Goal: Task Accomplishment & Management: Manage account settings

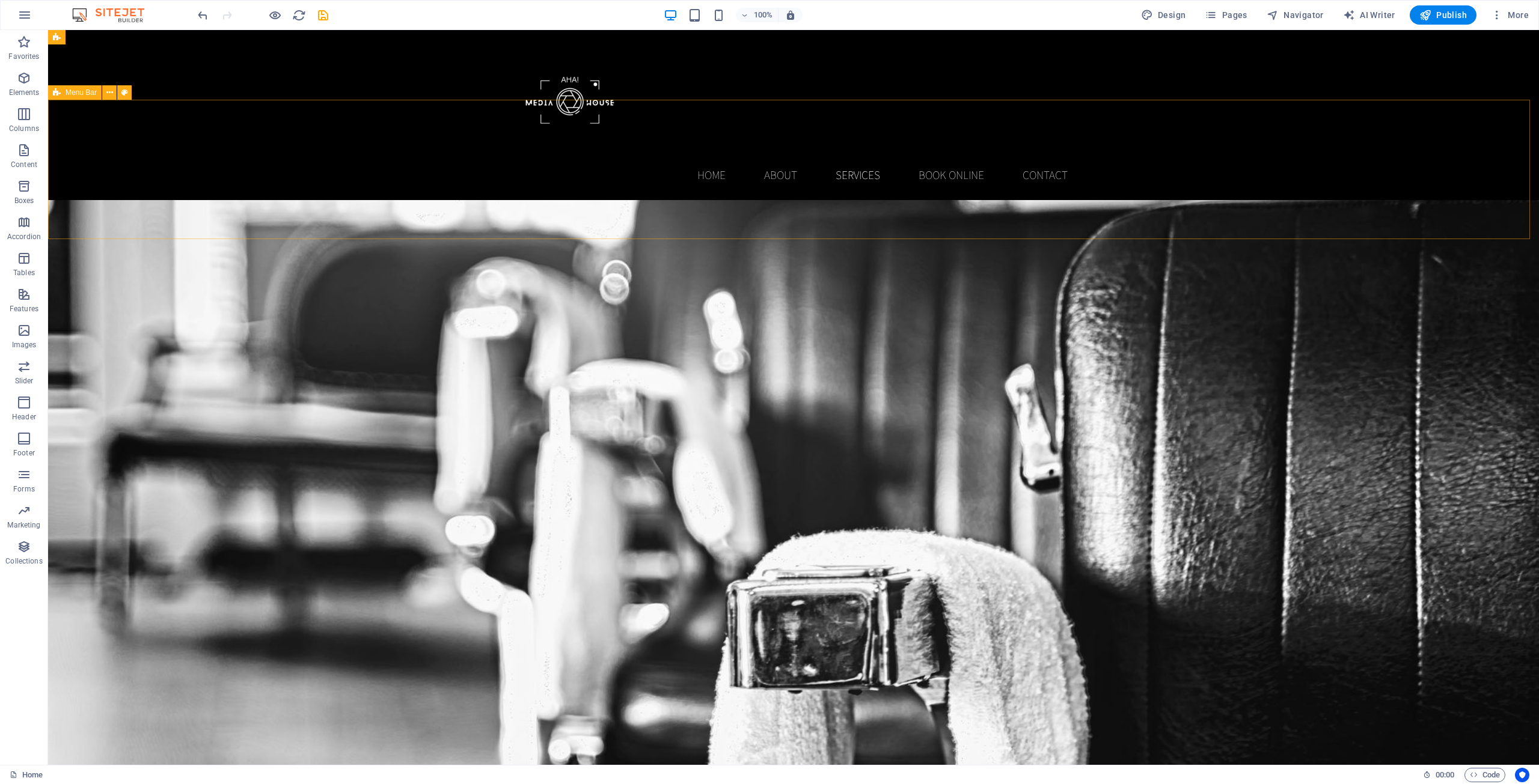
scroll to position [1260, 0]
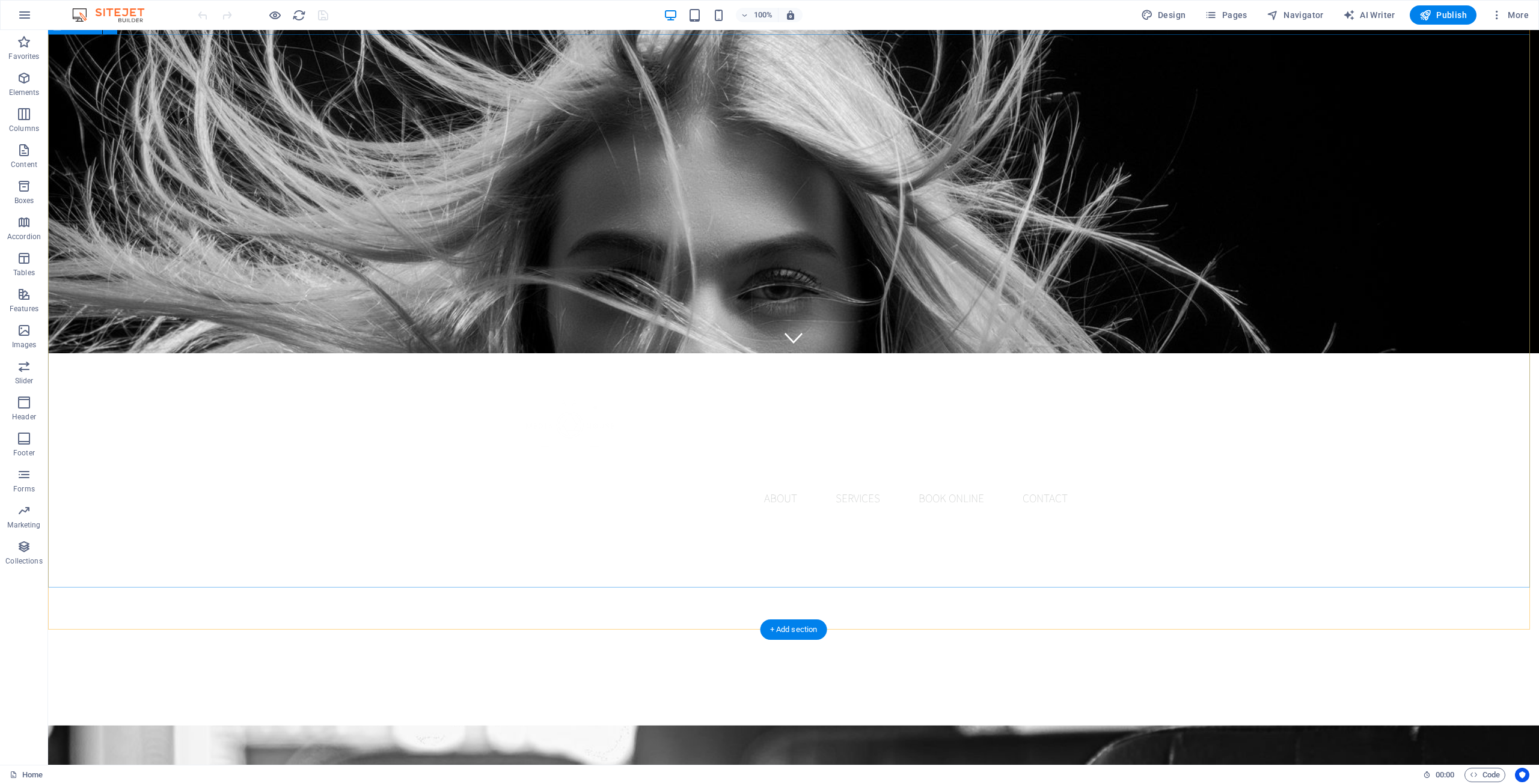
scroll to position [420, 0]
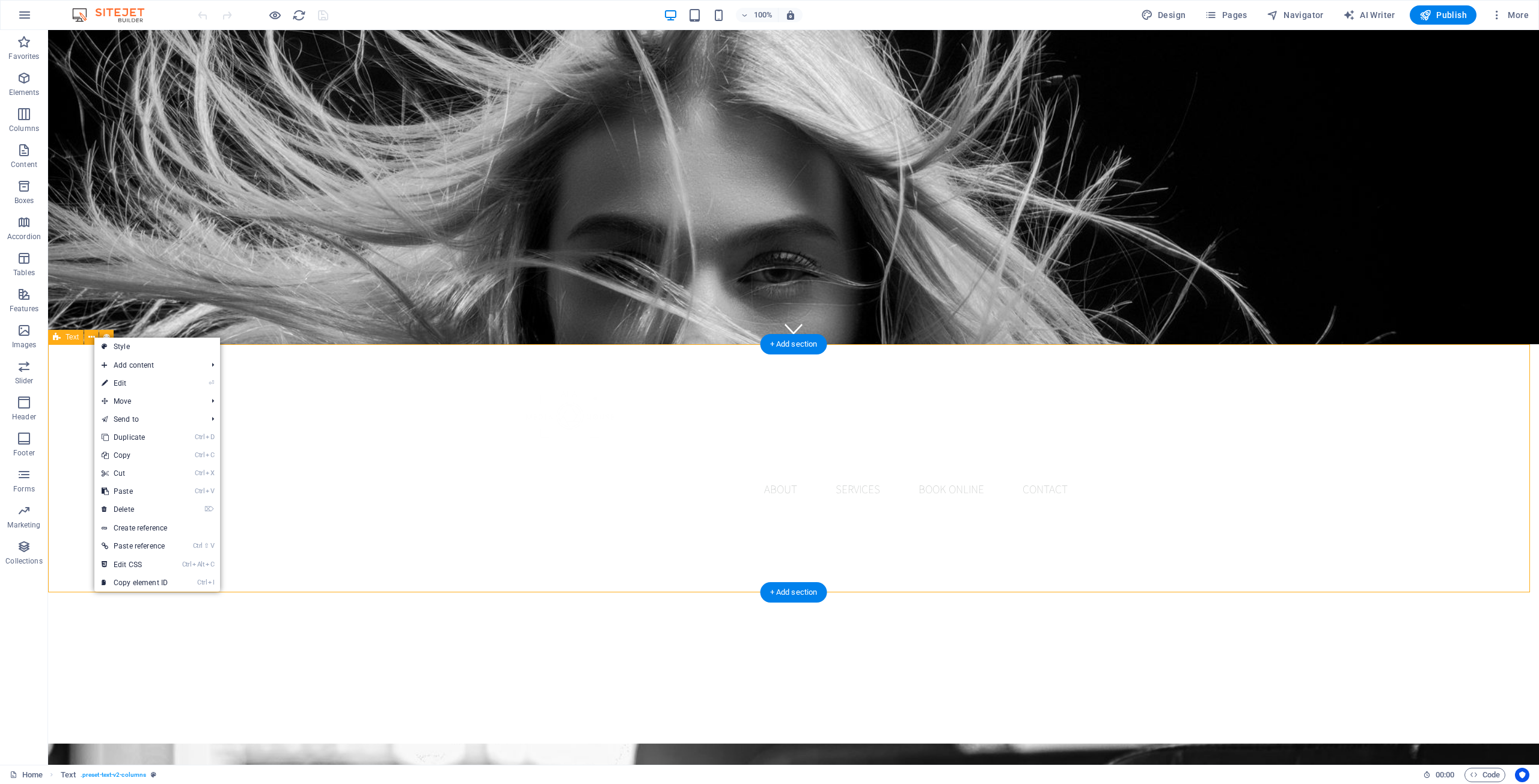
drag, startPoint x: 193, startPoint y: 427, endPoint x: 208, endPoint y: 442, distance: 21.2
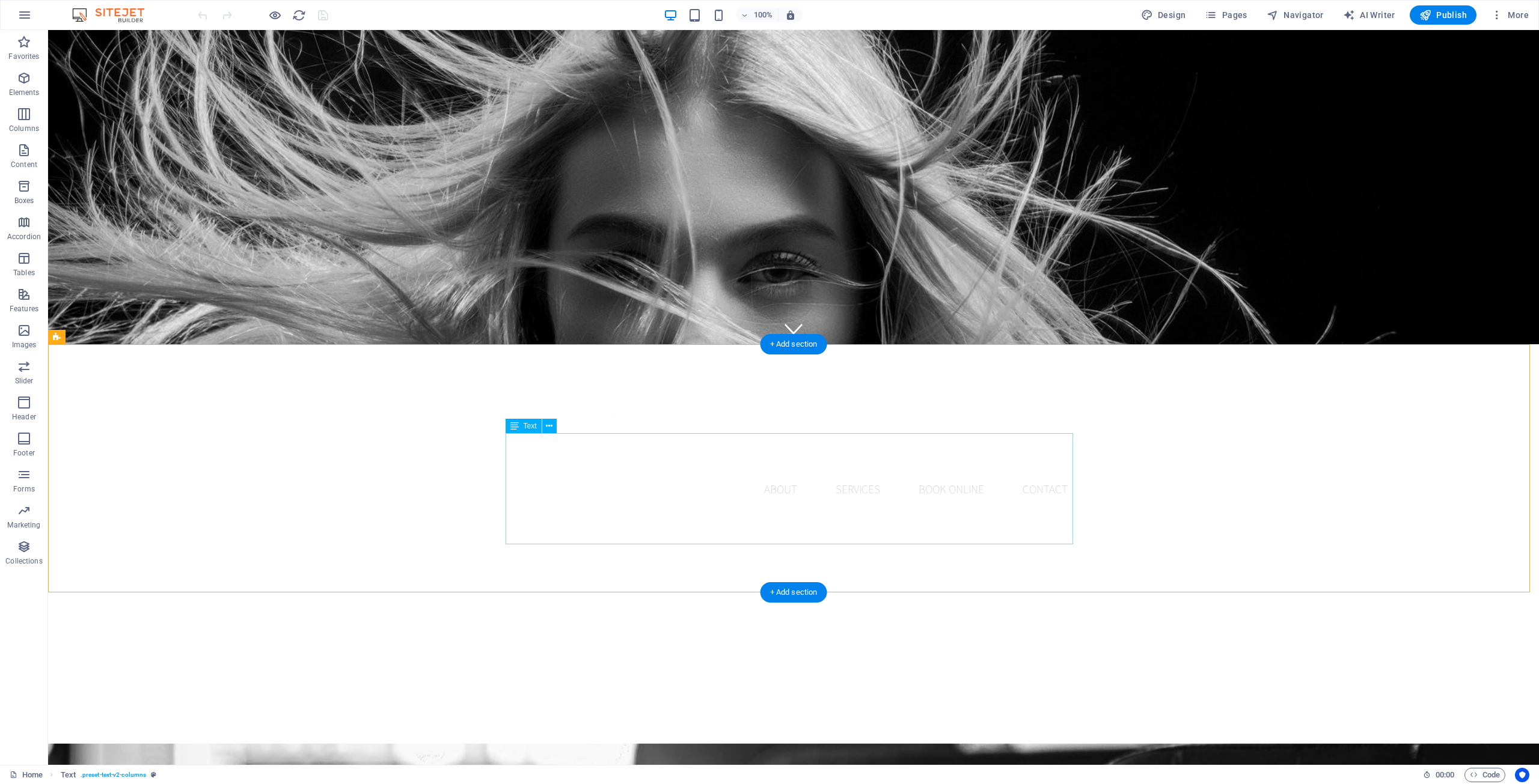
drag, startPoint x: 610, startPoint y: 474, endPoint x: 607, endPoint y: 405, distance: 69.1
click at [87, 341] on button at bounding box center [91, 336] width 15 height 15
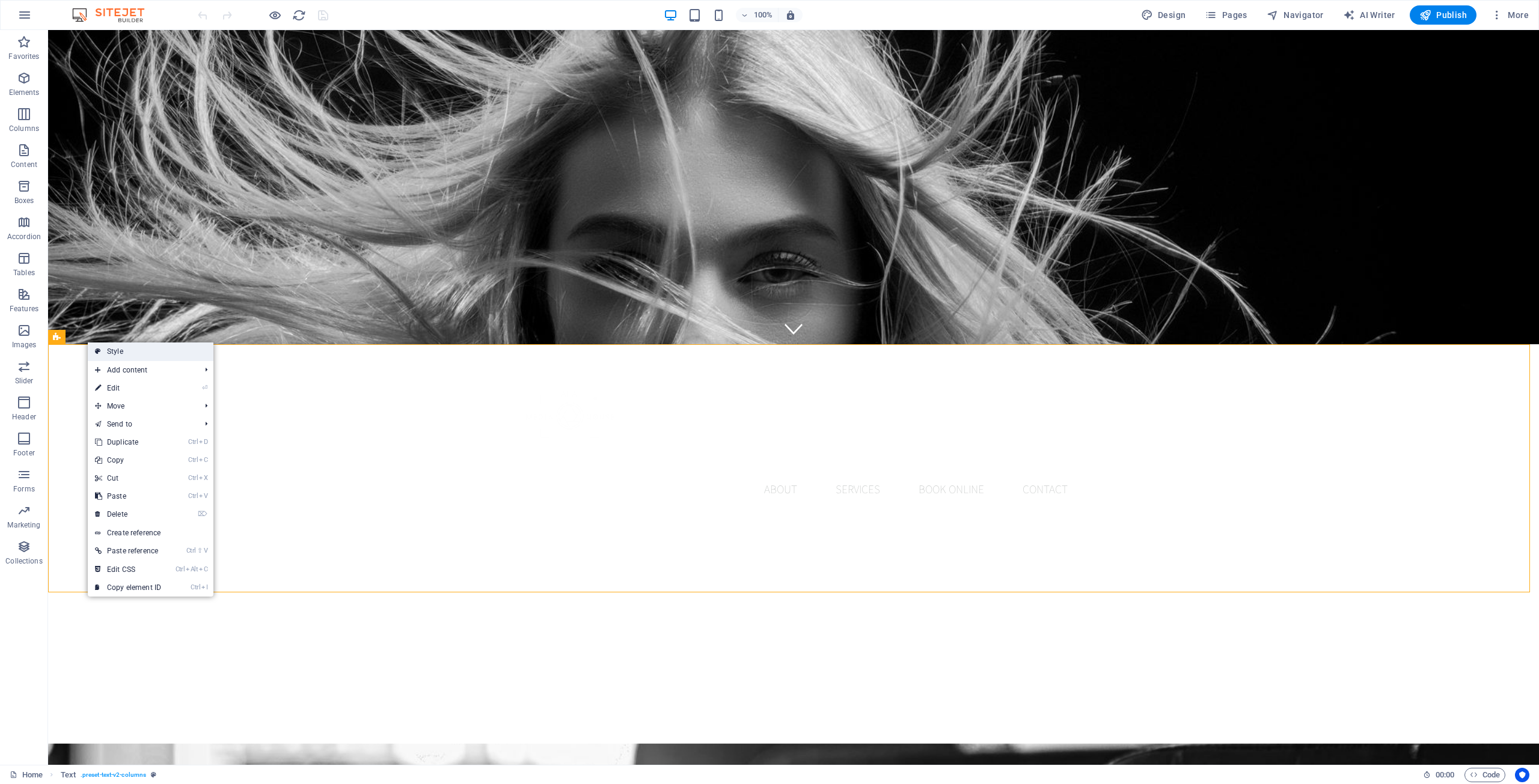
click at [125, 353] on link "Style" at bounding box center [150, 351] width 125 height 18
select select "rem"
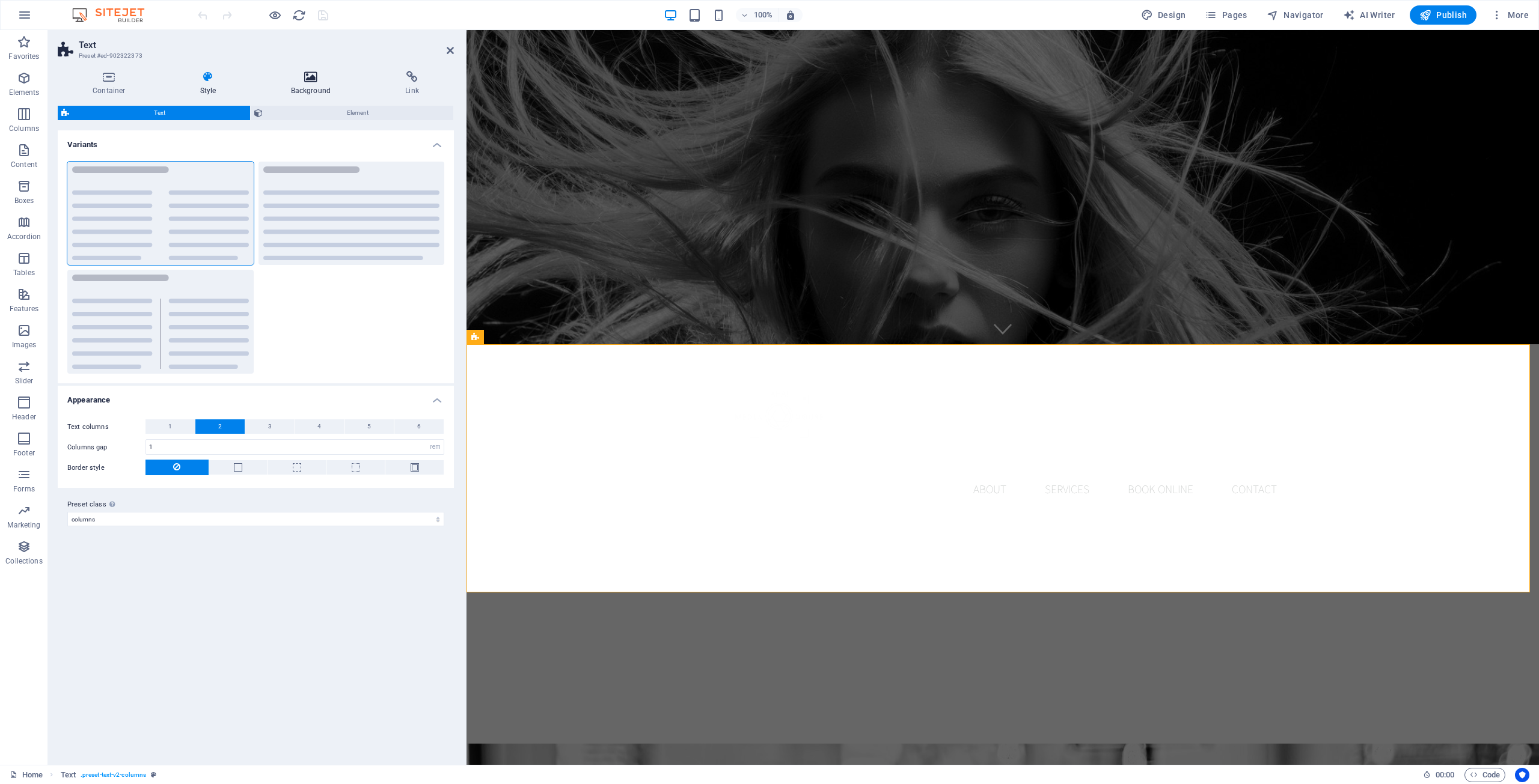
click at [305, 77] on icon at bounding box center [311, 77] width 110 height 12
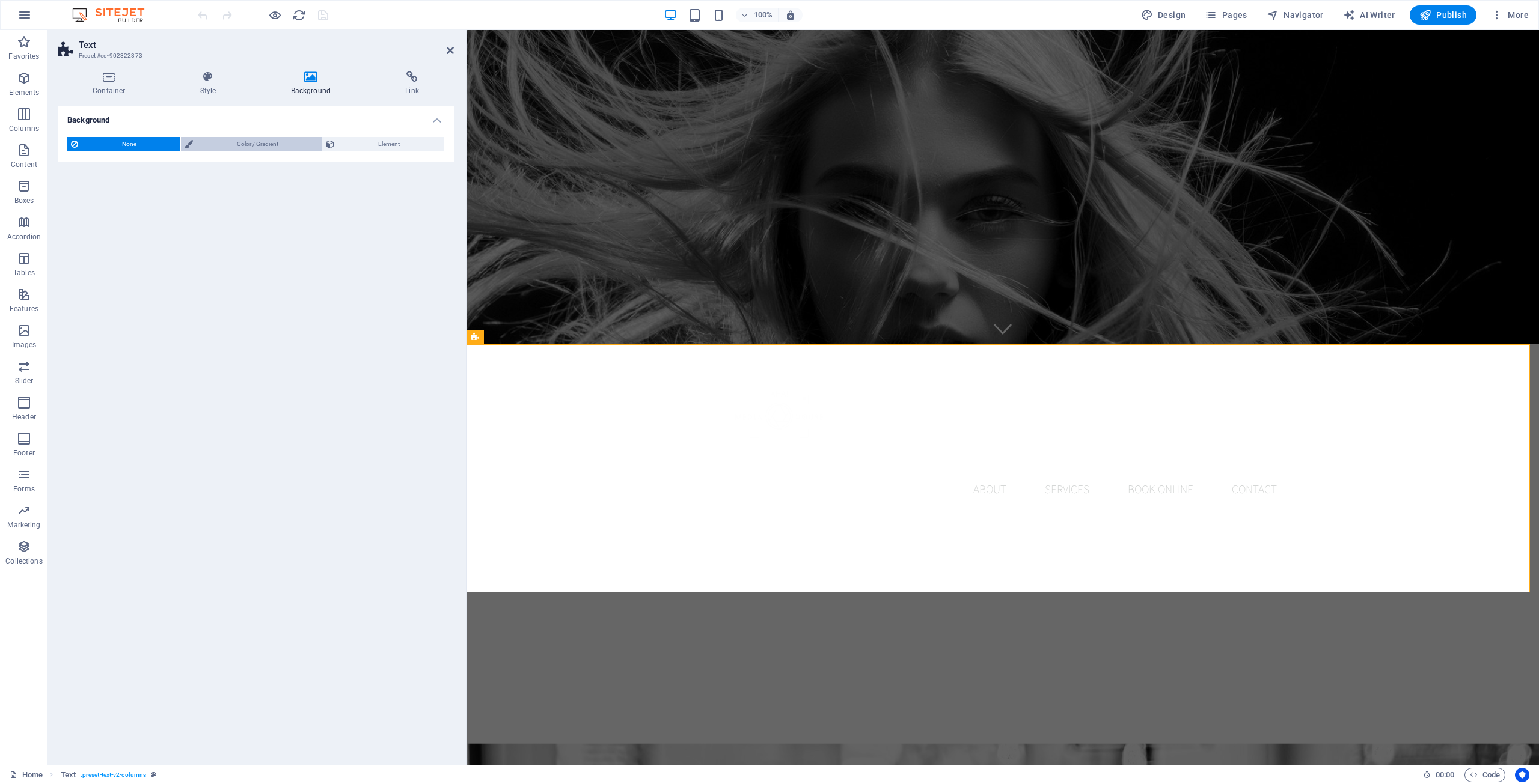
click at [239, 147] on span "Color / Gradient" at bounding box center [257, 144] width 122 height 15
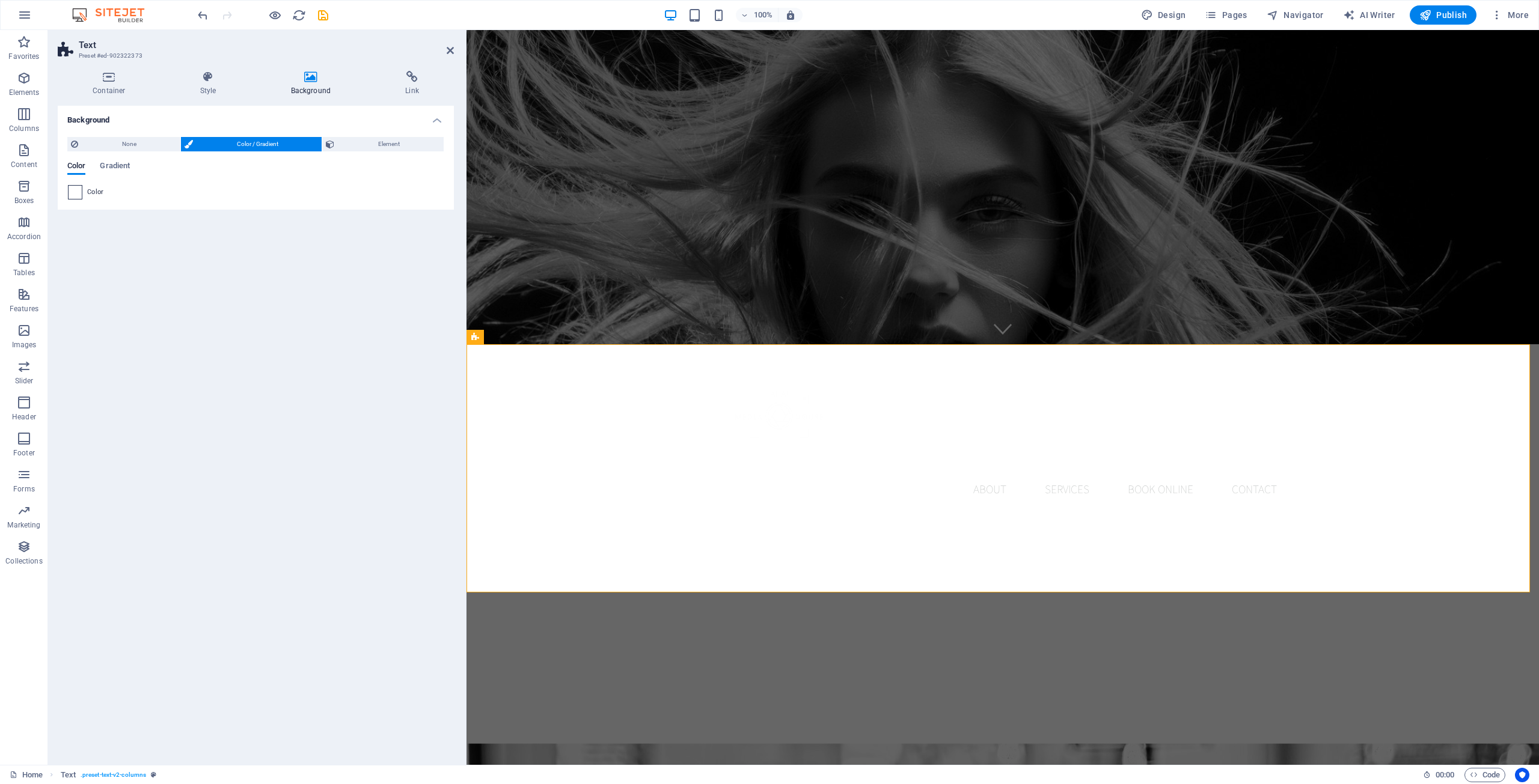
click at [81, 197] on span at bounding box center [74, 191] width 13 height 13
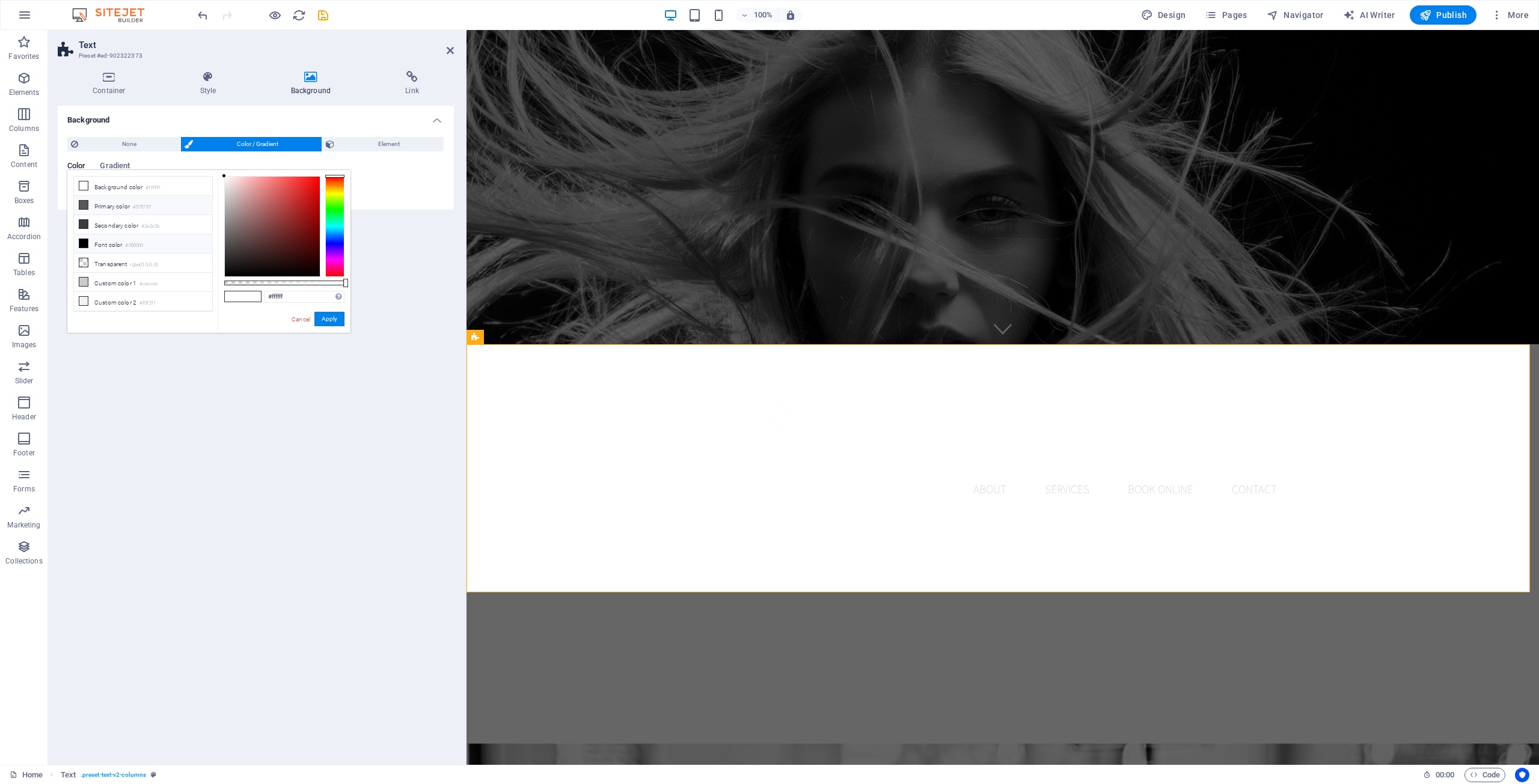
click at [0, 0] on small "#575757" at bounding box center [0, 0] width 0 height 0
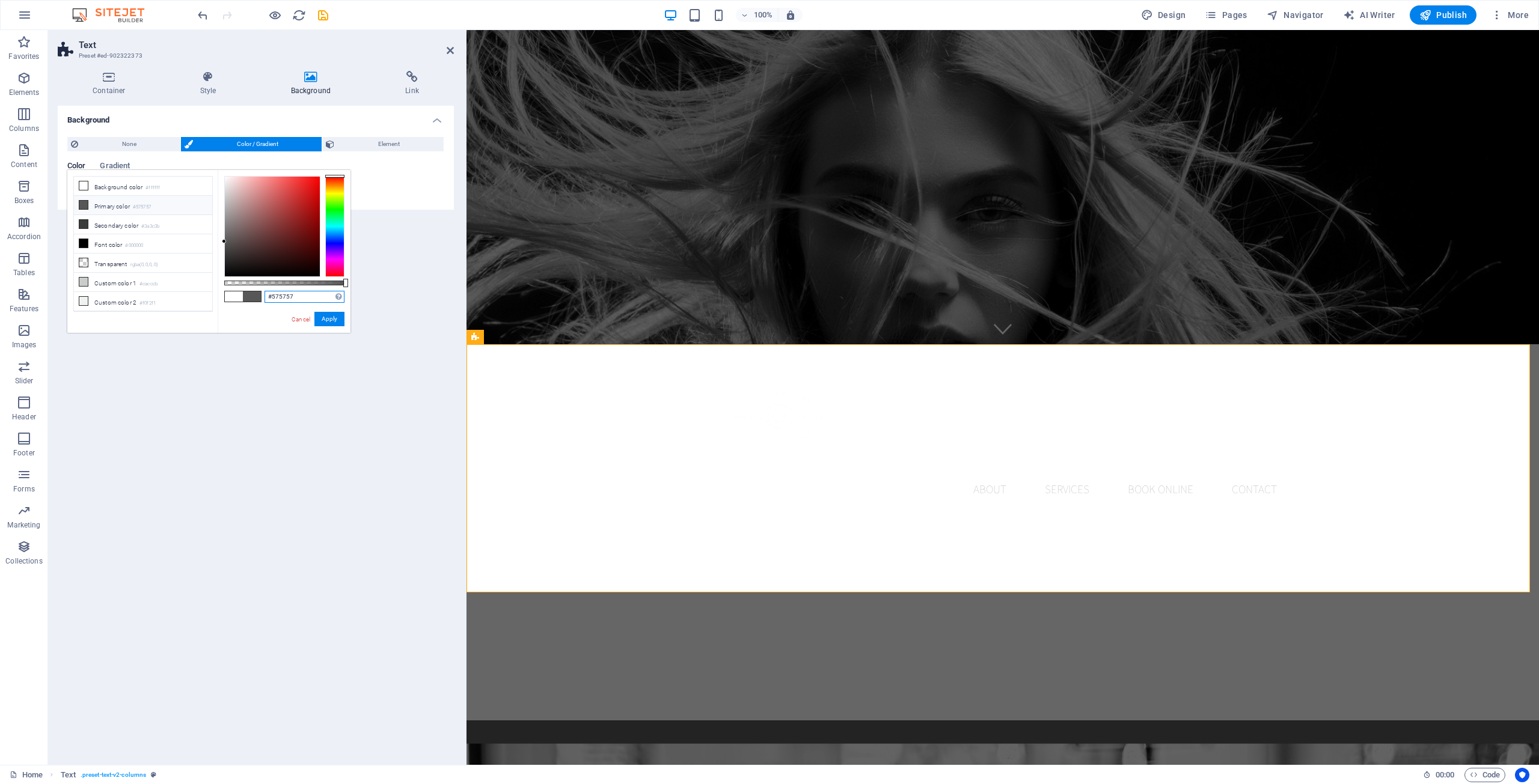
click at [0, 0] on input "#575757" at bounding box center [0, 0] width 0 height 0
click at [330, 321] on button "Apply" at bounding box center [330, 319] width 30 height 15
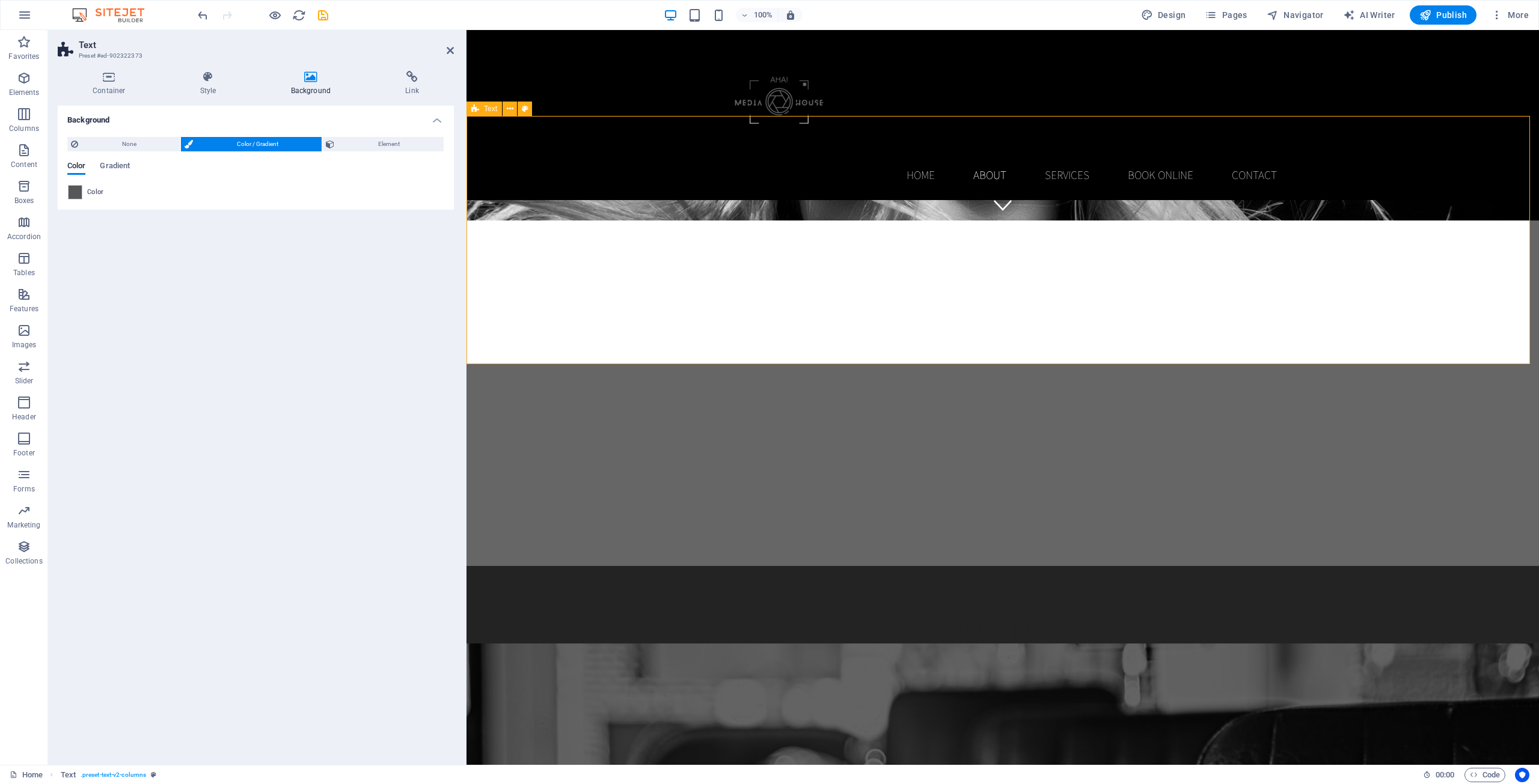
scroll to position [540, 0]
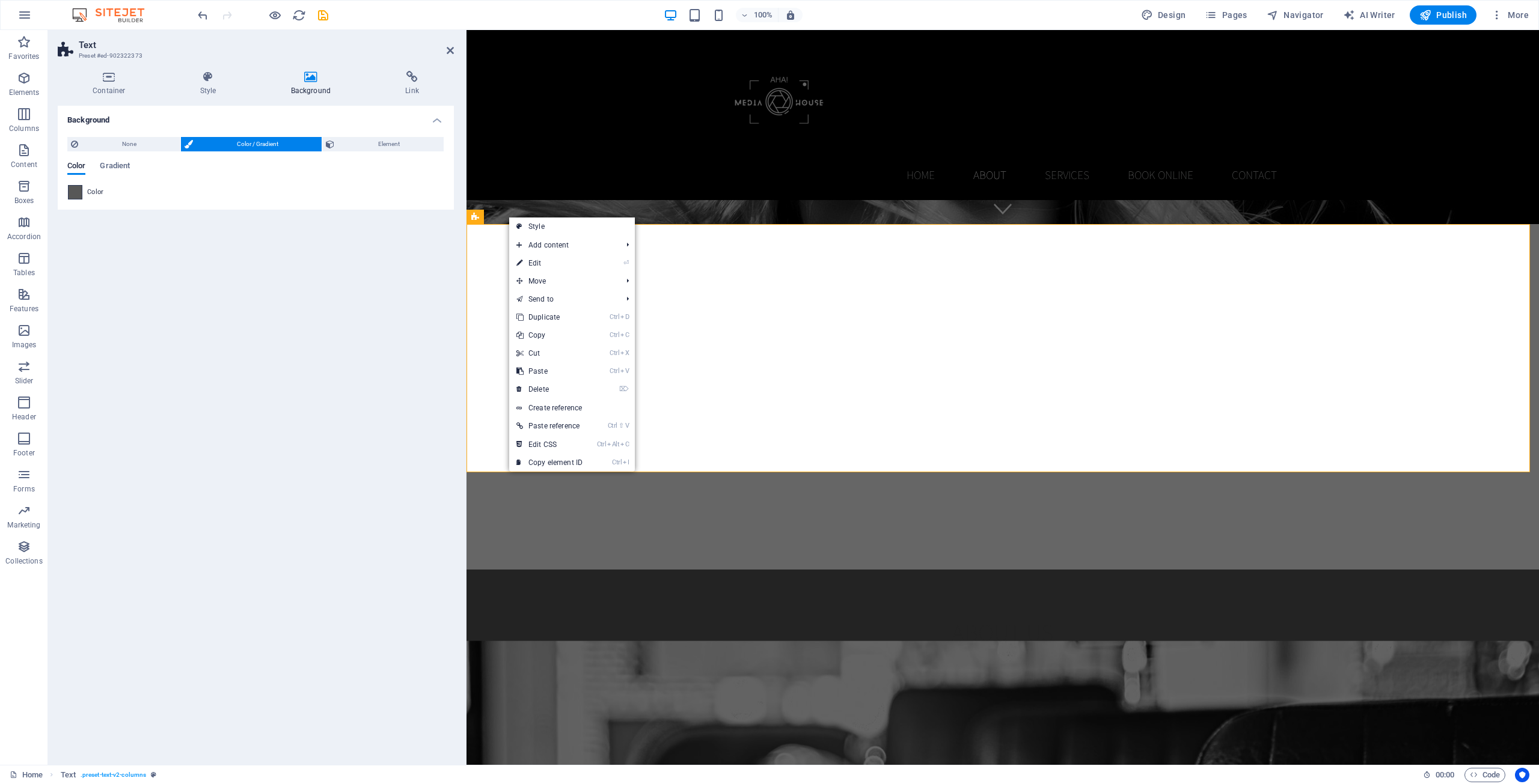
click at [70, 193] on span at bounding box center [74, 191] width 13 height 13
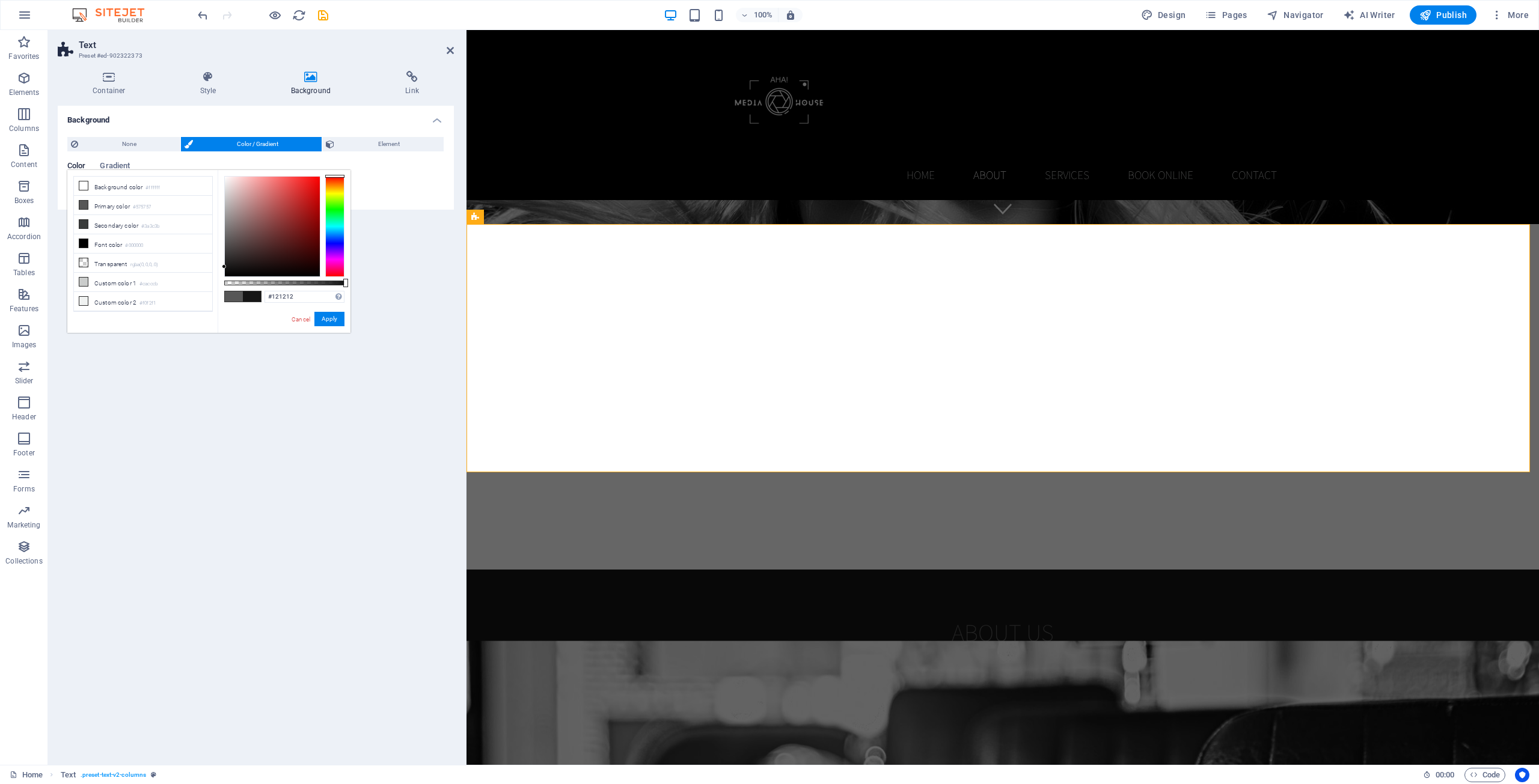
type input "#101010"
drag, startPoint x: 224, startPoint y: 243, endPoint x: 213, endPoint y: 269, distance: 28.2
click at [0, 0] on div "less Background color #ffffff Primary color #575757 Secondary color #3a3c3b Fon…" at bounding box center [0, 0] width 0 height 0
click at [0, 0] on input "#101010" at bounding box center [0, 0] width 0 height 0
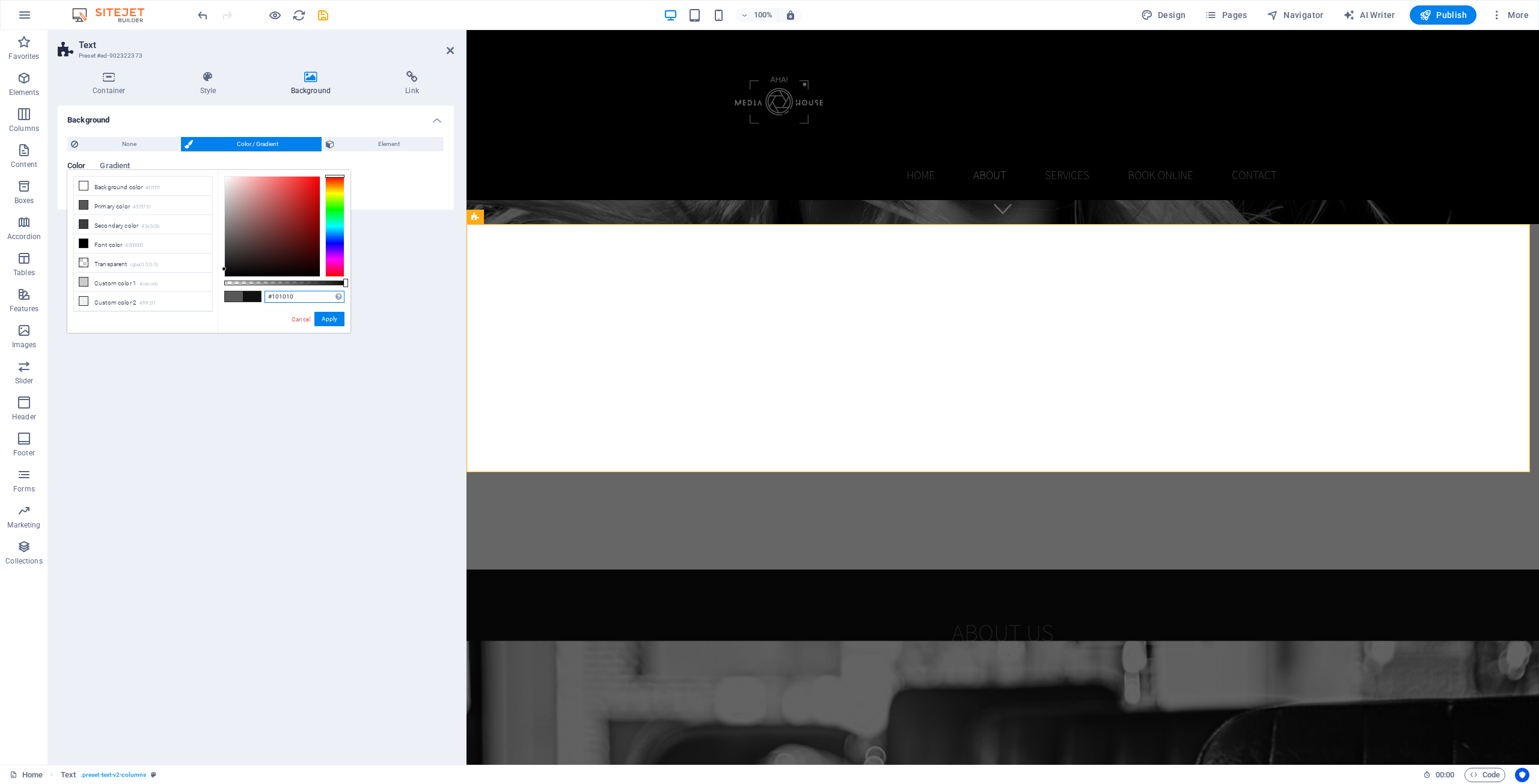
click at [0, 0] on input "#101010" at bounding box center [0, 0] width 0 height 0
click at [331, 318] on button "Apply" at bounding box center [330, 319] width 30 height 15
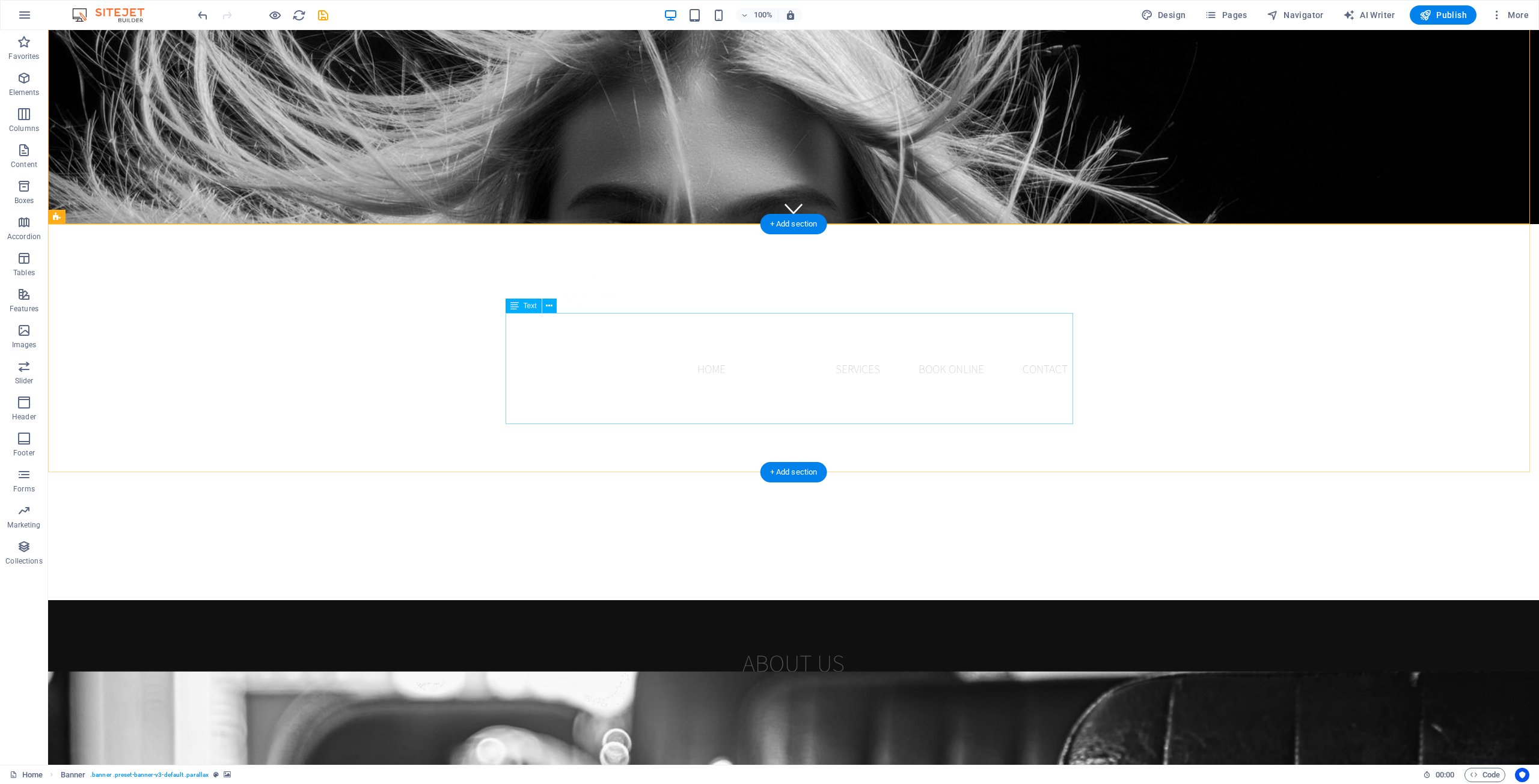
click at [723, 689] on div "Lorem ipsum dolor sitope amet, consectetur adipisicing elitip. Massumenda, dolo…" at bounding box center [793, 745] width 567 height 111
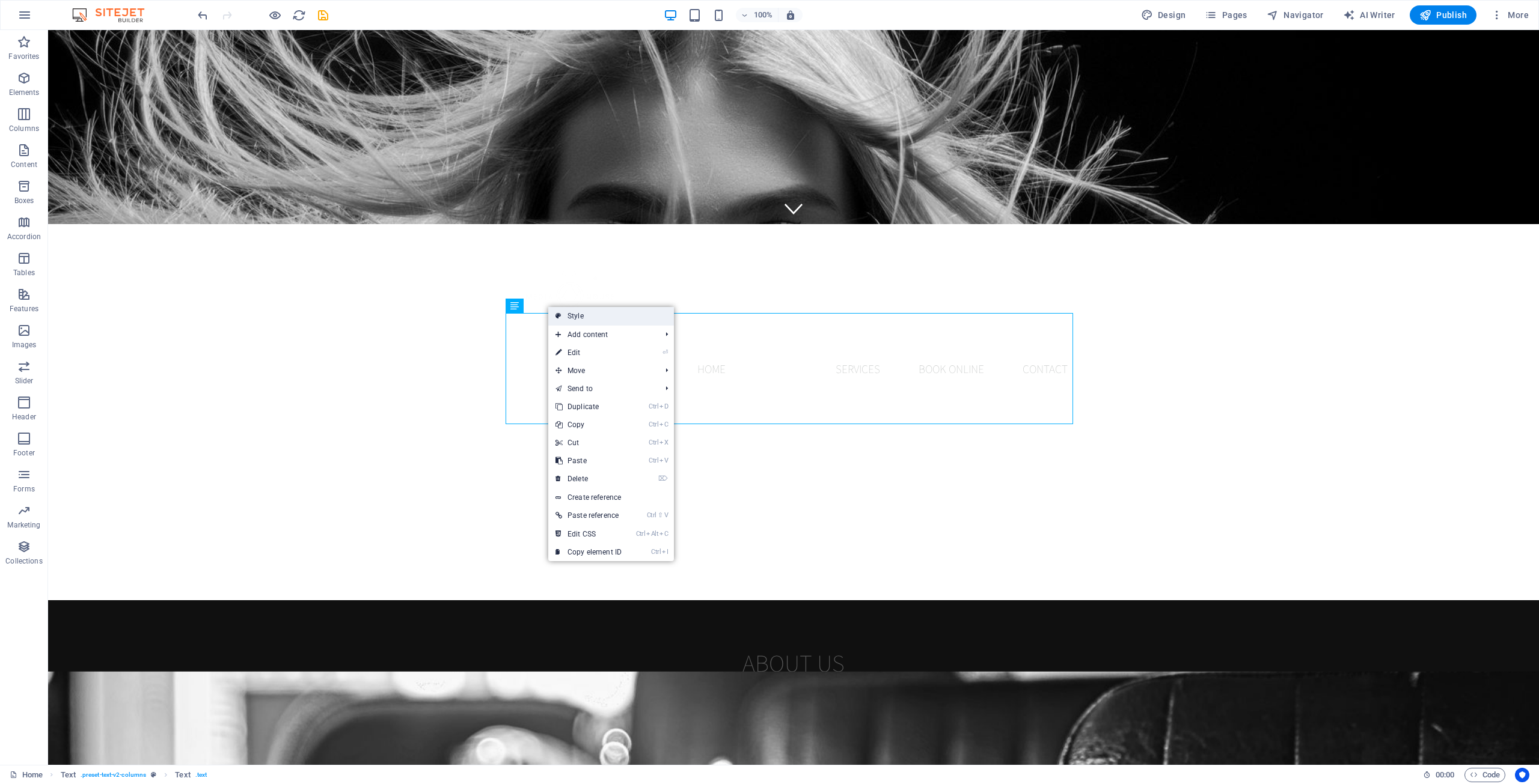
click at [567, 319] on link "Style" at bounding box center [611, 316] width 125 height 18
select select "rem"
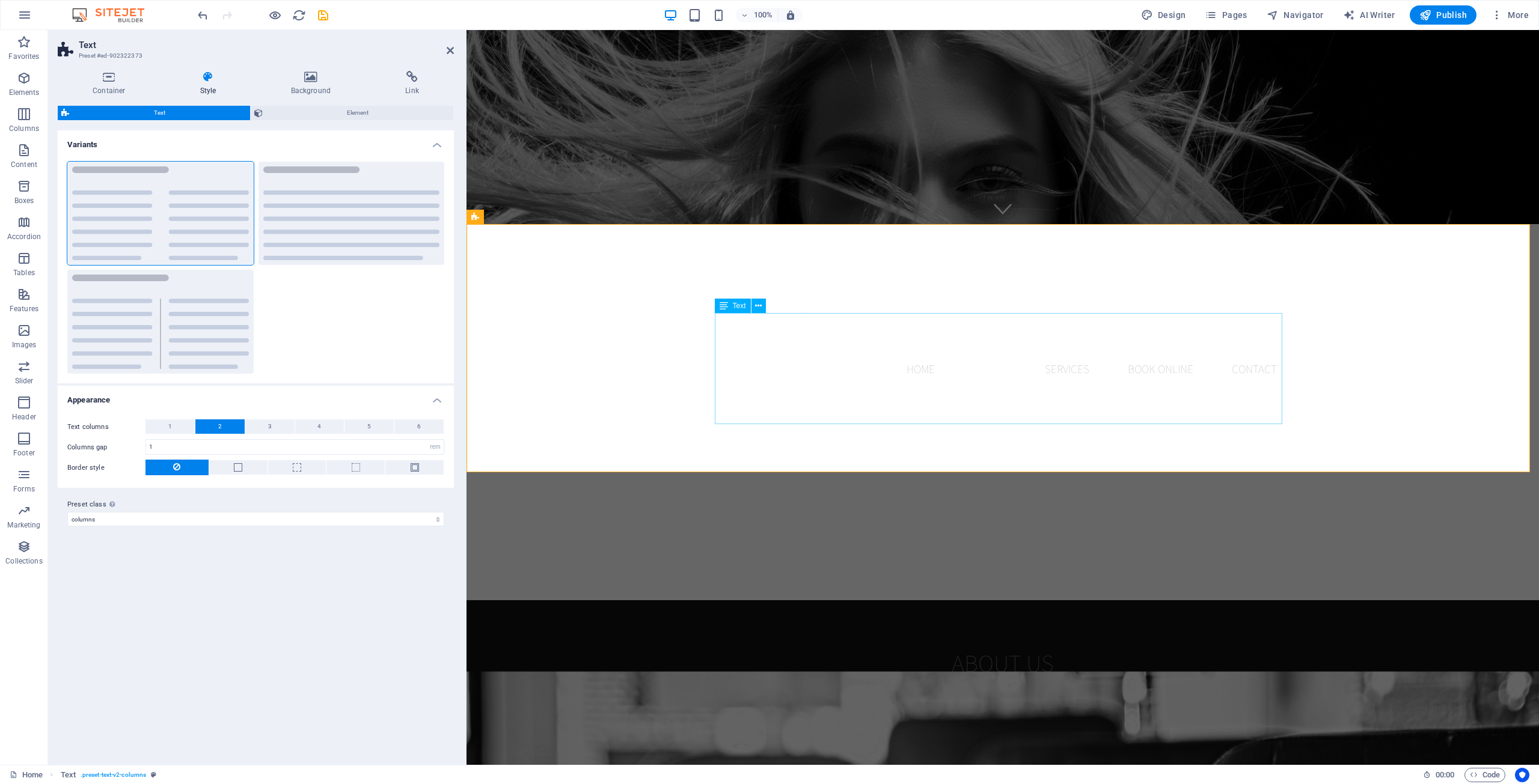
drag, startPoint x: 1299, startPoint y: 413, endPoint x: 1291, endPoint y: 408, distance: 9.4
click at [1286, 689] on div "Lorem ipsum dolor sitope amet, consectetur adipisicing elitip. Massumenda, dolo…" at bounding box center [1002, 745] width 567 height 111
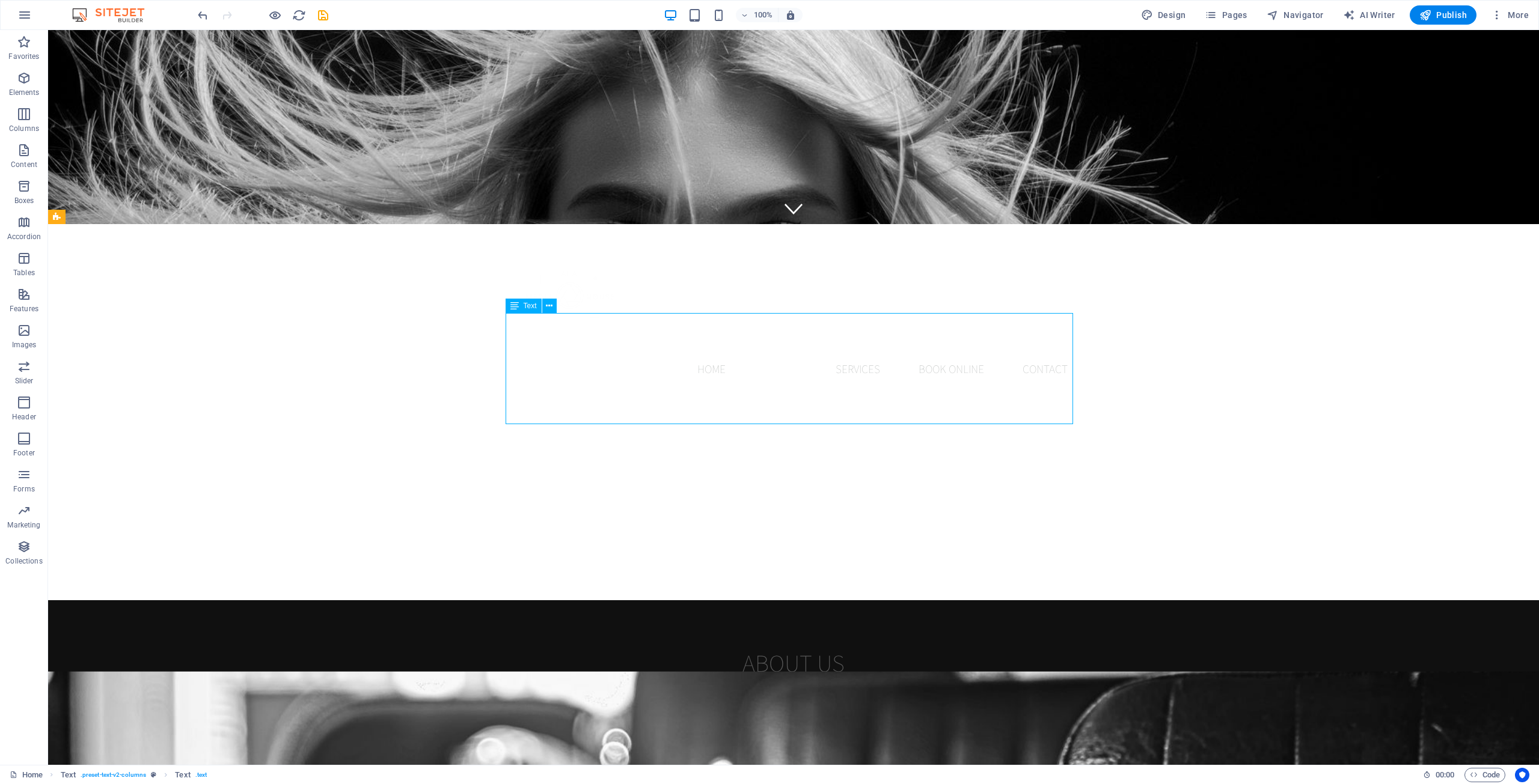
click at [792, 689] on div "Lorem ipsum dolor sitope amet, consectetur adipisicing elitip. Massumenda, dolo…" at bounding box center [793, 745] width 567 height 111
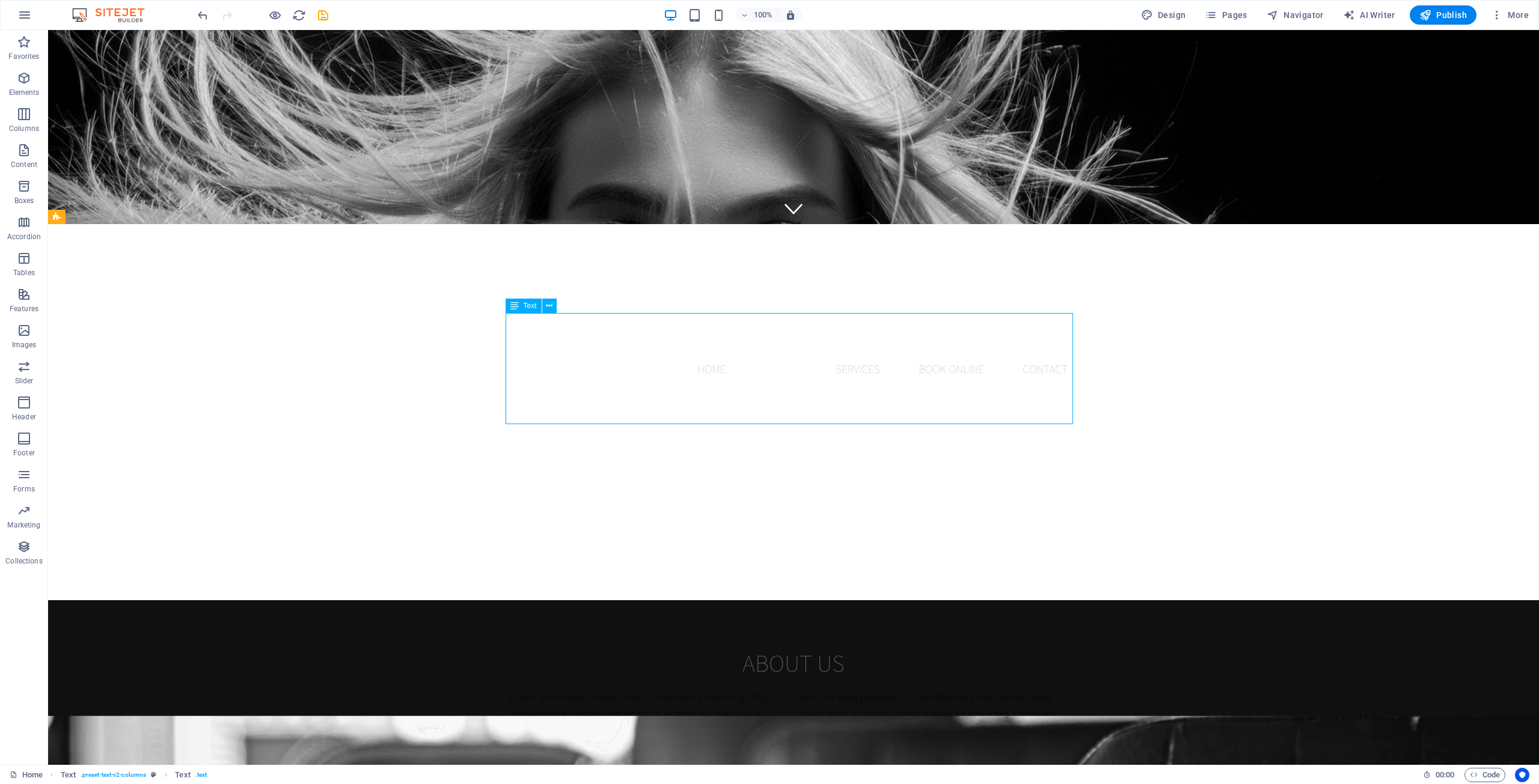
click at [510, 689] on p "Lorem ipsum dolor sitope amet, consectetur adipisicing elitip. Massumenda, dolo…" at bounding box center [649, 745] width 279 height 111
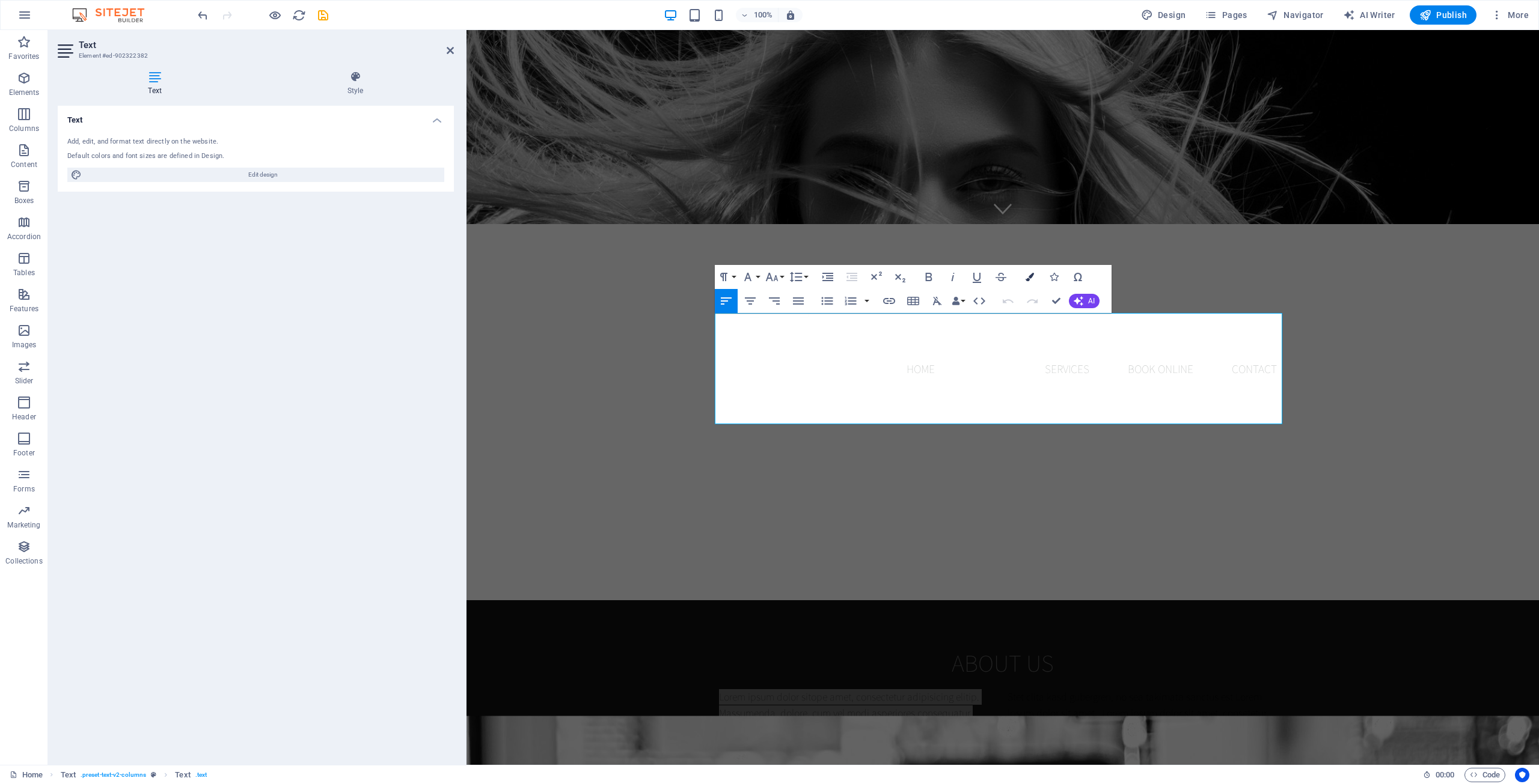
click at [1025, 272] on button "Colors" at bounding box center [1029, 277] width 23 height 24
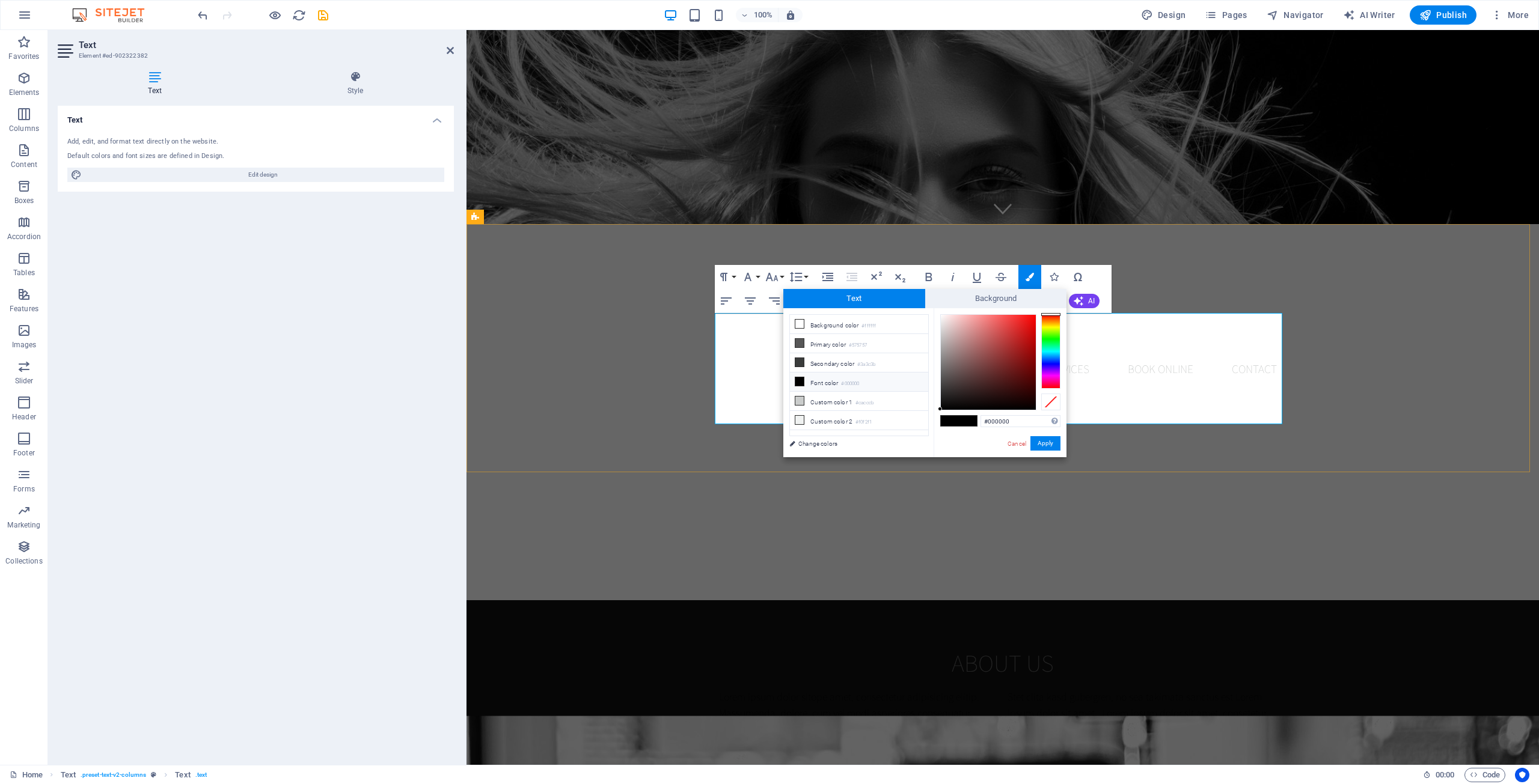
click at [1136, 689] on p "Stet clita kasd gubergren, no sea takimata sanctus est Lorem ipsum dolor sit am…" at bounding box center [1146, 745] width 279 height 111
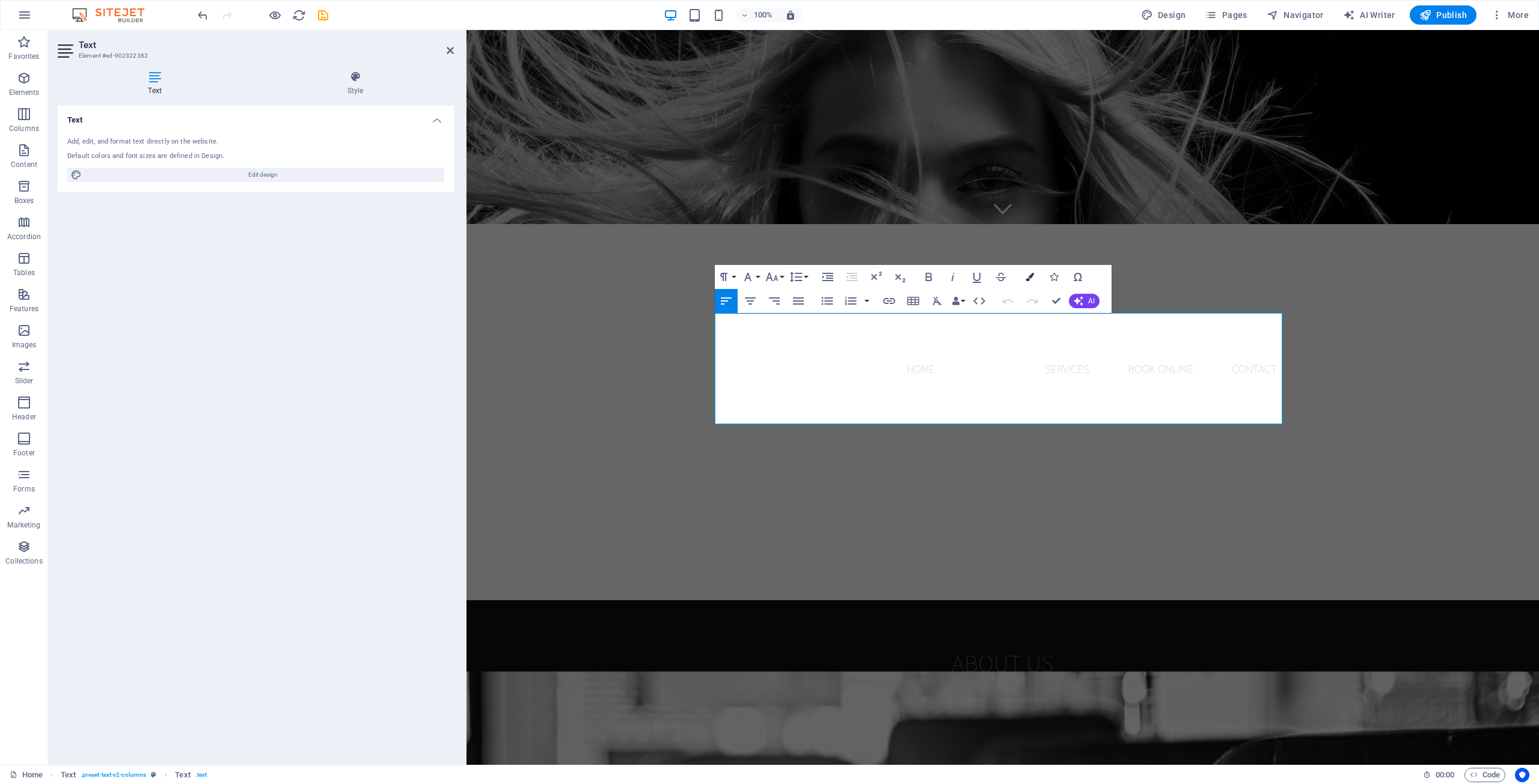
click at [1020, 276] on button "Colors" at bounding box center [1029, 277] width 23 height 24
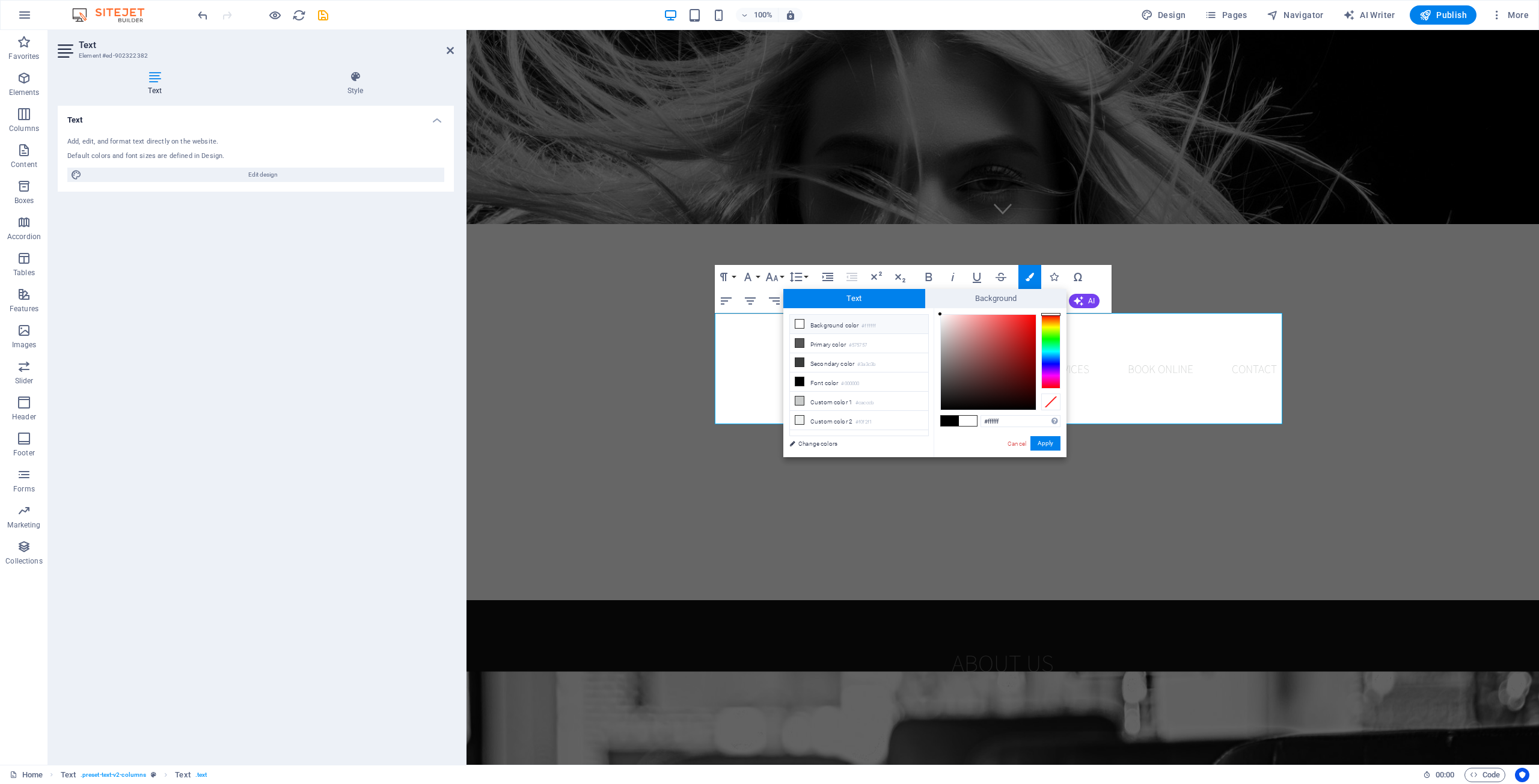
drag, startPoint x: 936, startPoint y: 317, endPoint x: 920, endPoint y: 311, distance: 17.1
click at [921, 311] on div "less Background color #ffffff Primary color #575757 Secondary color #3a3c3b Fon…" at bounding box center [924, 383] width 283 height 149
click at [931, 310] on div "less Background color #ffffff Primary color #575757 Secondary color #3a3c3b Fon…" at bounding box center [924, 383] width 283 height 149
click at [940, 312] on div at bounding box center [940, 314] width 4 height 4
drag, startPoint x: 939, startPoint y: 313, endPoint x: 934, endPoint y: 309, distance: 6.4
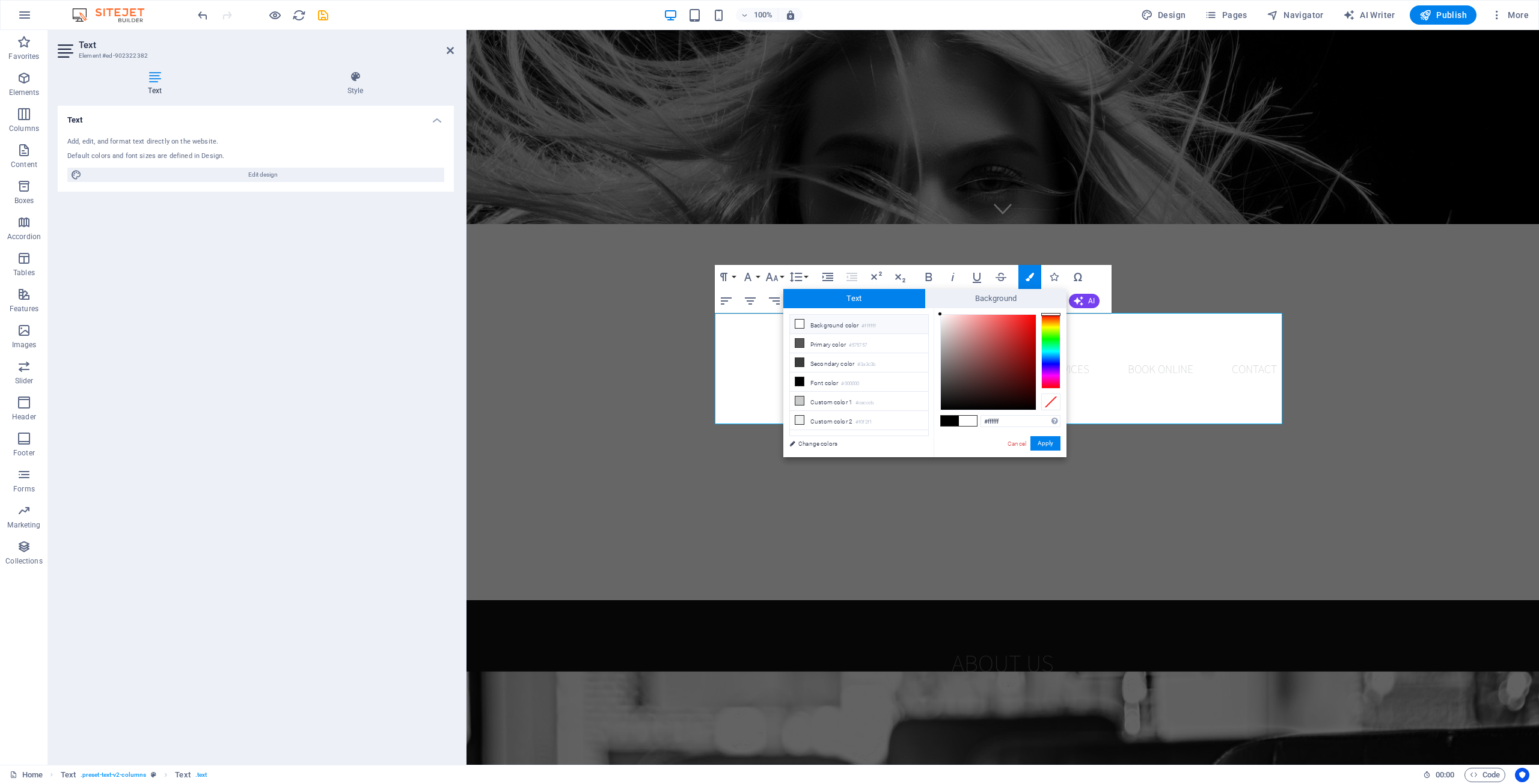
click at [934, 309] on div "#ffffff Supported formats #0852ed rgb(8, 82, 237) rgba(8, 82, 237, 90%) hsv(221…" at bounding box center [999, 470] width 133 height 323
click at [942, 313] on div at bounding box center [941, 314] width 4 height 4
type input "#ffffff"
click at [939, 313] on div at bounding box center [941, 314] width 4 height 4
click at [939, 313] on div at bounding box center [939, 314] width 4 height 4
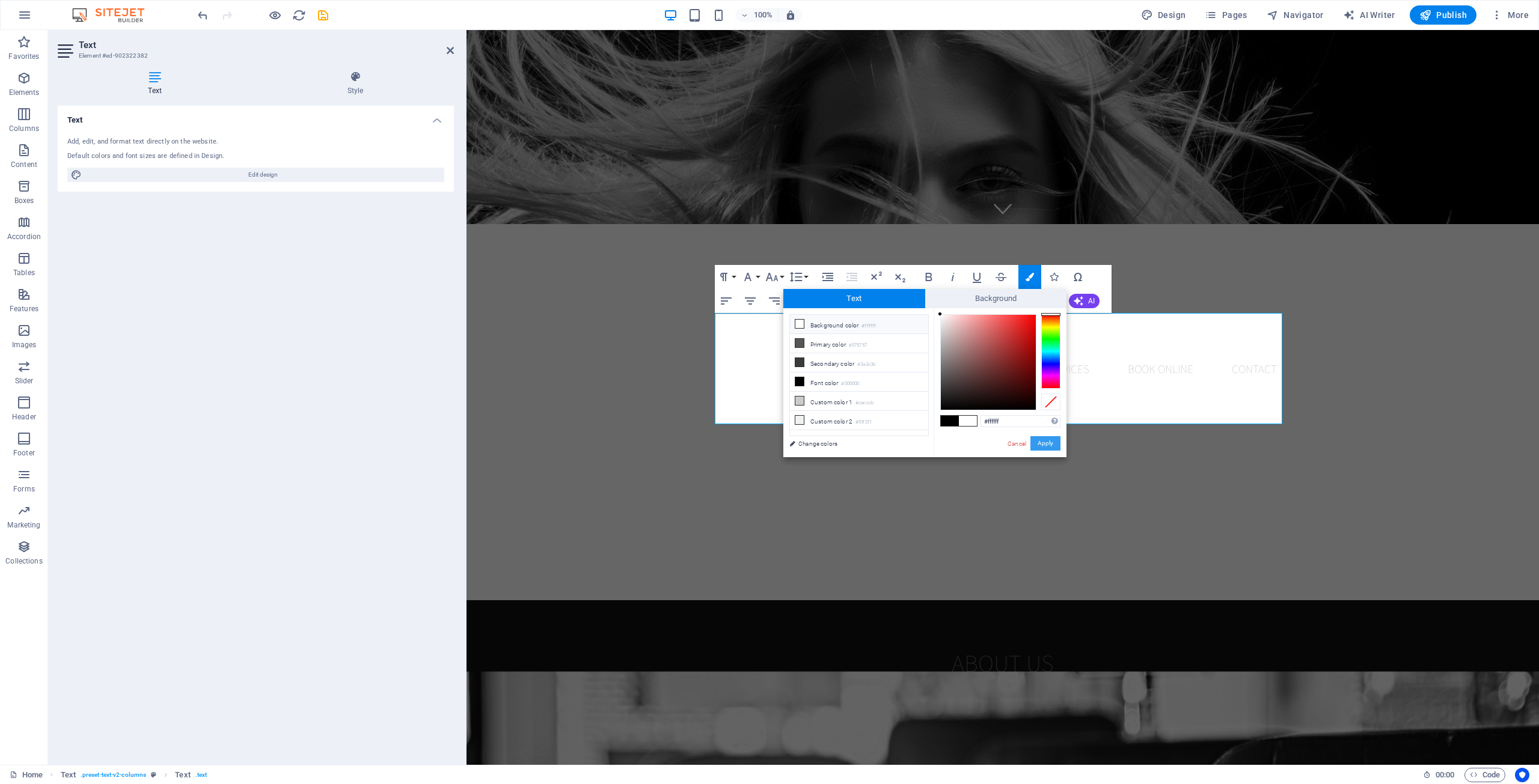
click at [1040, 437] on button "Apply" at bounding box center [1045, 443] width 30 height 15
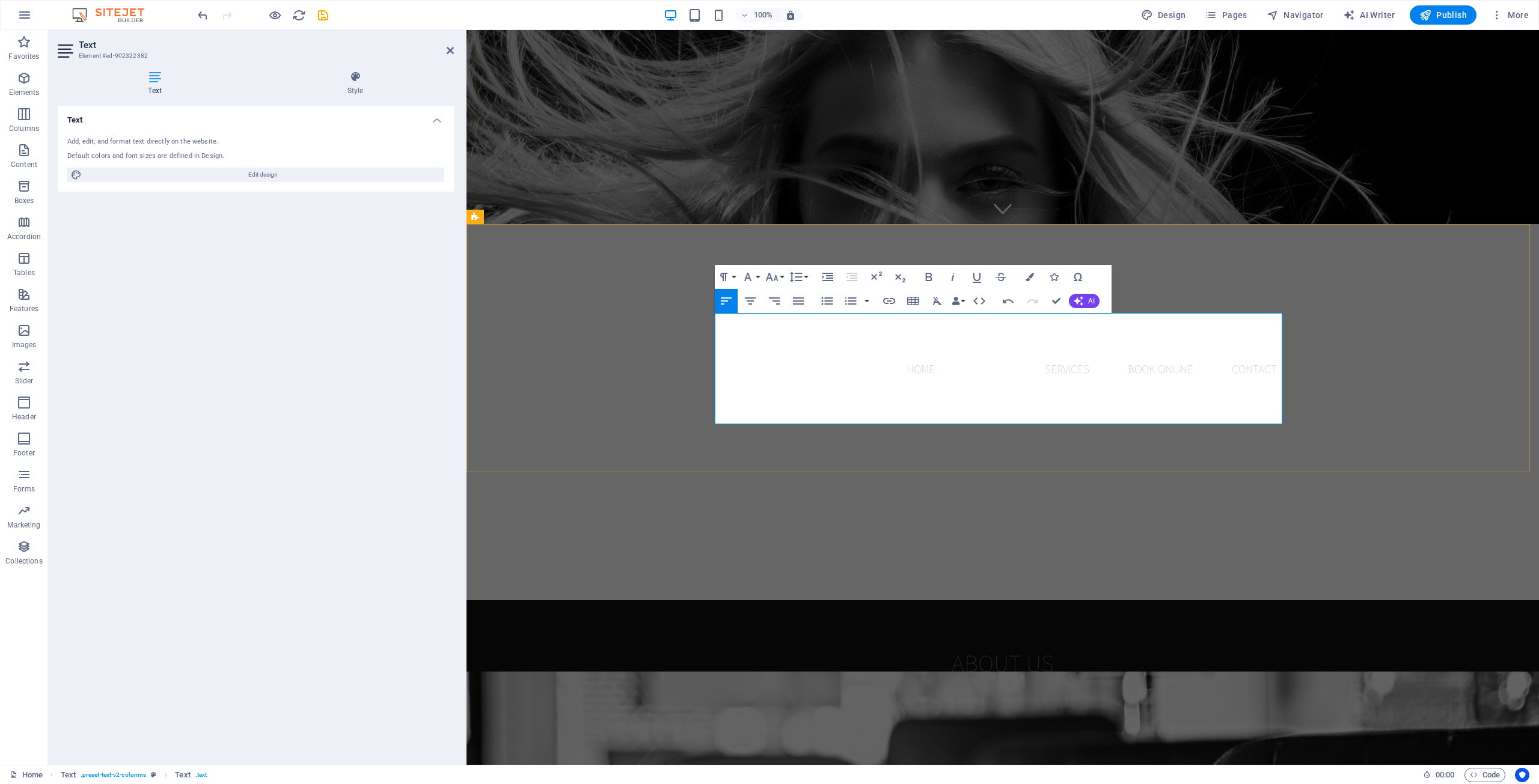
click at [963, 689] on span "Lorem ipsum dolor sitope amet, consectetur adipisicing elitip. Massumenda, dolo…" at bounding box center [852, 744] width 267 height 108
click at [1156, 601] on div "About us Lorem ipsum dolor sitope amet, consectetur adipisicing elitip. Massume…" at bounding box center [1002, 725] width 1072 height 249
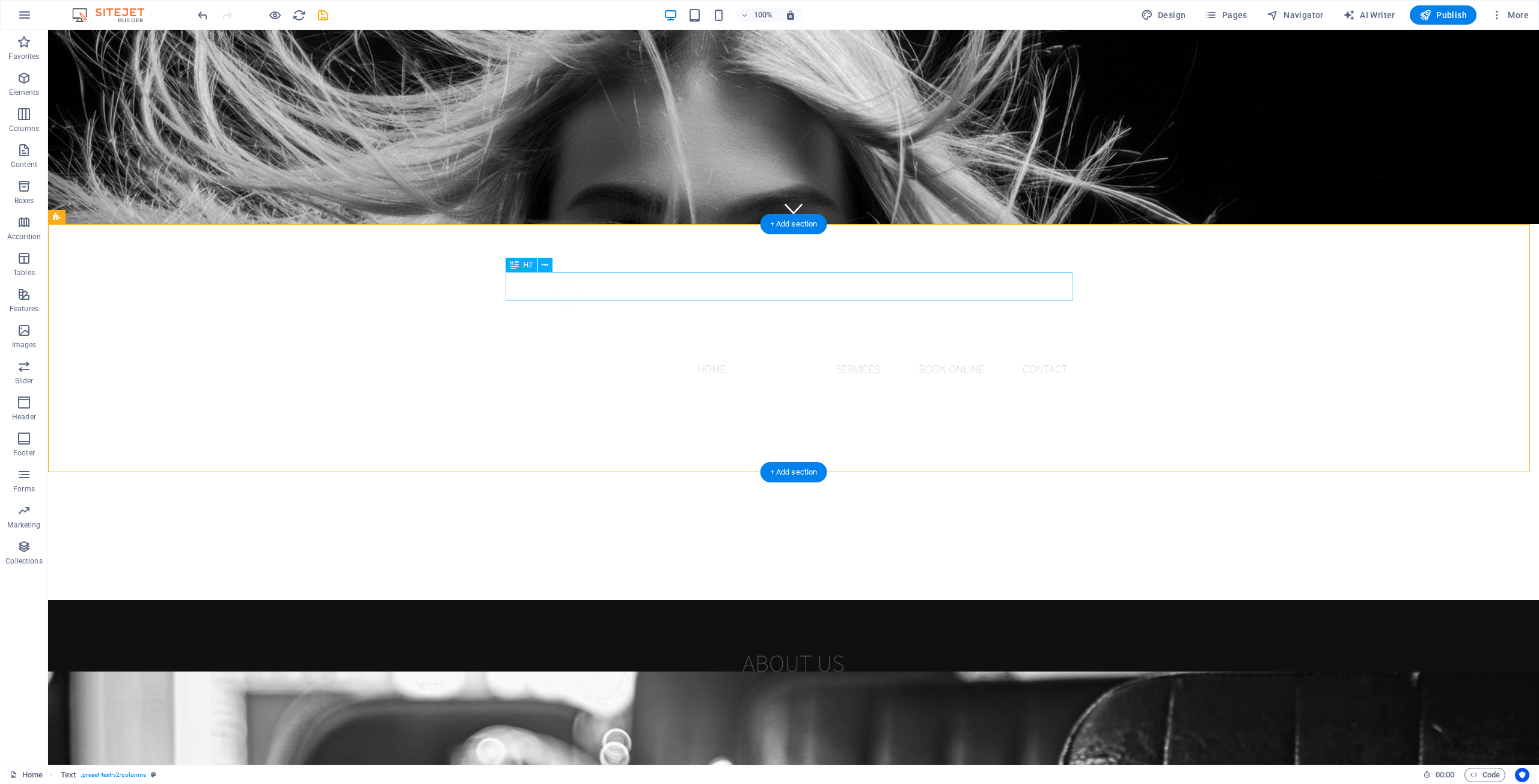
click at [825, 648] on div "About us" at bounding box center [793, 662] width 567 height 29
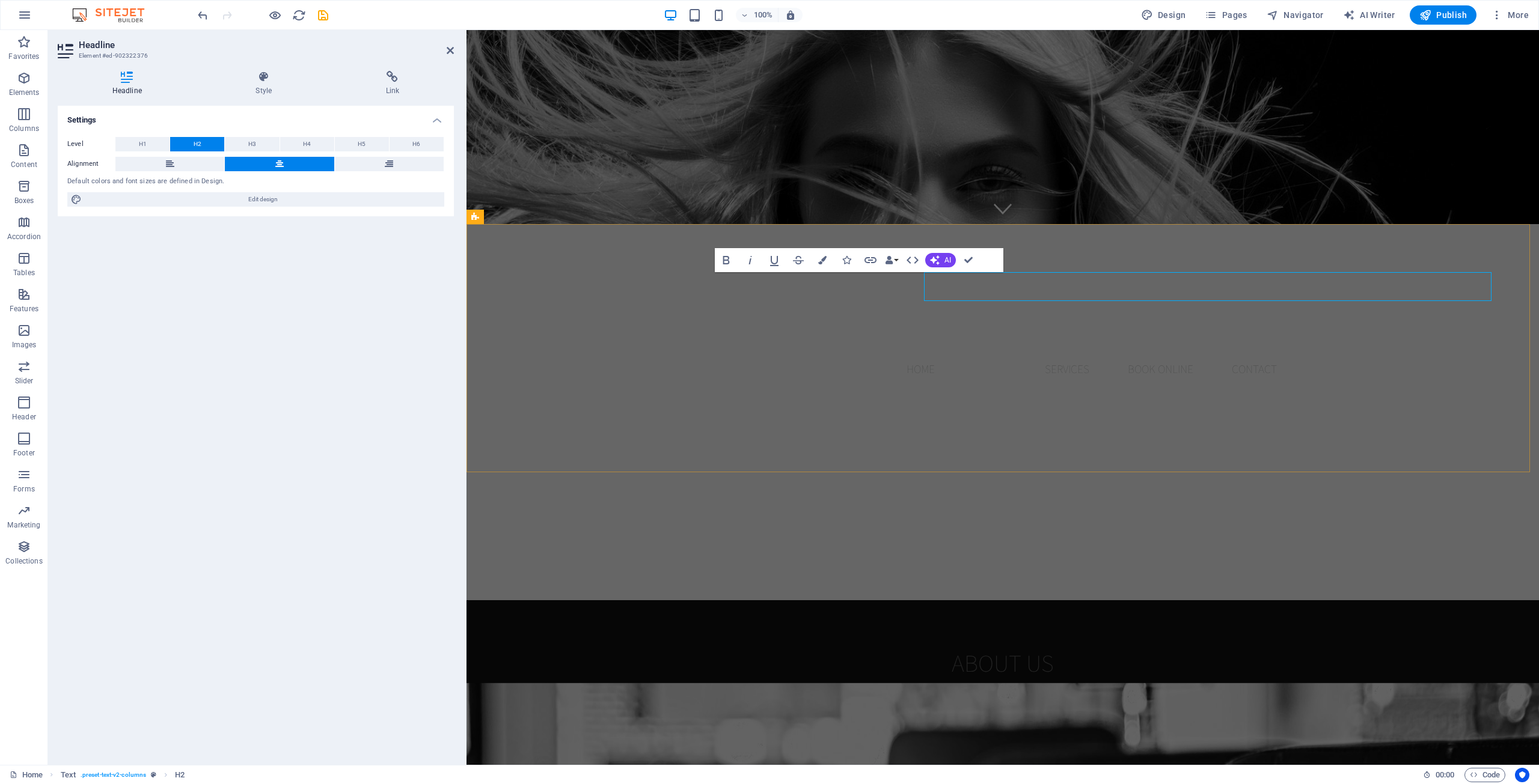
click at [825, 648] on h2 "About us" at bounding box center [1002, 662] width 567 height 29
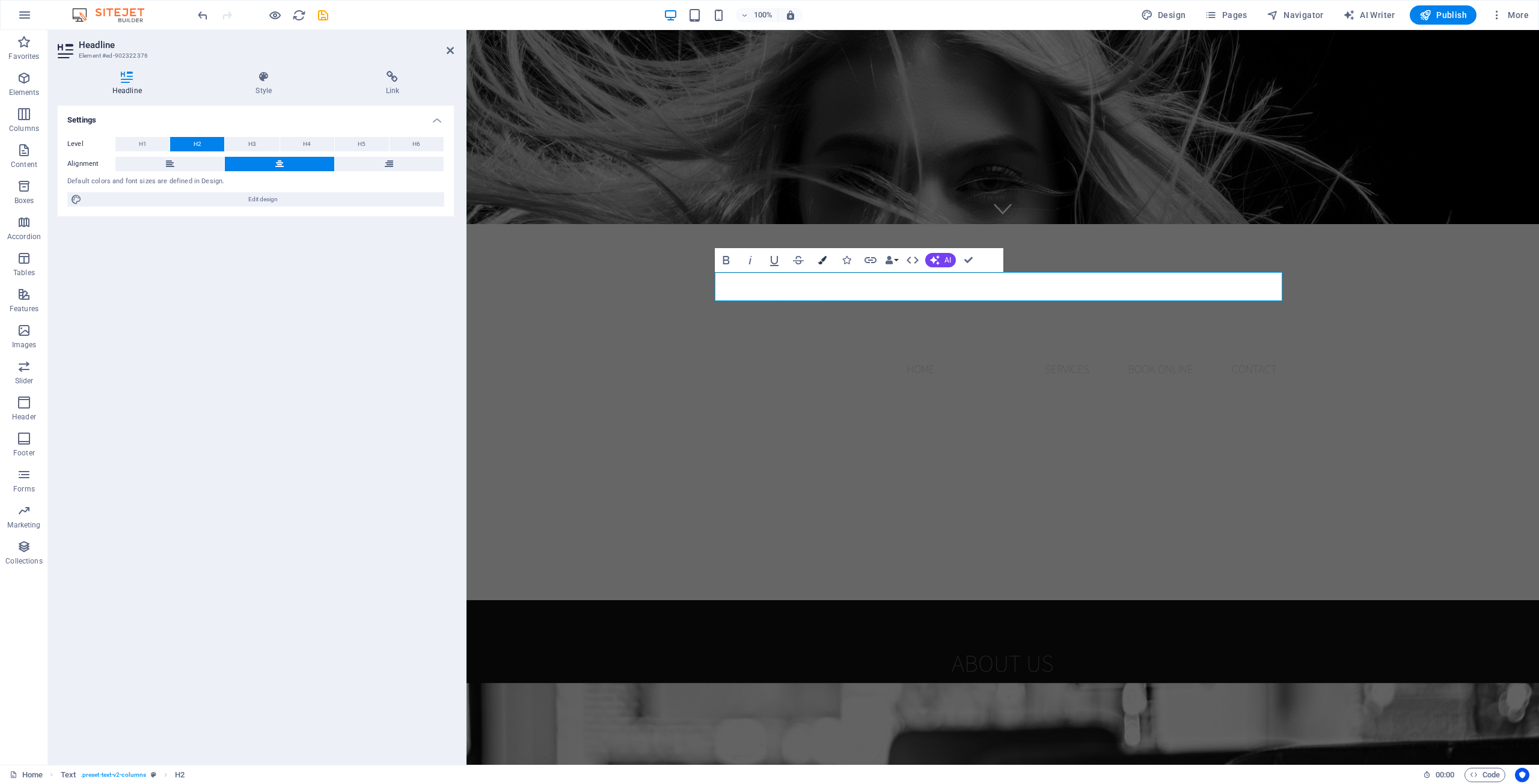
click at [827, 255] on button "Colors" at bounding box center [822, 260] width 23 height 24
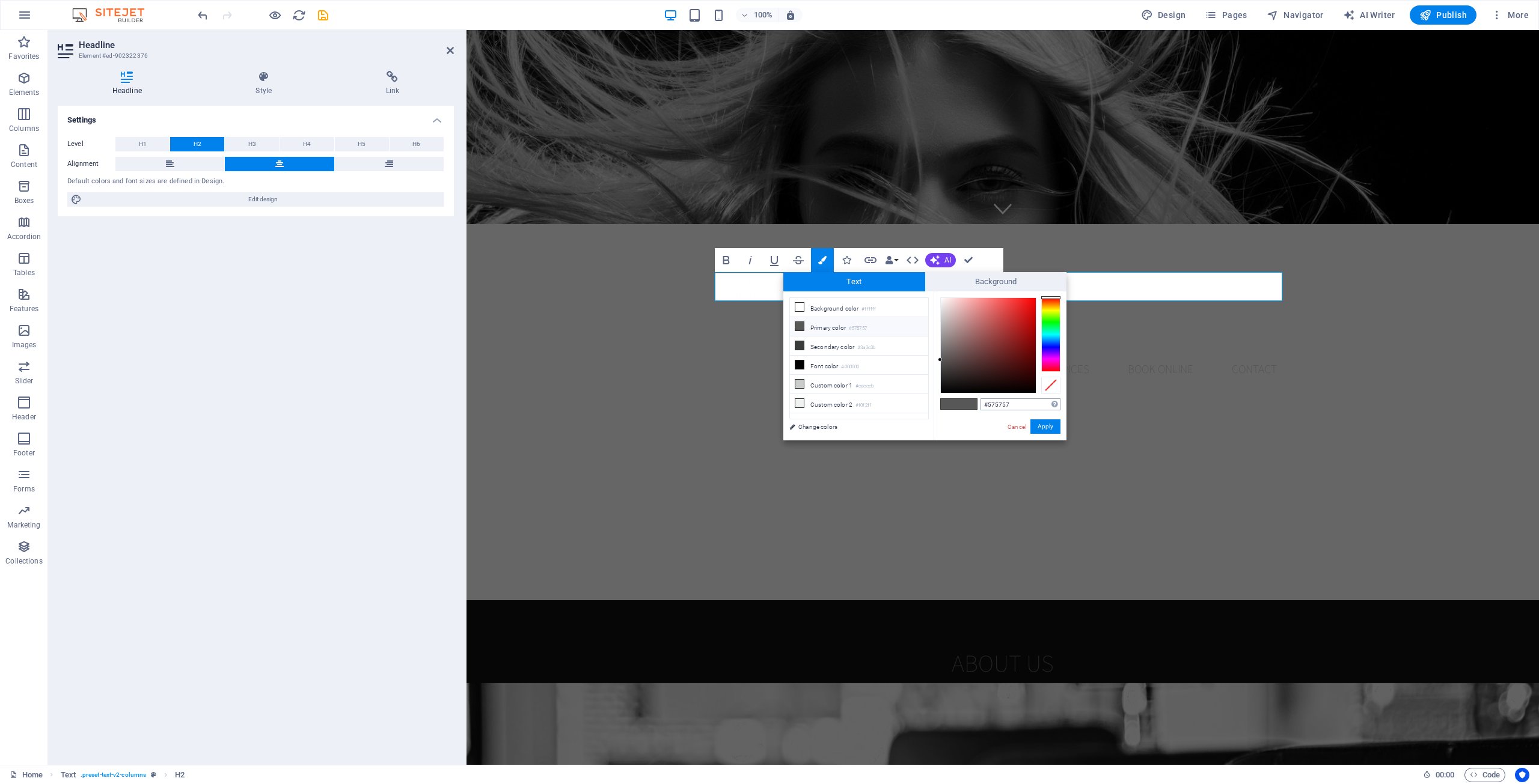
drag, startPoint x: 1010, startPoint y: 405, endPoint x: 986, endPoint y: 400, distance: 24.5
click at [987, 400] on input "#575757" at bounding box center [1020, 404] width 80 height 12
type input "#ffffff"
click at [1036, 427] on button "Apply" at bounding box center [1045, 426] width 30 height 15
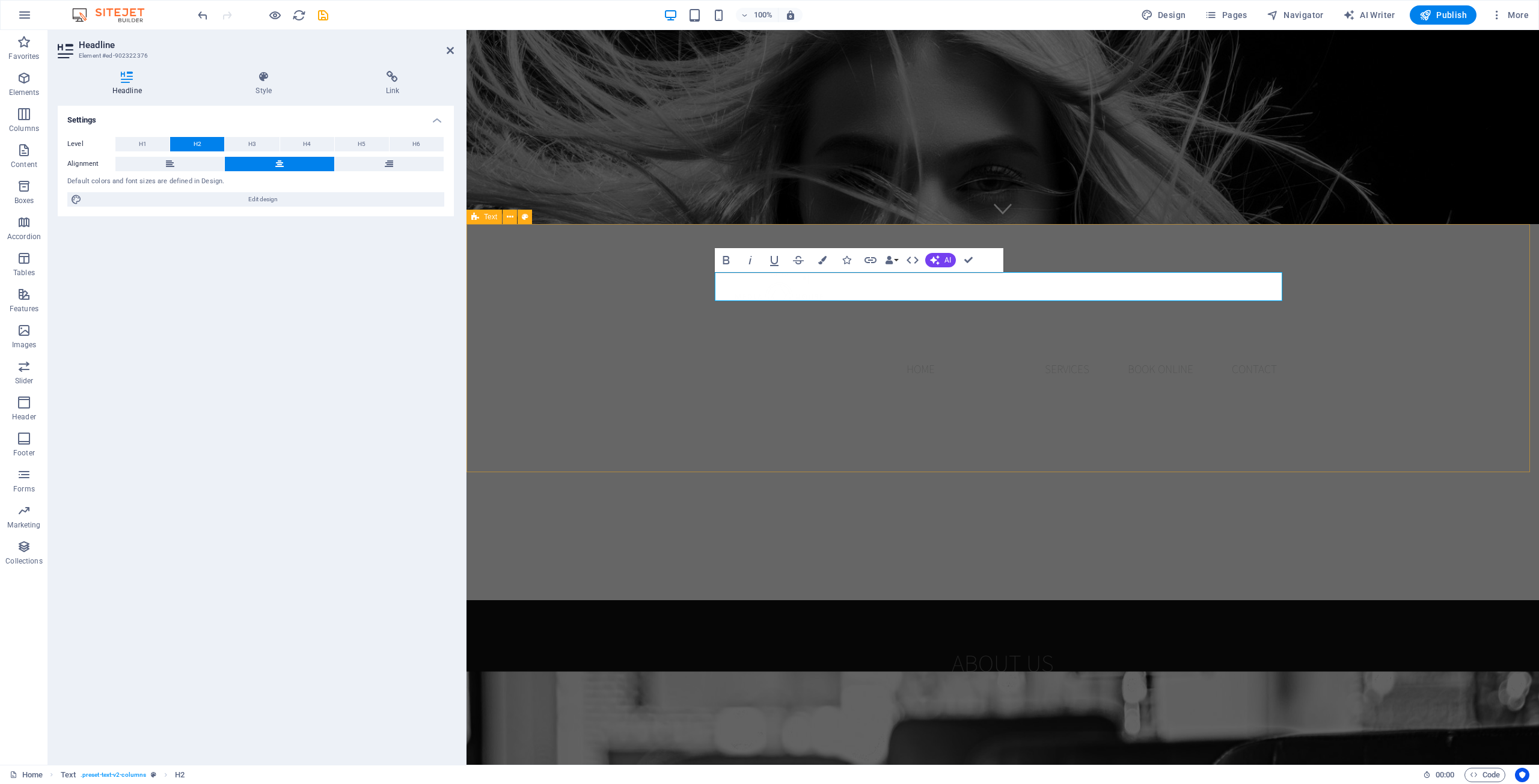
click at [649, 601] on div "About us Lorem ipsum dolor sitope amet, consectetur adipisicing elitip. Massume…" at bounding box center [1002, 725] width 1072 height 249
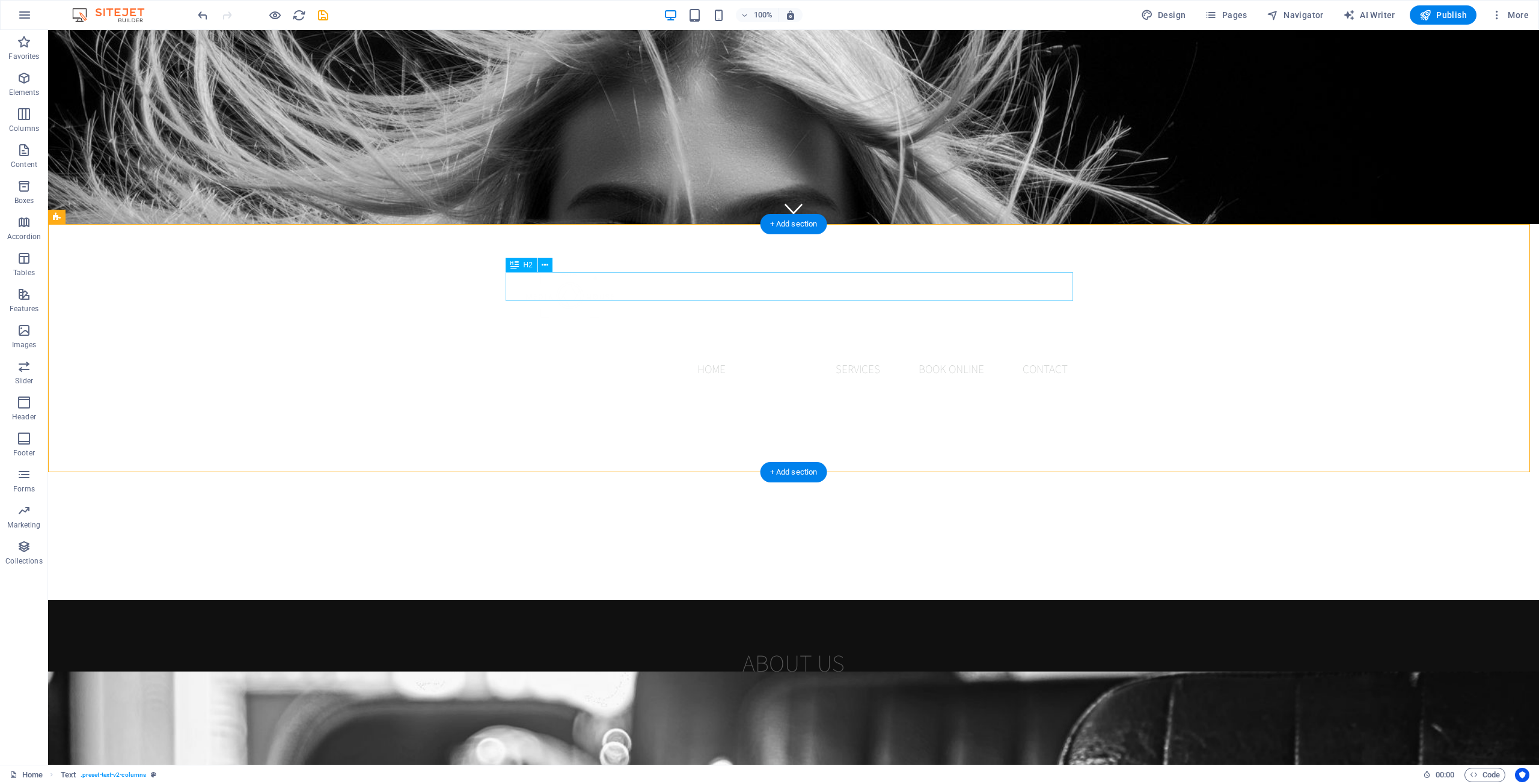
click at [809, 648] on div "About us" at bounding box center [793, 662] width 567 height 29
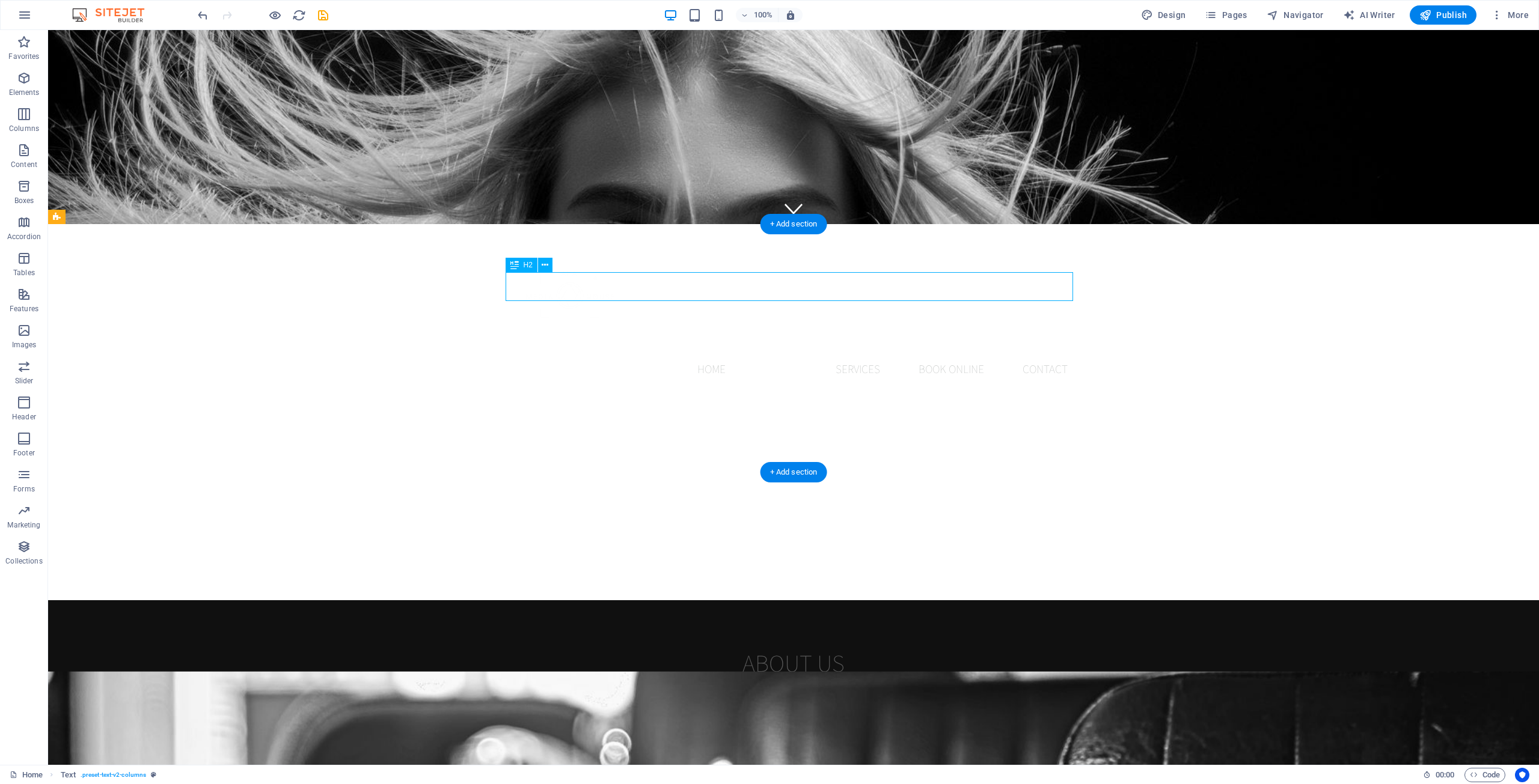
click at [809, 648] on div "About us" at bounding box center [793, 662] width 567 height 29
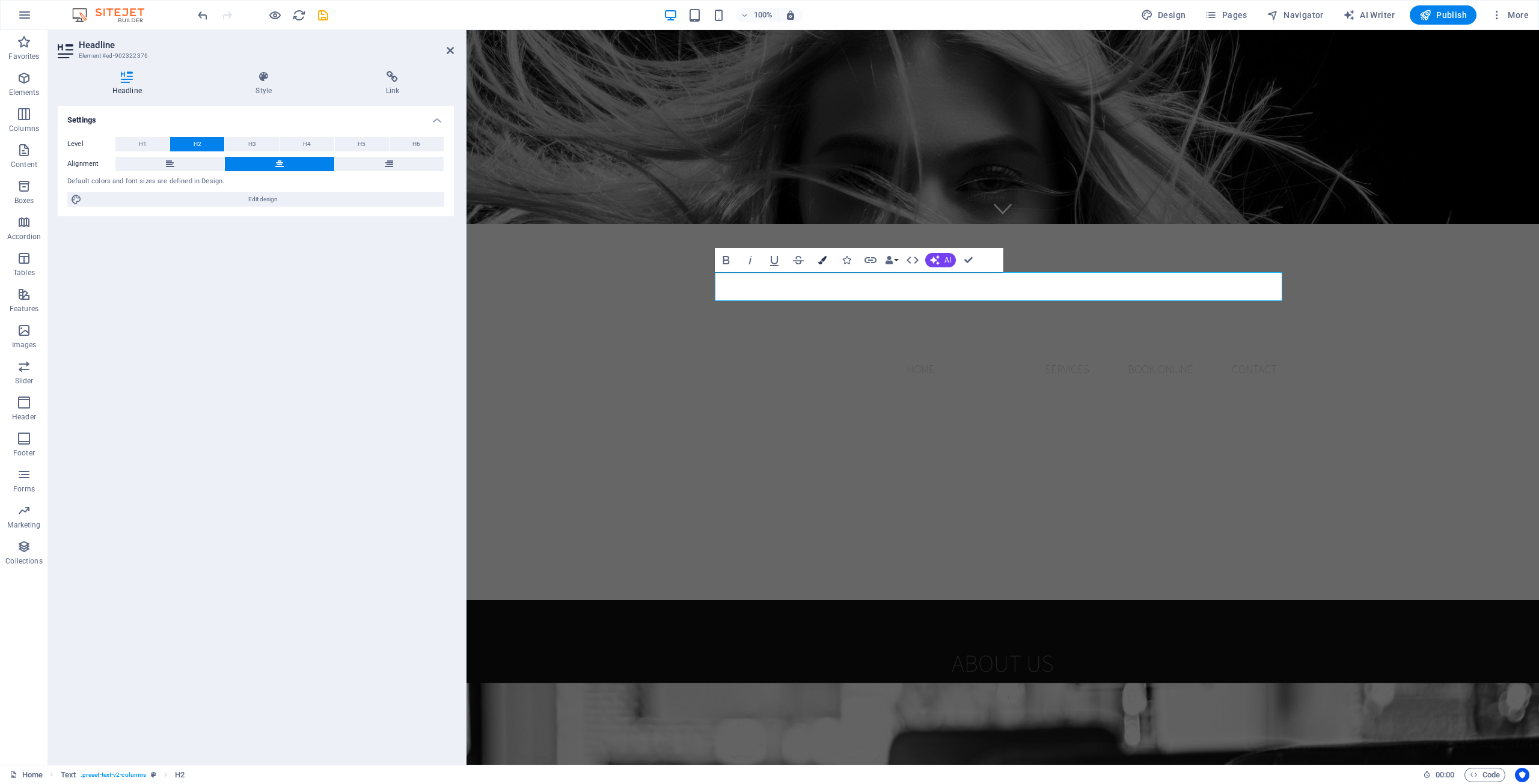
click at [825, 262] on icon "button" at bounding box center [822, 260] width 9 height 9
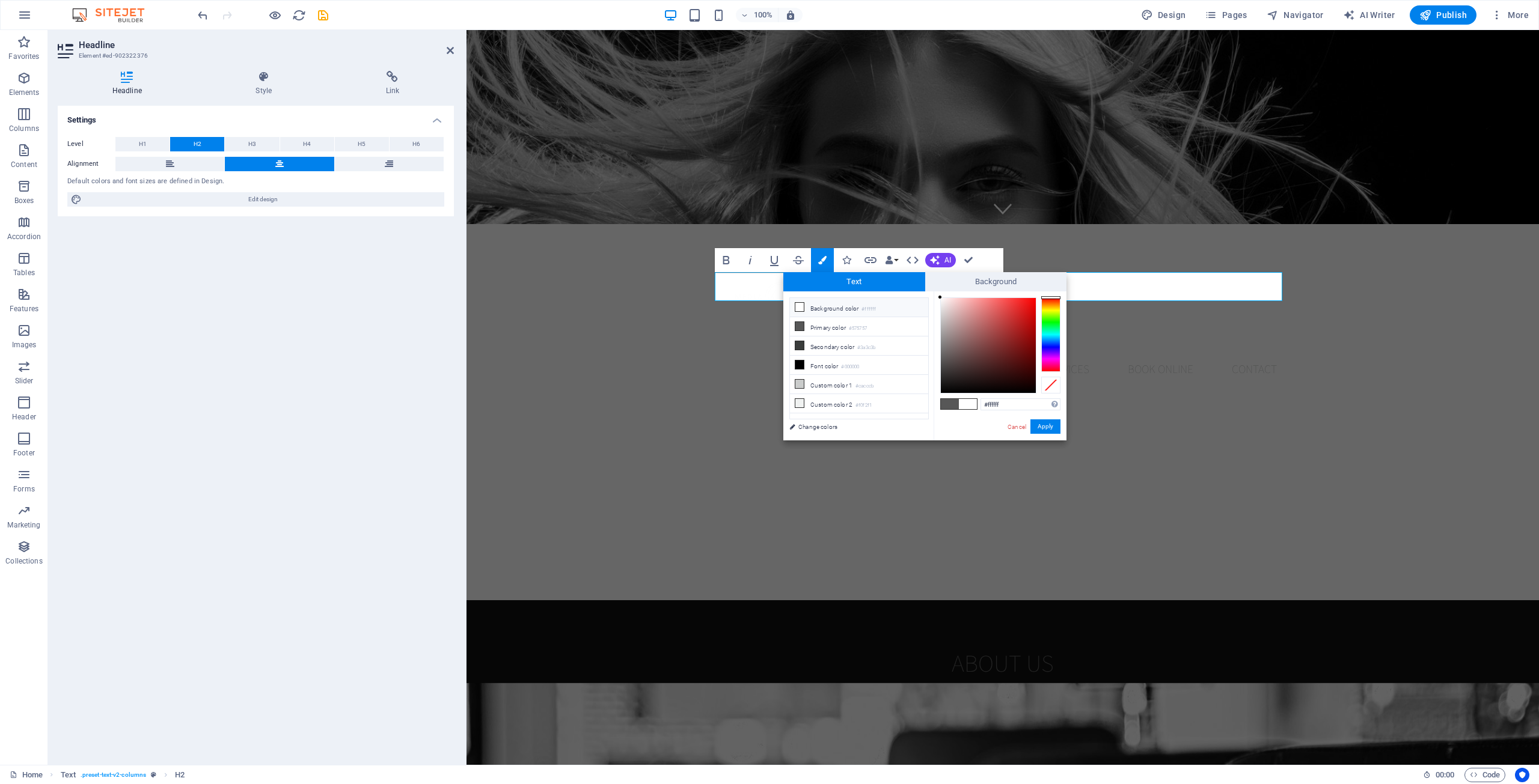
drag, startPoint x: 940, startPoint y: 324, endPoint x: 923, endPoint y: 284, distance: 43.5
click at [923, 284] on div "Text Background less Background color #ffffff Primary color #575757 Secondary c…" at bounding box center [924, 356] width 283 height 169
click at [923, 288] on span "Text" at bounding box center [854, 281] width 142 height 19
click at [941, 299] on div at bounding box center [941, 298] width 4 height 4
click at [940, 296] on div at bounding box center [939, 297] width 4 height 4
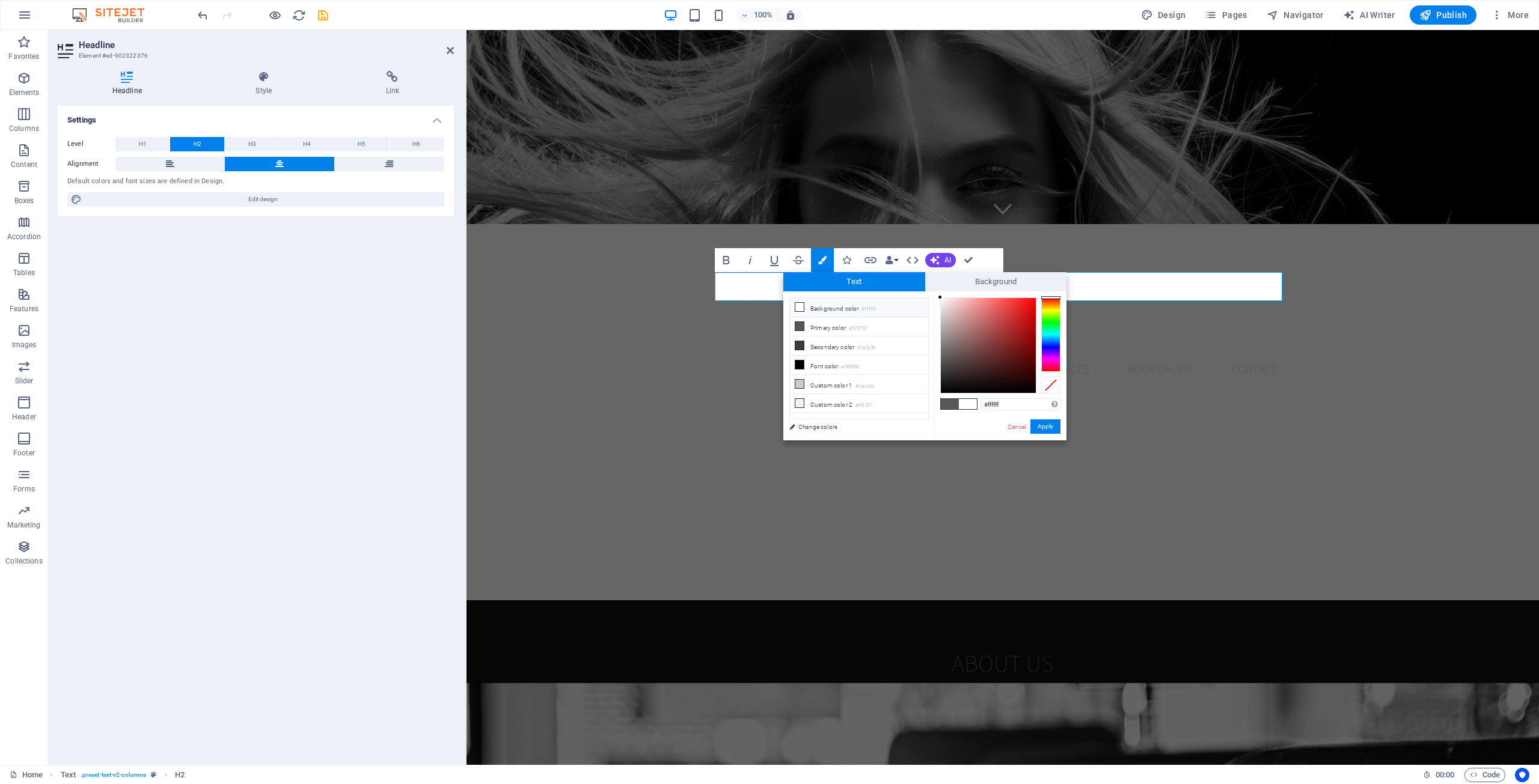
click at [940, 296] on div at bounding box center [939, 297] width 4 height 4
click at [1041, 428] on button "Apply" at bounding box center [1045, 426] width 30 height 15
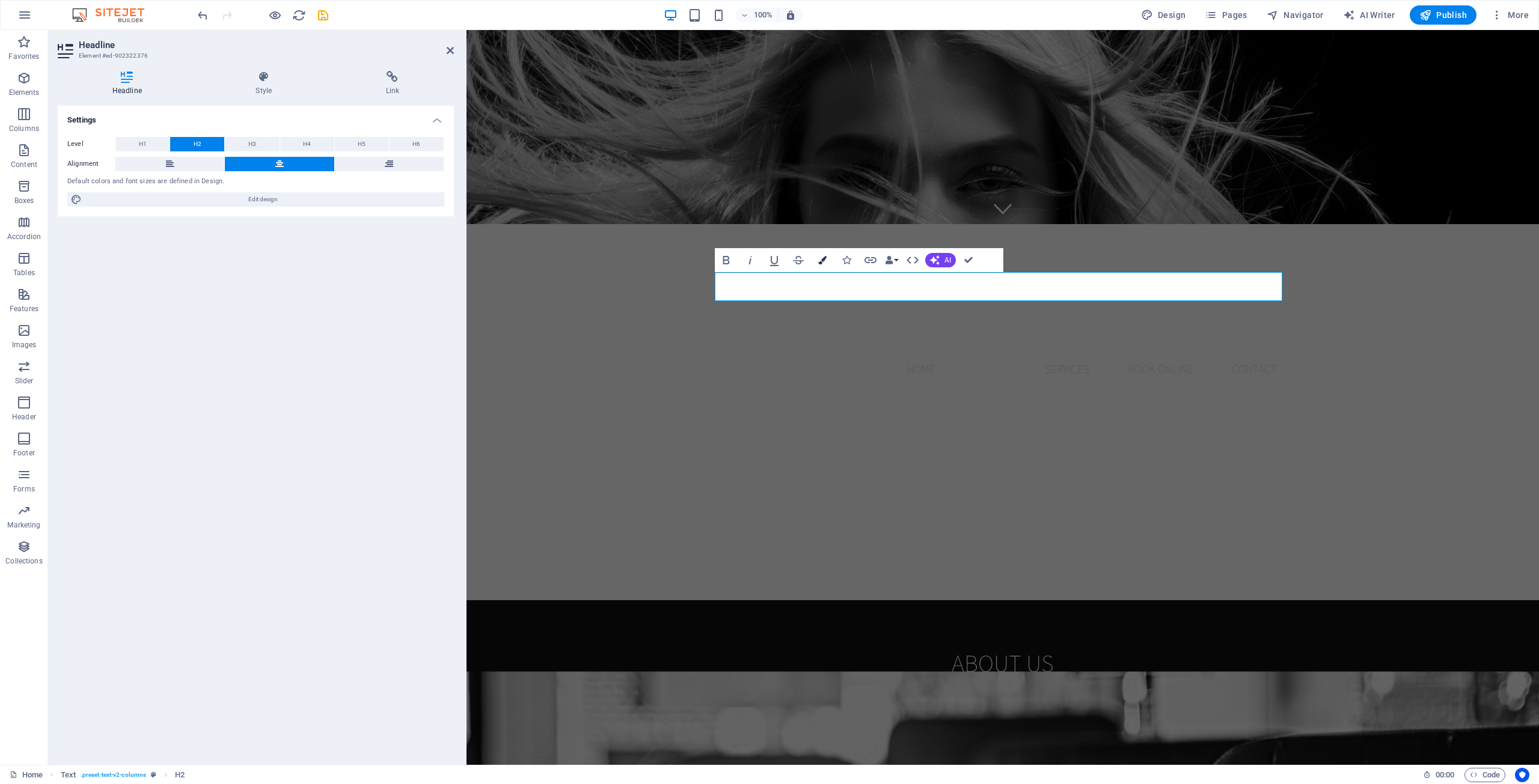
click at [816, 258] on button "Colors" at bounding box center [822, 260] width 23 height 24
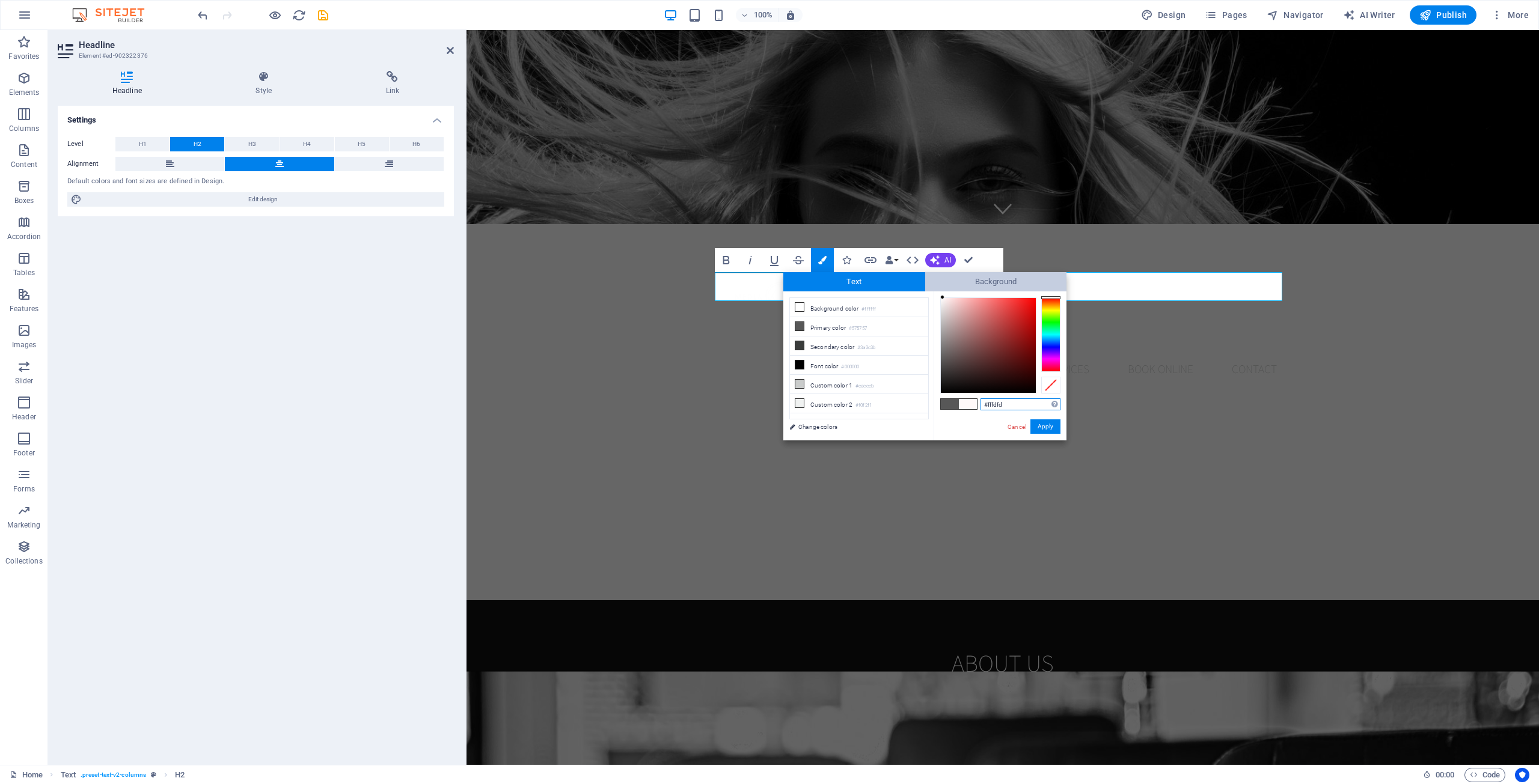
type input "#ffffff"
drag, startPoint x: 941, startPoint y: 302, endPoint x: 935, endPoint y: 287, distance: 16.2
click at [936, 287] on div "Text Background less Background color #ffffff Primary color #575757 Secondary c…" at bounding box center [924, 356] width 283 height 169
click at [938, 297] on div at bounding box center [939, 297] width 4 height 4
drag, startPoint x: 1050, startPoint y: 422, endPoint x: 583, endPoint y: 392, distance: 468.0
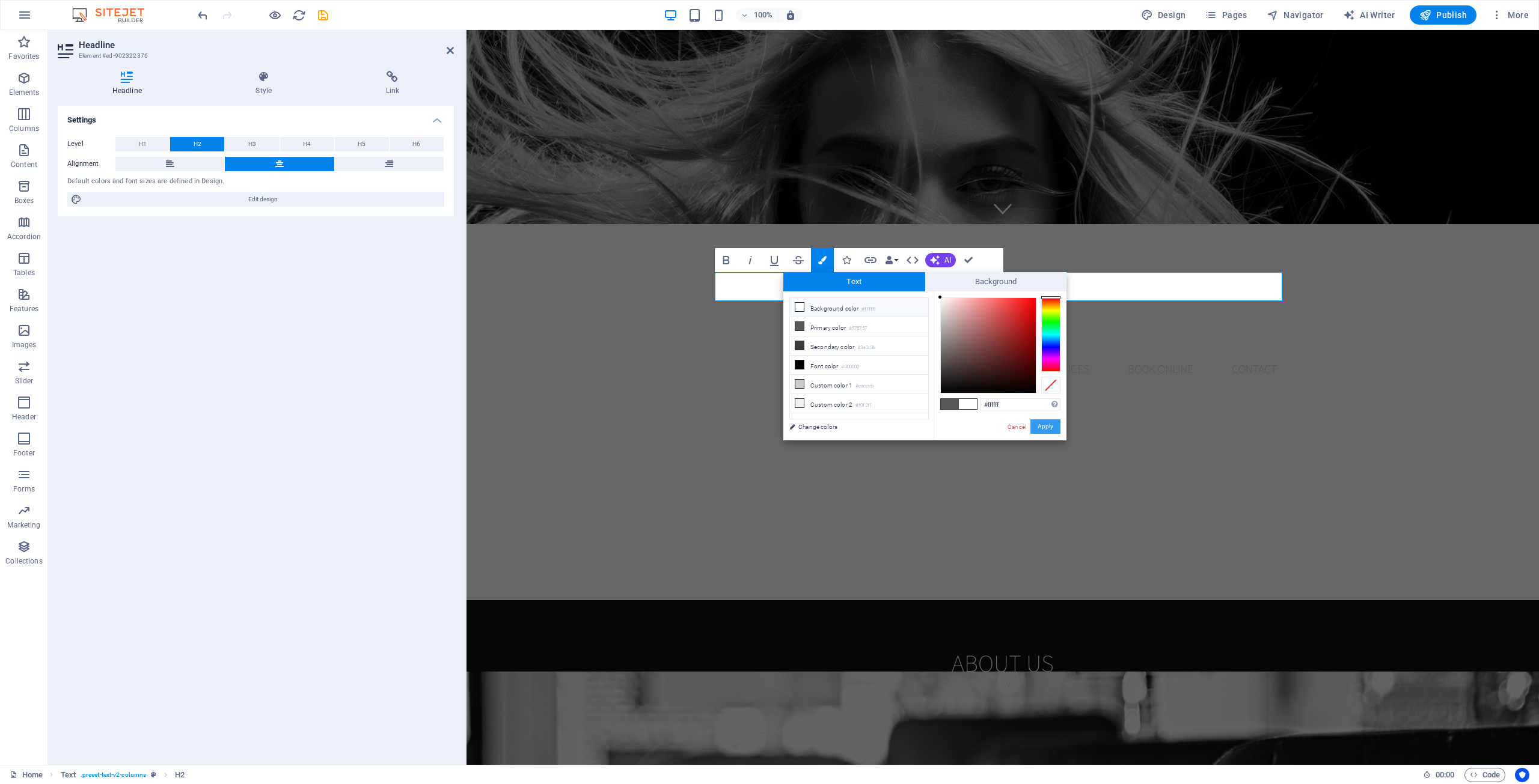
click at [1050, 422] on button "Apply" at bounding box center [1045, 426] width 30 height 15
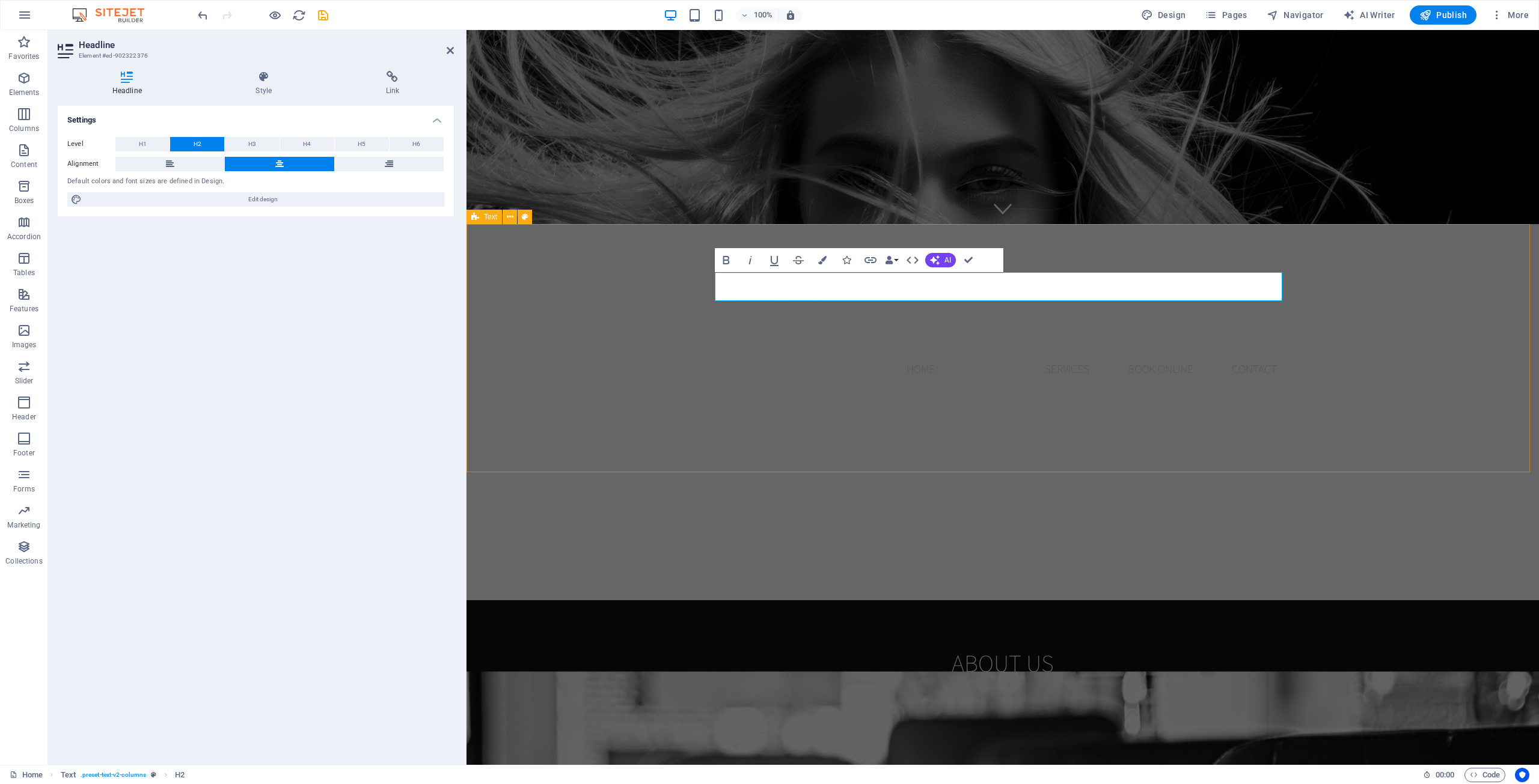
click at [1221, 601] on div "About us Lorem ipsum dolor sitope amet, consectetur adipisicing elitip. Massume…" at bounding box center [1002, 725] width 1072 height 249
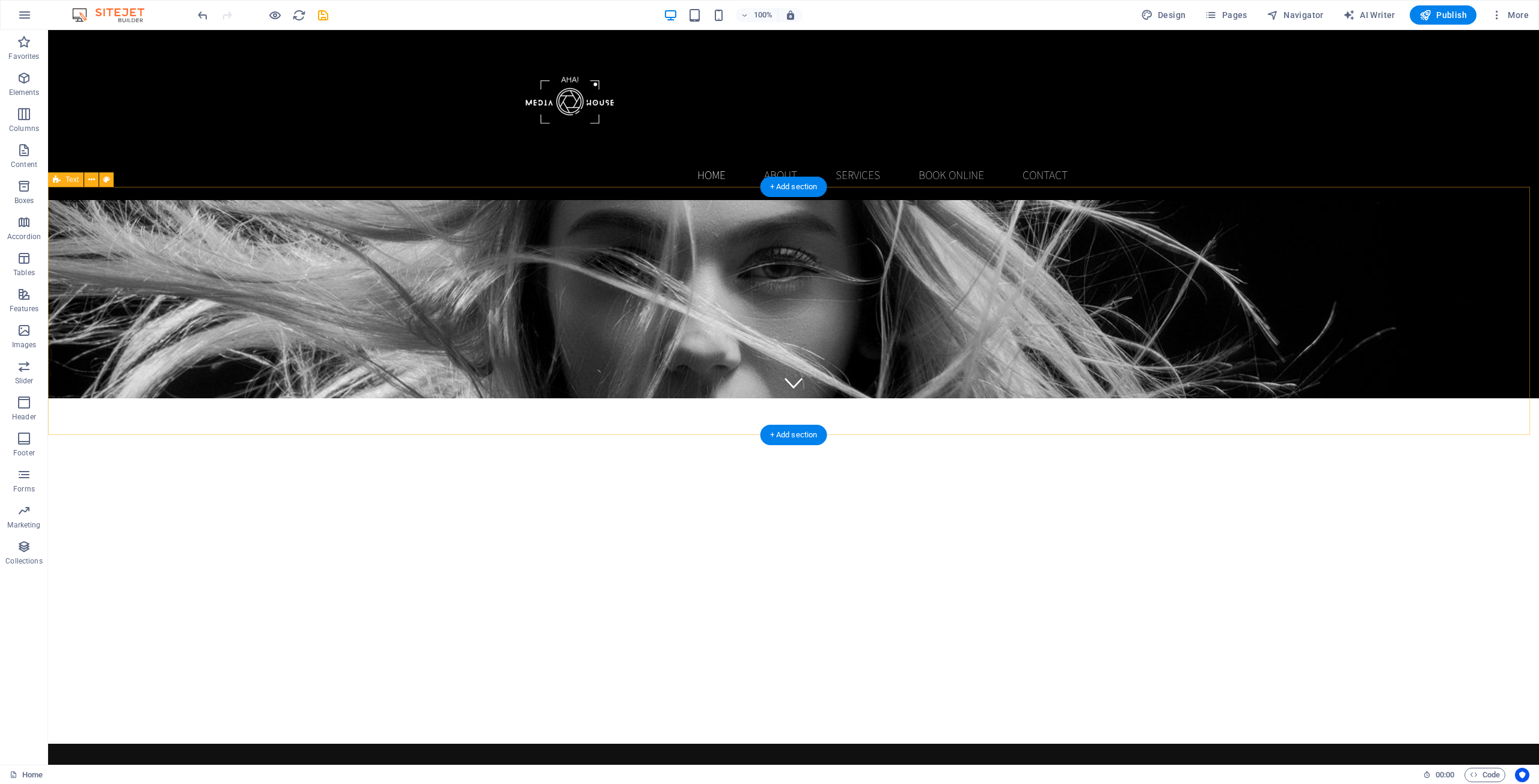
scroll to position [361, 0]
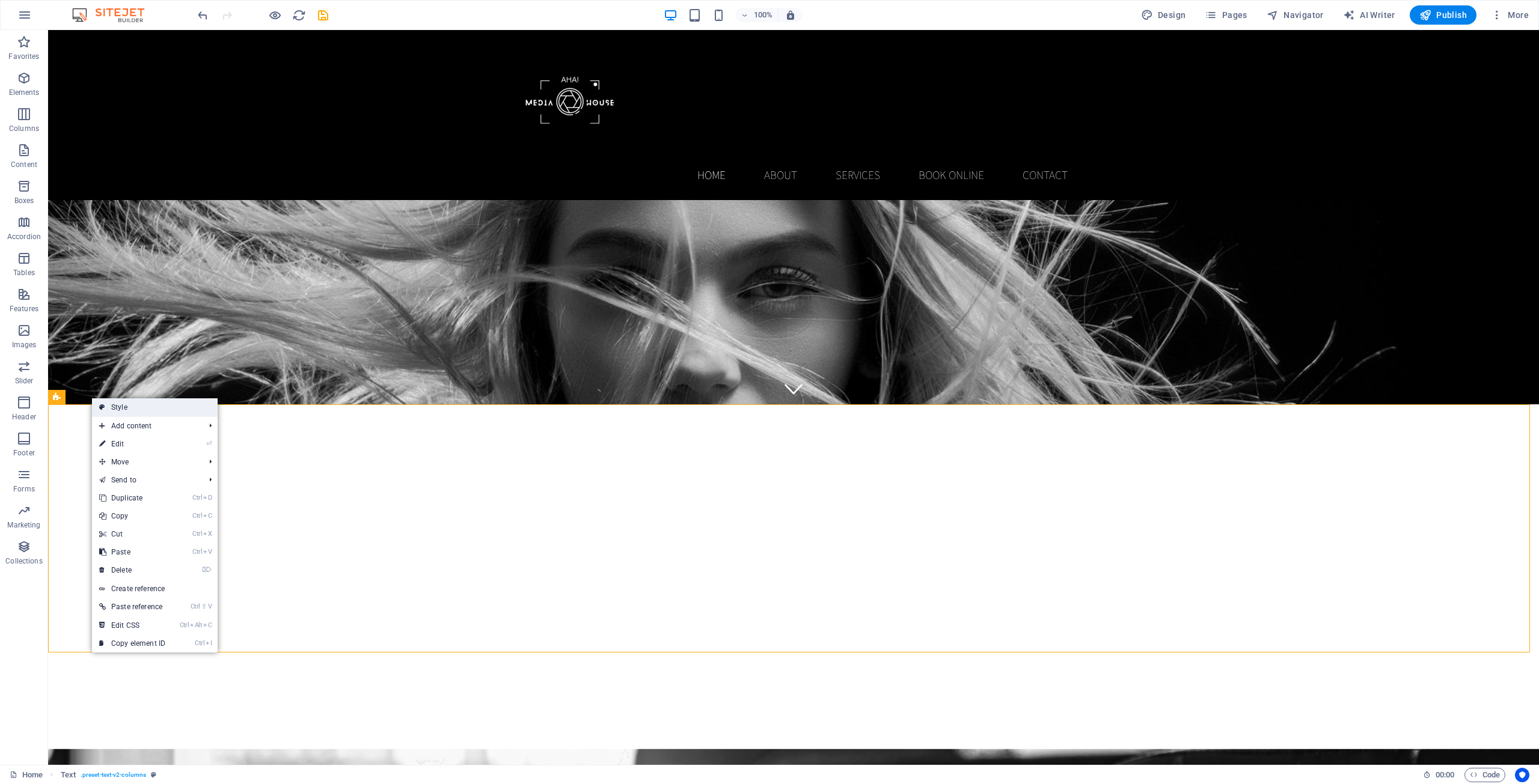
click at [110, 402] on link "Style" at bounding box center [154, 407] width 125 height 18
select select "rem"
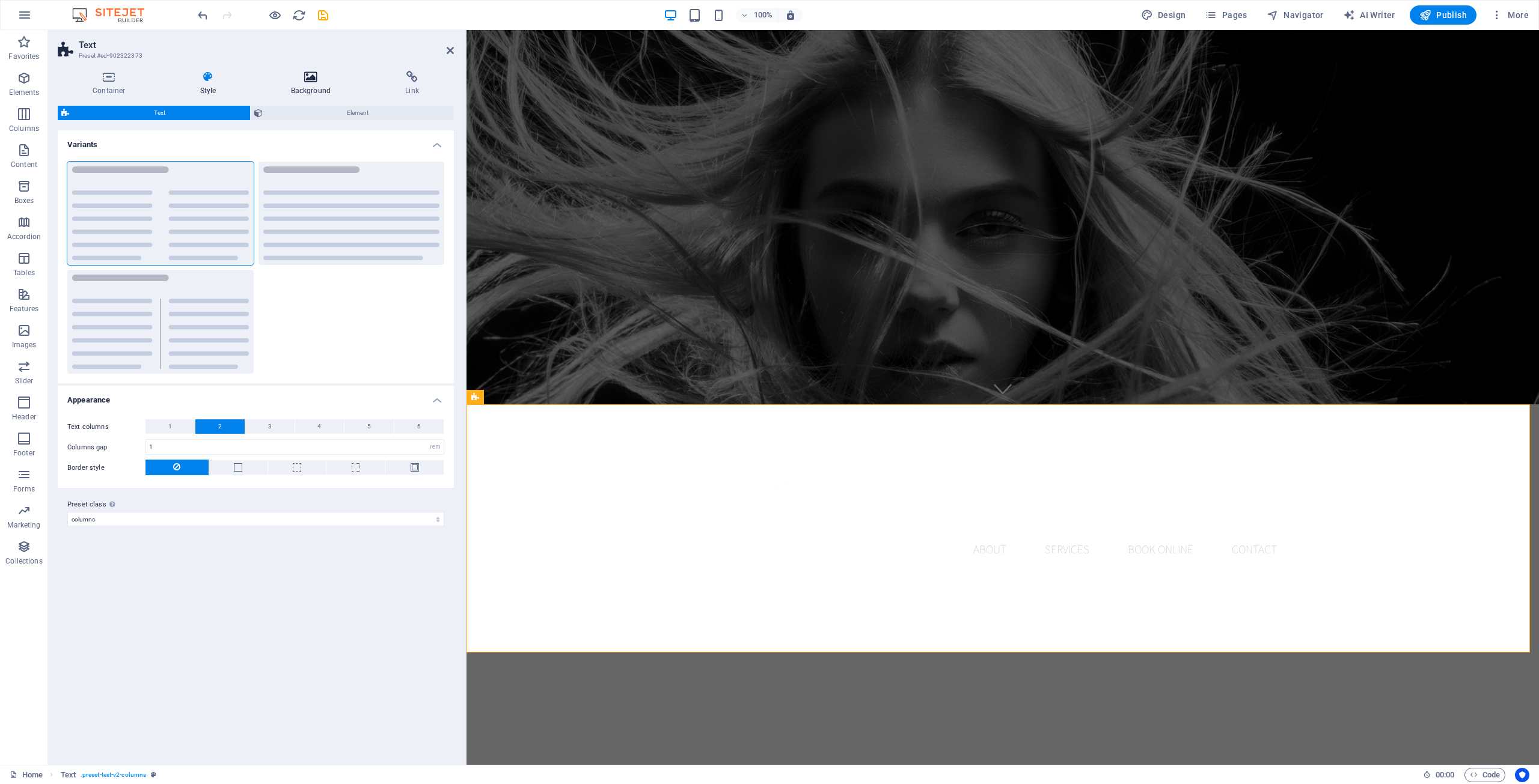
click at [308, 91] on h4 "Background" at bounding box center [314, 84] width 114 height 26
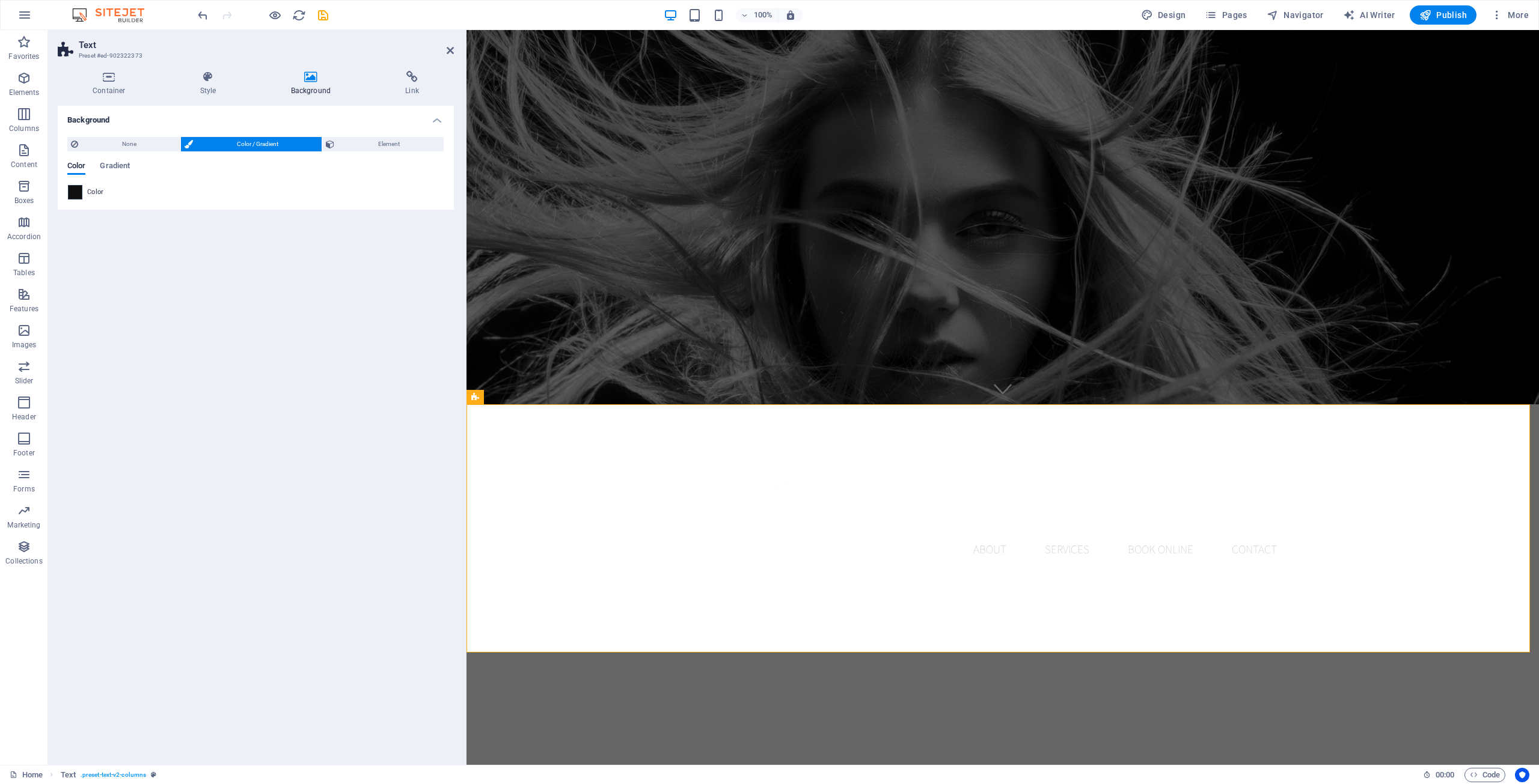
click at [74, 195] on span at bounding box center [74, 191] width 13 height 13
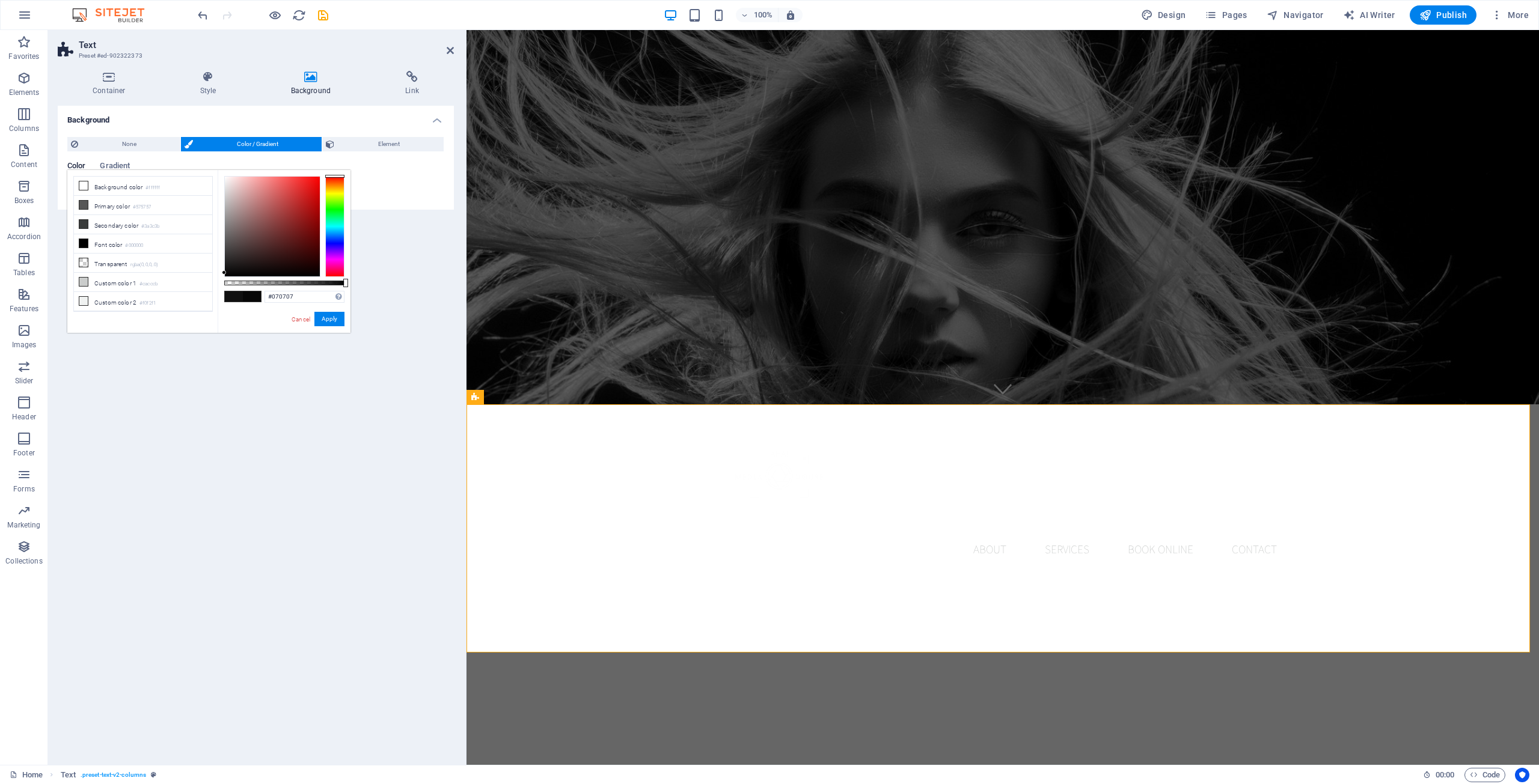
type input "#060606"
click at [304, 299] on input "#060606" at bounding box center [304, 297] width 80 height 12
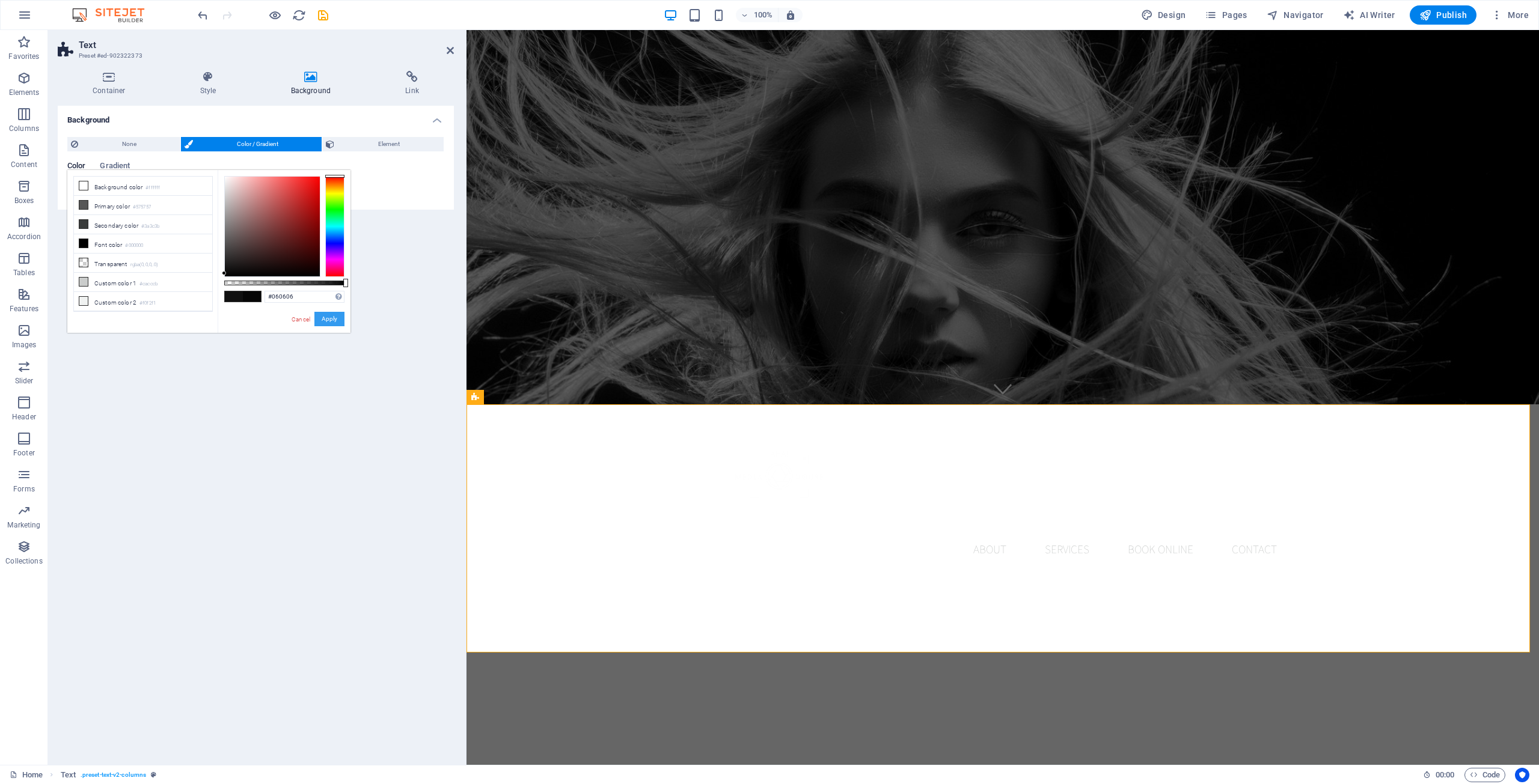
click at [328, 320] on button "Apply" at bounding box center [330, 319] width 30 height 15
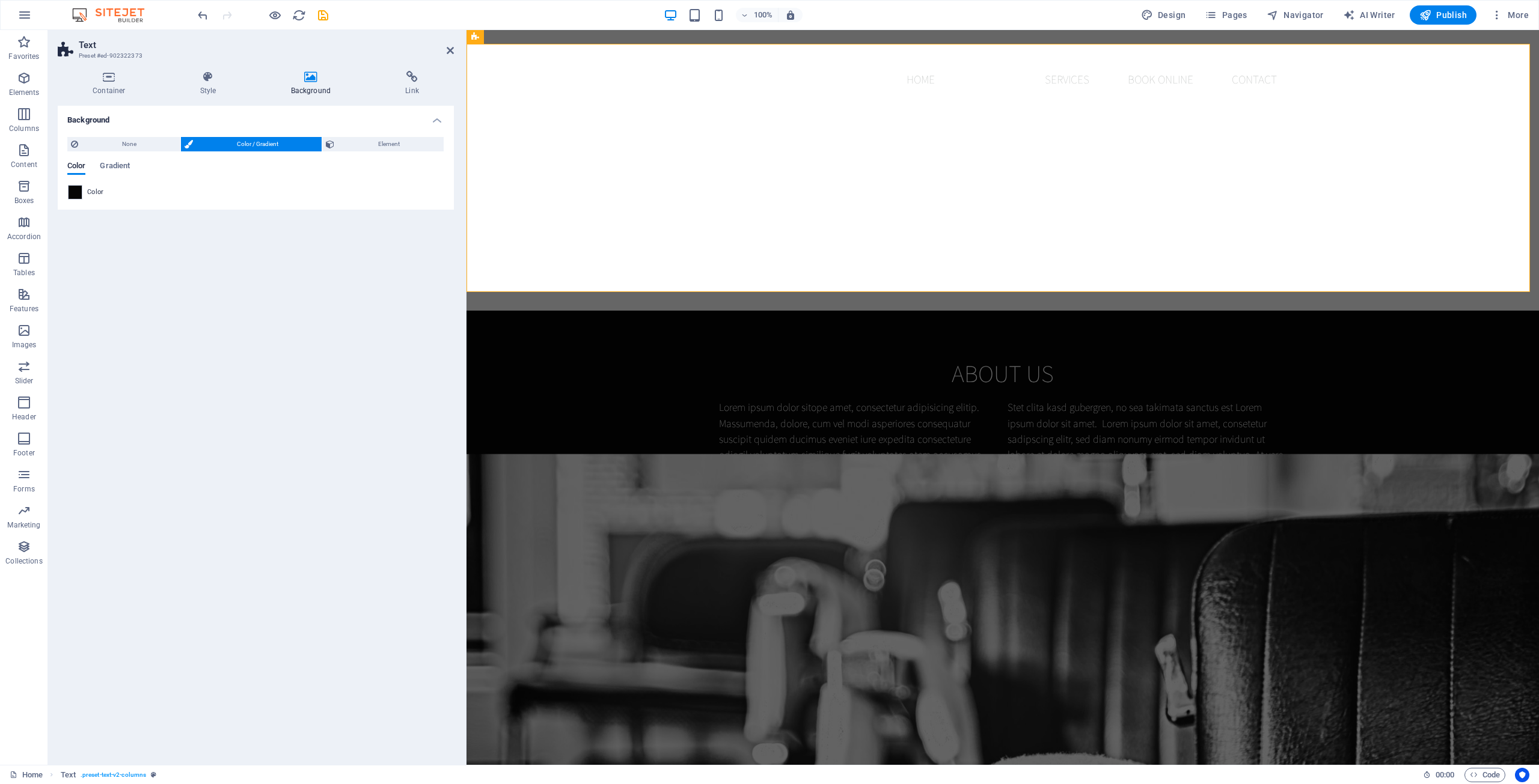
scroll to position [1082, 0]
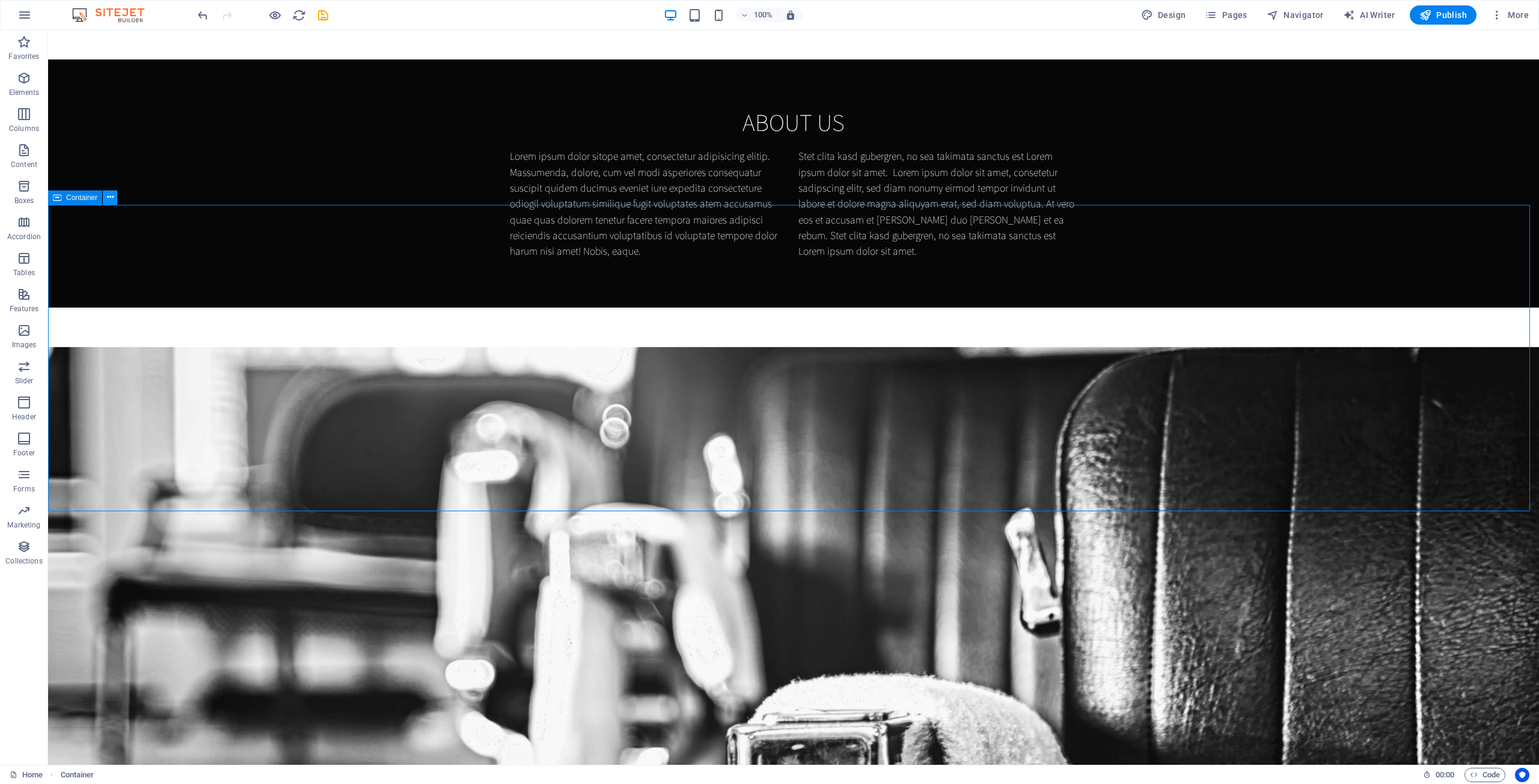
click at [112, 195] on icon at bounding box center [110, 197] width 7 height 13
click at [111, 197] on icon at bounding box center [110, 197] width 7 height 13
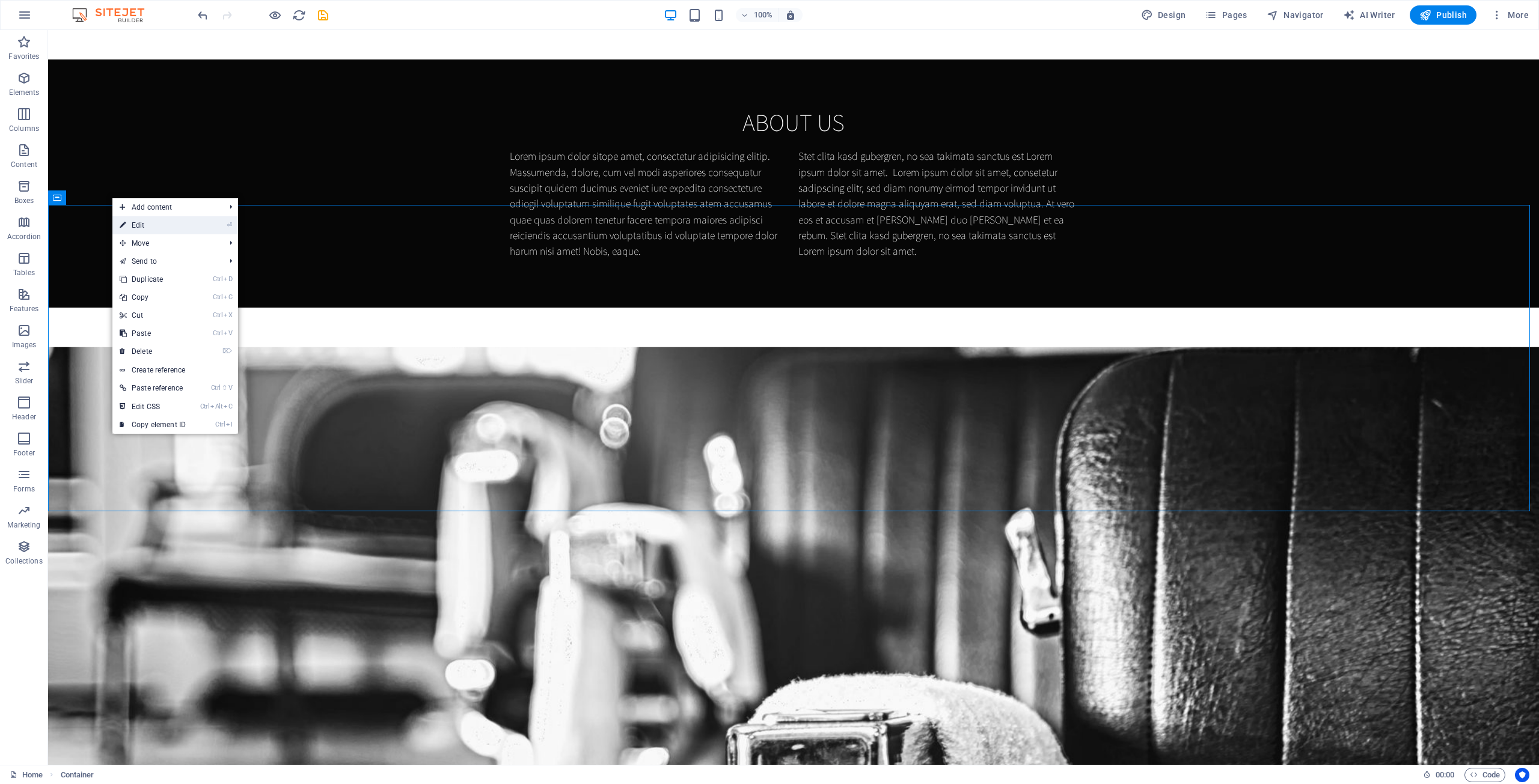
click at [162, 222] on link "⏎ Edit" at bounding box center [153, 225] width 81 height 18
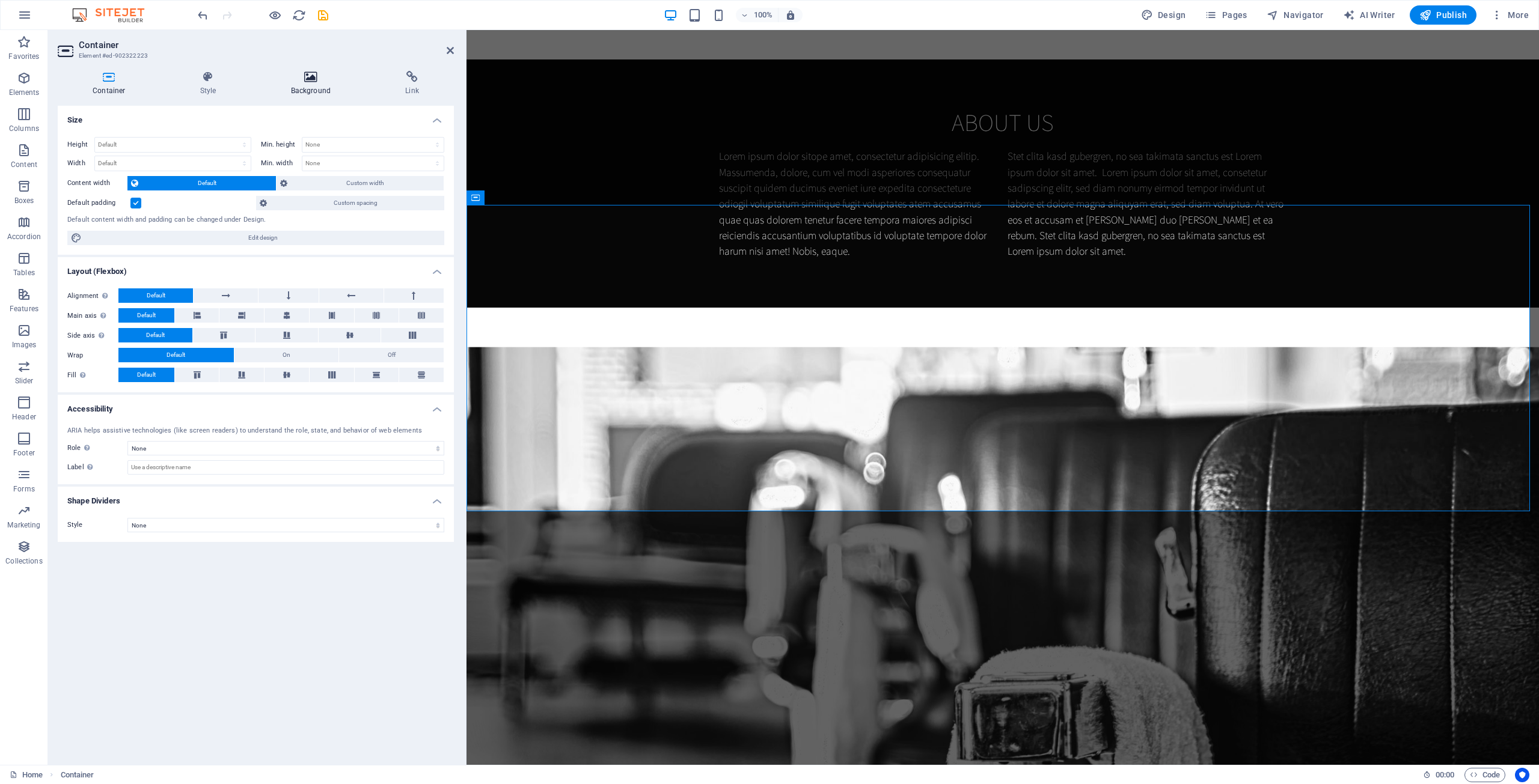
click at [317, 82] on icon at bounding box center [311, 77] width 110 height 12
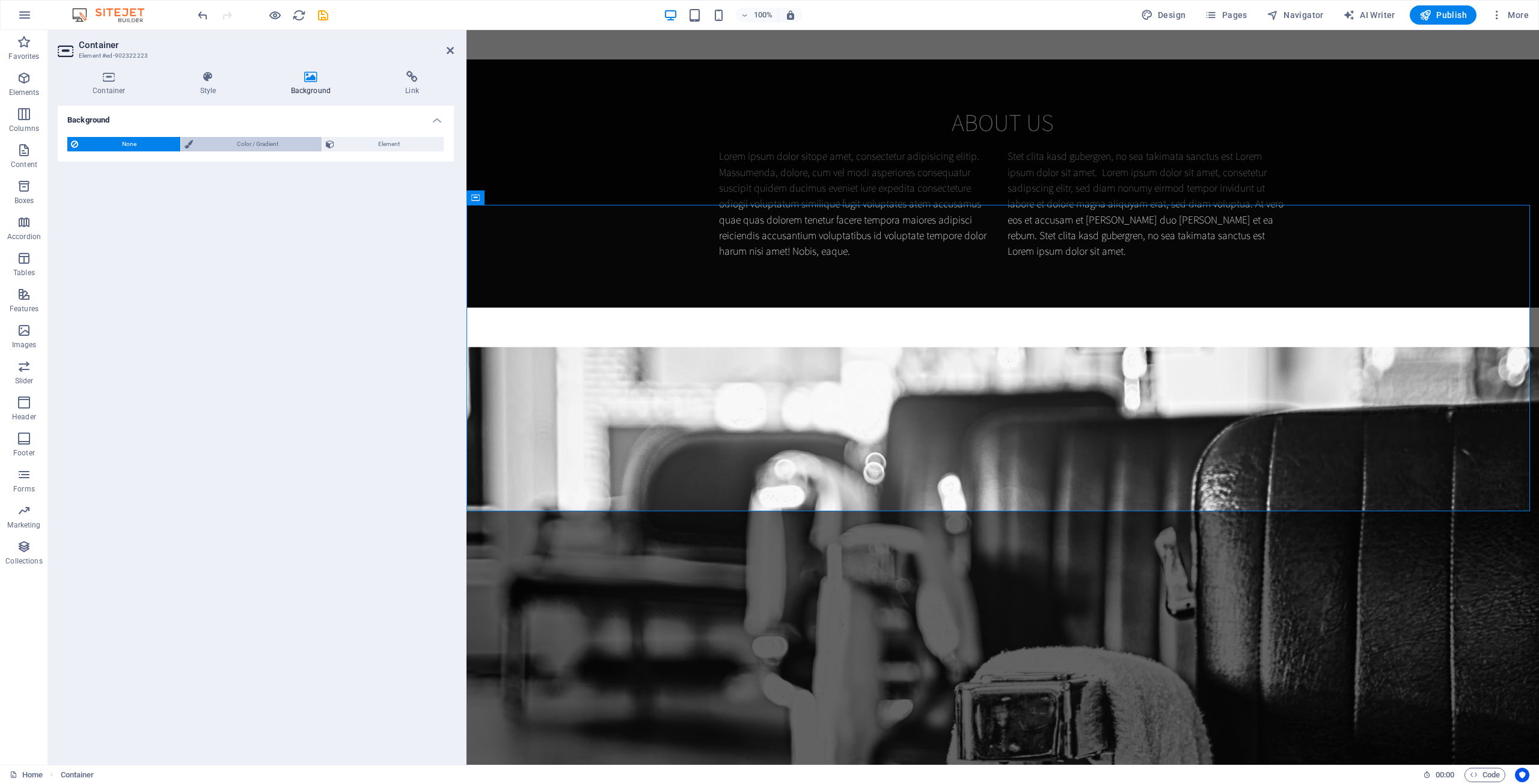
click at [204, 145] on span "Color / Gradient" at bounding box center [257, 144] width 122 height 15
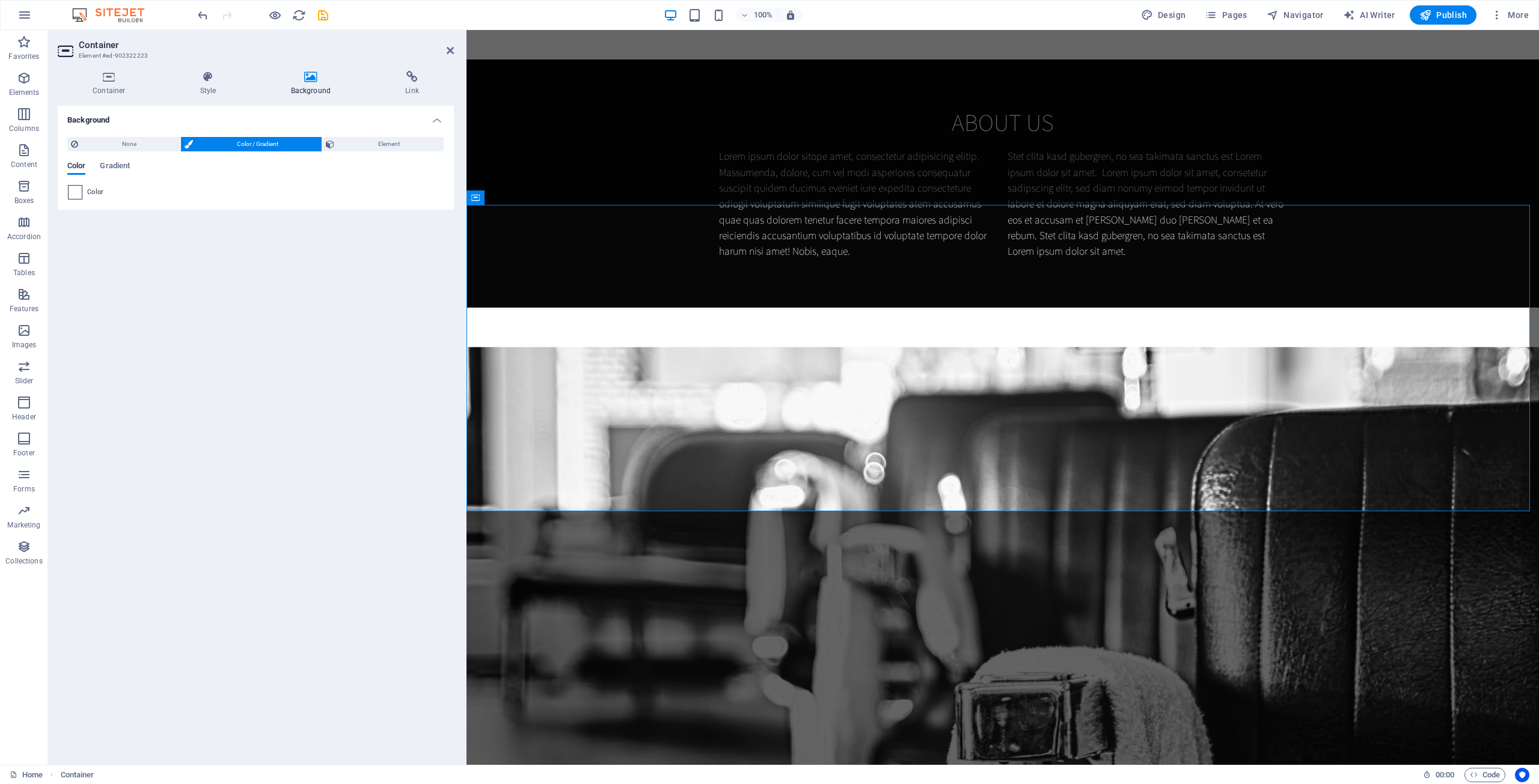
click at [81, 192] on span at bounding box center [74, 191] width 13 height 13
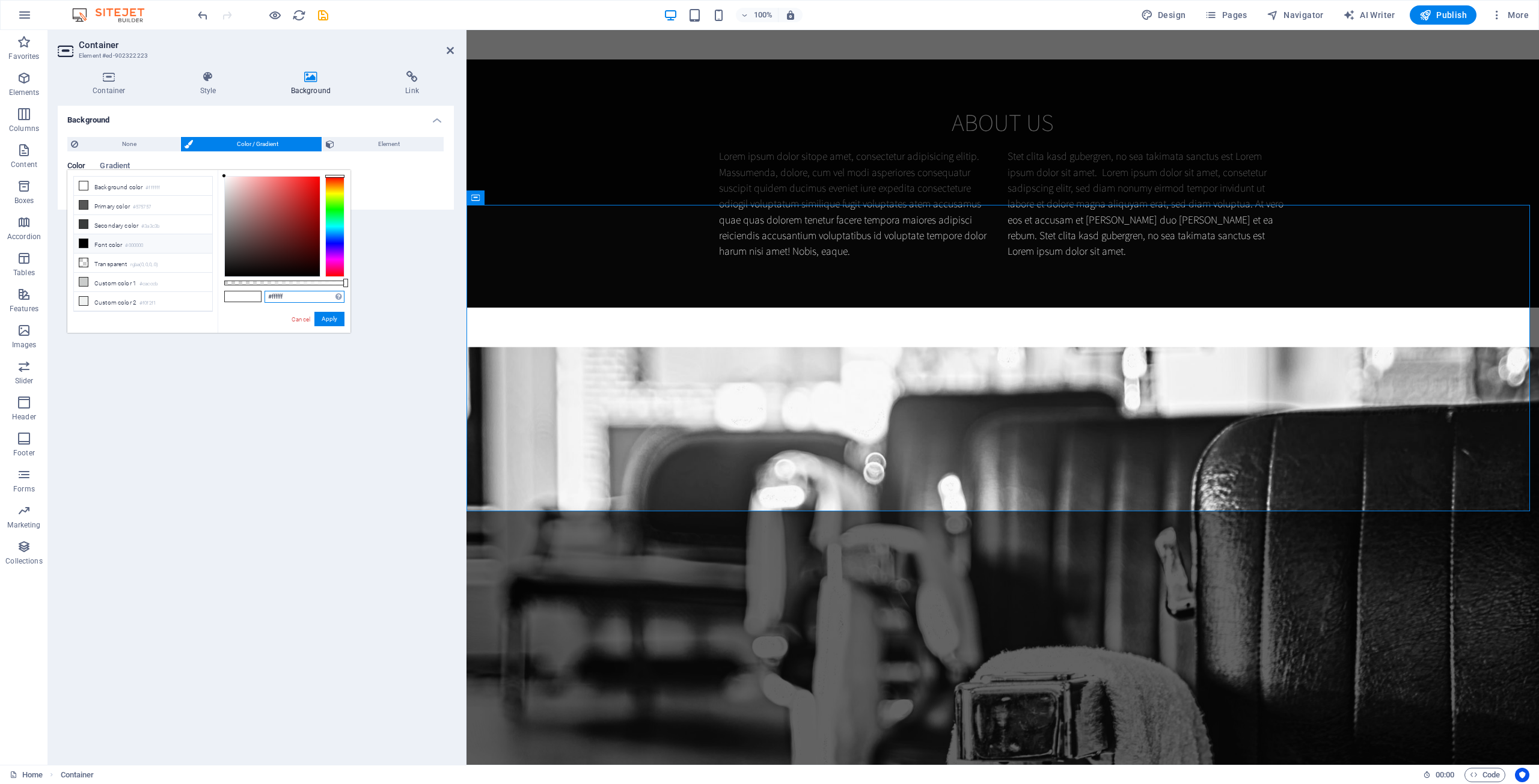
click at [287, 293] on input "#ffffff" at bounding box center [304, 297] width 80 height 12
paste input "060606"
type input "#060606"
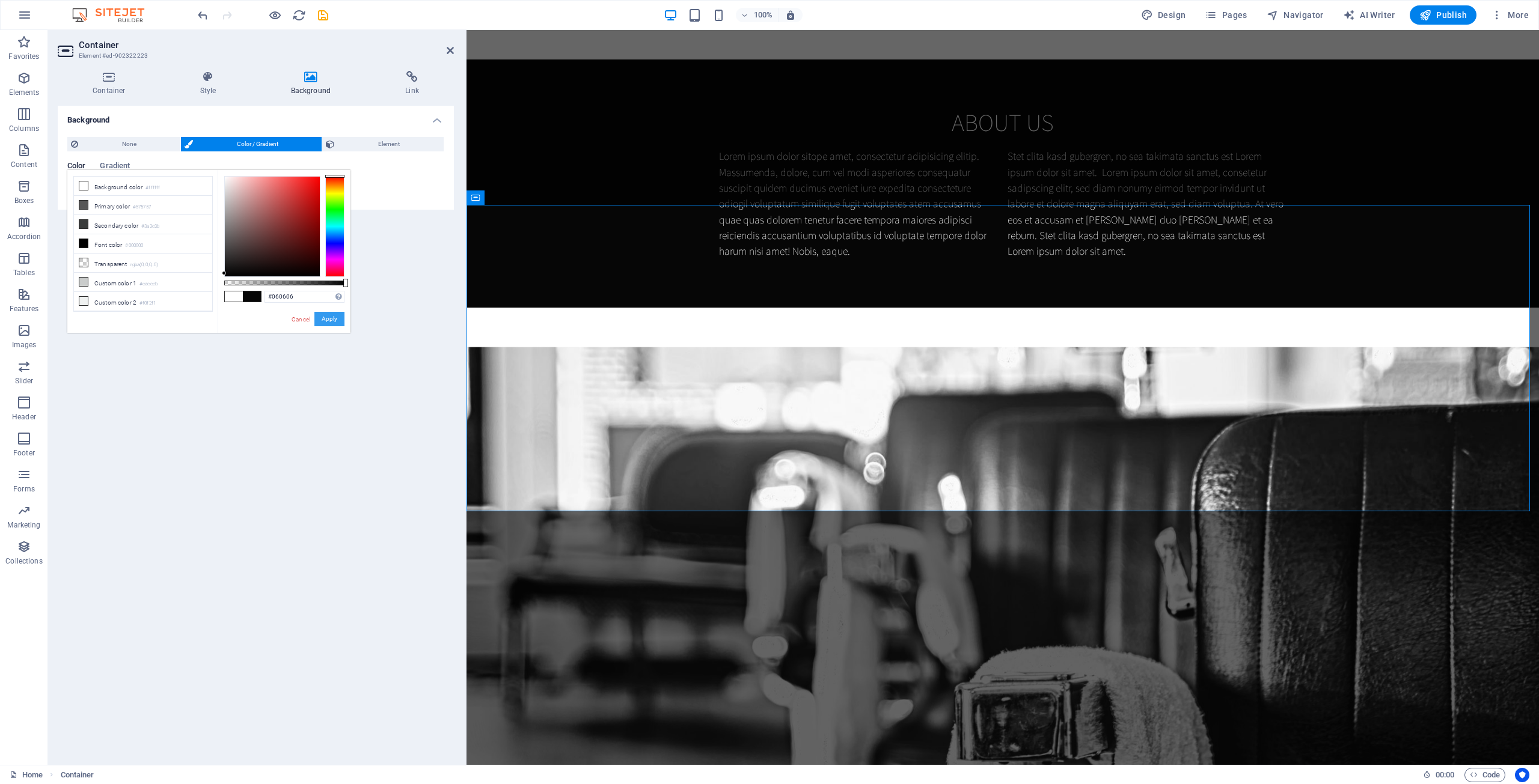
click at [326, 317] on button "Apply" at bounding box center [330, 319] width 30 height 15
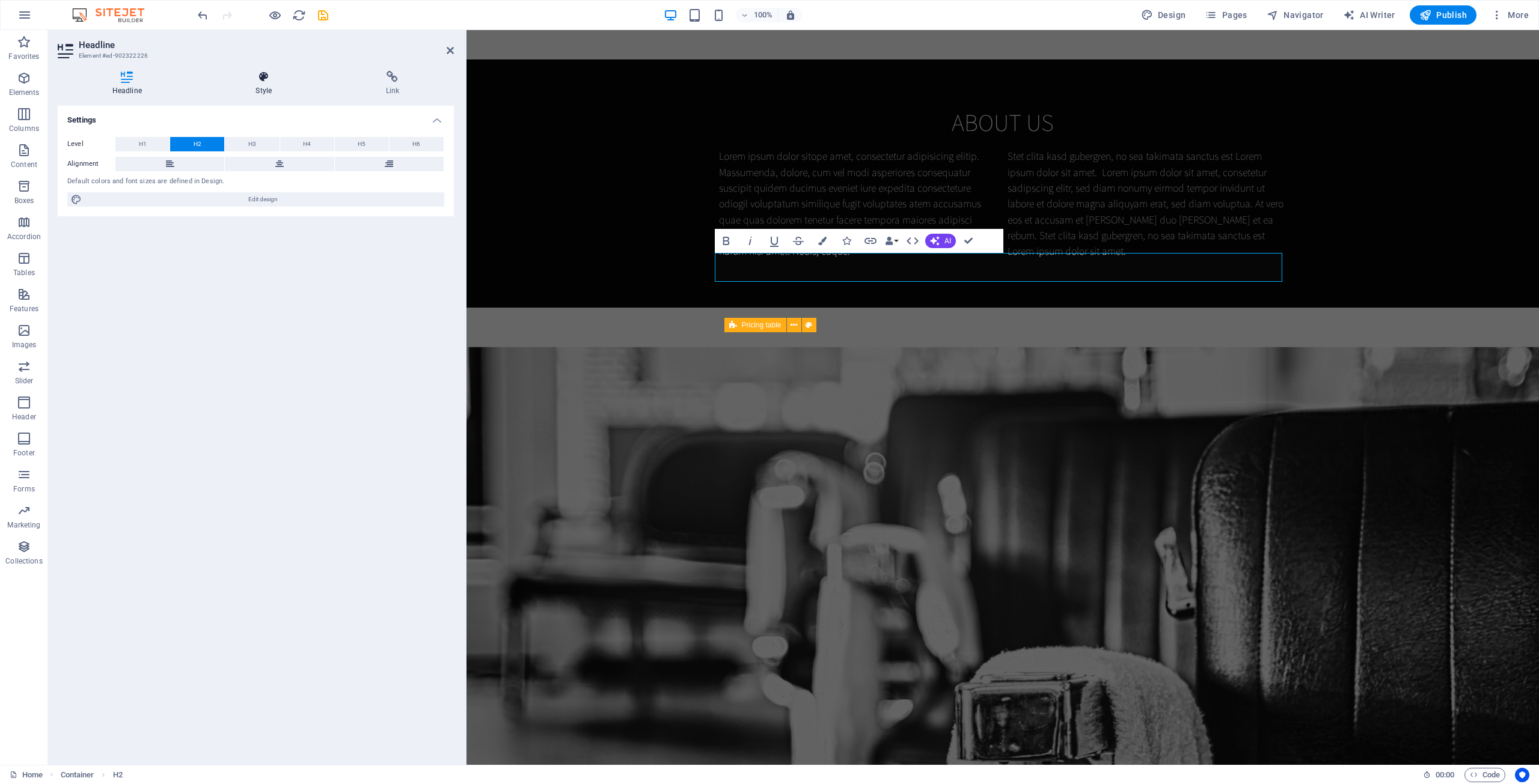
click at [267, 89] on h4 "Style" at bounding box center [266, 84] width 130 height 26
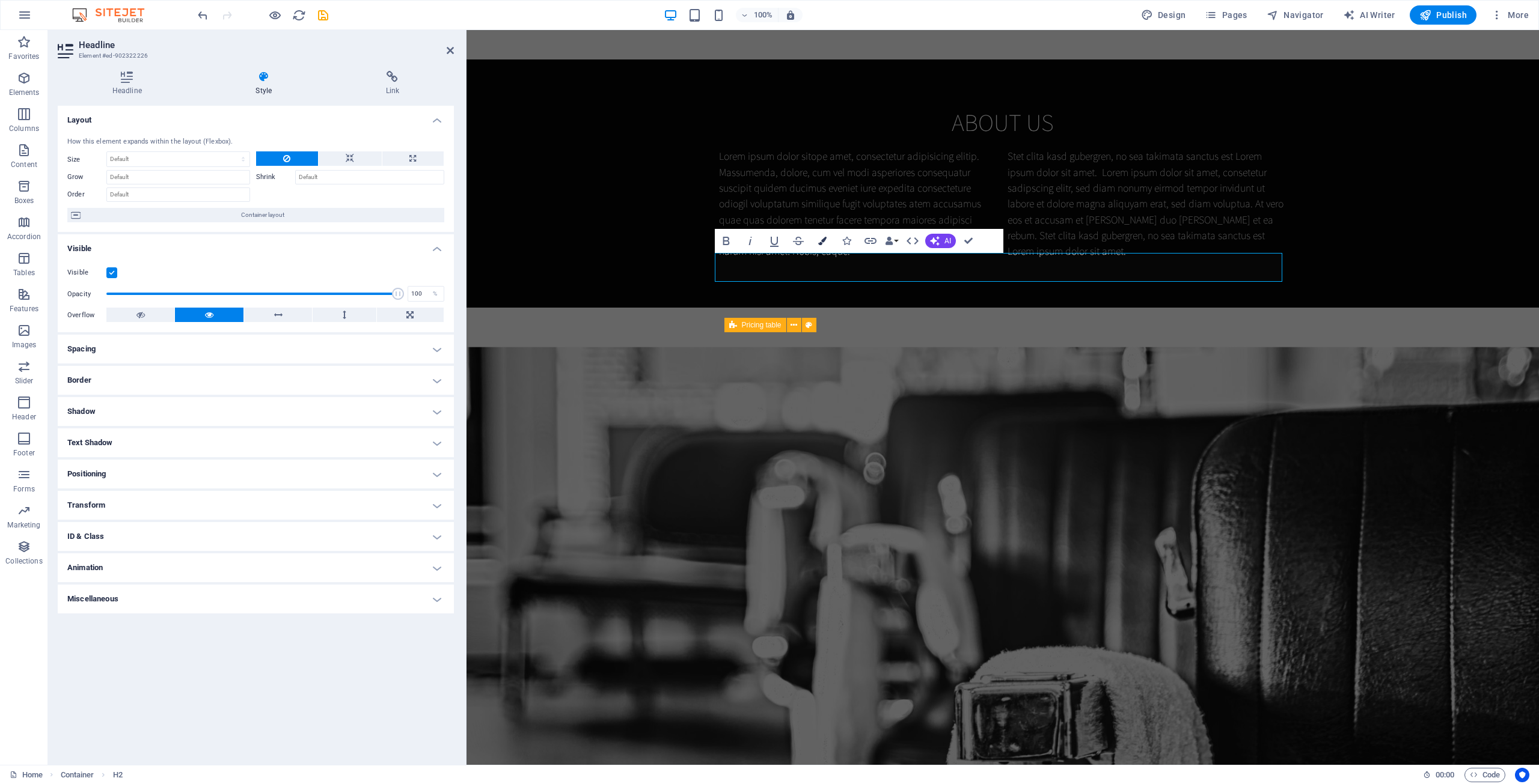
click at [816, 238] on button "Colors" at bounding box center [822, 241] width 23 height 24
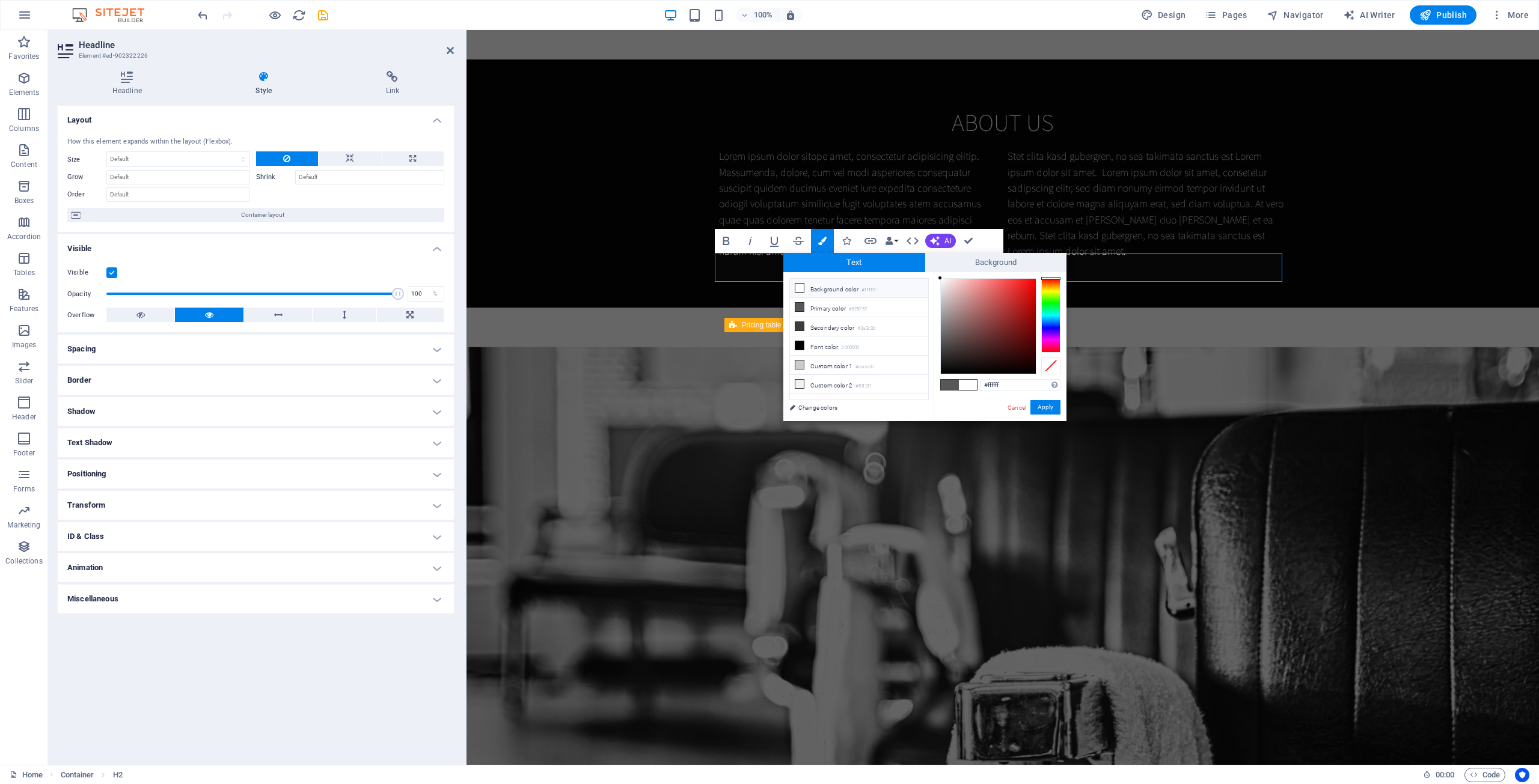
drag, startPoint x: 950, startPoint y: 292, endPoint x: 937, endPoint y: 273, distance: 23.0
click at [937, 273] on div "#ffffff Supported formats #0852ed rgb(8, 82, 237) rgba(8, 82, 237, 90%) hsv(221…" at bounding box center [999, 434] width 133 height 323
type input "#ffffff"
click at [939, 277] on div at bounding box center [939, 278] width 4 height 4
click at [1036, 403] on button "Apply" at bounding box center [1045, 407] width 30 height 15
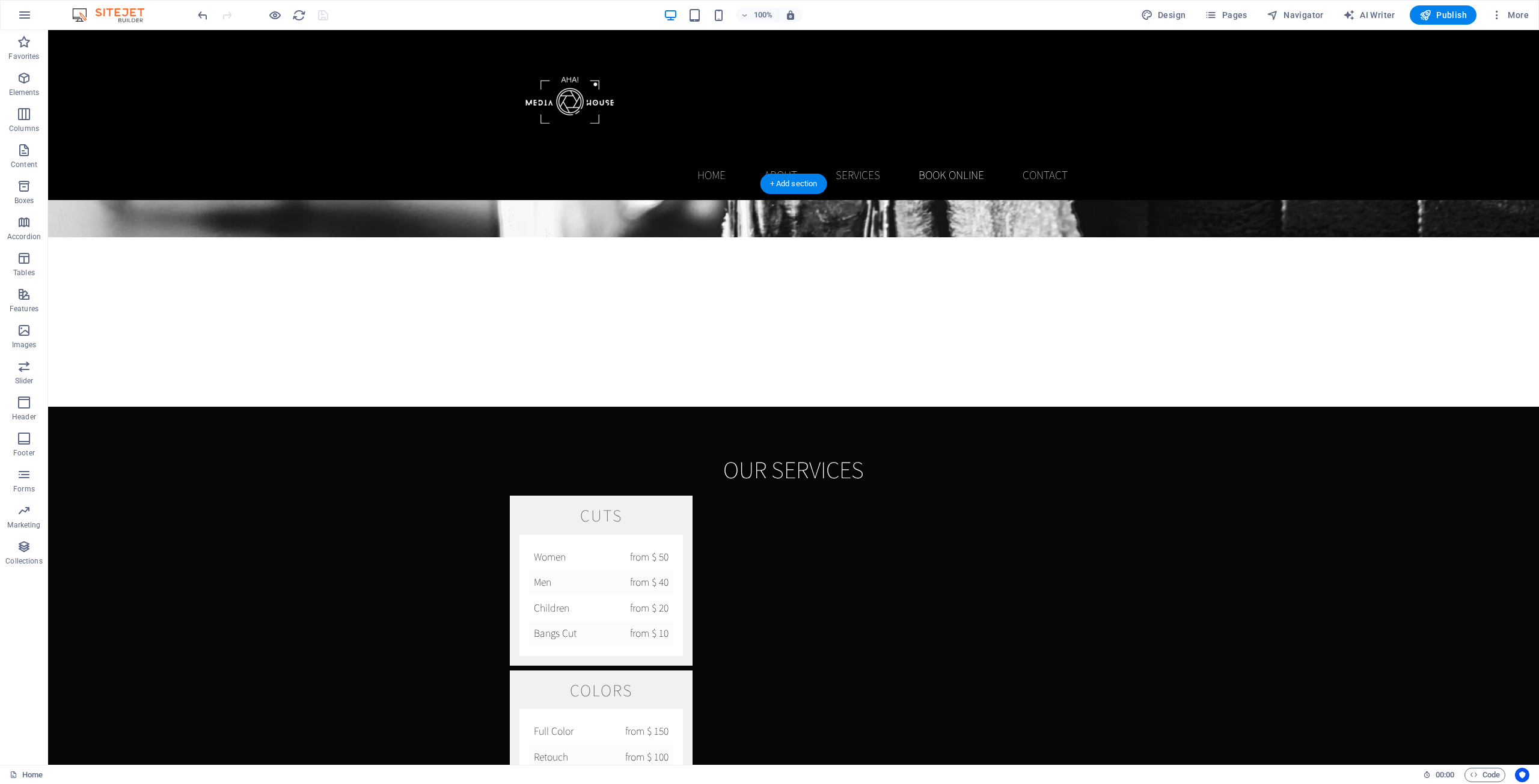
scroll to position [1682, 0]
click at [114, 178] on button at bounding box center [110, 176] width 15 height 15
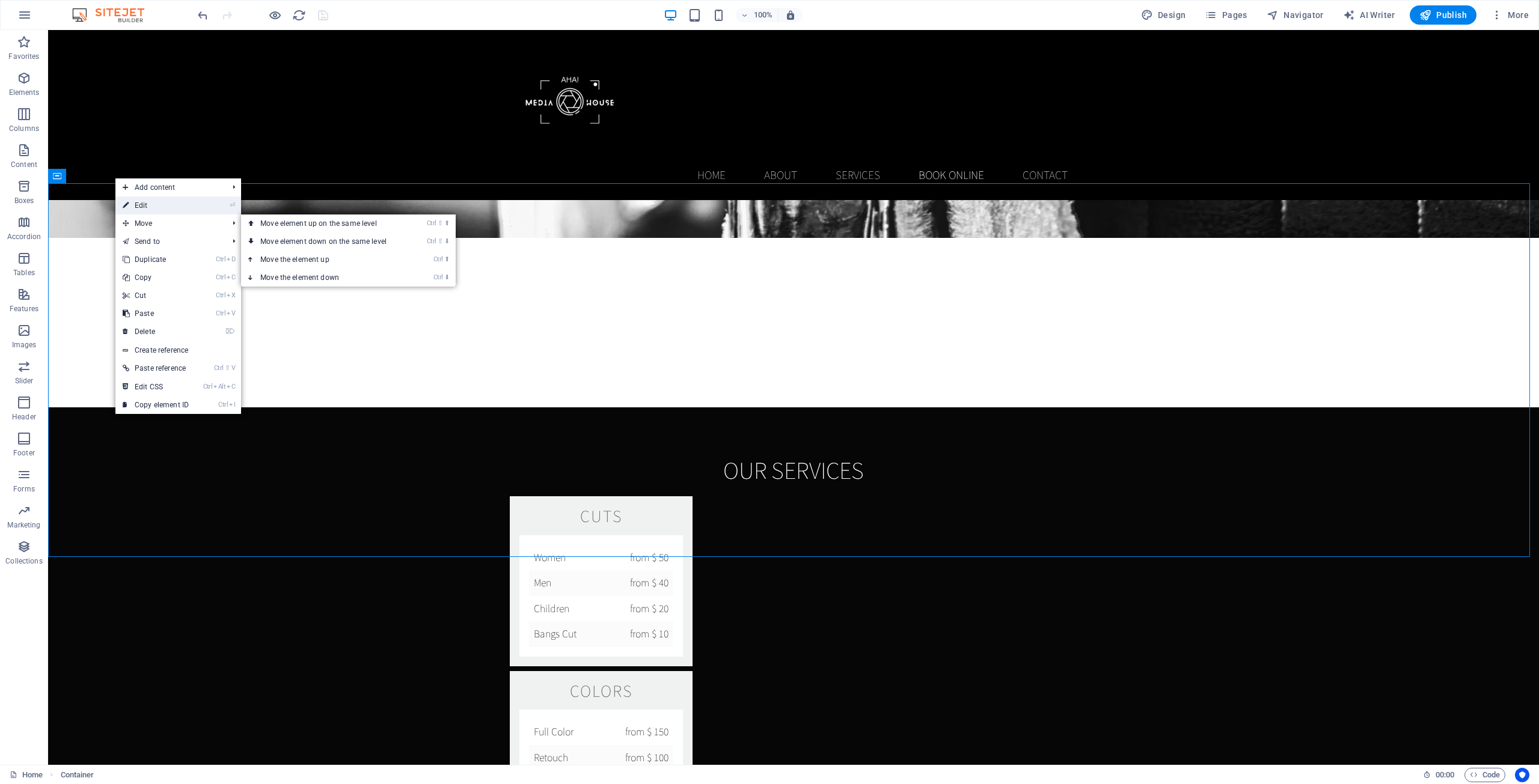
click at [152, 205] on link "⏎ Edit" at bounding box center [156, 205] width 81 height 18
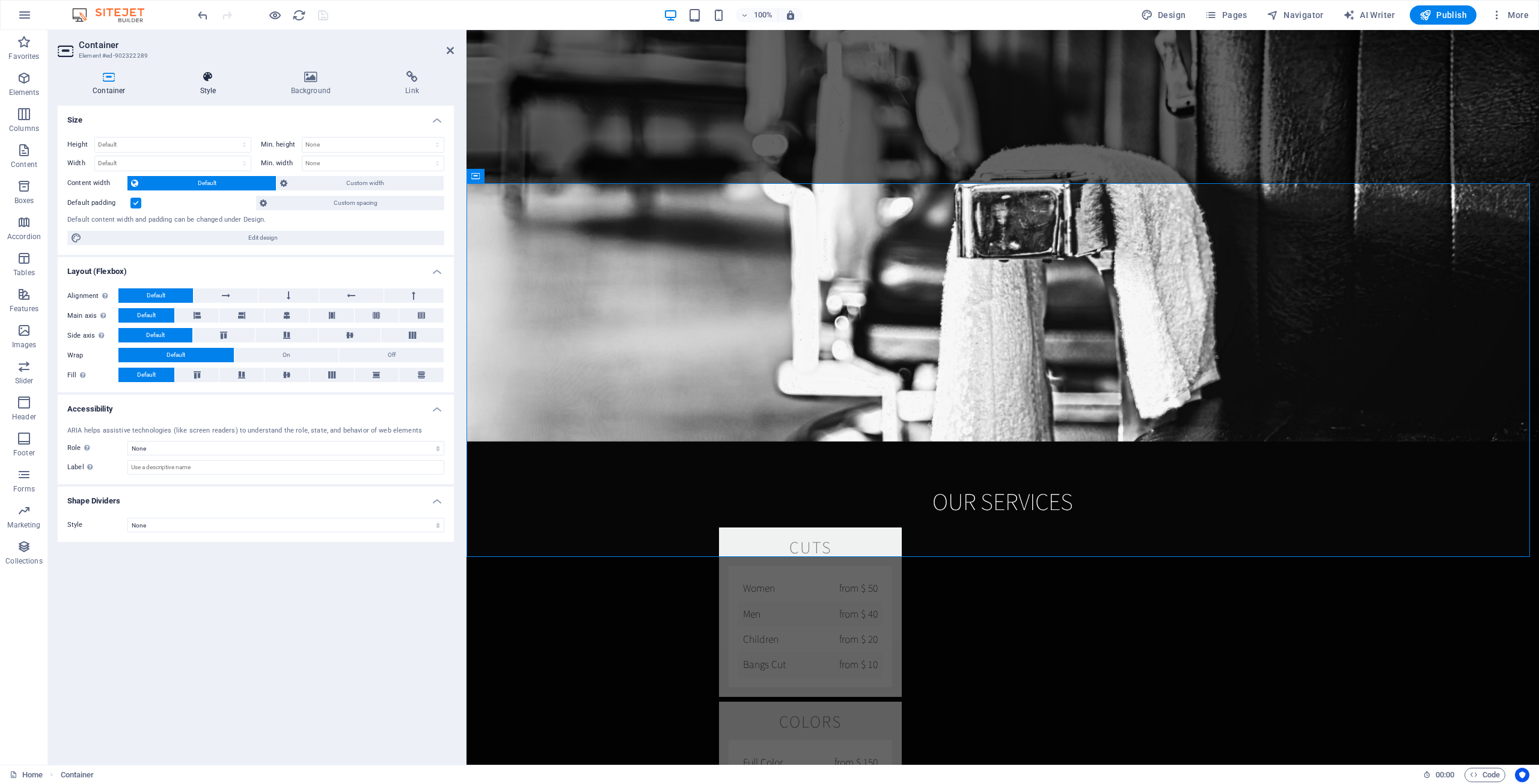
click at [202, 83] on h4 "Style" at bounding box center [211, 84] width 91 height 26
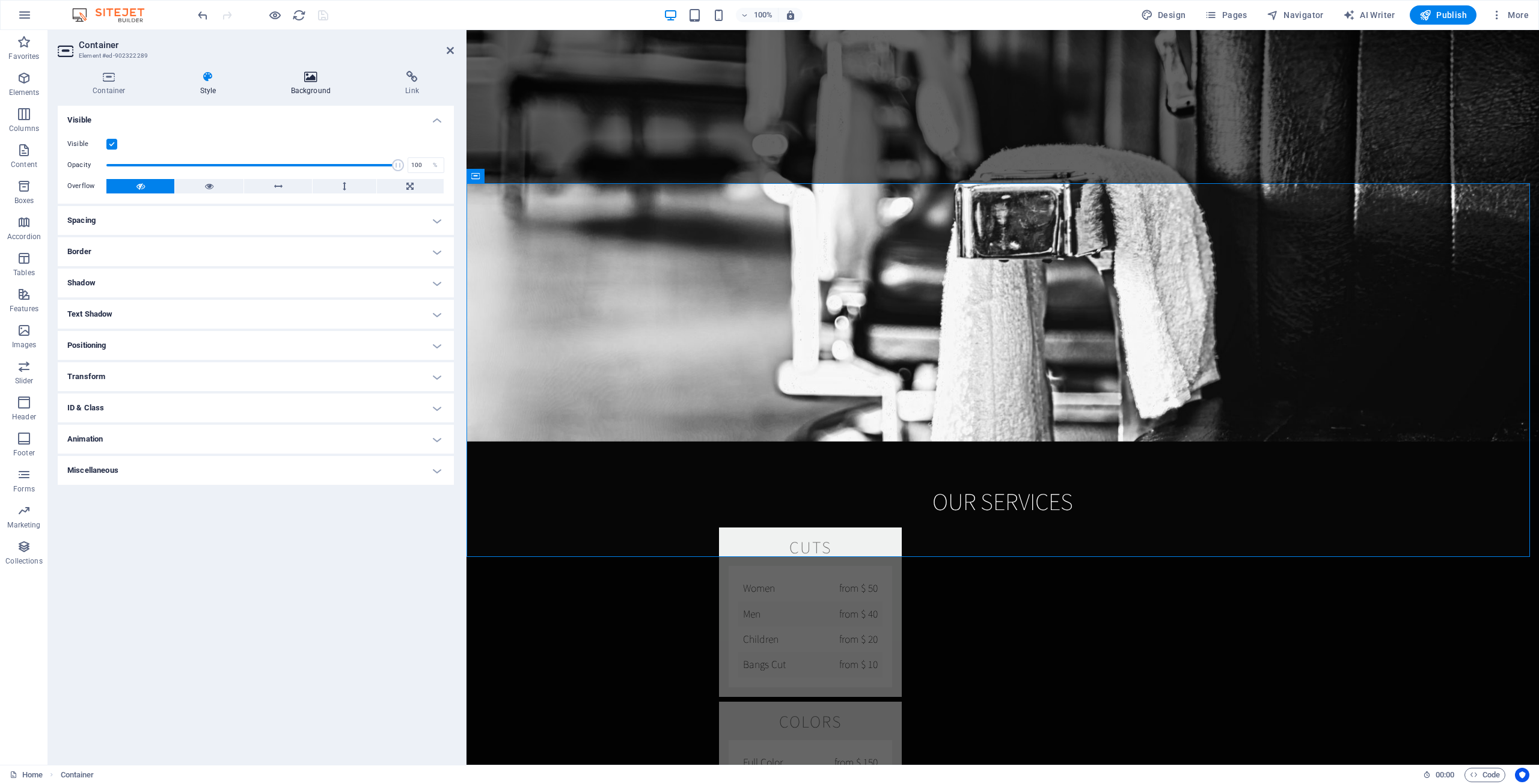
click at [320, 85] on h4 "Background" at bounding box center [314, 84] width 114 height 26
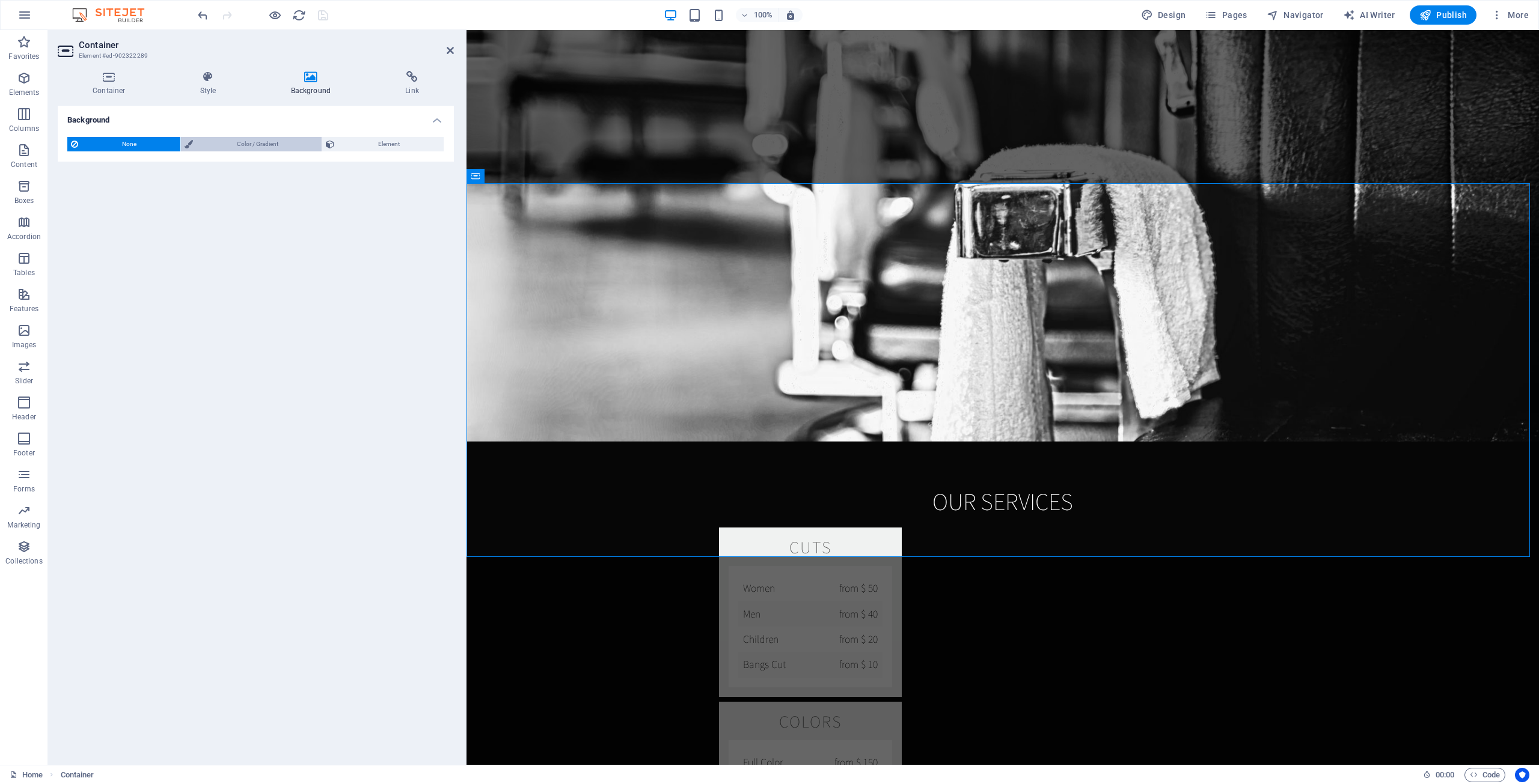
click at [233, 146] on span "Color / Gradient" at bounding box center [257, 144] width 122 height 15
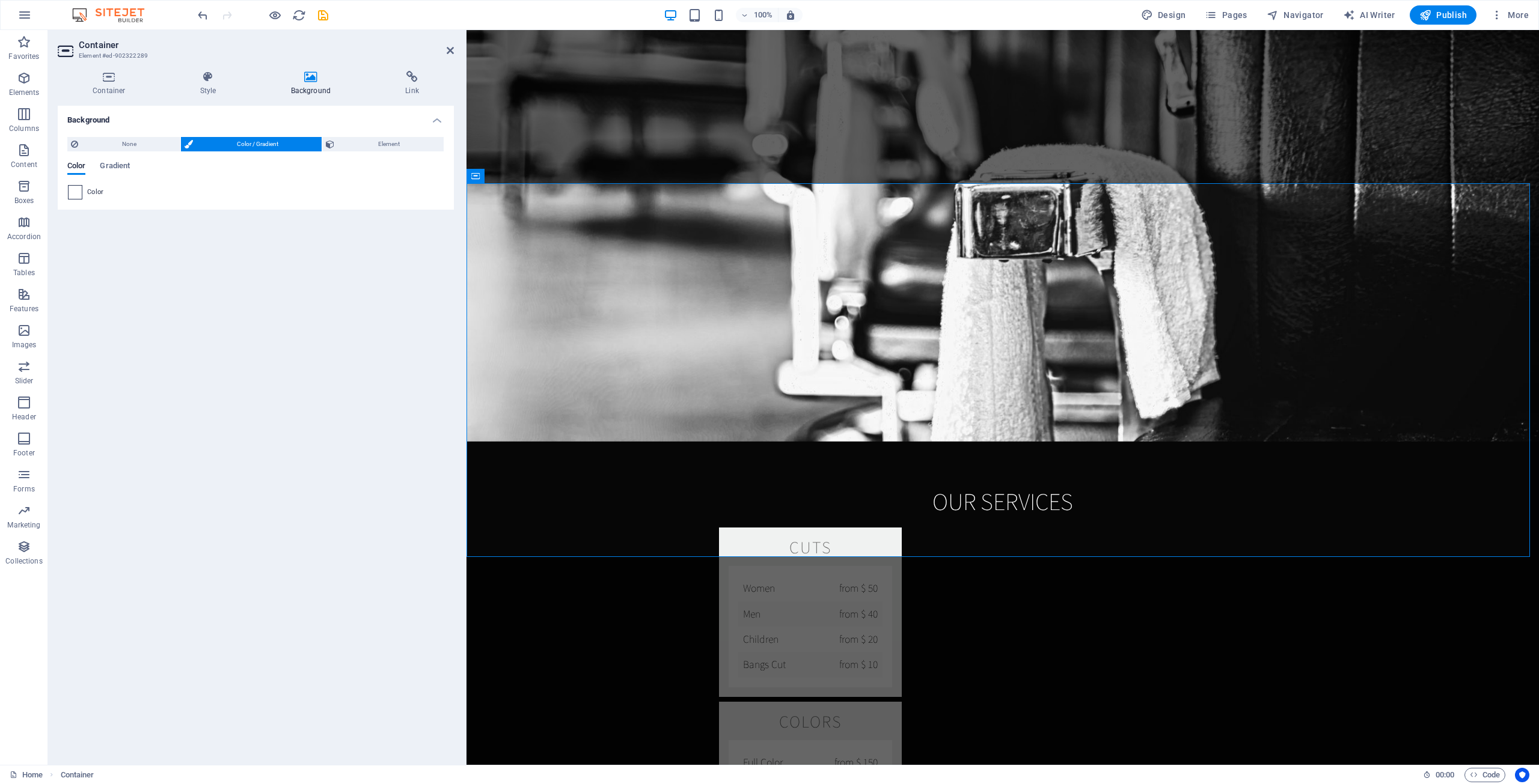
click at [82, 191] on div "Color" at bounding box center [256, 192] width 376 height 15
drag, startPoint x: 79, startPoint y: 191, endPoint x: 78, endPoint y: 200, distance: 9.1
click at [78, 192] on span at bounding box center [74, 191] width 13 height 13
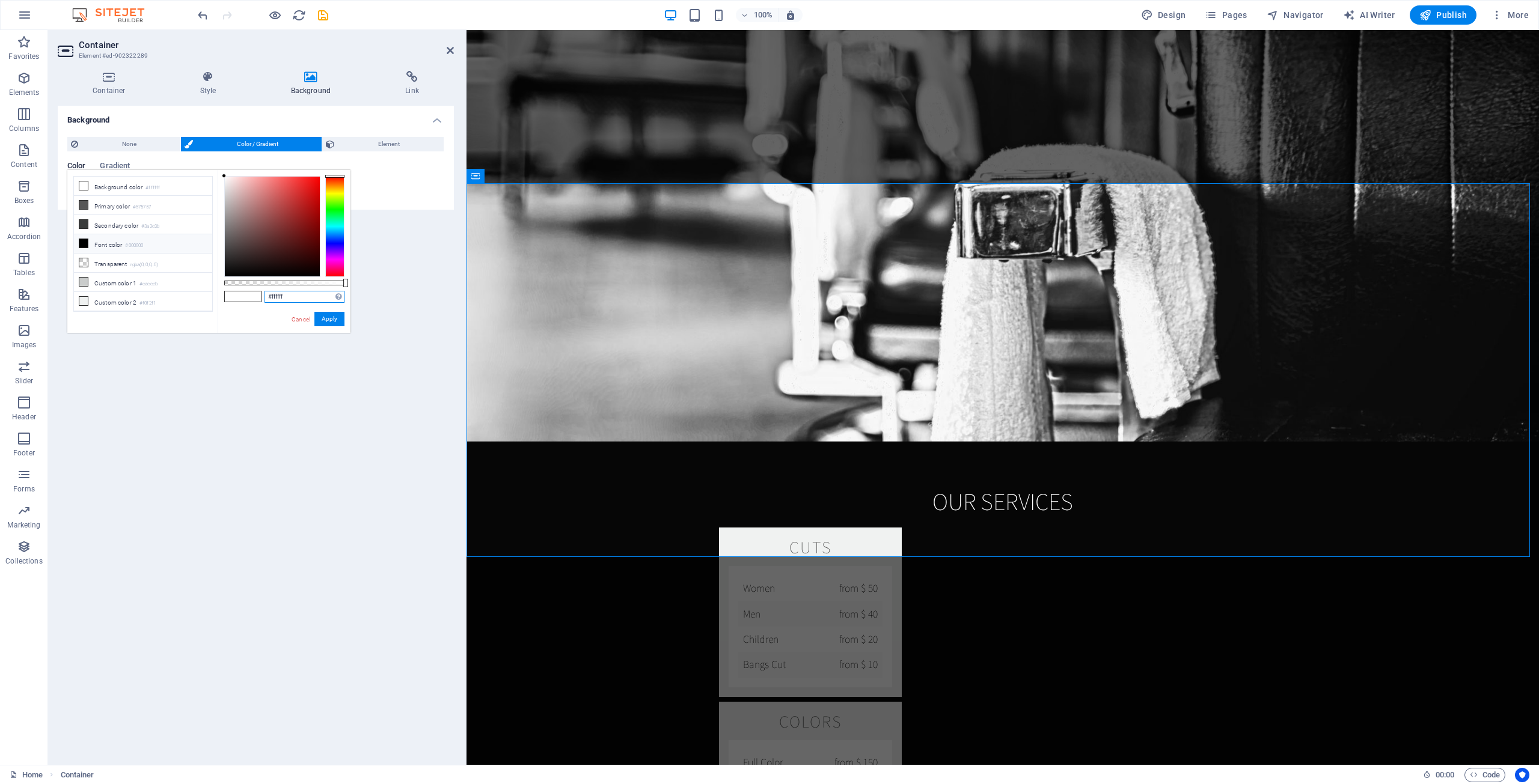
click at [283, 300] on input "#ffffff" at bounding box center [304, 297] width 80 height 12
paste input "060606"
type input "#060606"
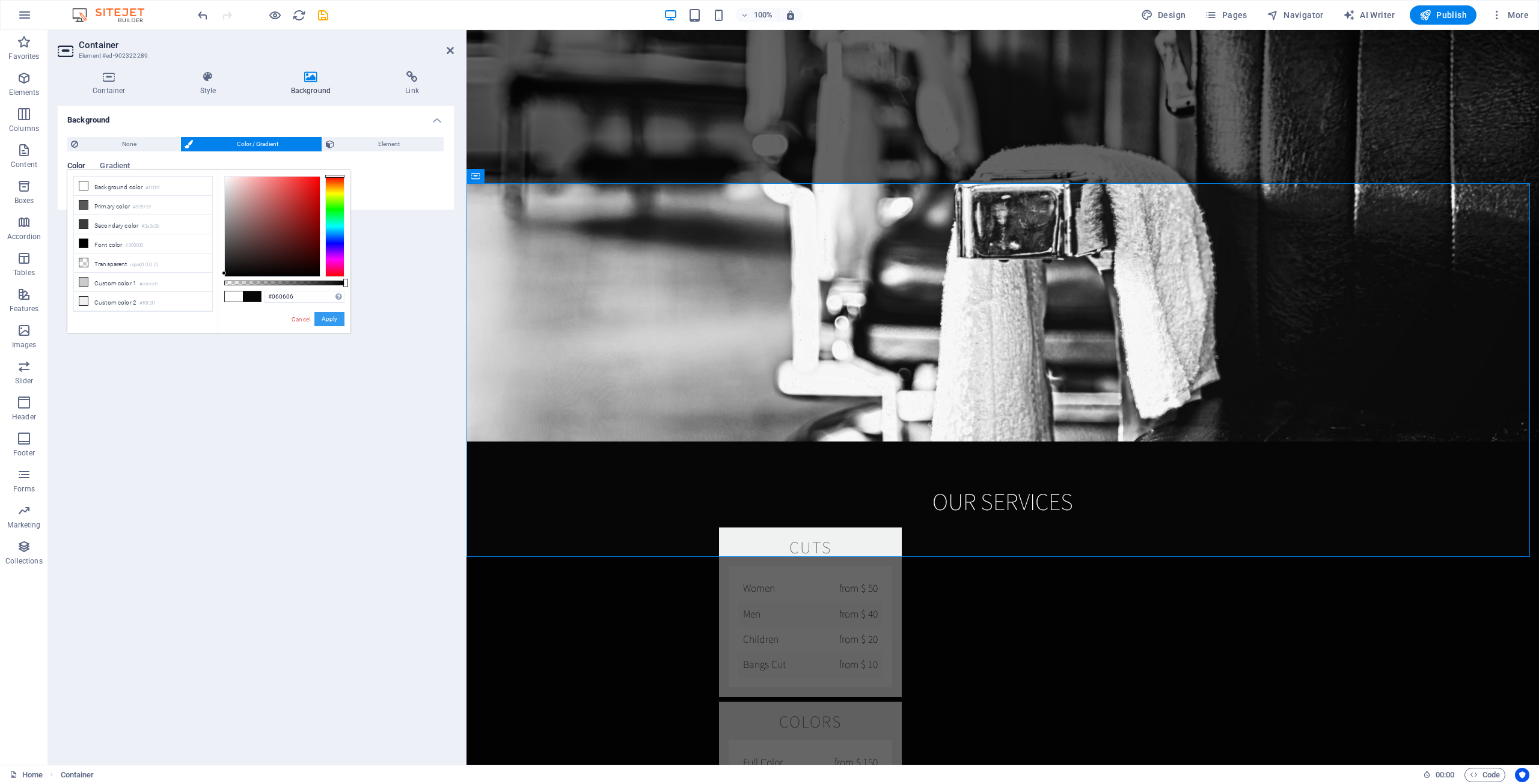
click at [330, 321] on button "Apply" at bounding box center [330, 319] width 30 height 15
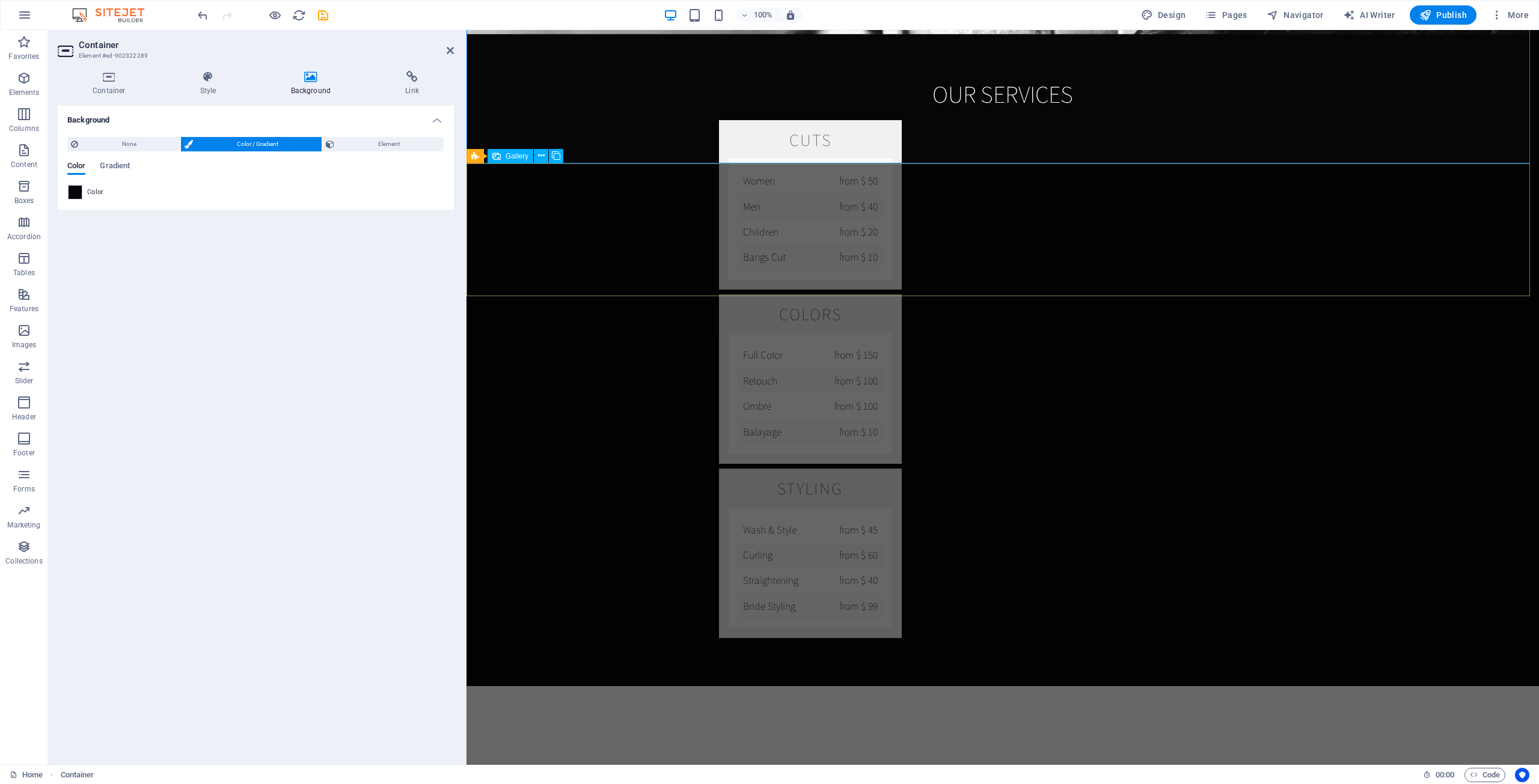
scroll to position [2103, 0]
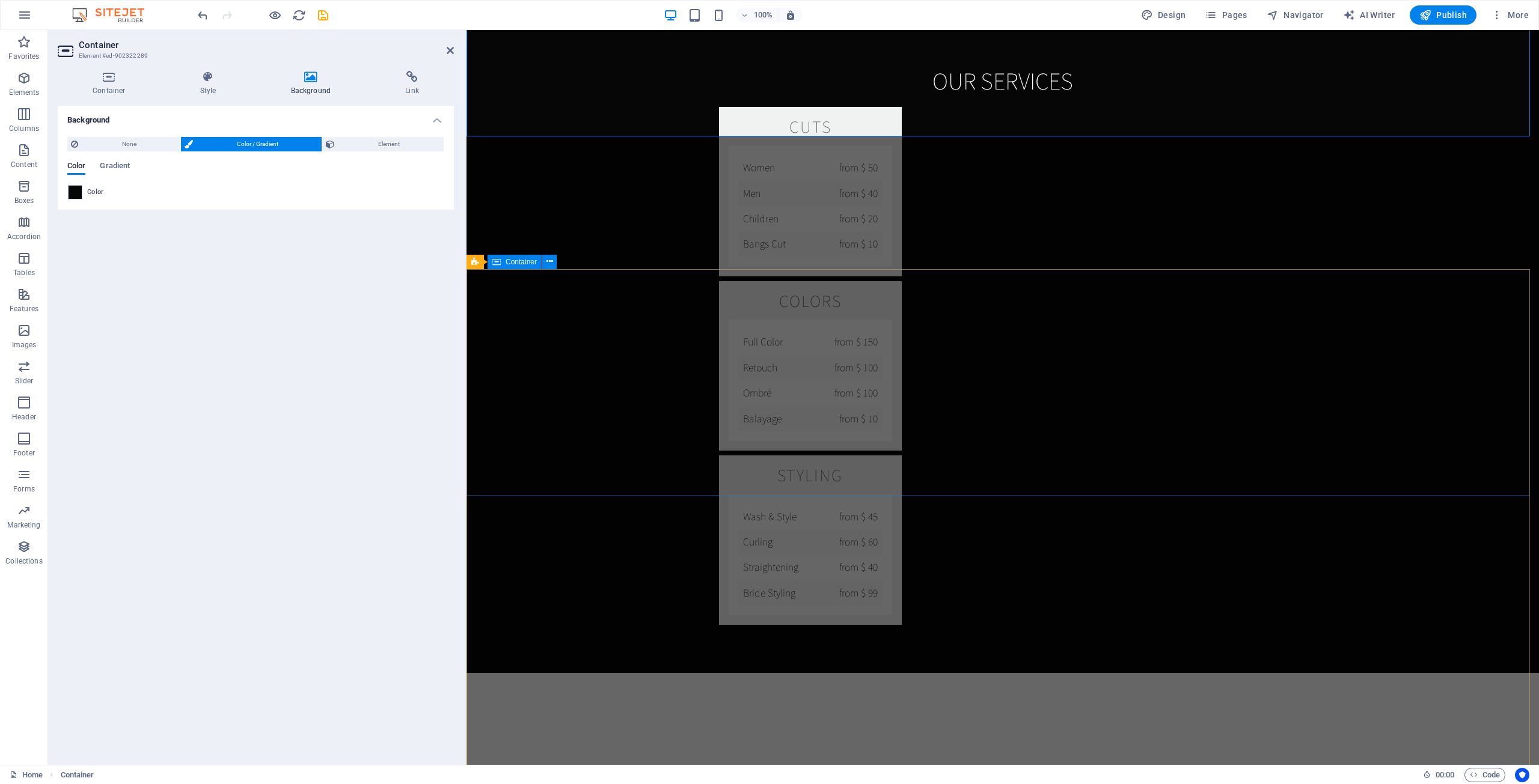
drag, startPoint x: 629, startPoint y: 333, endPoint x: 1042, endPoint y: 331, distance: 413.0
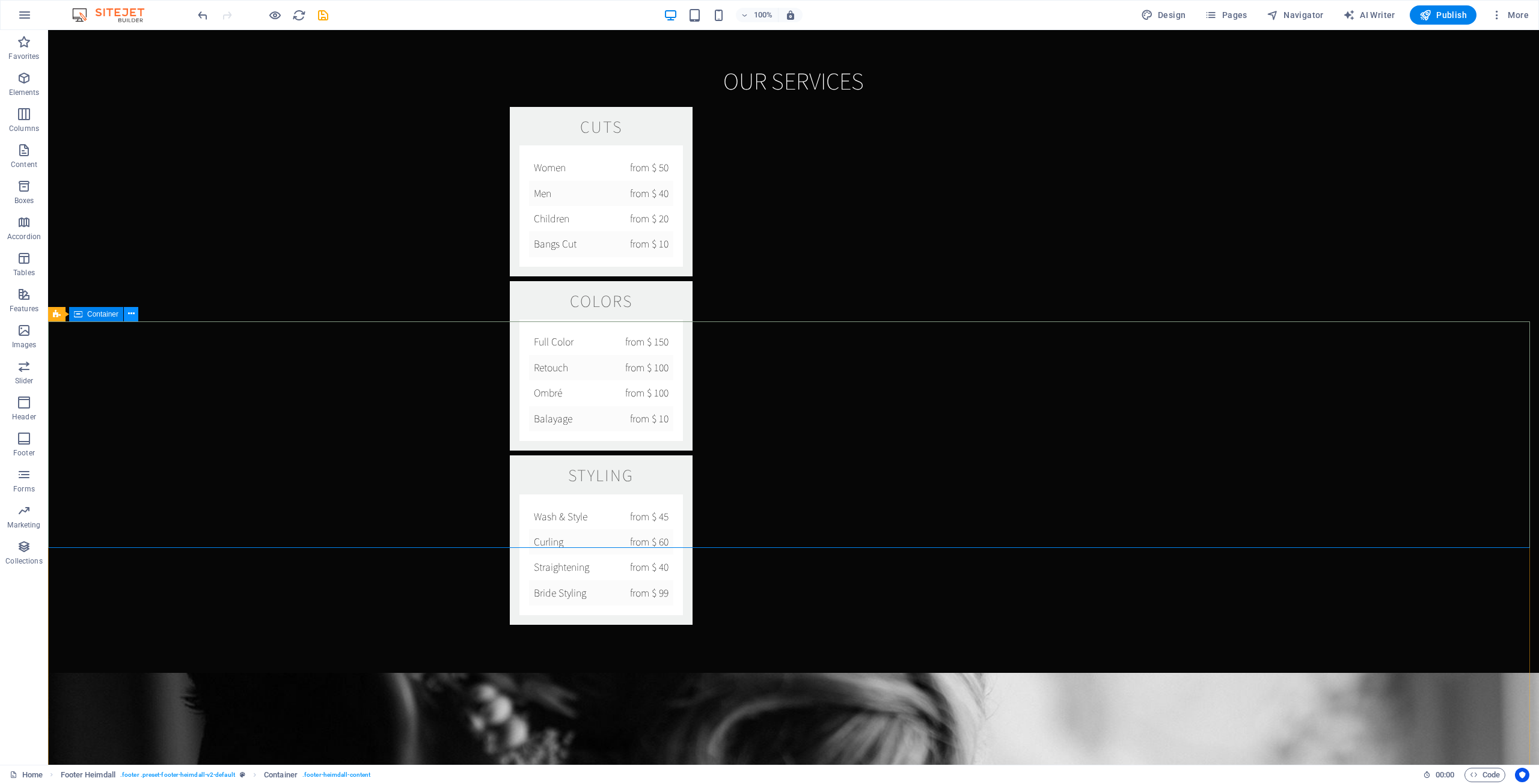
click at [131, 312] on icon at bounding box center [131, 314] width 7 height 13
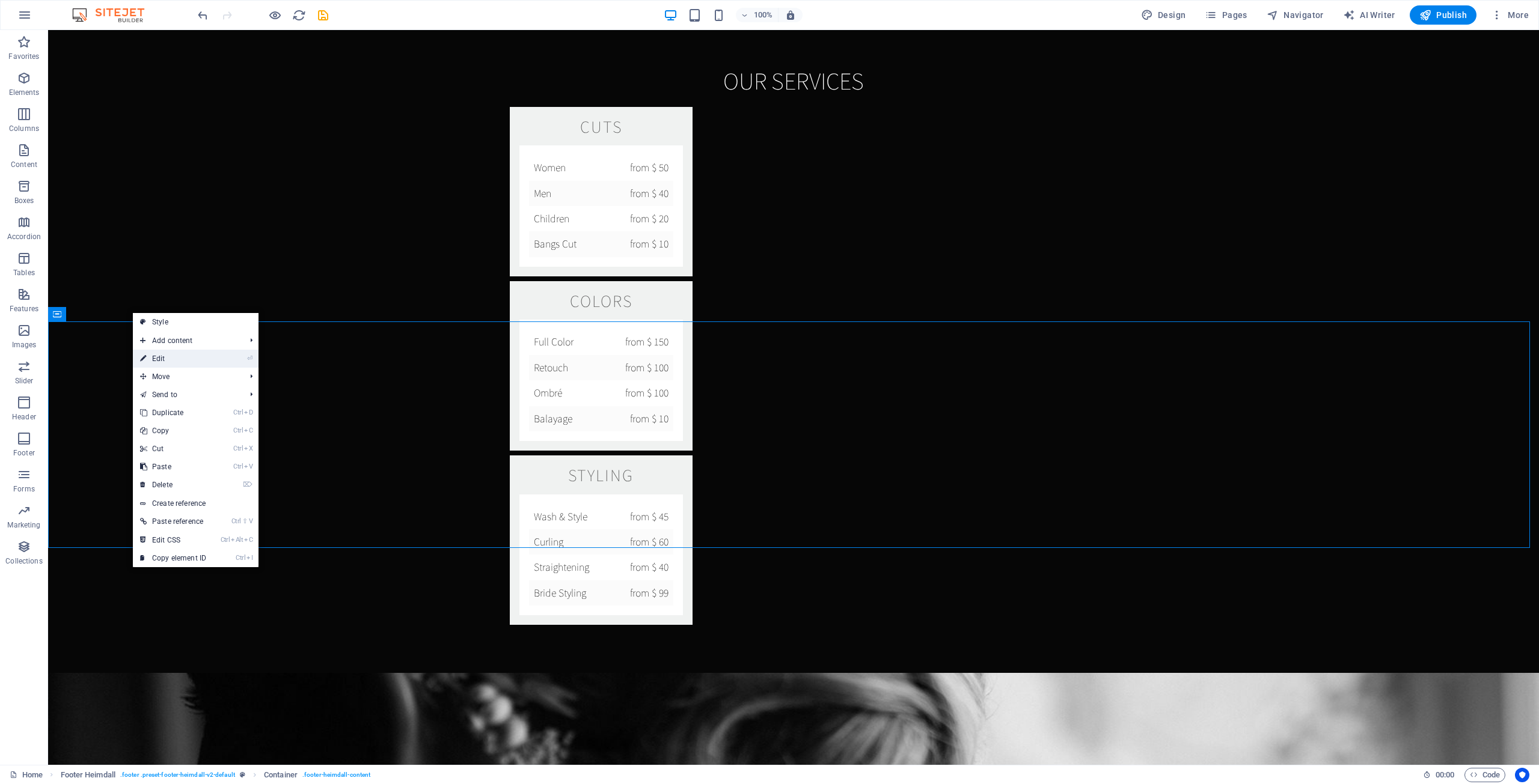
click at [172, 364] on link "⏎ Edit" at bounding box center [174, 359] width 81 height 18
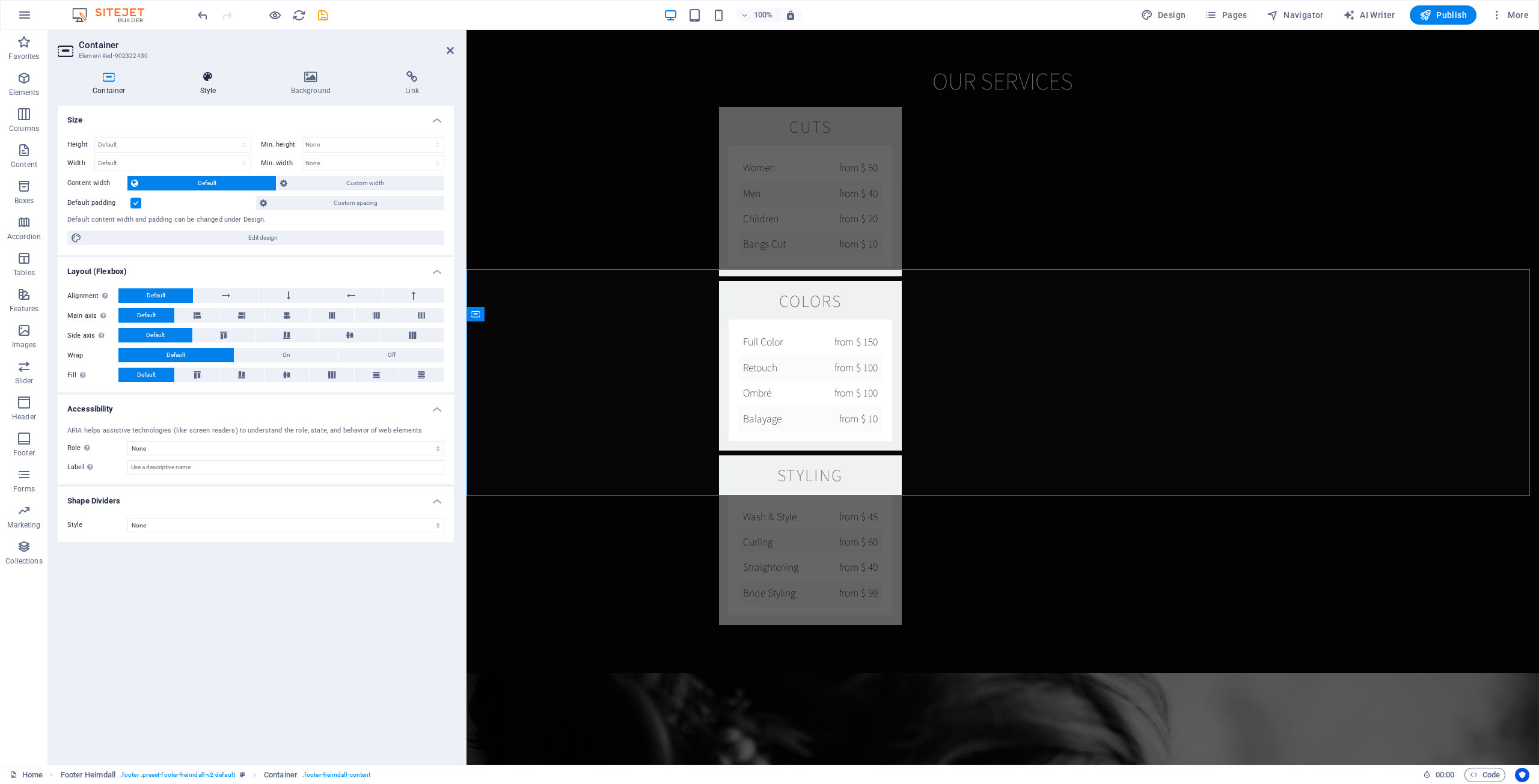
click at [219, 81] on icon at bounding box center [208, 77] width 86 height 12
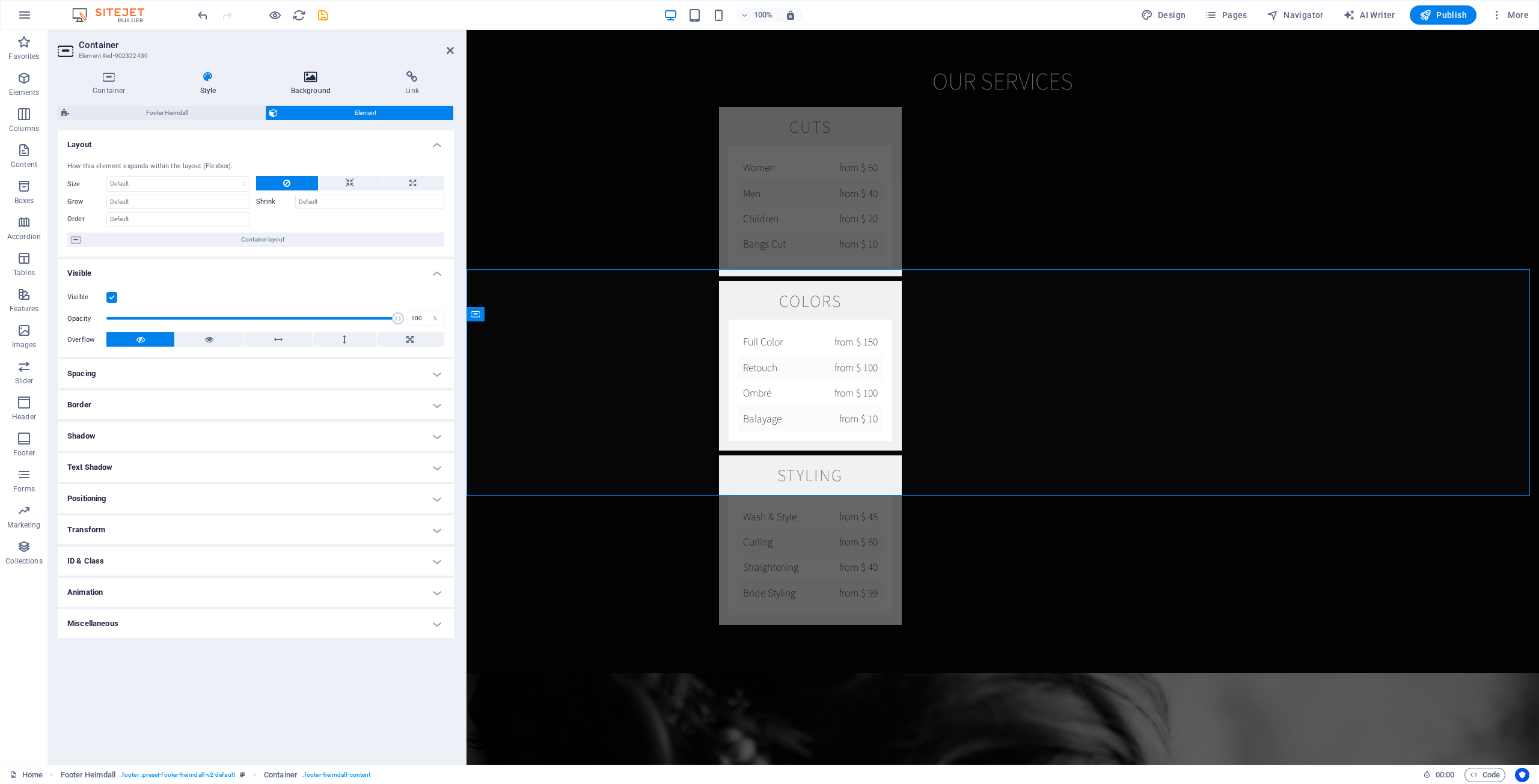
click at [334, 87] on h4 "Background" at bounding box center [314, 84] width 114 height 26
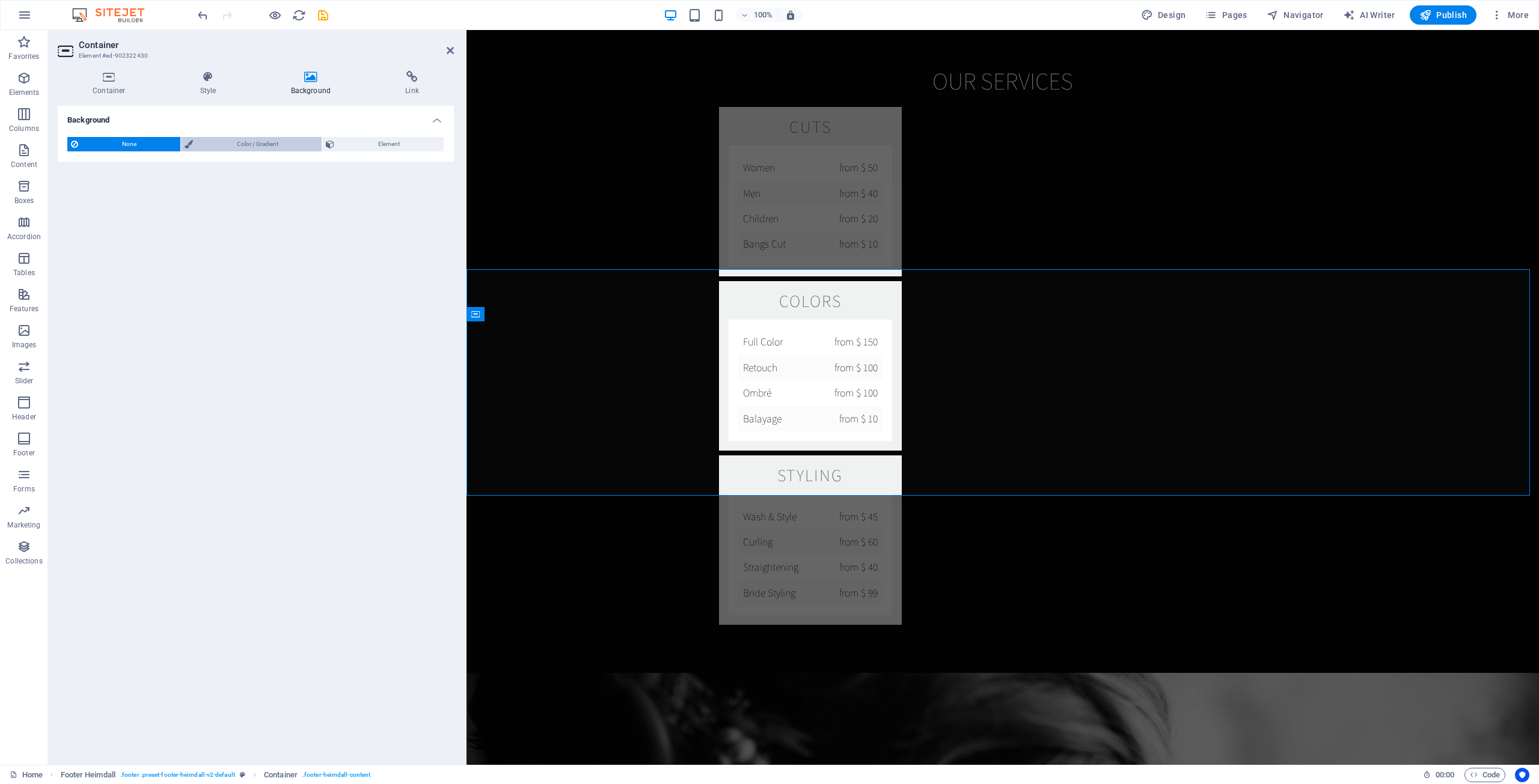
click at [243, 141] on span "Color / Gradient" at bounding box center [257, 144] width 122 height 15
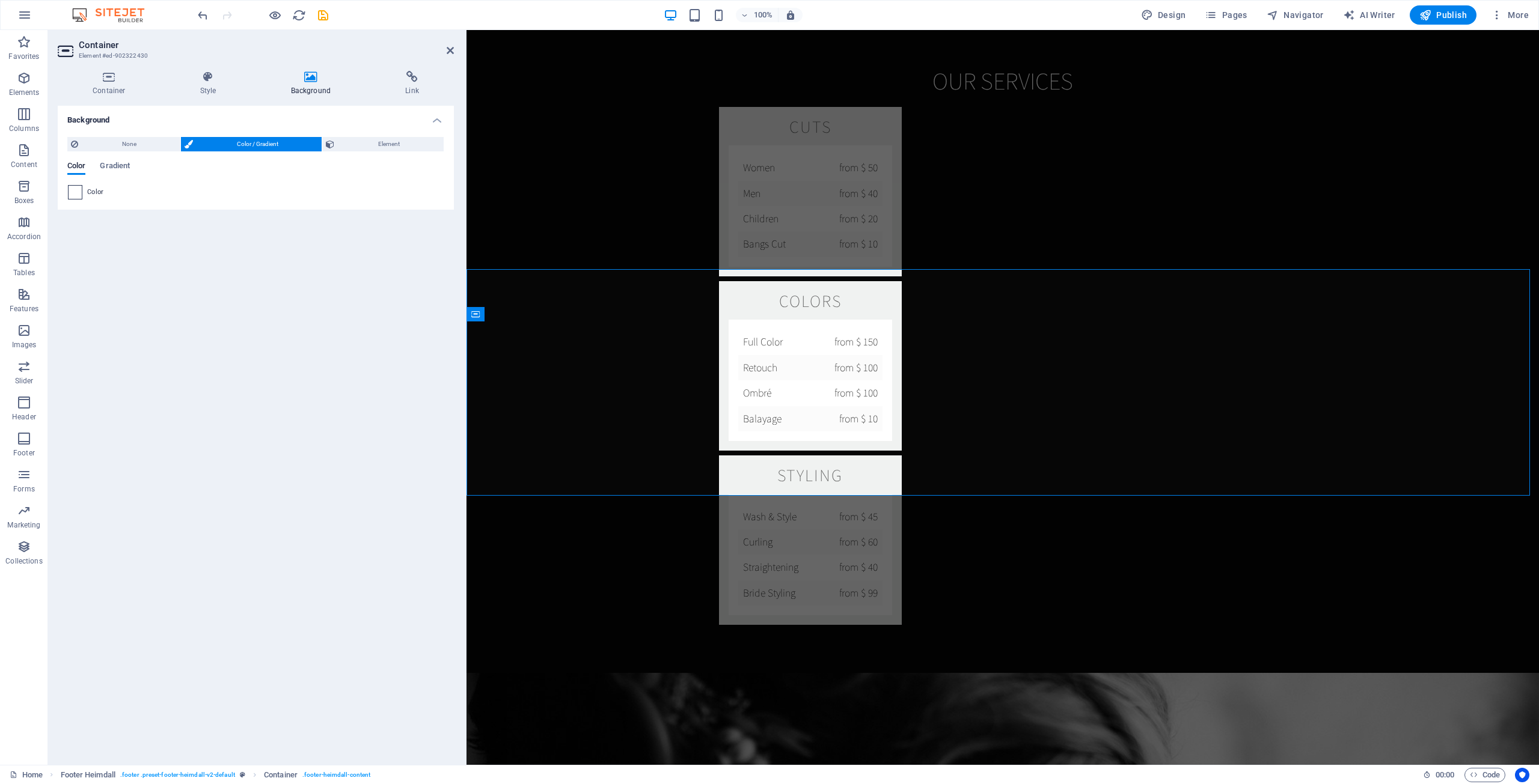
click at [70, 190] on span at bounding box center [74, 191] width 13 height 13
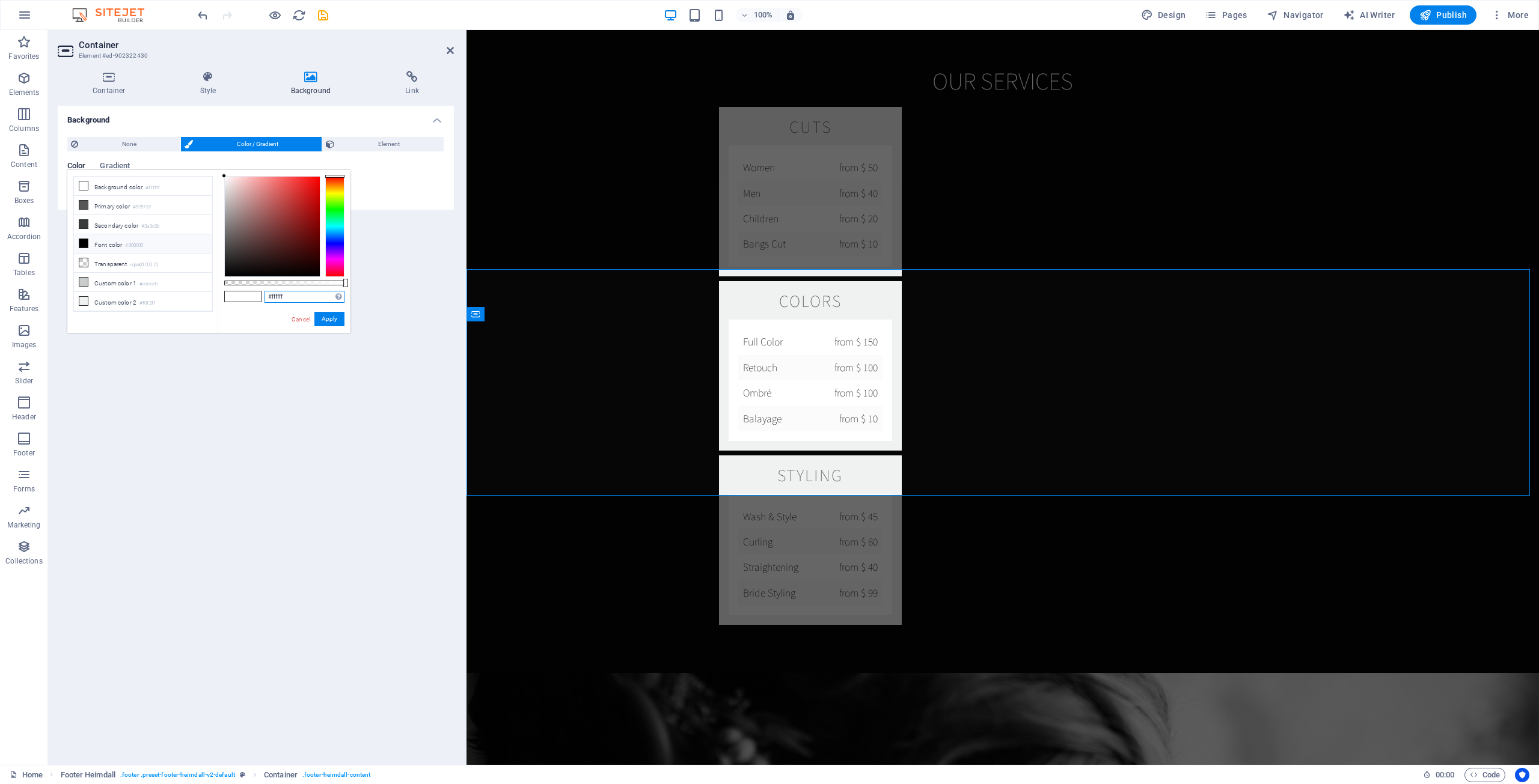
click at [302, 299] on input "#ffffff" at bounding box center [304, 297] width 80 height 12
click at [302, 298] on input "#ffffff" at bounding box center [304, 297] width 80 height 12
paste input "#060606"
type input "#060606"
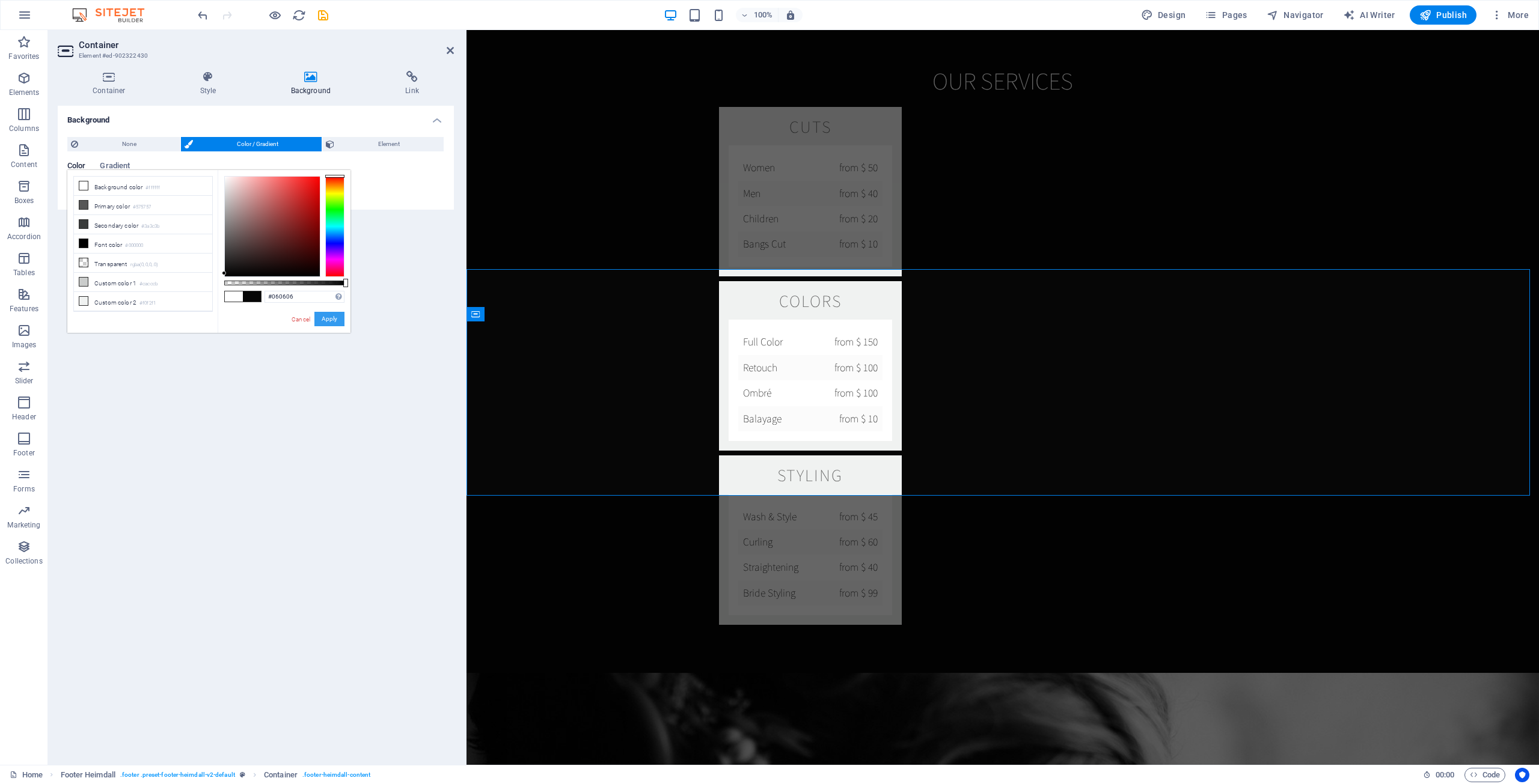
click at [330, 321] on button "Apply" at bounding box center [330, 319] width 30 height 15
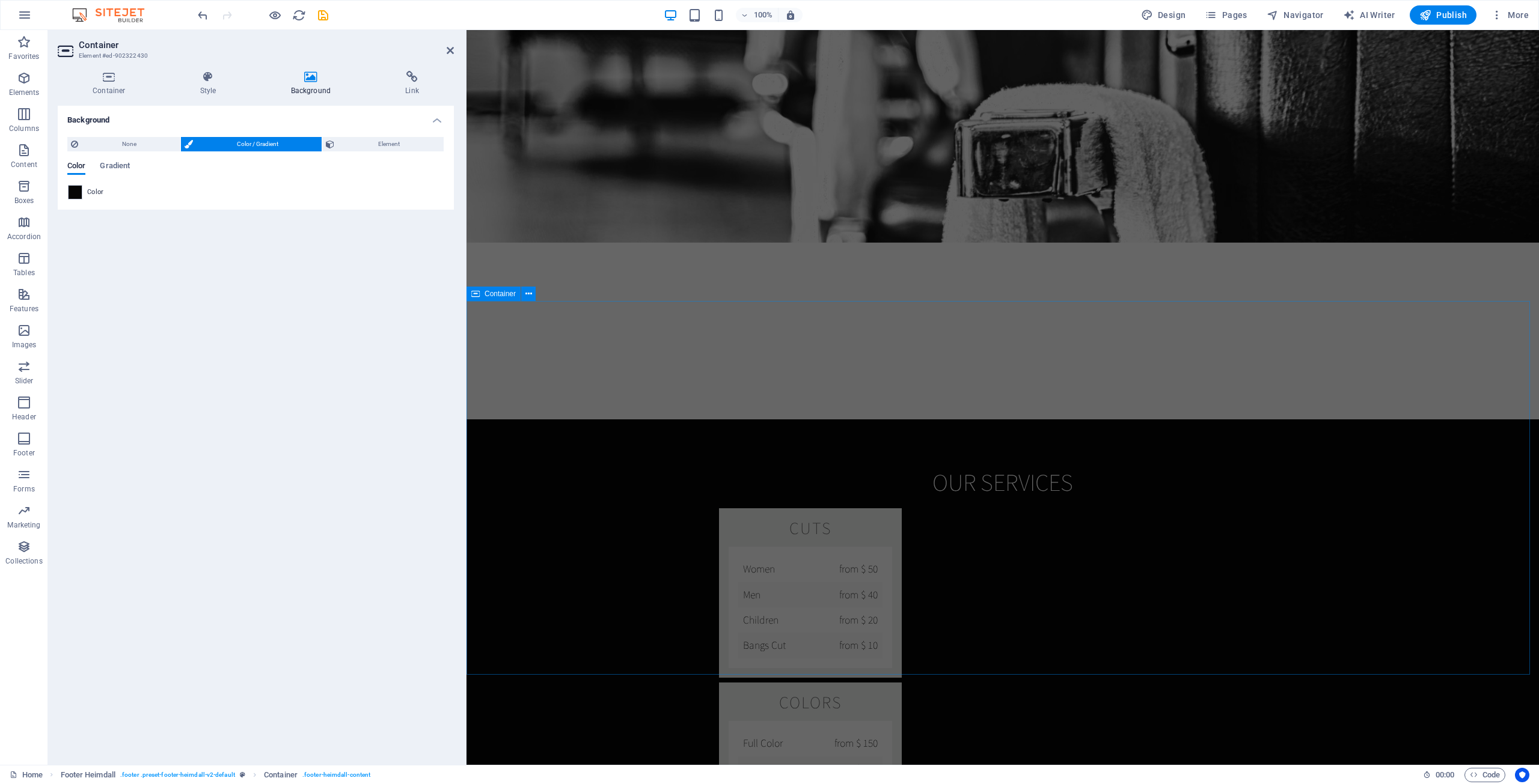
scroll to position [1983, 0]
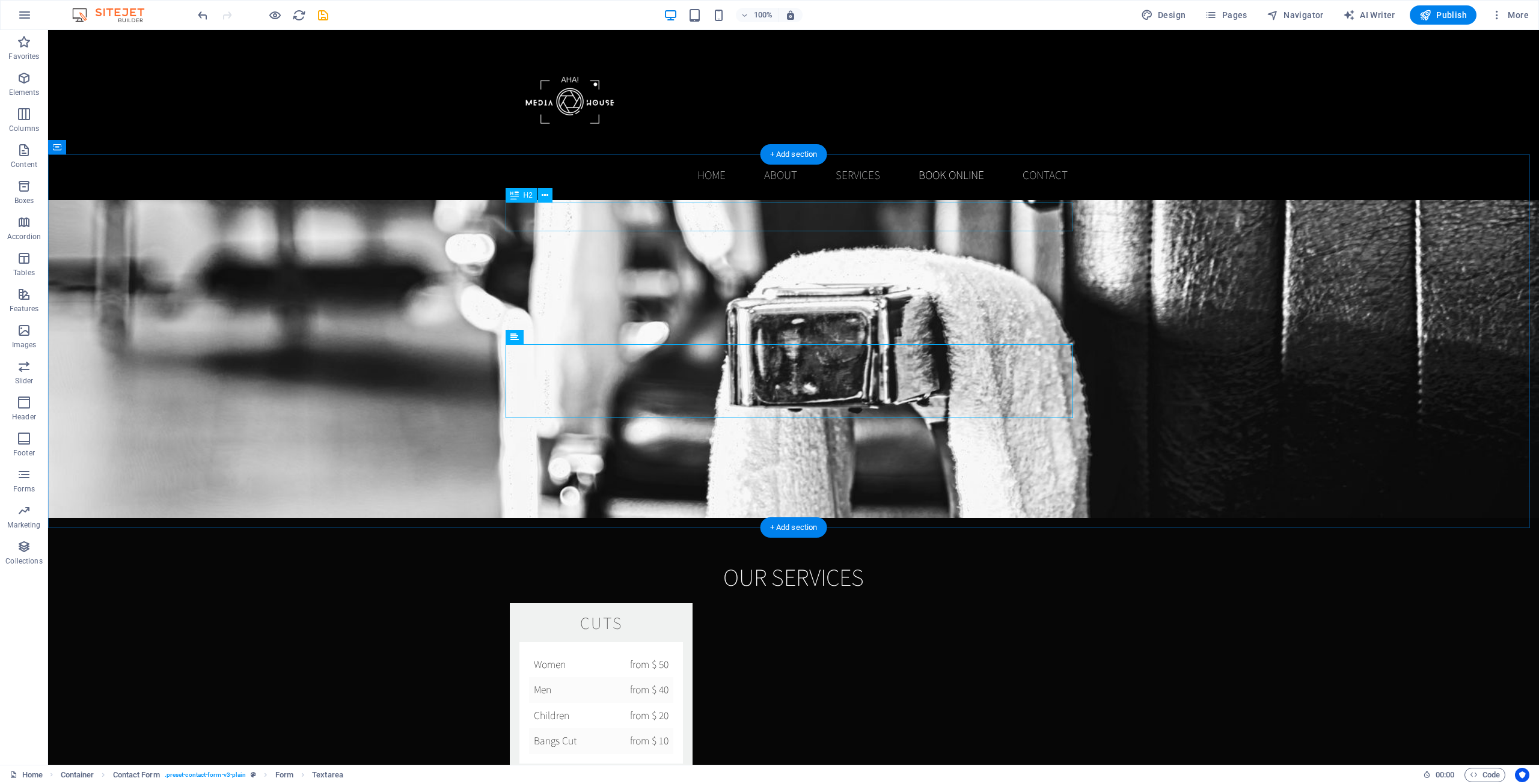
scroll to position [1562, 0]
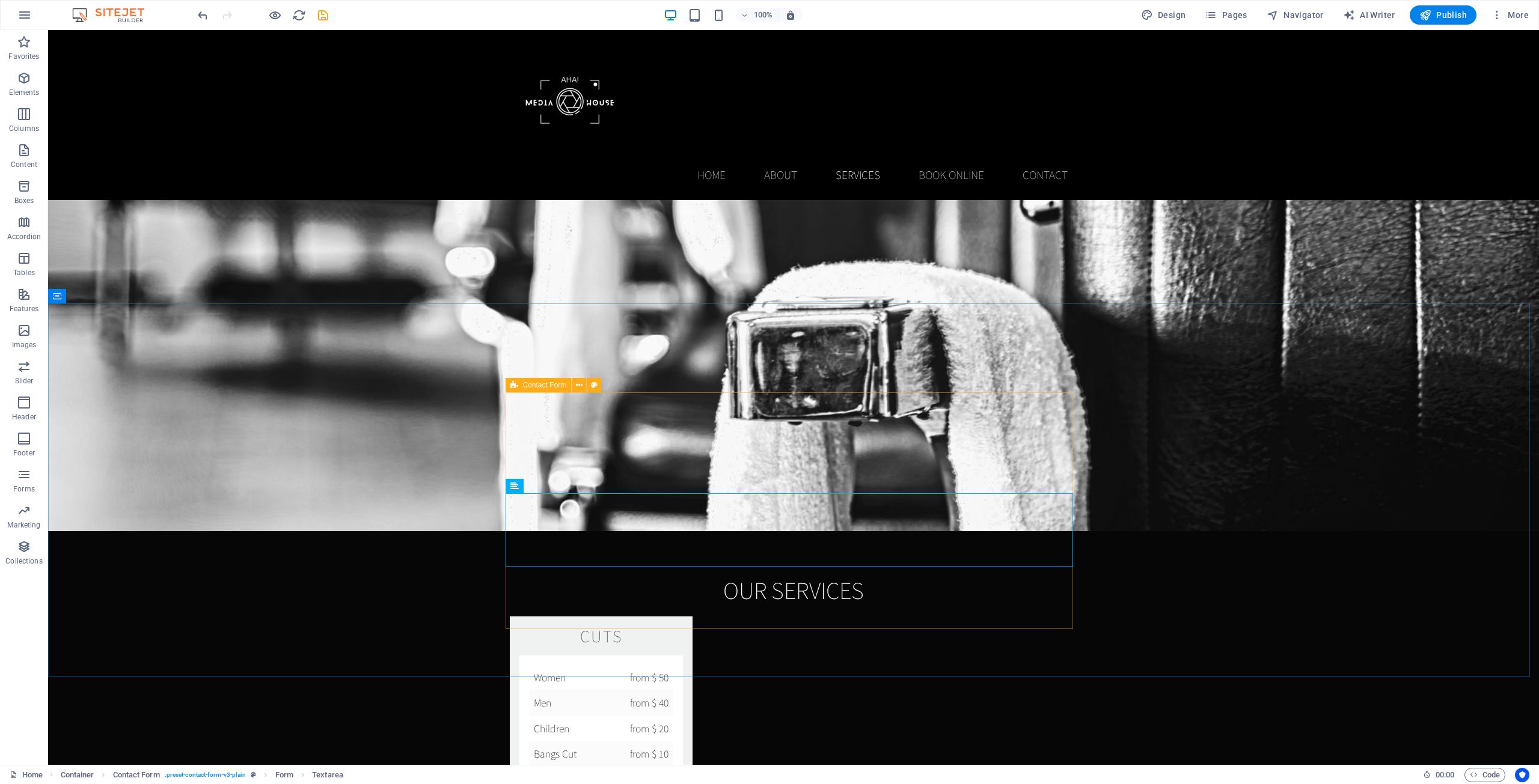
click at [538, 389] on span "Contact Form" at bounding box center [545, 385] width 43 height 7
click at [538, 386] on span "Contact Form" at bounding box center [545, 385] width 43 height 7
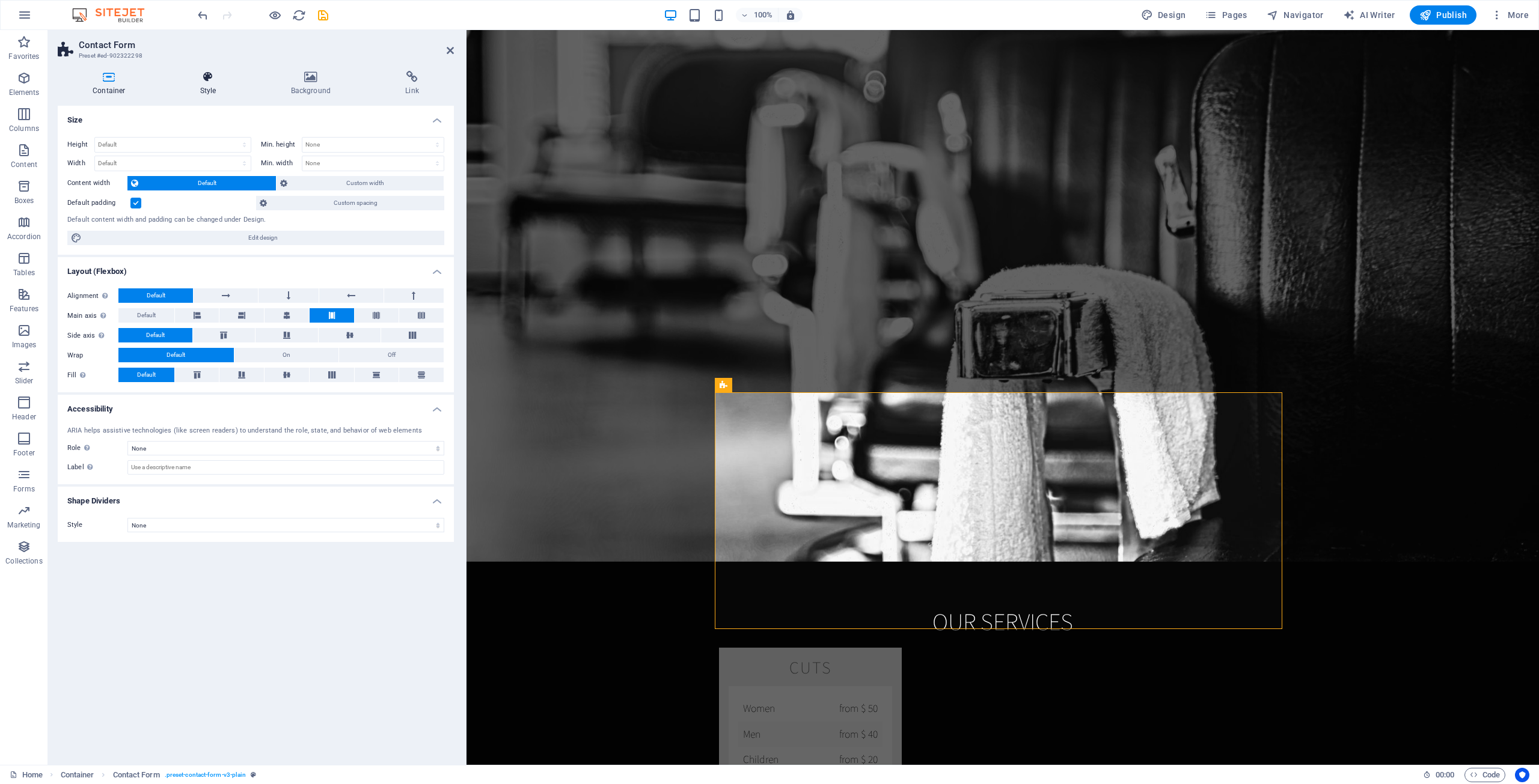
click at [166, 82] on icon at bounding box center [208, 77] width 86 height 12
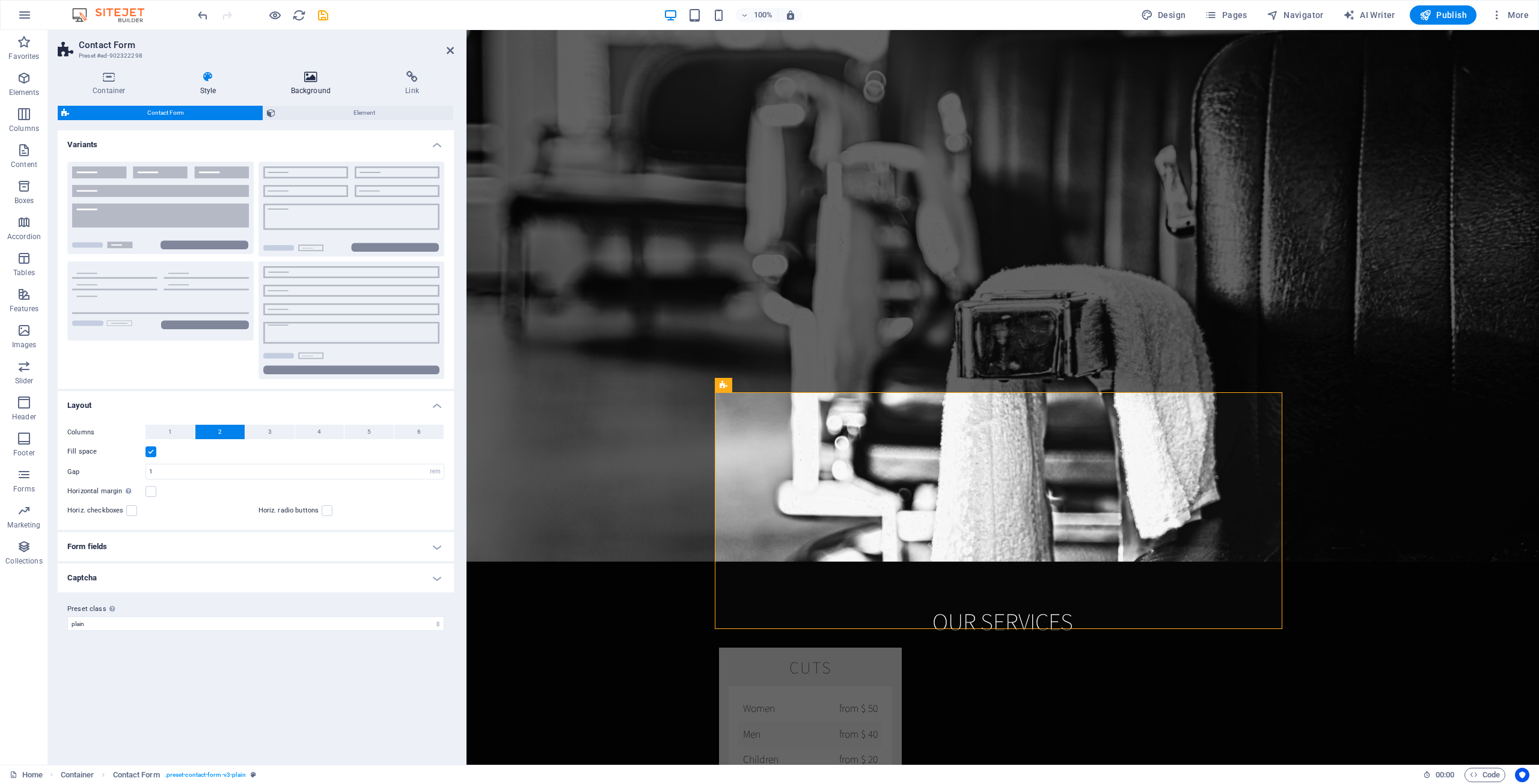
click at [302, 82] on icon at bounding box center [311, 77] width 110 height 12
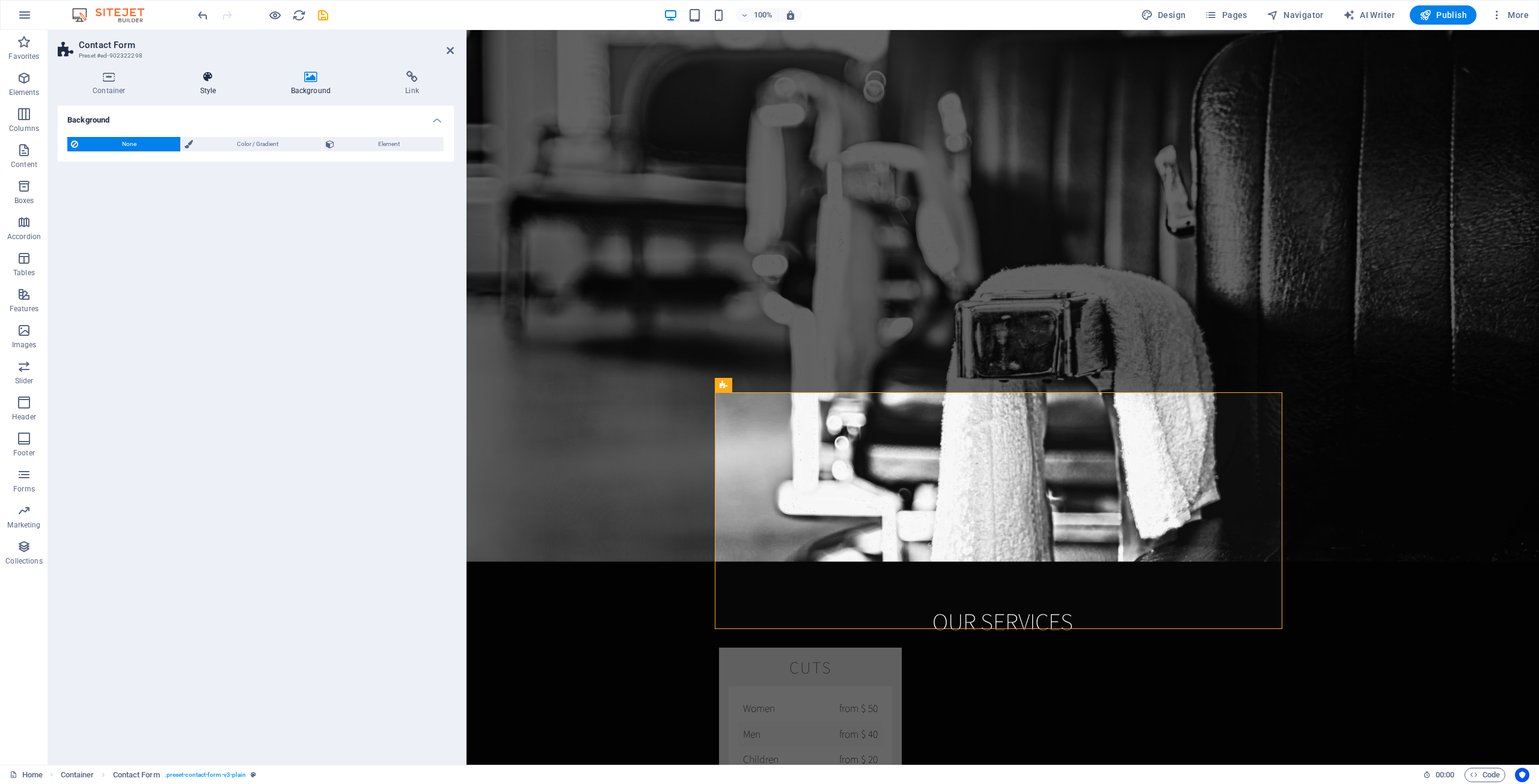
click at [194, 77] on icon at bounding box center [208, 77] width 86 height 12
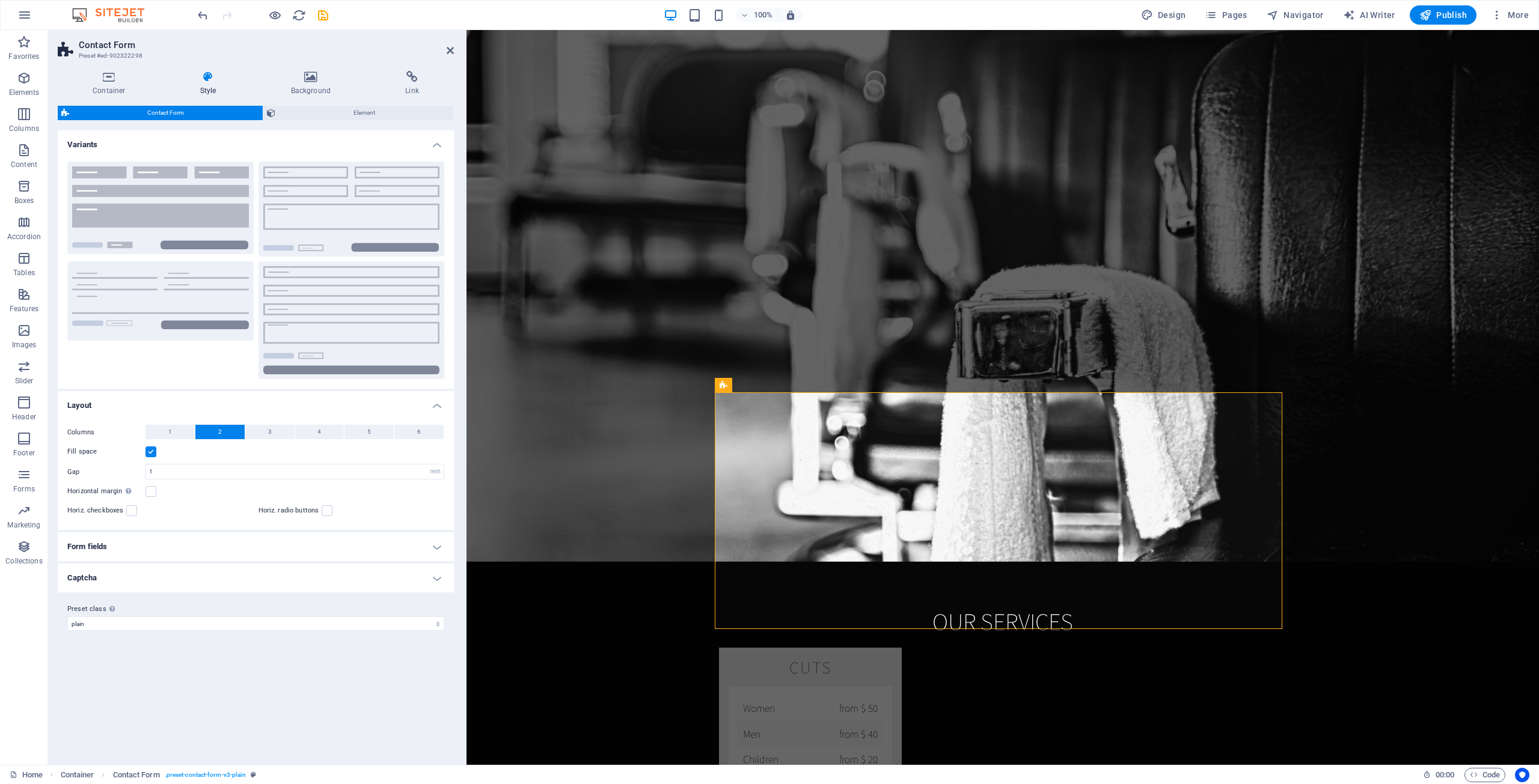
click at [142, 553] on h4 "Form fields" at bounding box center [255, 546] width 396 height 29
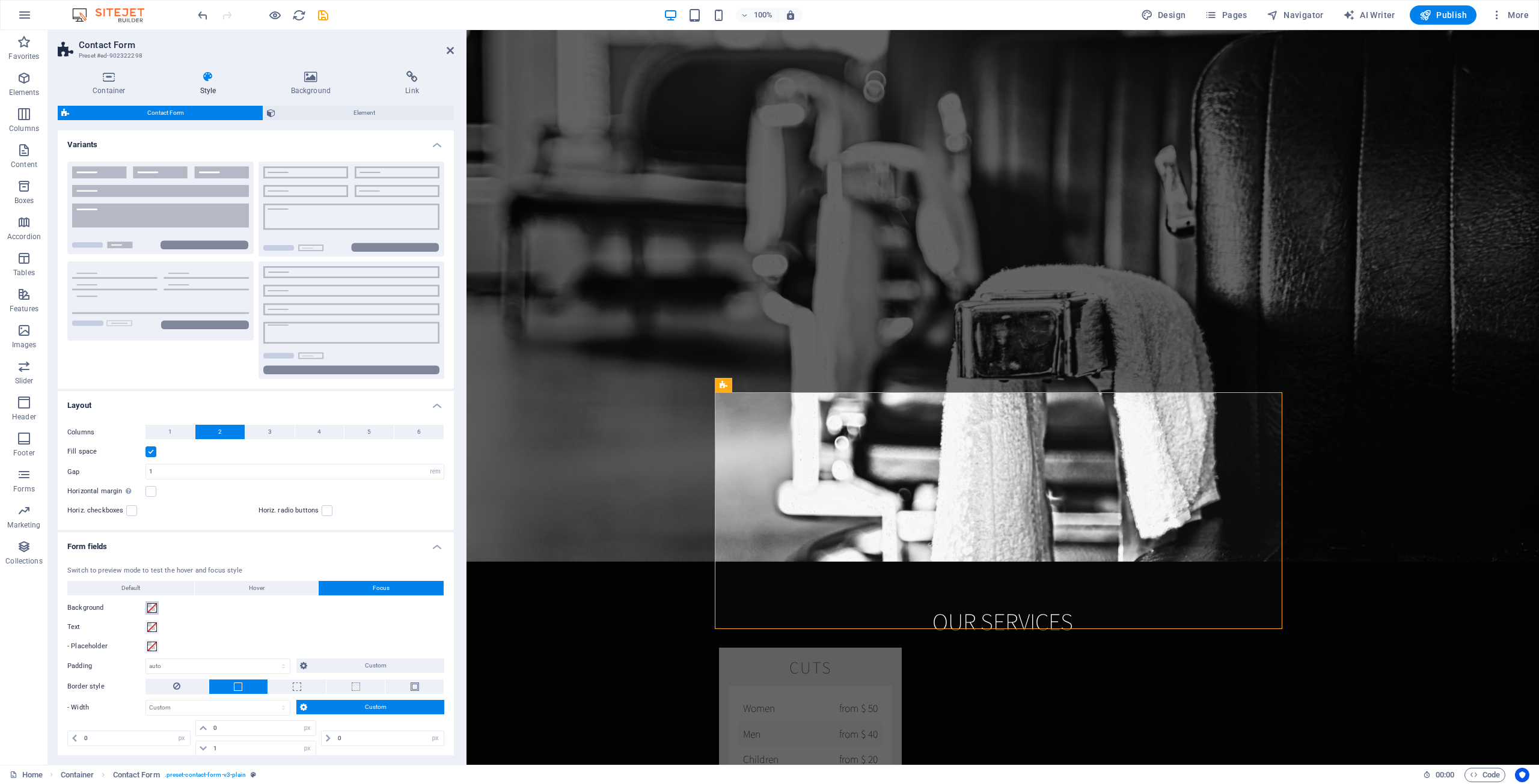
click at [151, 605] on span at bounding box center [152, 608] width 10 height 10
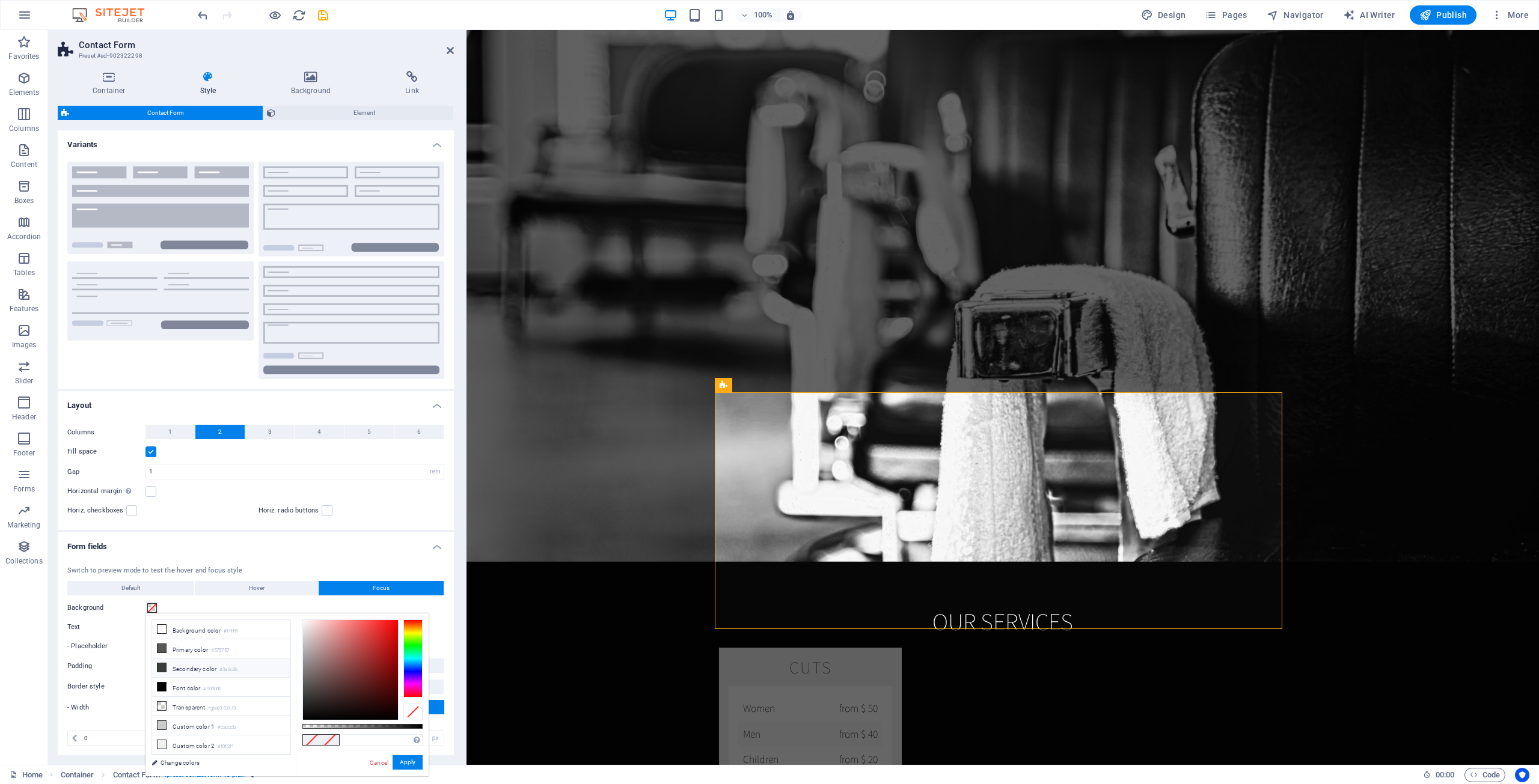
click at [208, 667] on li "Secondary color #3a3c3b" at bounding box center [221, 668] width 138 height 19
type input "#3a3c3b"
click at [399, 757] on button "Apply" at bounding box center [407, 762] width 30 height 15
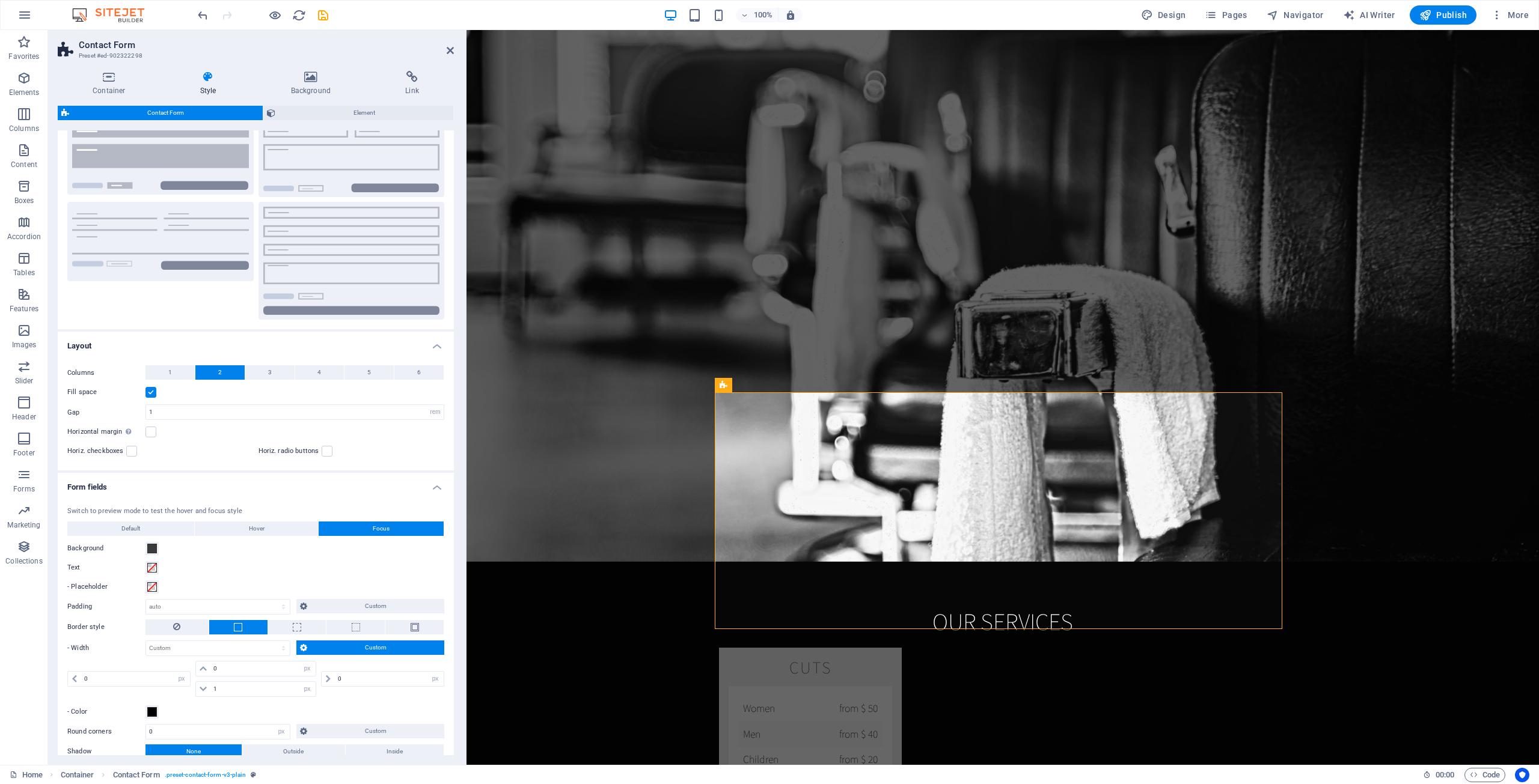
scroll to position [60, 0]
drag, startPoint x: 252, startPoint y: 573, endPoint x: 443, endPoint y: 508, distance: 201.8
click at [253, 573] on div "Switch to preview mode to test the hover and focus style Default Hover Focus Ba…" at bounding box center [256, 632] width 401 height 277
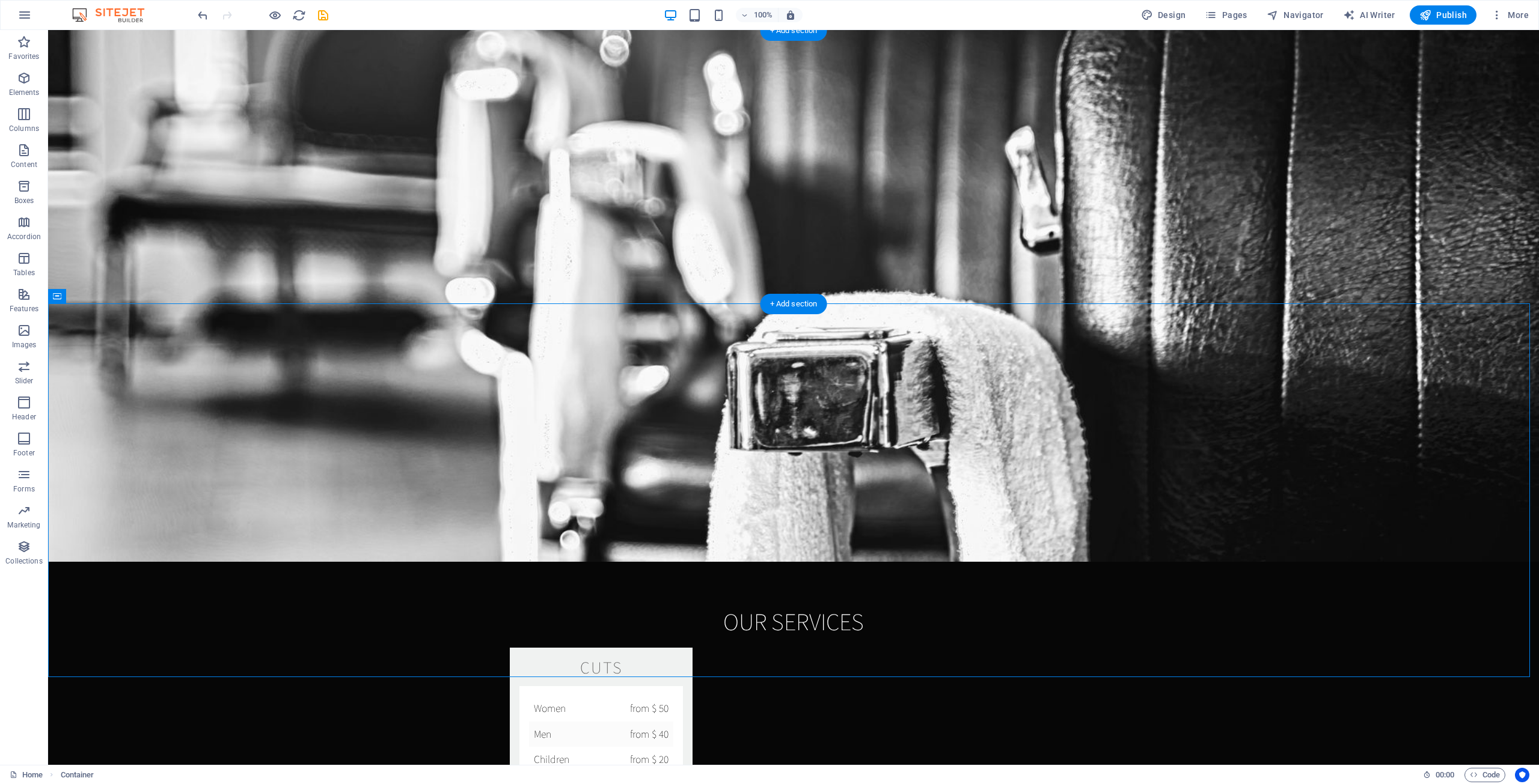
click at [536, 384] on icon at bounding box center [536, 385] width 9 height 15
click at [536, 385] on icon at bounding box center [536, 385] width 9 height 15
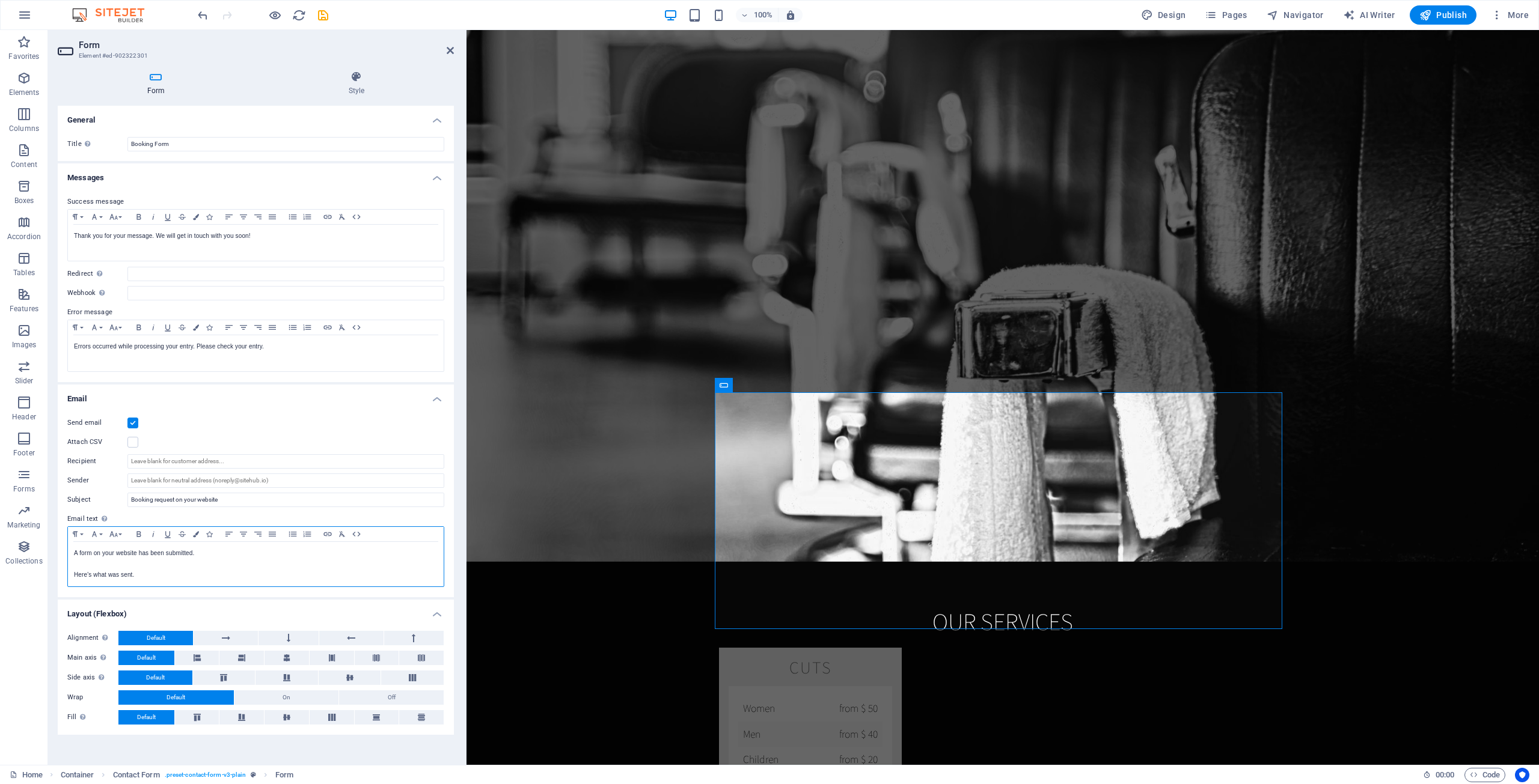
click at [197, 549] on p "A form on your website has been submitted." at bounding box center [256, 553] width 364 height 11
click at [192, 535] on button "Colors" at bounding box center [195, 534] width 13 height 15
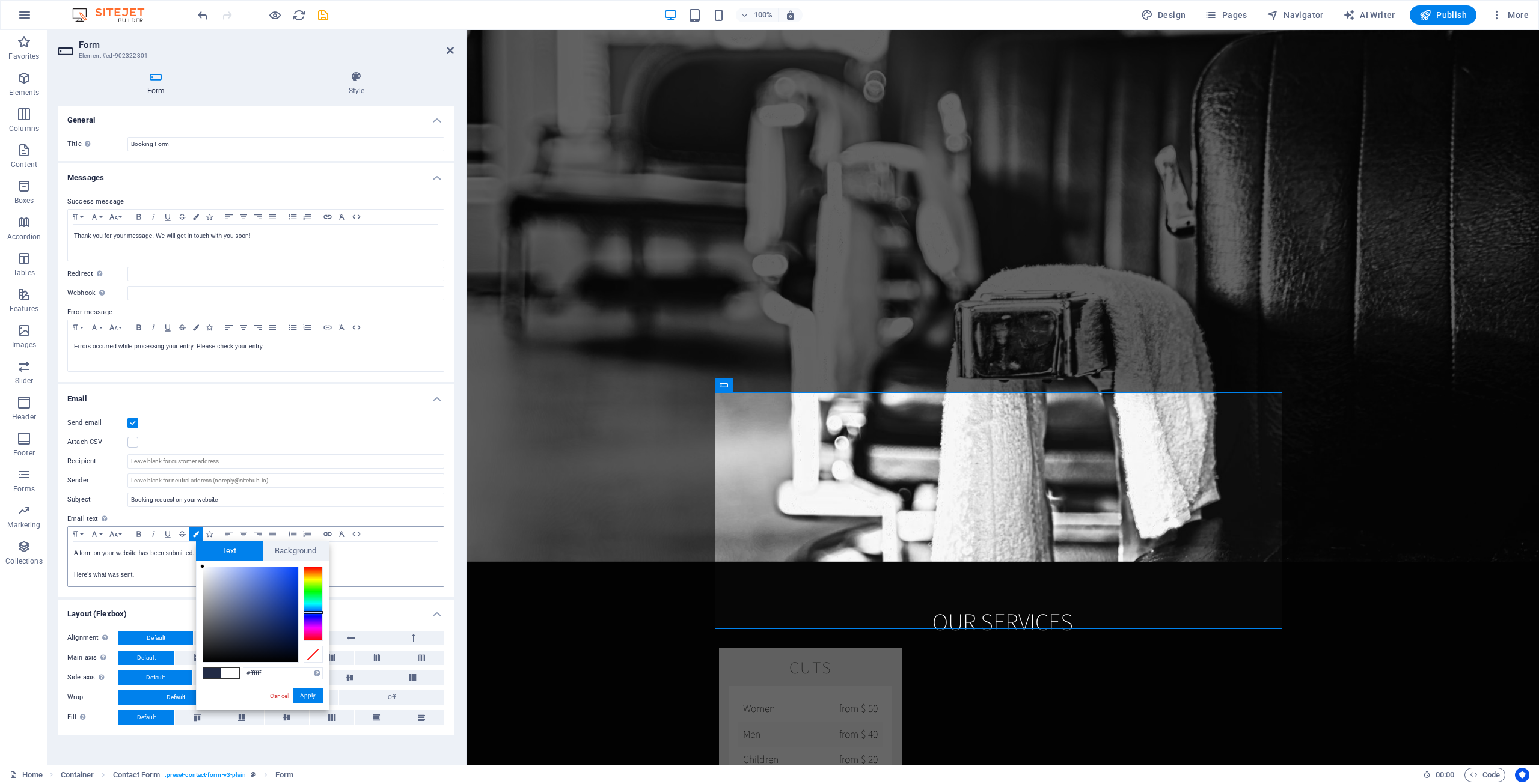
drag, startPoint x: 207, startPoint y: 565, endPoint x: 193, endPoint y: 561, distance: 14.6
click at [193, 560] on body "AHA! Media House Home Favorites Elements Columns Content Boxes Accordion Tables…" at bounding box center [770, 392] width 1539 height 784
click at [201, 564] on div at bounding box center [202, 566] width 4 height 4
click at [300, 694] on button "Apply" at bounding box center [308, 695] width 30 height 15
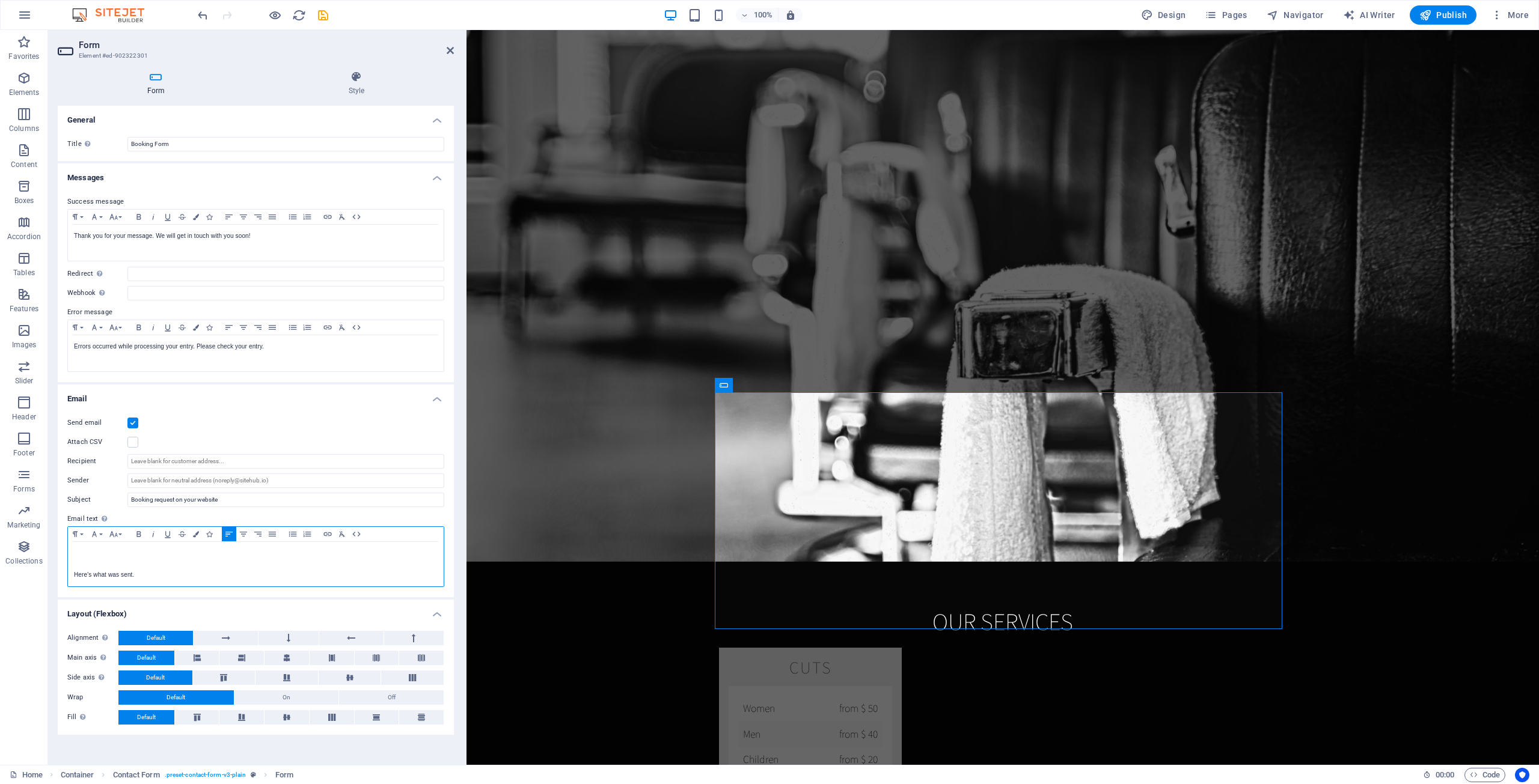
click at [273, 577] on p "Here's what was sent." at bounding box center [256, 575] width 364 height 11
click at [197, 533] on icon "button" at bounding box center [196, 535] width 6 height 6
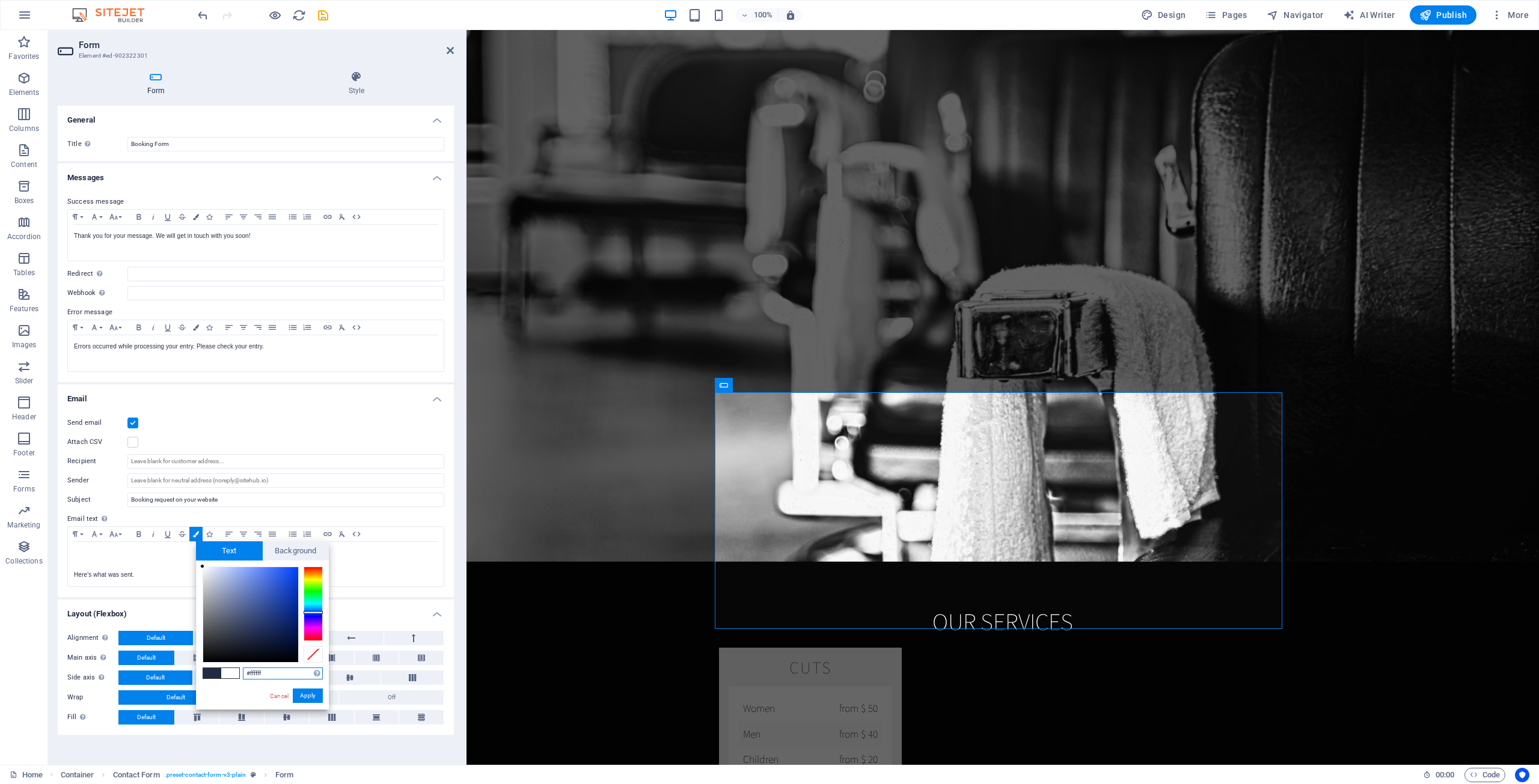
drag, startPoint x: 216, startPoint y: 573, endPoint x: 197, endPoint y: 568, distance: 19.6
click at [191, 567] on body "AHA! Media House Home Favorites Elements Columns Content Boxes Accordion Tables…" at bounding box center [770, 392] width 1539 height 784
click at [202, 565] on div at bounding box center [202, 566] width 4 height 4
click at [199, 560] on div "#ffffff Supported formats #0852ed rgb(8, 82, 237) rgba(8, 82, 237, 90%) hsv(221…" at bounding box center [262, 722] width 133 height 323
click at [203, 565] on div at bounding box center [202, 566] width 4 height 4
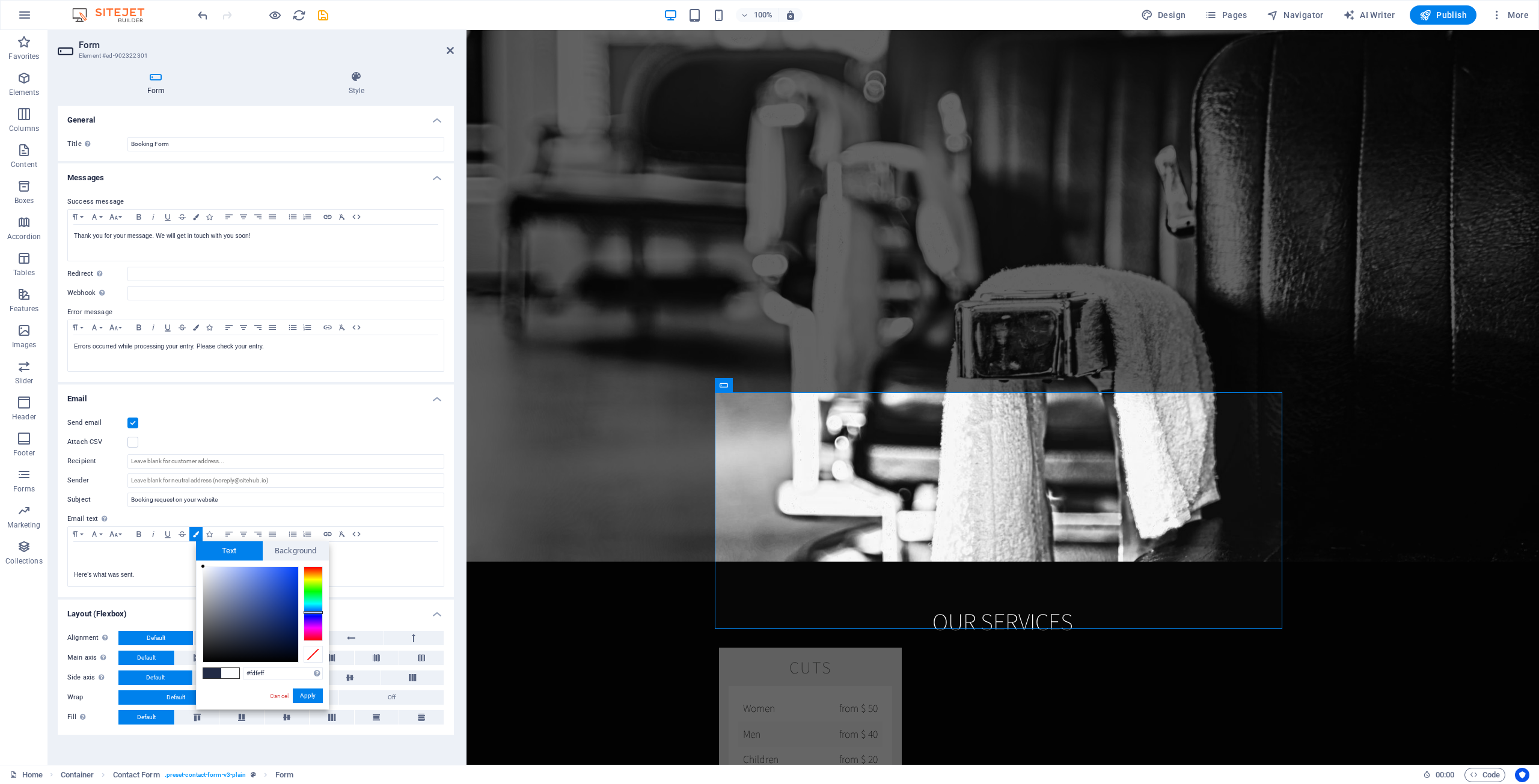
type input "#ffffff"
click at [202, 565] on div at bounding box center [202, 566] width 4 height 4
click at [307, 691] on button "Apply" at bounding box center [308, 695] width 30 height 15
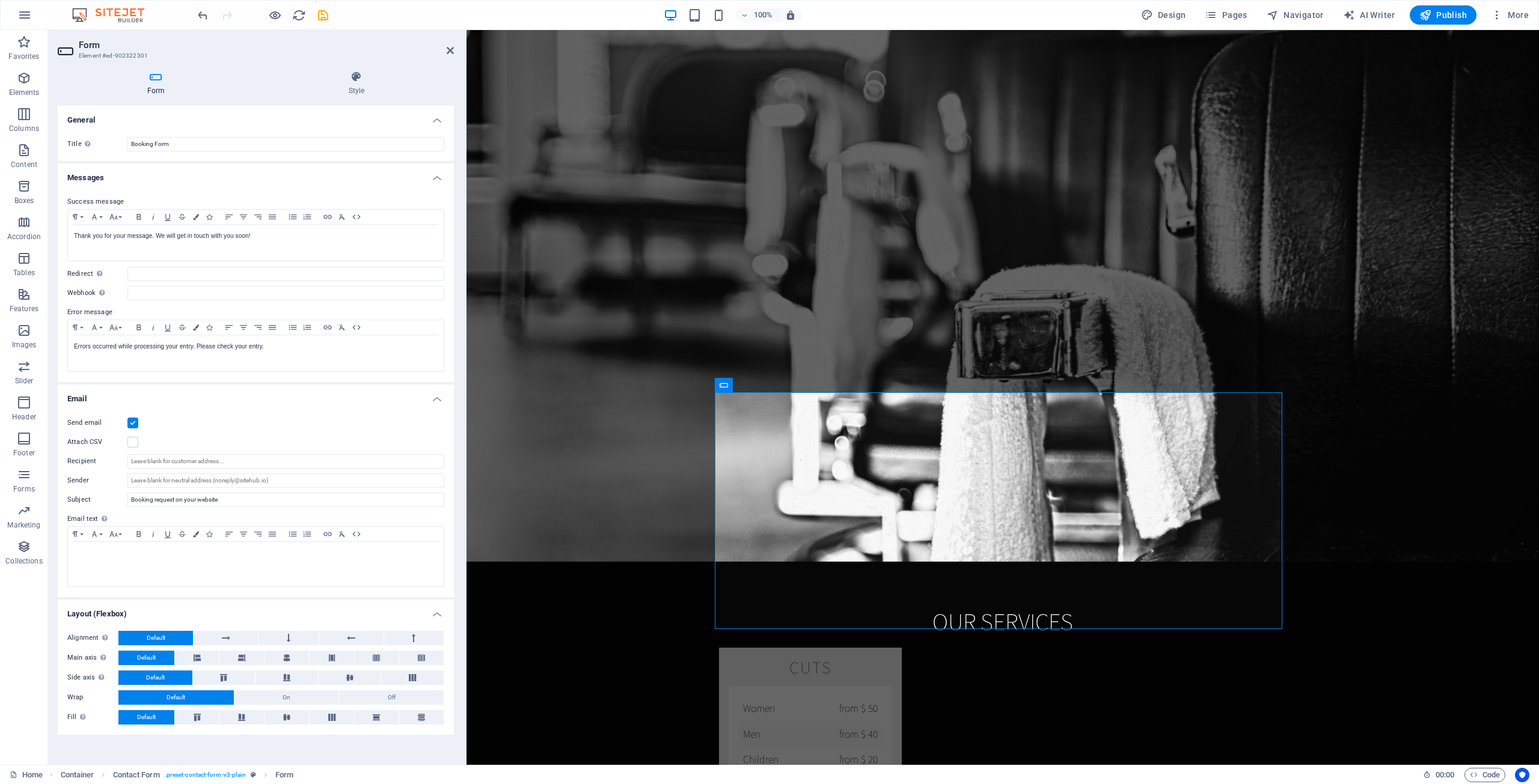
click at [339, 606] on h4 "Layout (Flexbox)" at bounding box center [255, 610] width 396 height 22
click at [158, 566] on p at bounding box center [256, 564] width 364 height 11
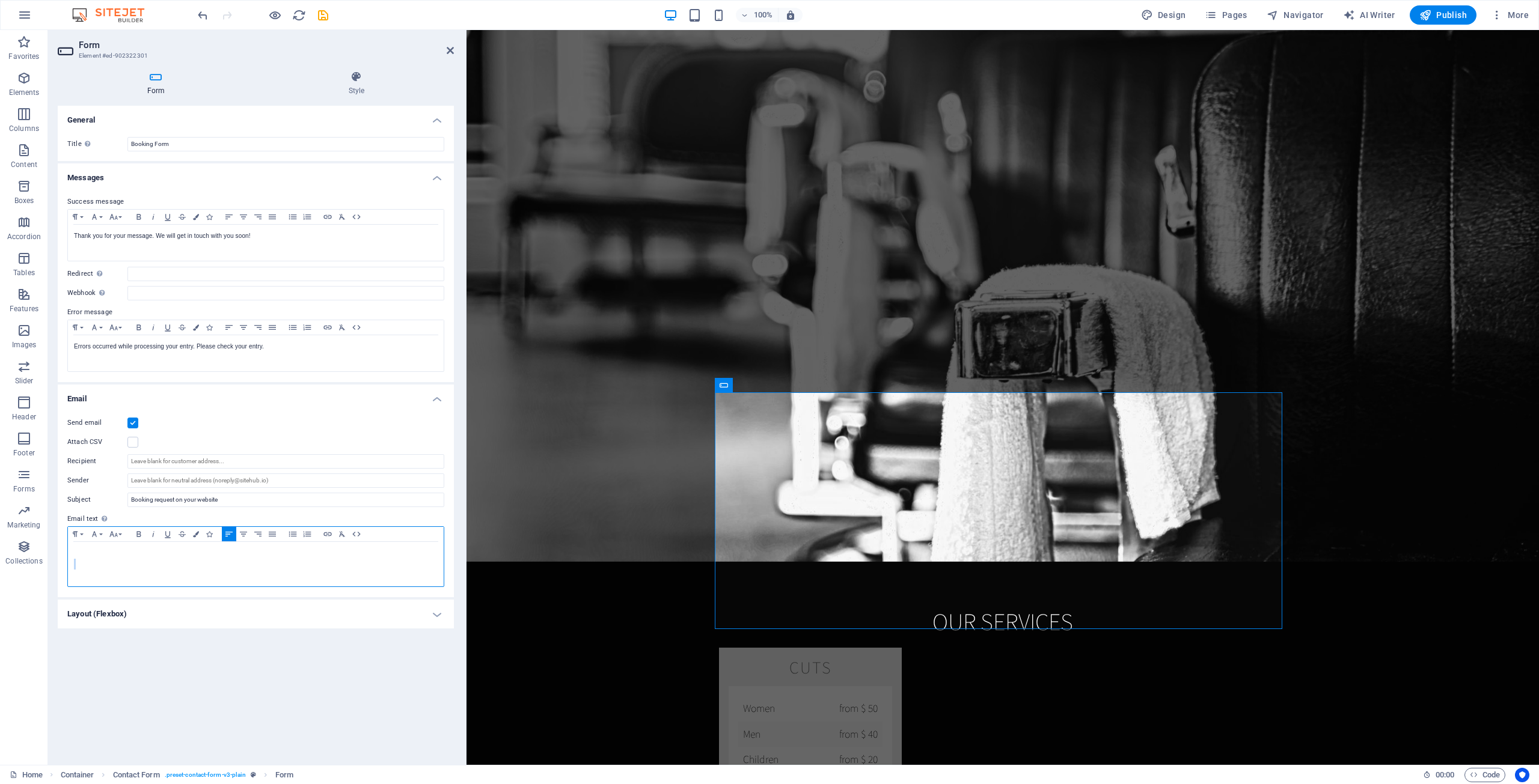
click at [158, 566] on p at bounding box center [256, 564] width 364 height 11
drag, startPoint x: 243, startPoint y: 702, endPoint x: 252, endPoint y: 685, distance: 19.2
click at [241, 700] on div "General Title Define a name for the form. Booking Form Messages Success message…" at bounding box center [255, 430] width 396 height 650
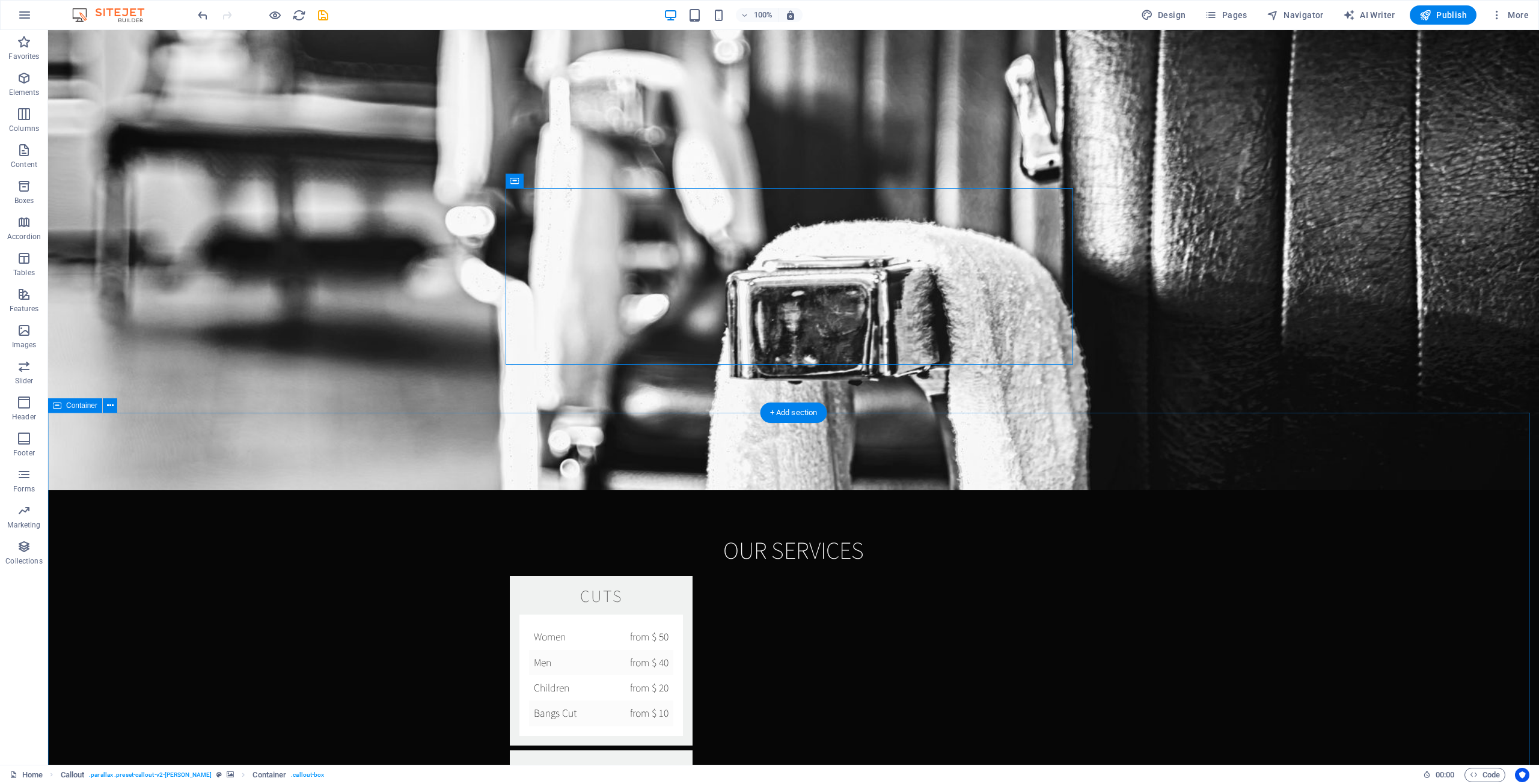
scroll to position [1682, 0]
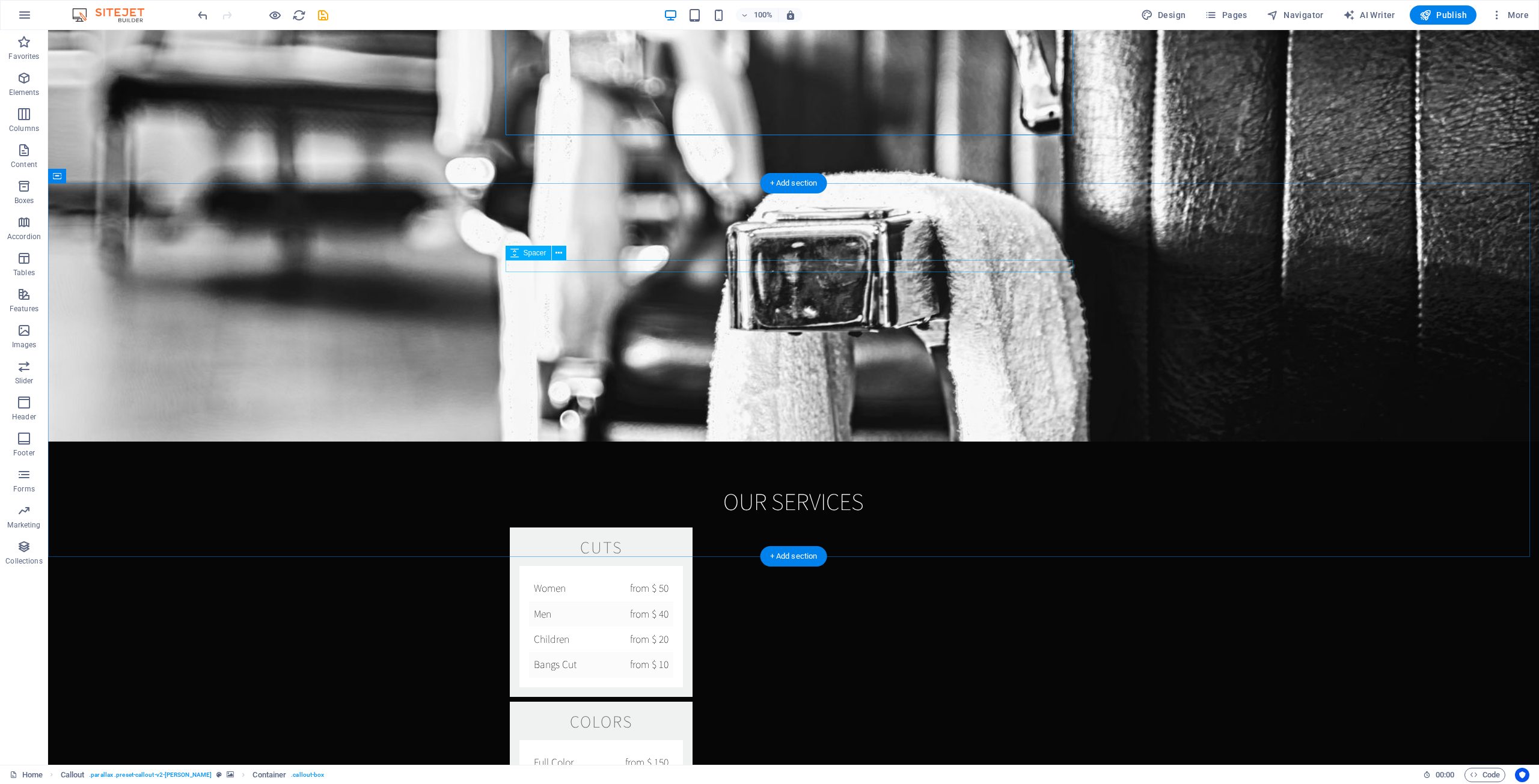
click at [515, 263] on icon at bounding box center [514, 264] width 8 height 15
select select "rem"
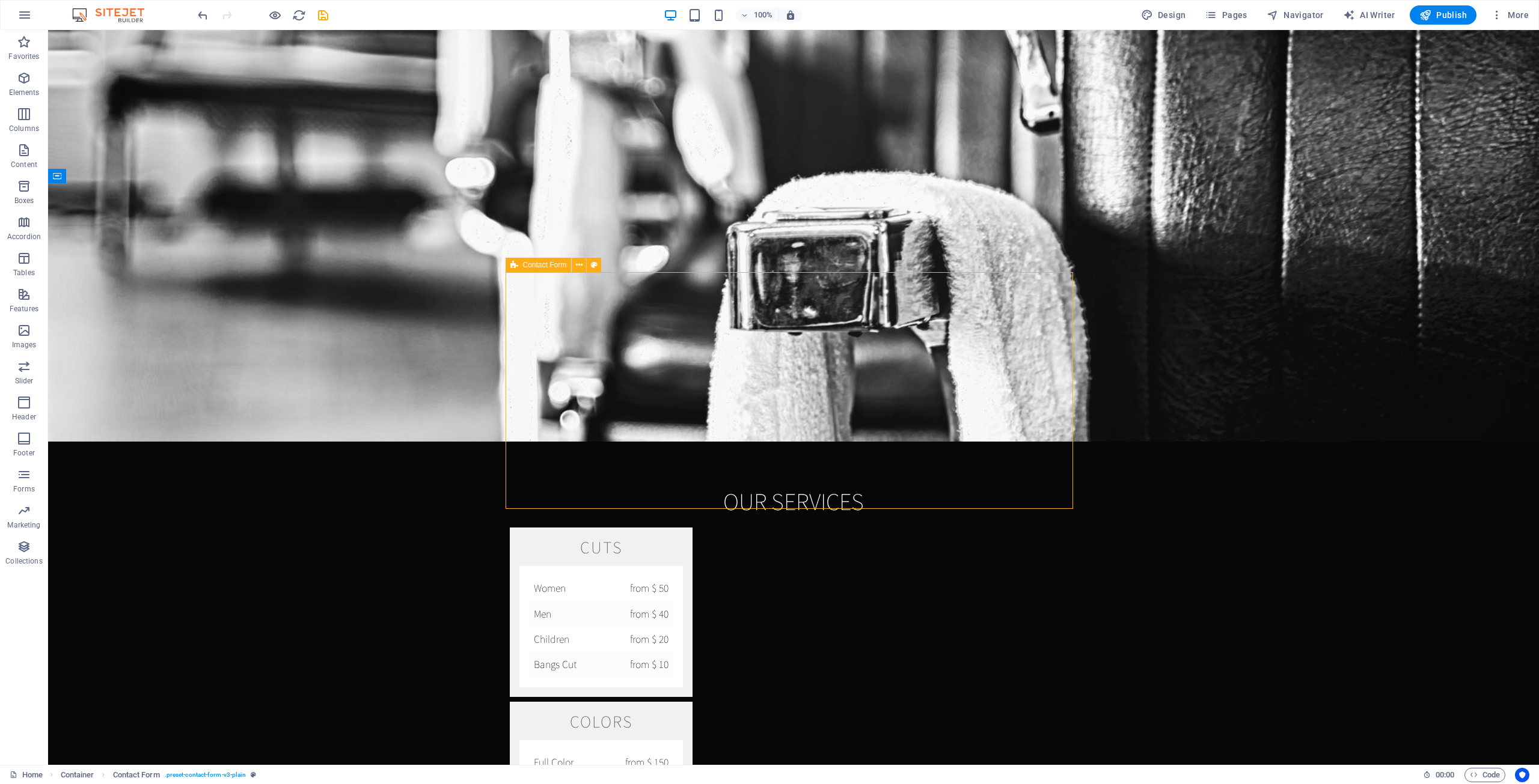
select select "px"
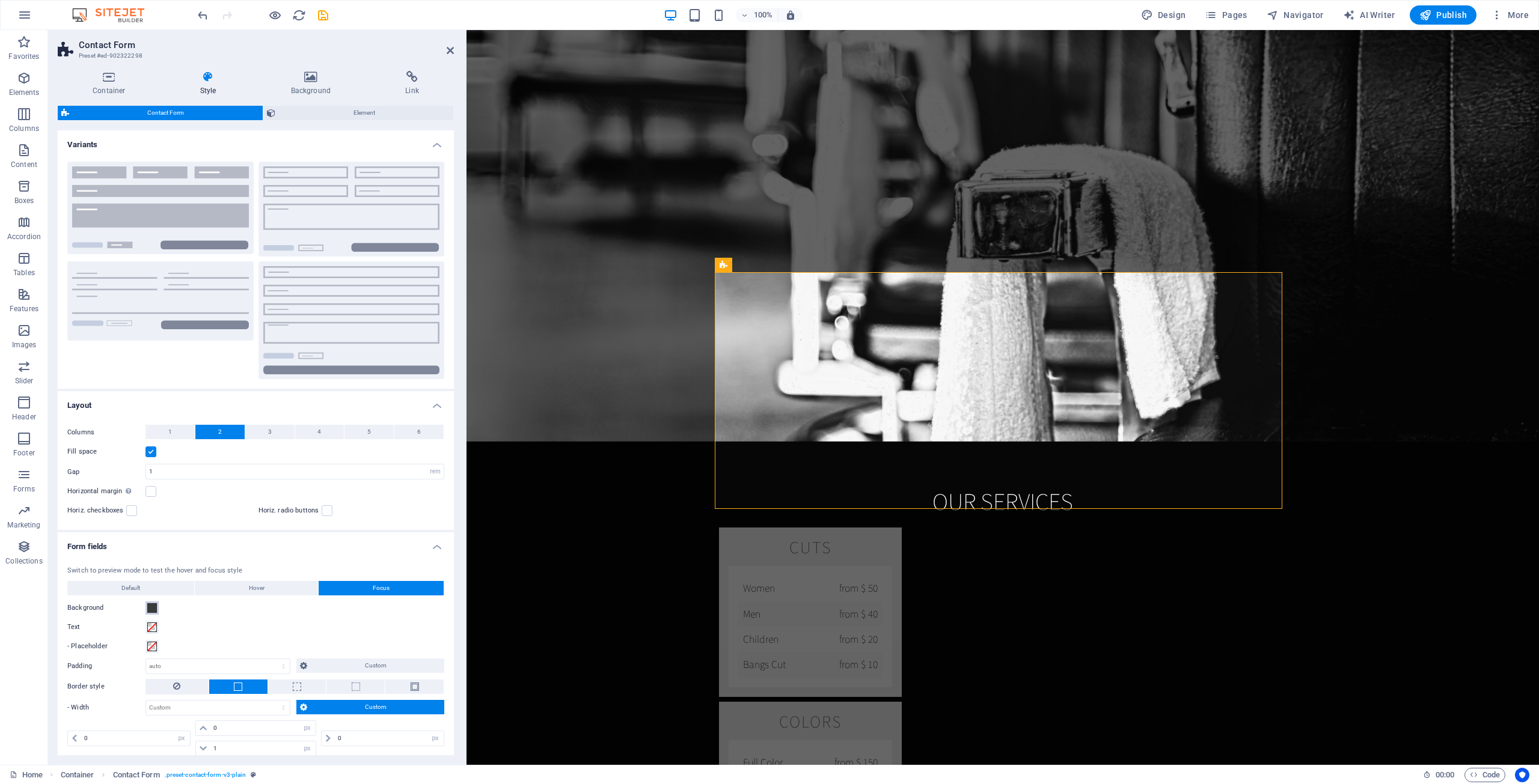
click at [154, 604] on span at bounding box center [152, 608] width 10 height 10
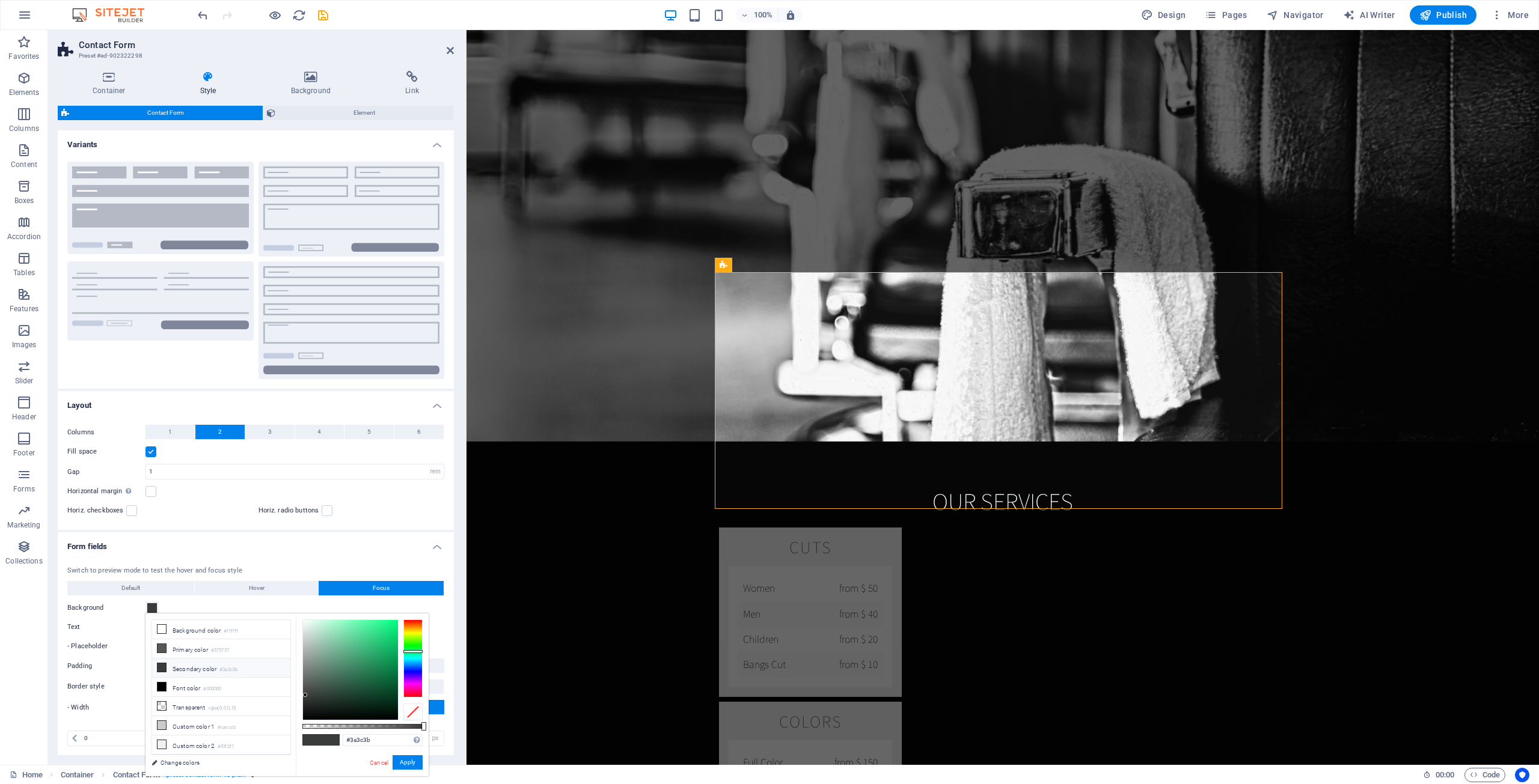
click at [406, 712] on div at bounding box center [412, 711] width 19 height 17
click at [401, 760] on button "Apply" at bounding box center [407, 762] width 30 height 15
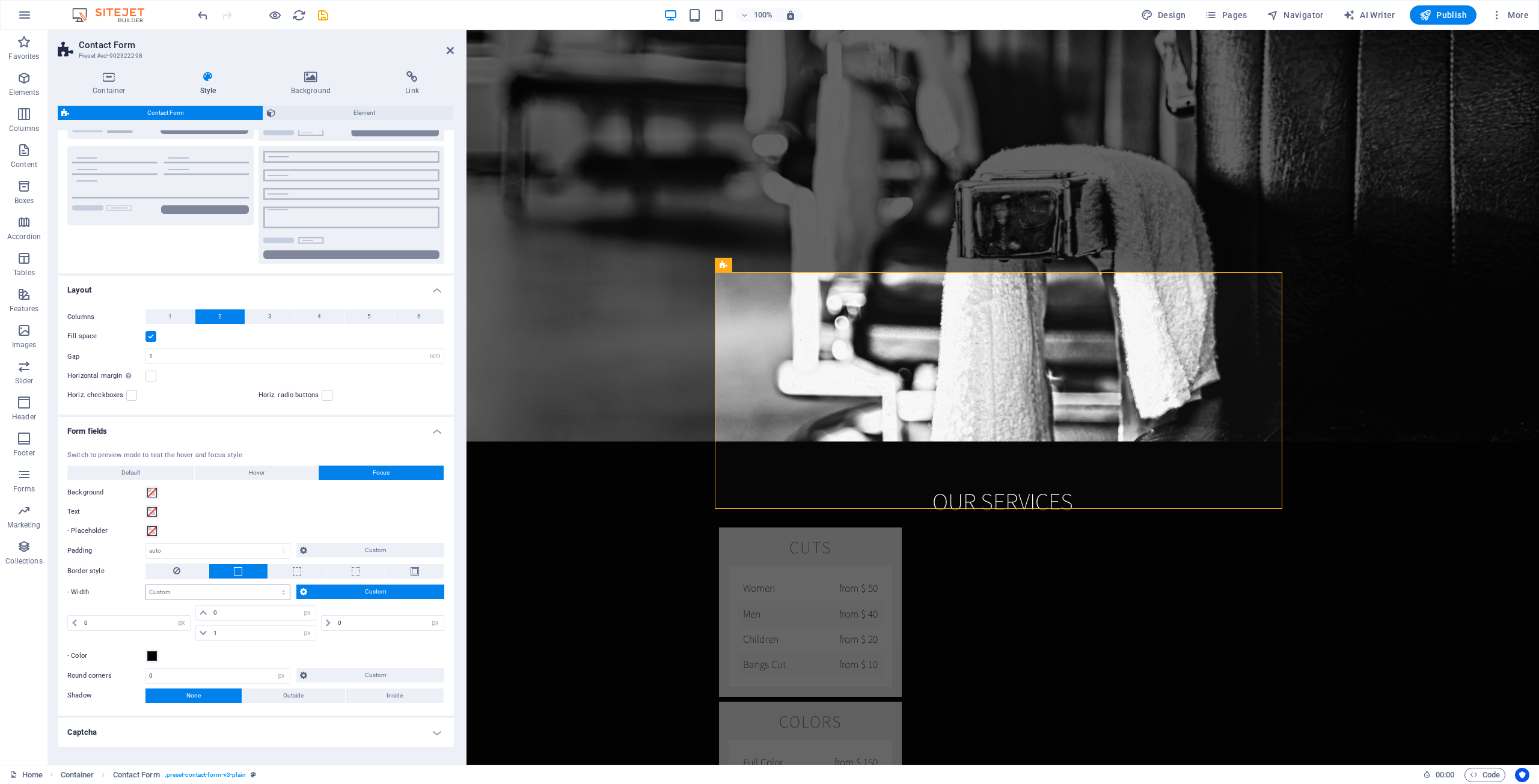
scroll to position [120, 0]
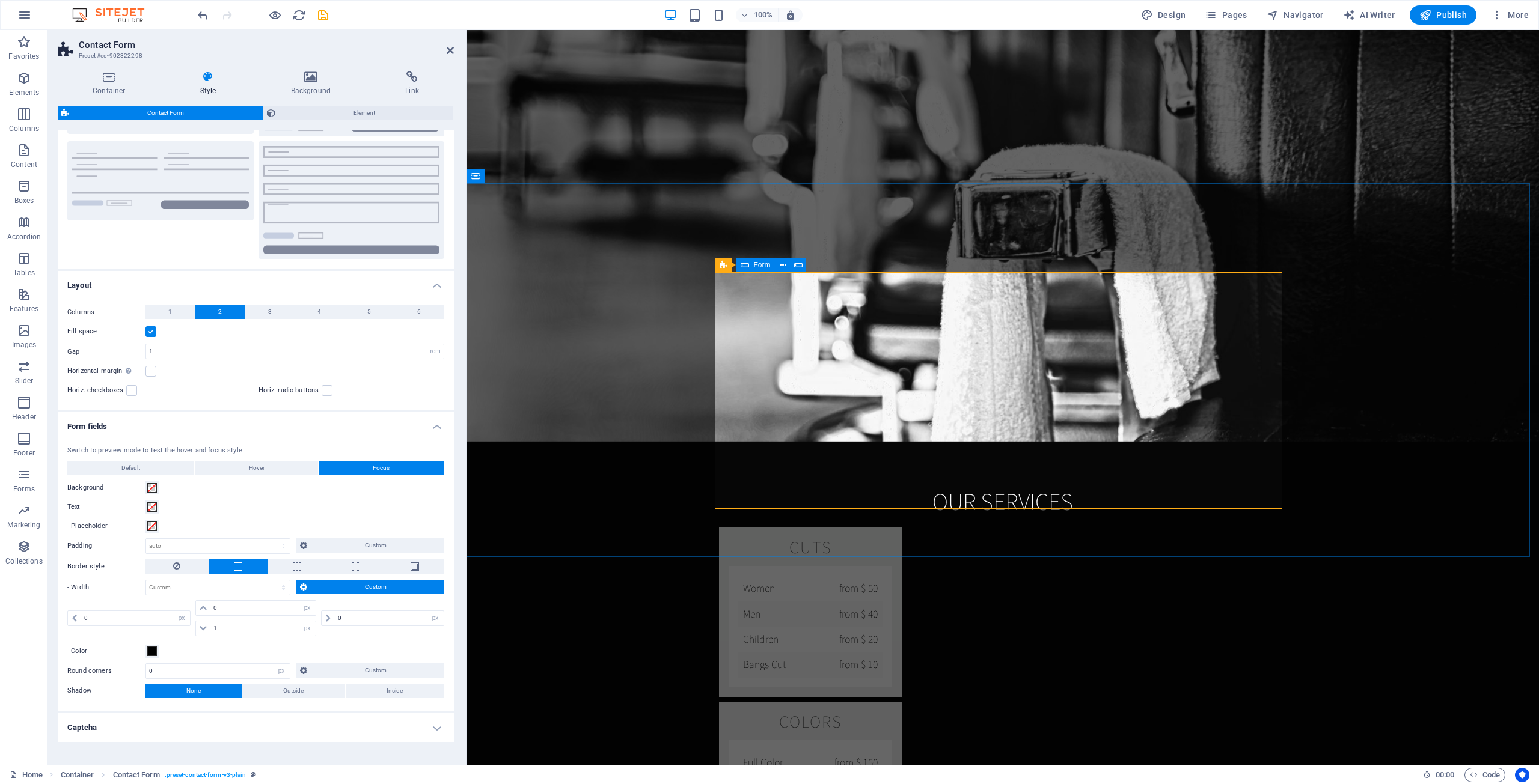
click at [752, 263] on div "Form" at bounding box center [756, 264] width 39 height 15
click at [767, 264] on span "Form" at bounding box center [762, 264] width 17 height 7
click at [749, 265] on div "Form" at bounding box center [756, 264] width 39 height 15
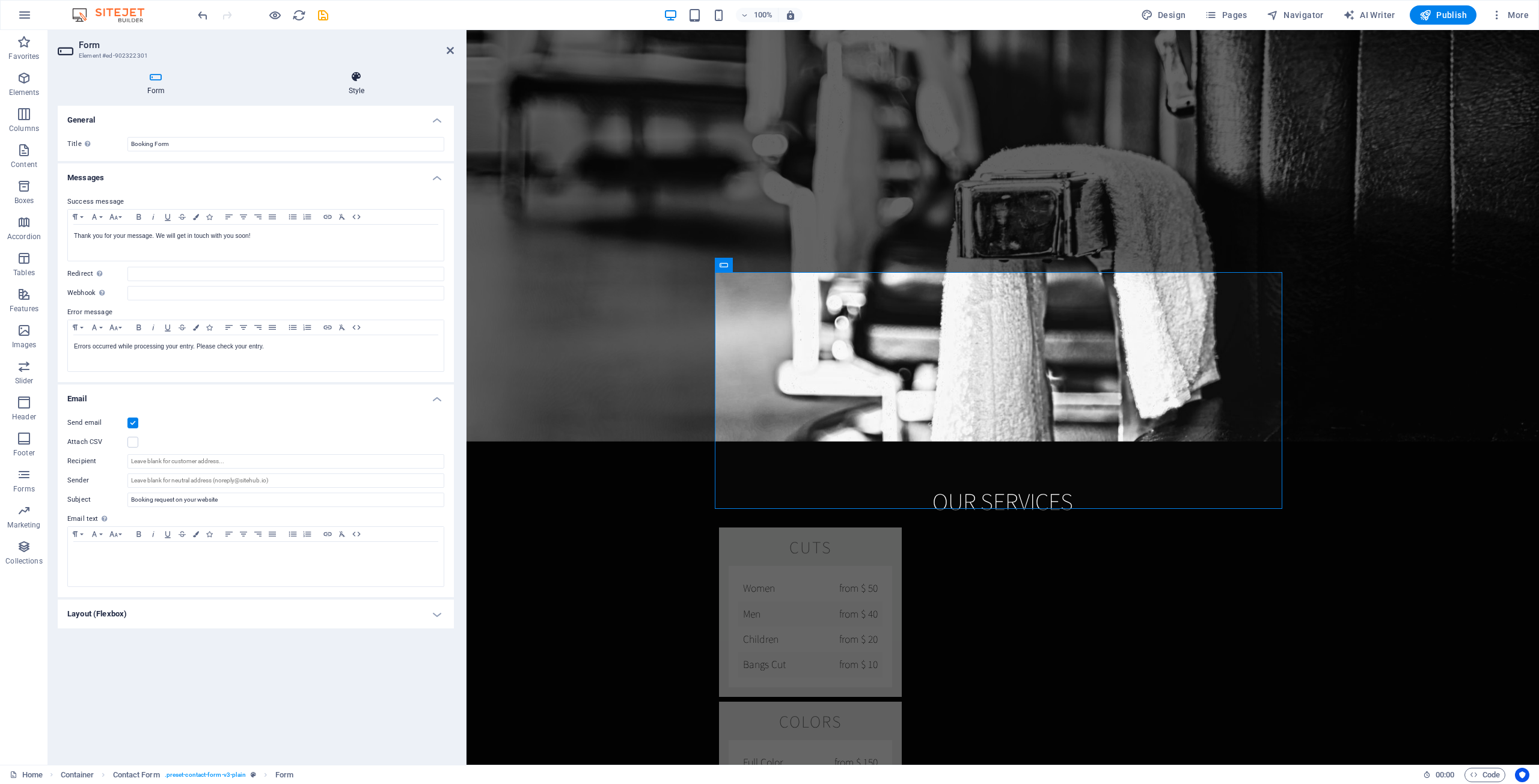
click at [362, 95] on h4 "Style" at bounding box center [356, 84] width 194 height 26
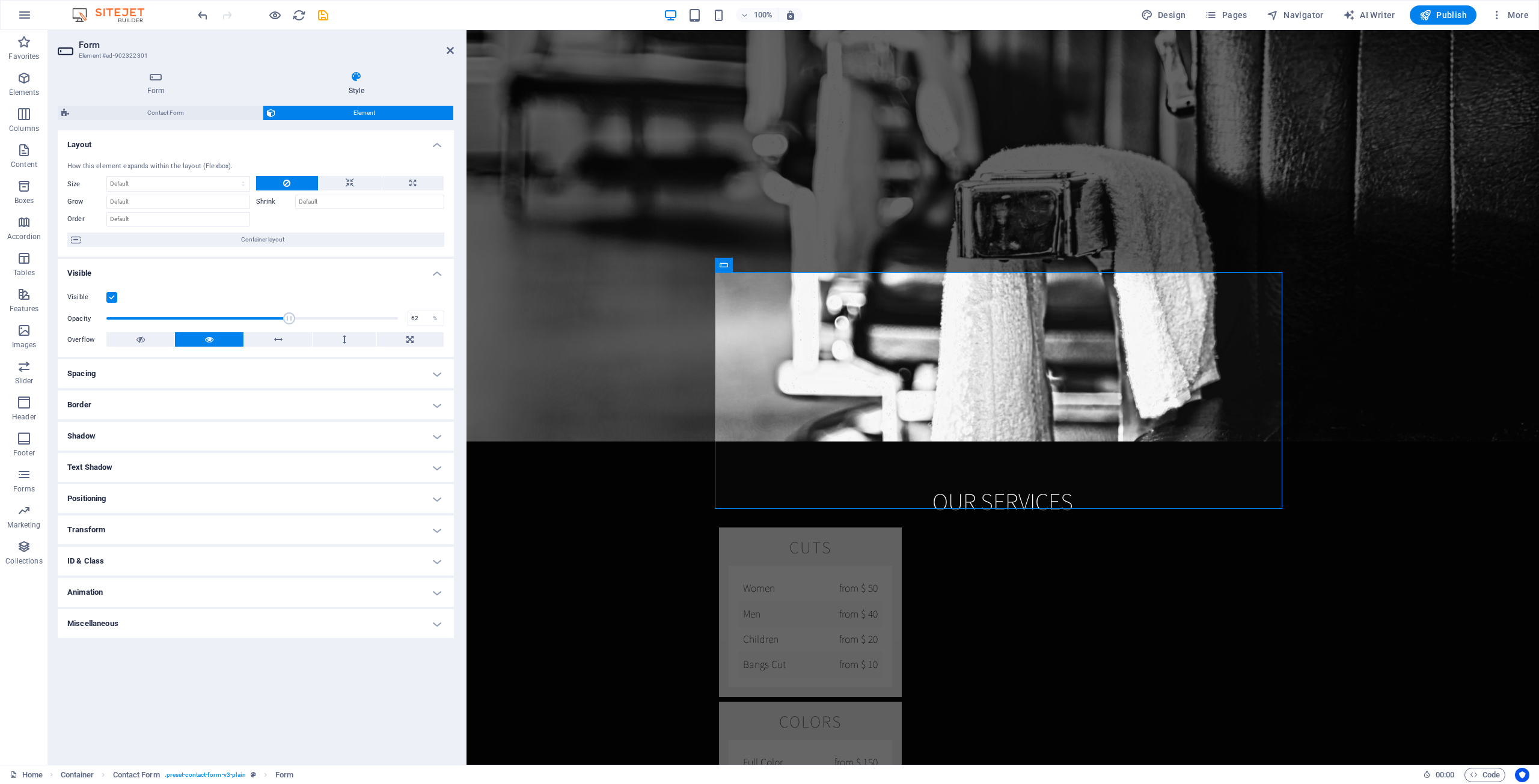
drag, startPoint x: 393, startPoint y: 315, endPoint x: 286, endPoint y: 318, distance: 107.0
click at [286, 318] on span at bounding box center [289, 319] width 12 height 12
drag, startPoint x: 286, startPoint y: 319, endPoint x: 165, endPoint y: 315, distance: 121.1
click at [185, 315] on span at bounding box center [191, 319] width 12 height 12
type input "100"
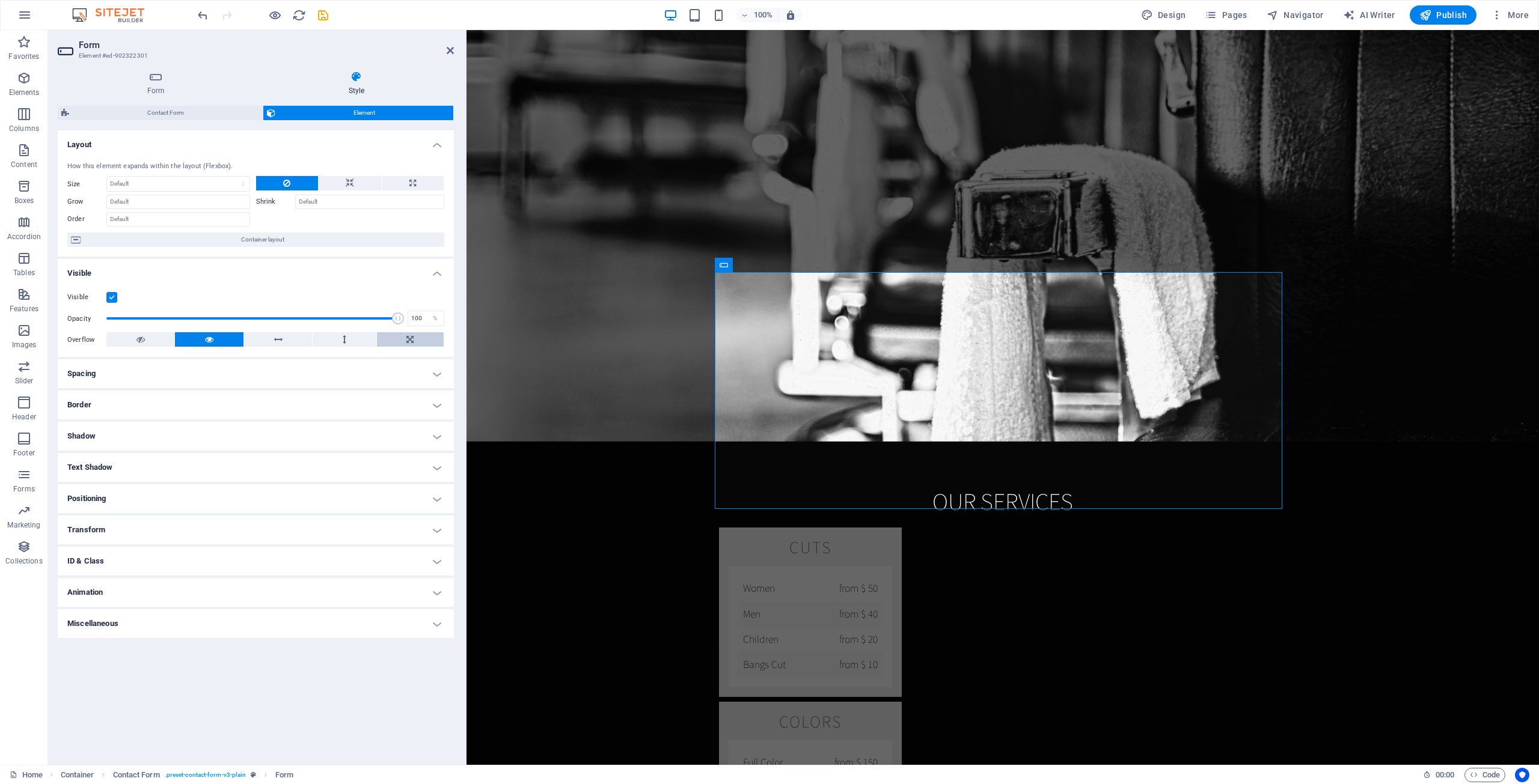
drag, startPoint x: 169, startPoint y: 315, endPoint x: 413, endPoint y: 334, distance: 244.7
click at [413, 334] on div "Visible Opacity 100 % Overflow" at bounding box center [255, 319] width 396 height 76
click at [331, 376] on h4 "Spacing" at bounding box center [255, 373] width 396 height 29
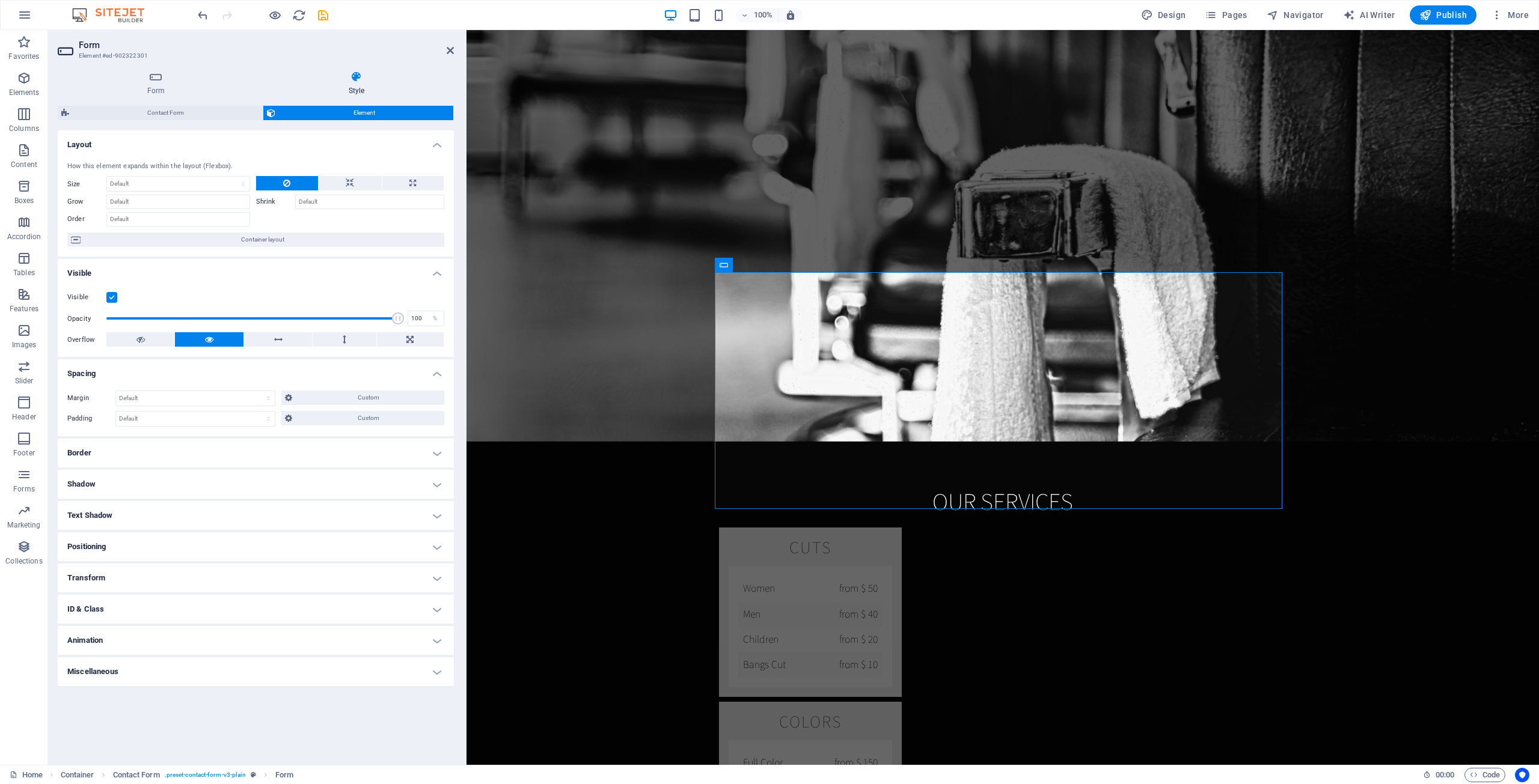
click at [329, 364] on h4 "Spacing" at bounding box center [255, 370] width 396 height 22
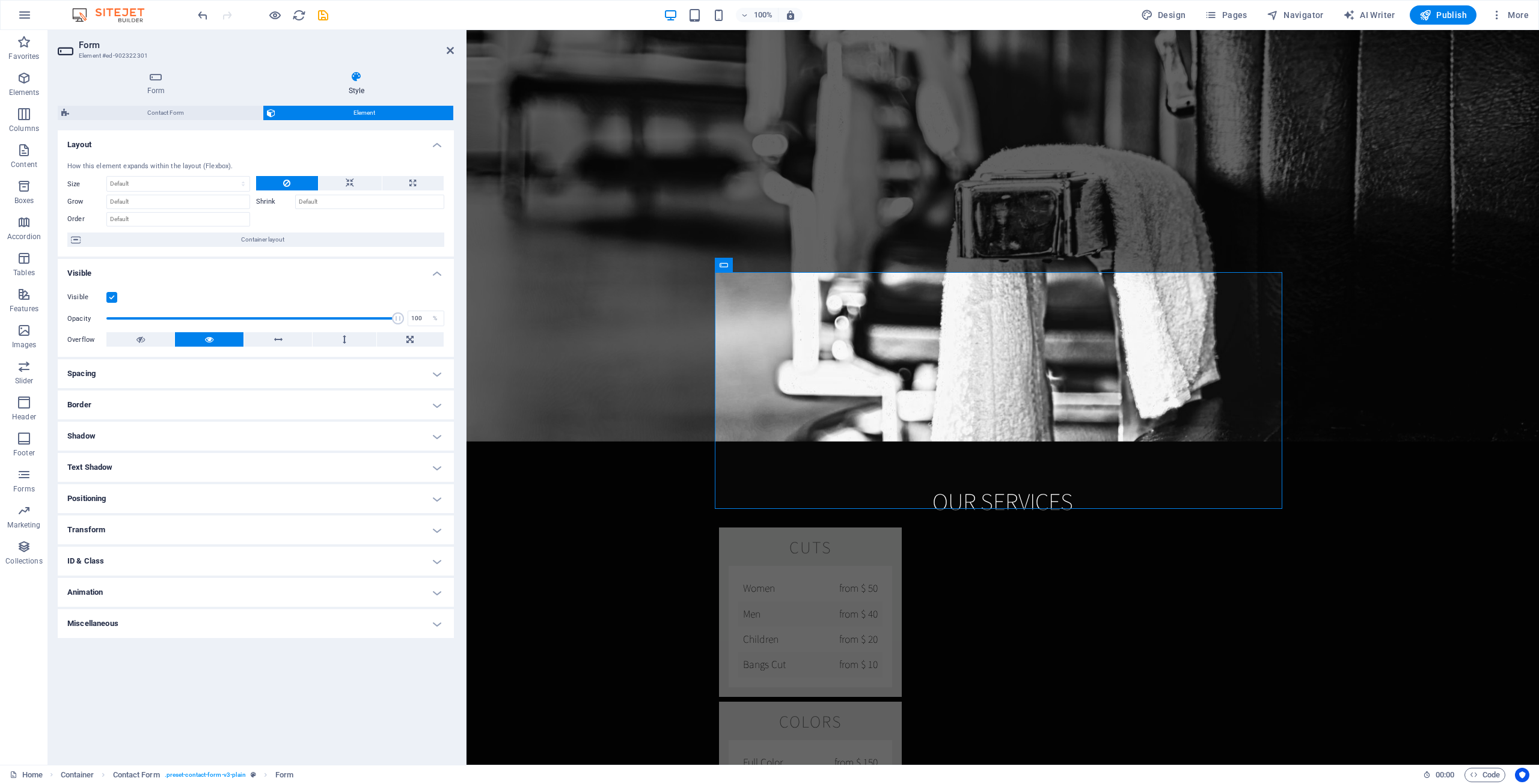
click at [179, 624] on h4 "Miscellaneous" at bounding box center [255, 623] width 396 height 29
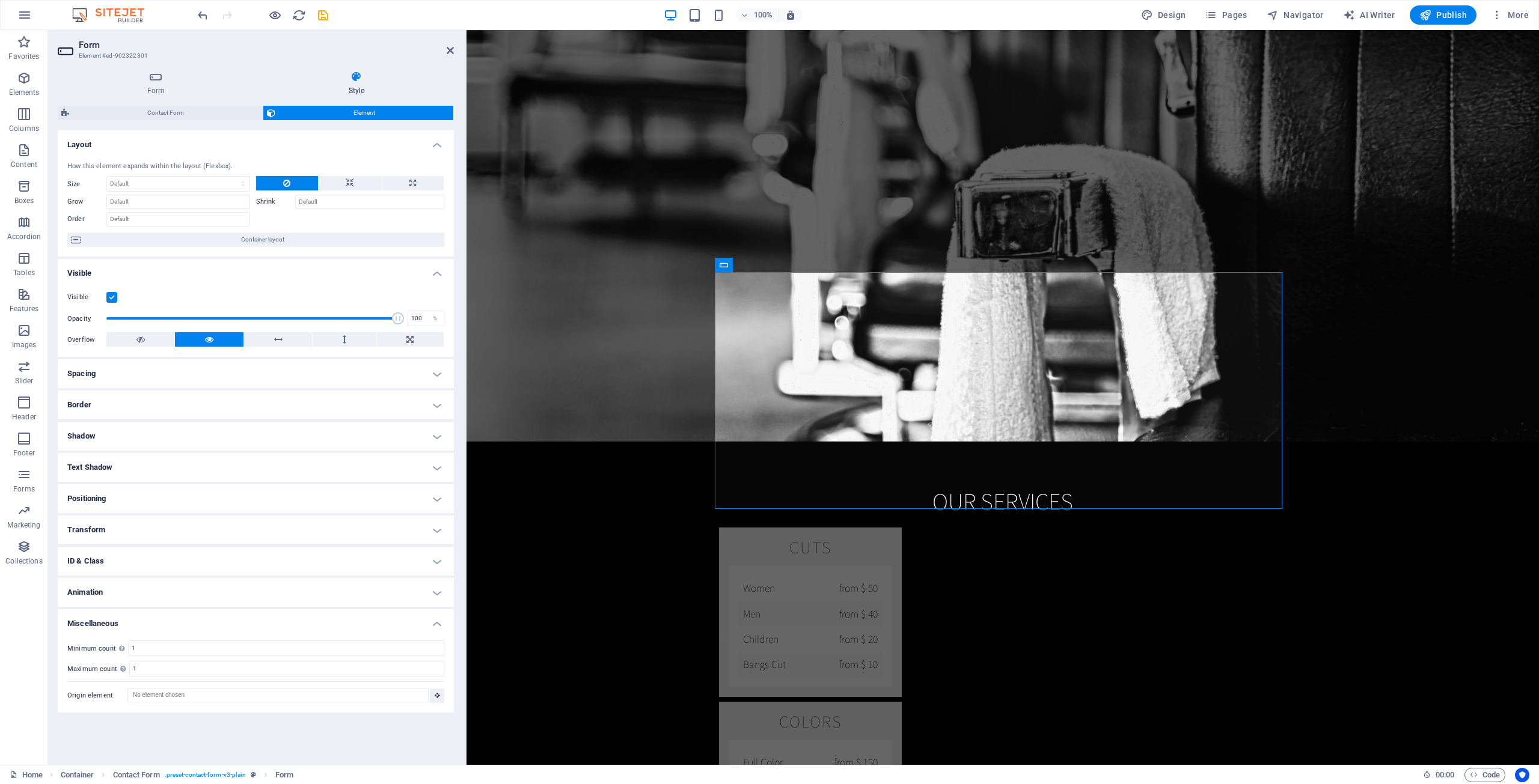
click at [177, 592] on h4 "Animation" at bounding box center [255, 592] width 396 height 29
click at [174, 556] on h4 "ID & Class" at bounding box center [255, 560] width 396 height 29
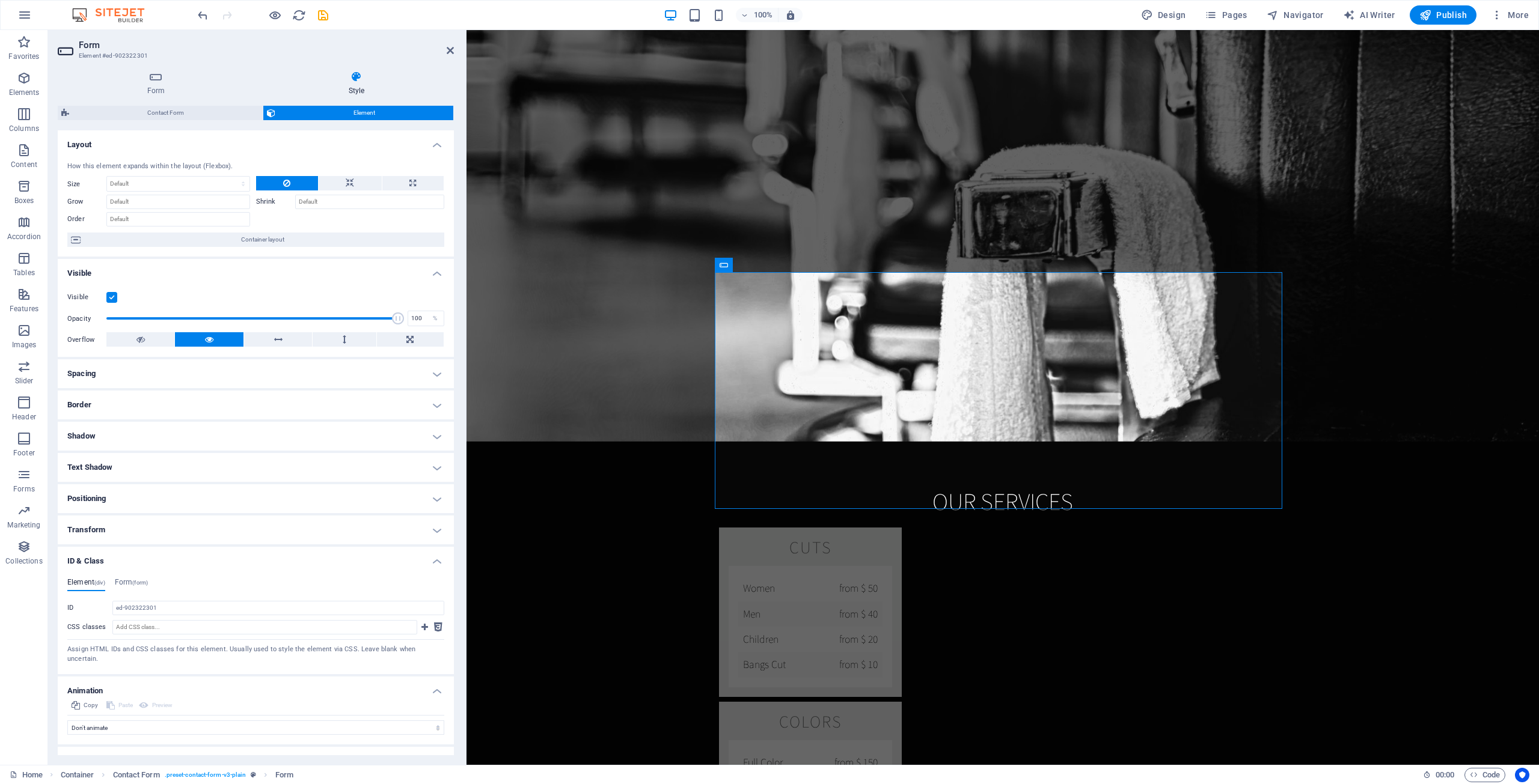
click at [166, 514] on ul "Layout How this element expands within the layout (Flexbox). Size Default auto …" at bounding box center [255, 490] width 396 height 720
click at [158, 534] on h4 "Transform" at bounding box center [255, 530] width 396 height 29
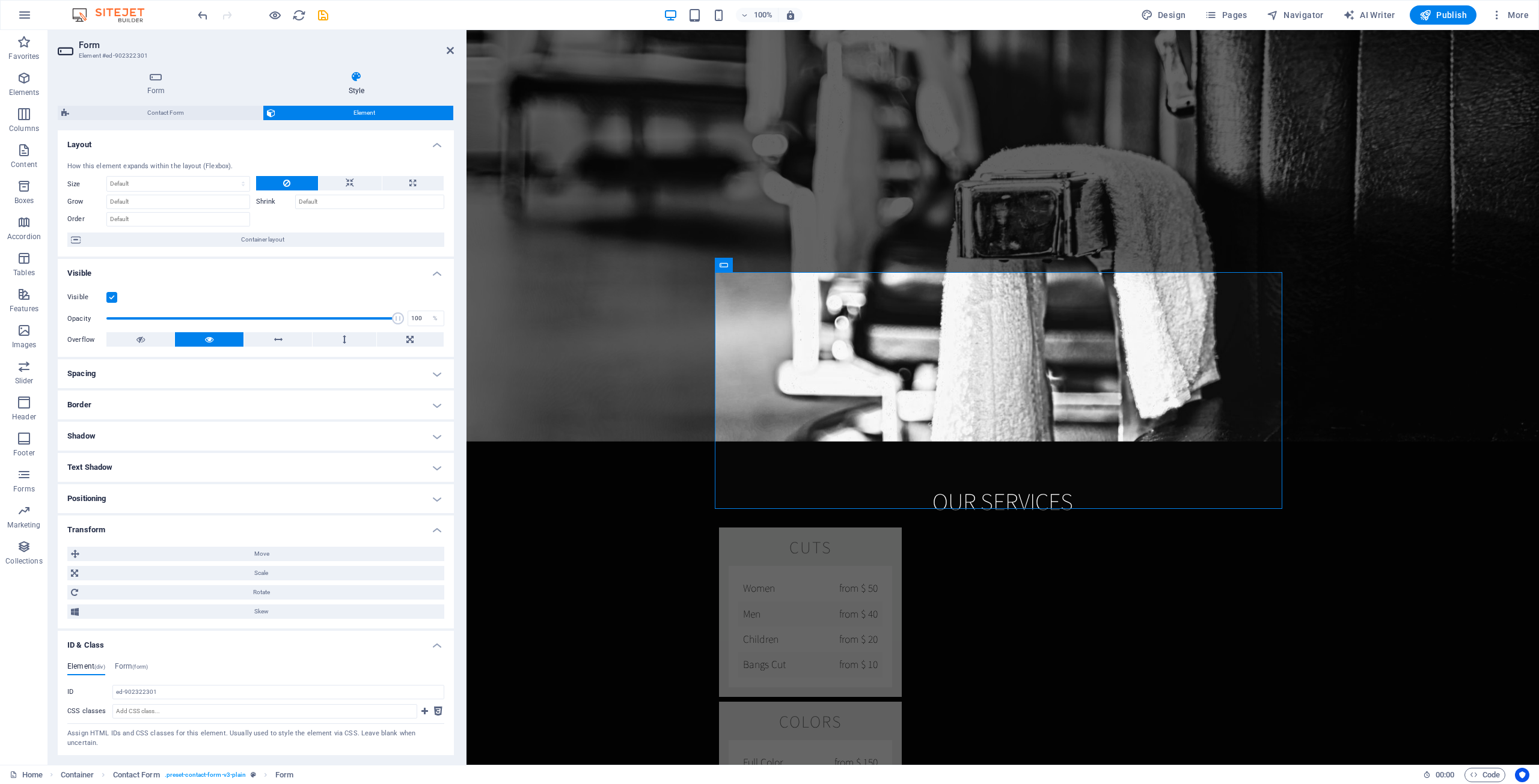
click at [158, 497] on h4 "Positioning" at bounding box center [255, 498] width 396 height 29
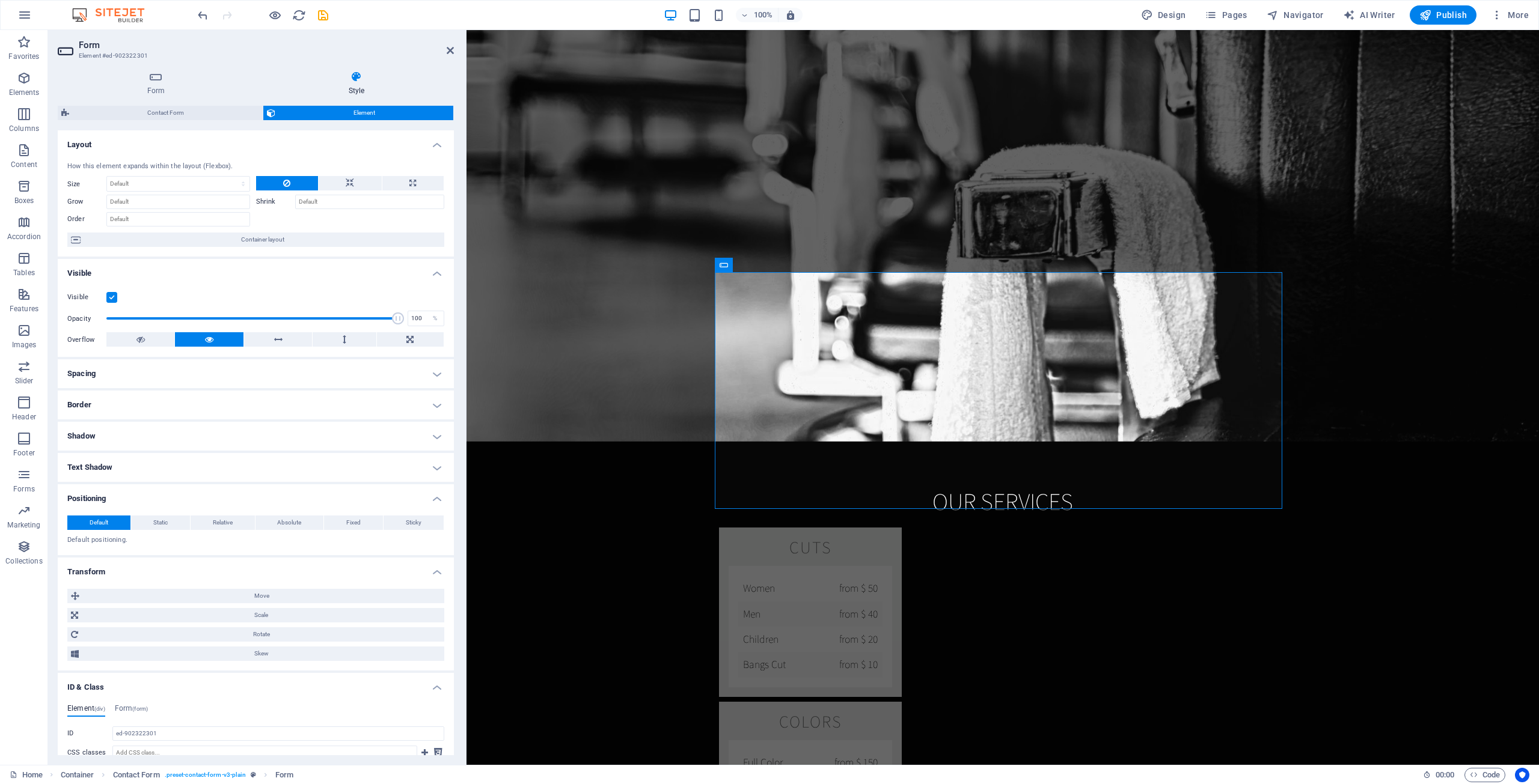
click at [154, 463] on h4 "Text Shadow" at bounding box center [255, 466] width 396 height 29
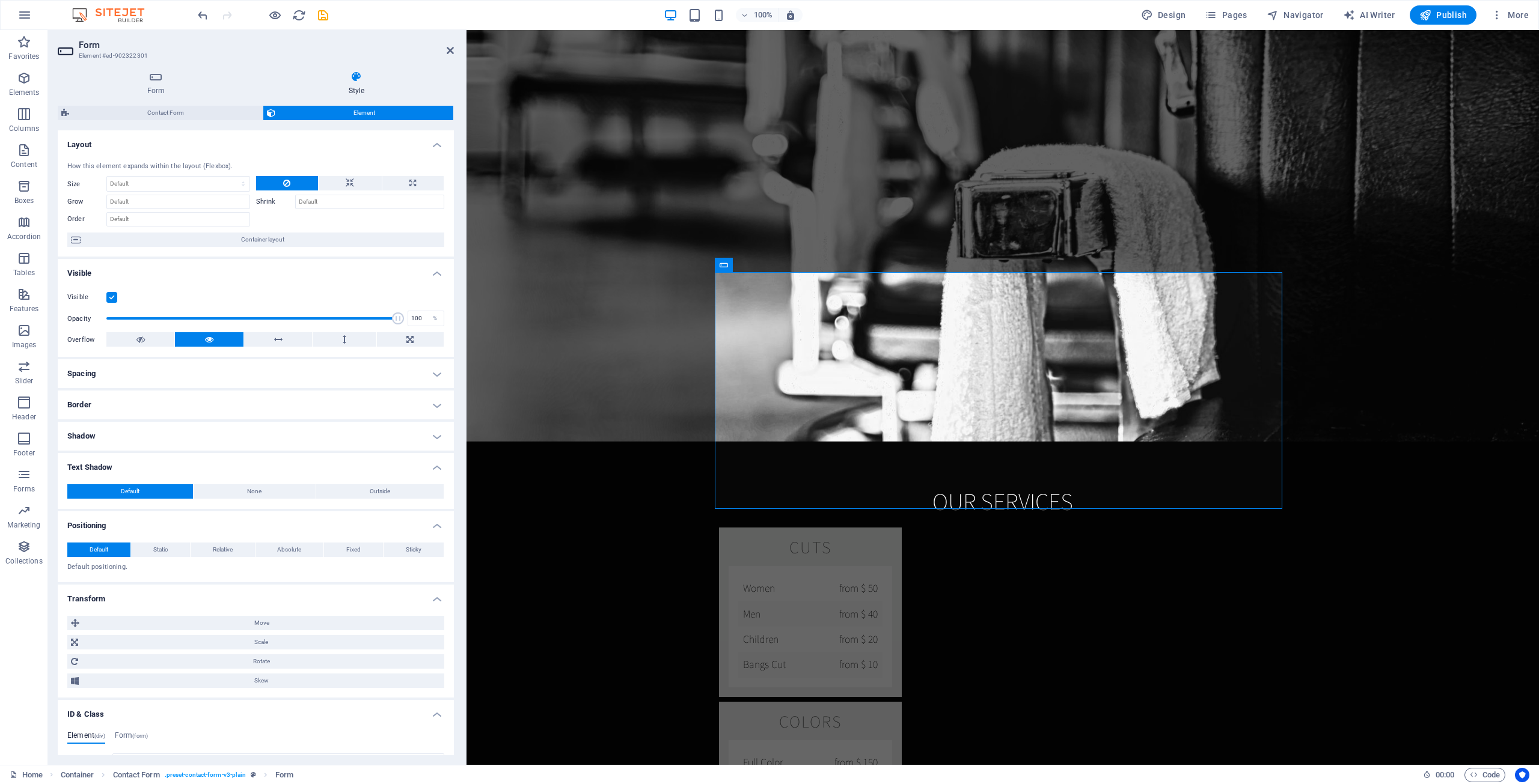
click at [148, 433] on h4 "Shadow" at bounding box center [255, 436] width 396 height 29
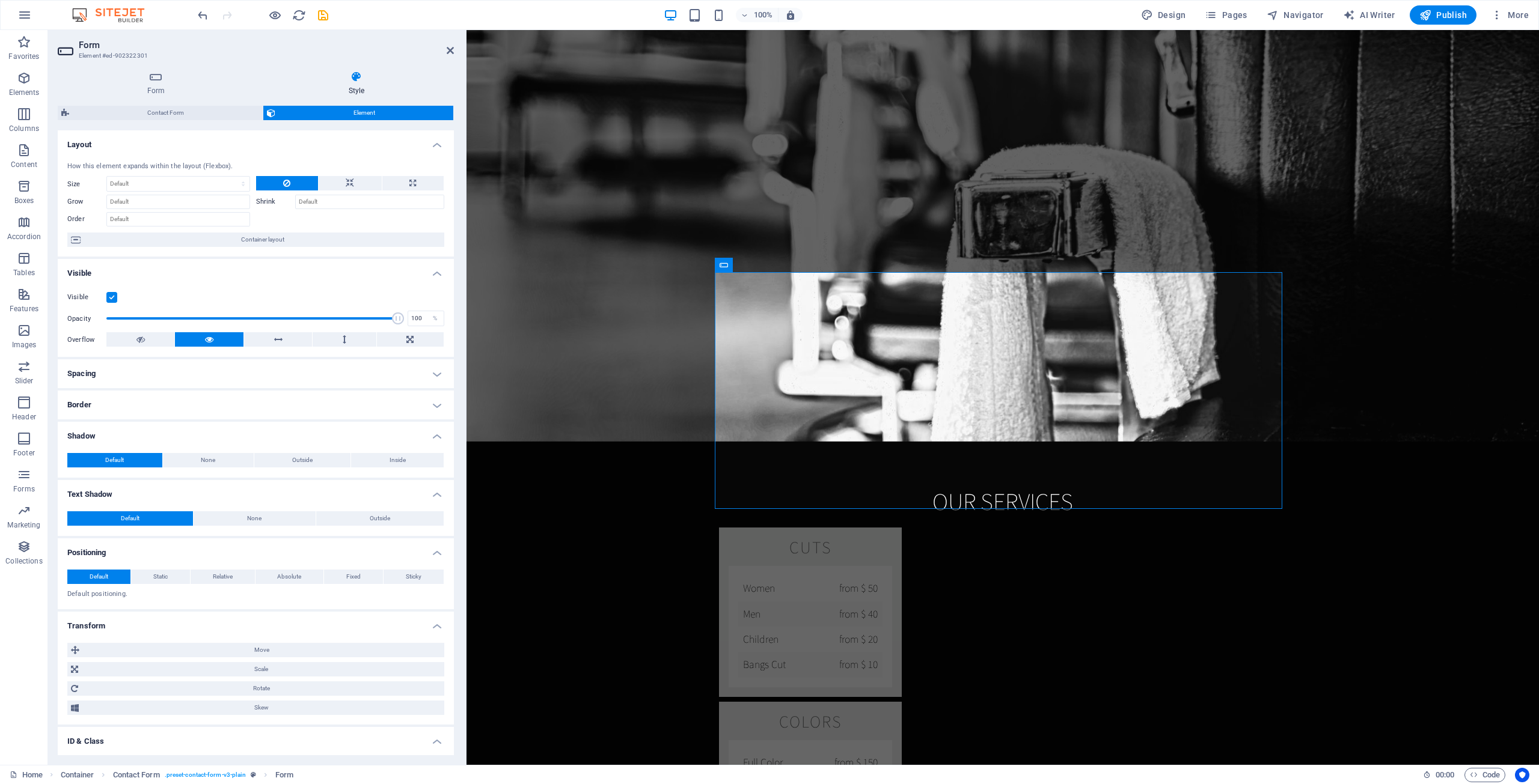
click at [148, 406] on h4 "Border" at bounding box center [255, 404] width 396 height 29
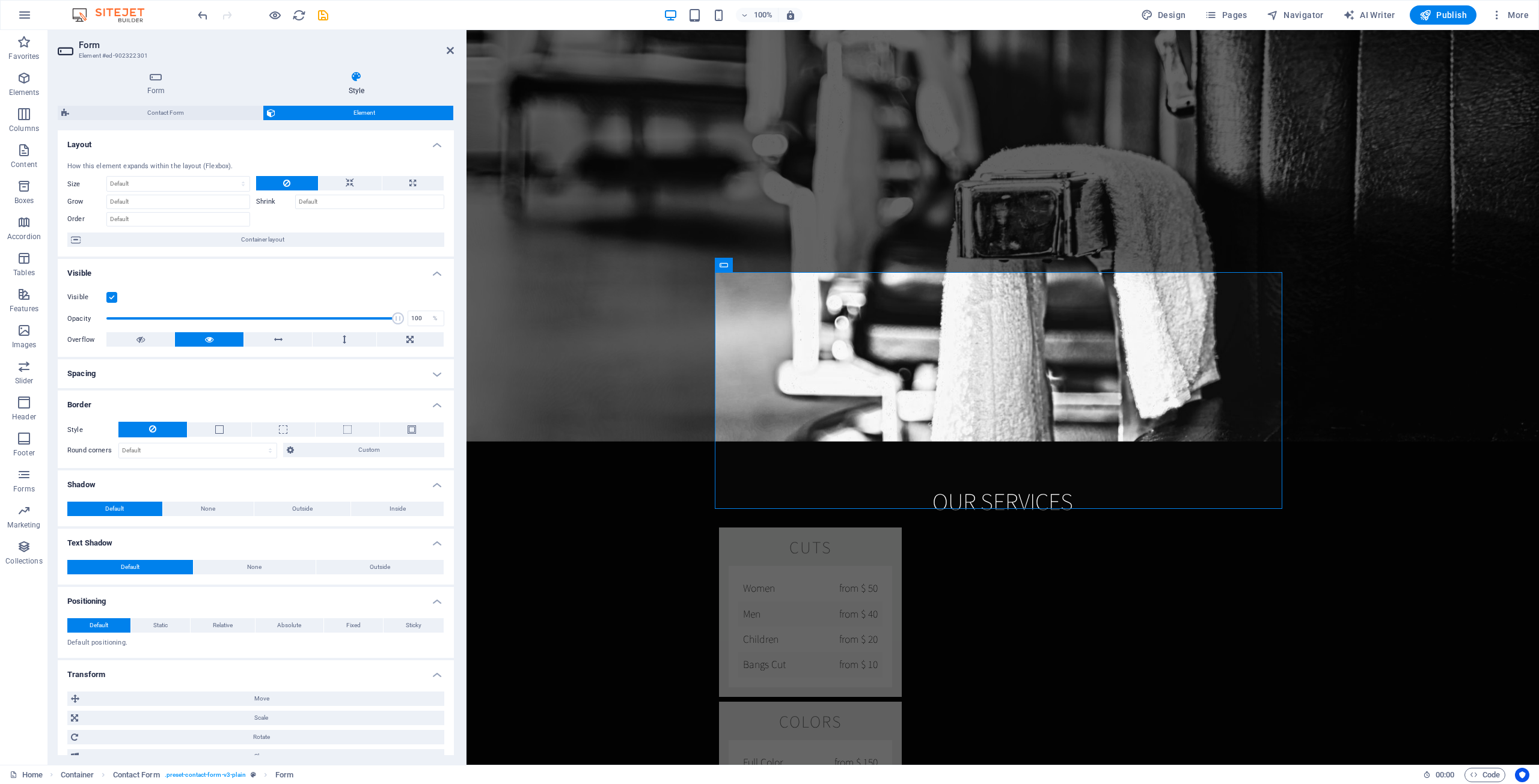
click at [144, 377] on h4 "Spacing" at bounding box center [255, 373] width 396 height 29
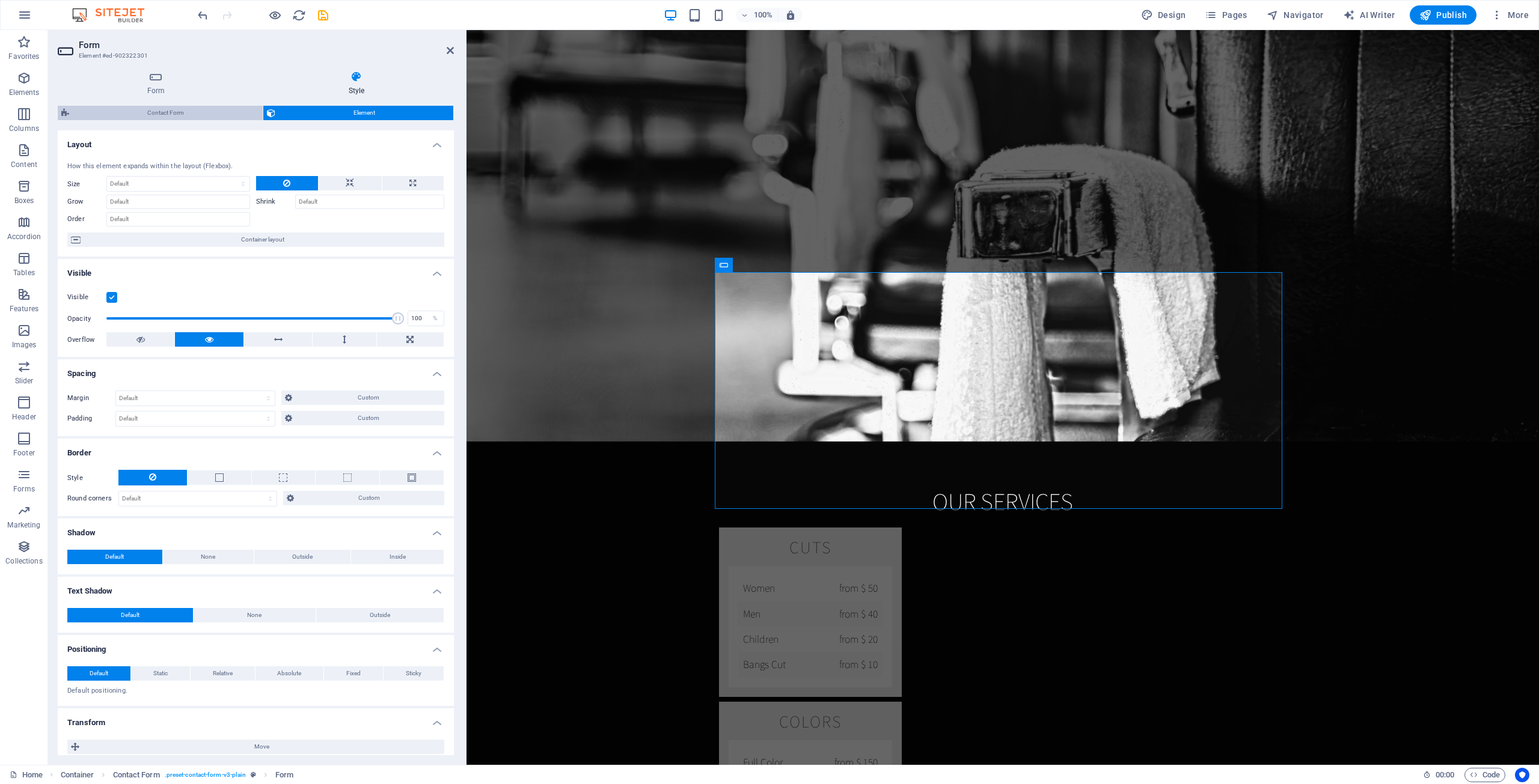
click at [232, 107] on span "Contact Form" at bounding box center [166, 112] width 186 height 15
select select "rem"
select select "px"
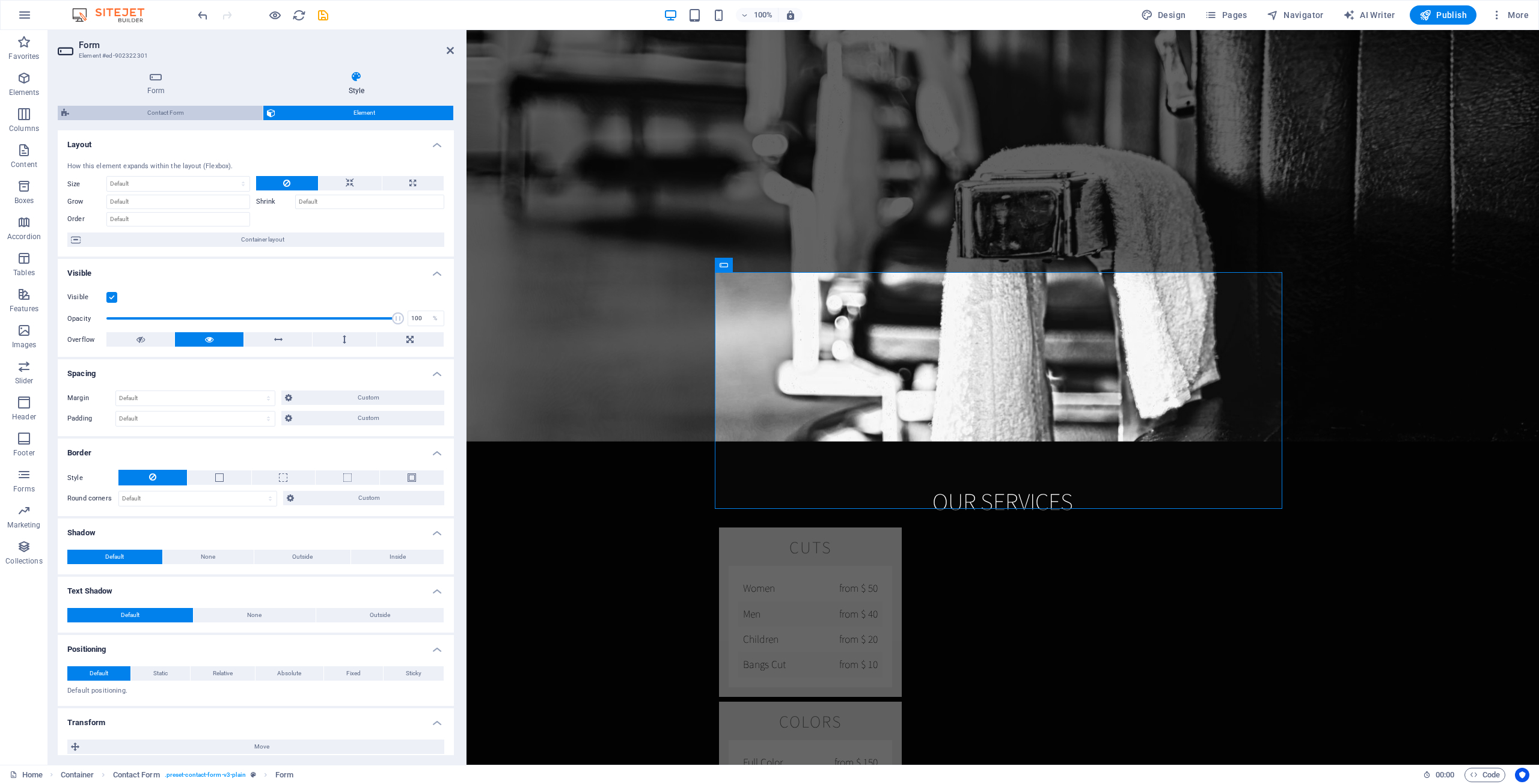
select select "px"
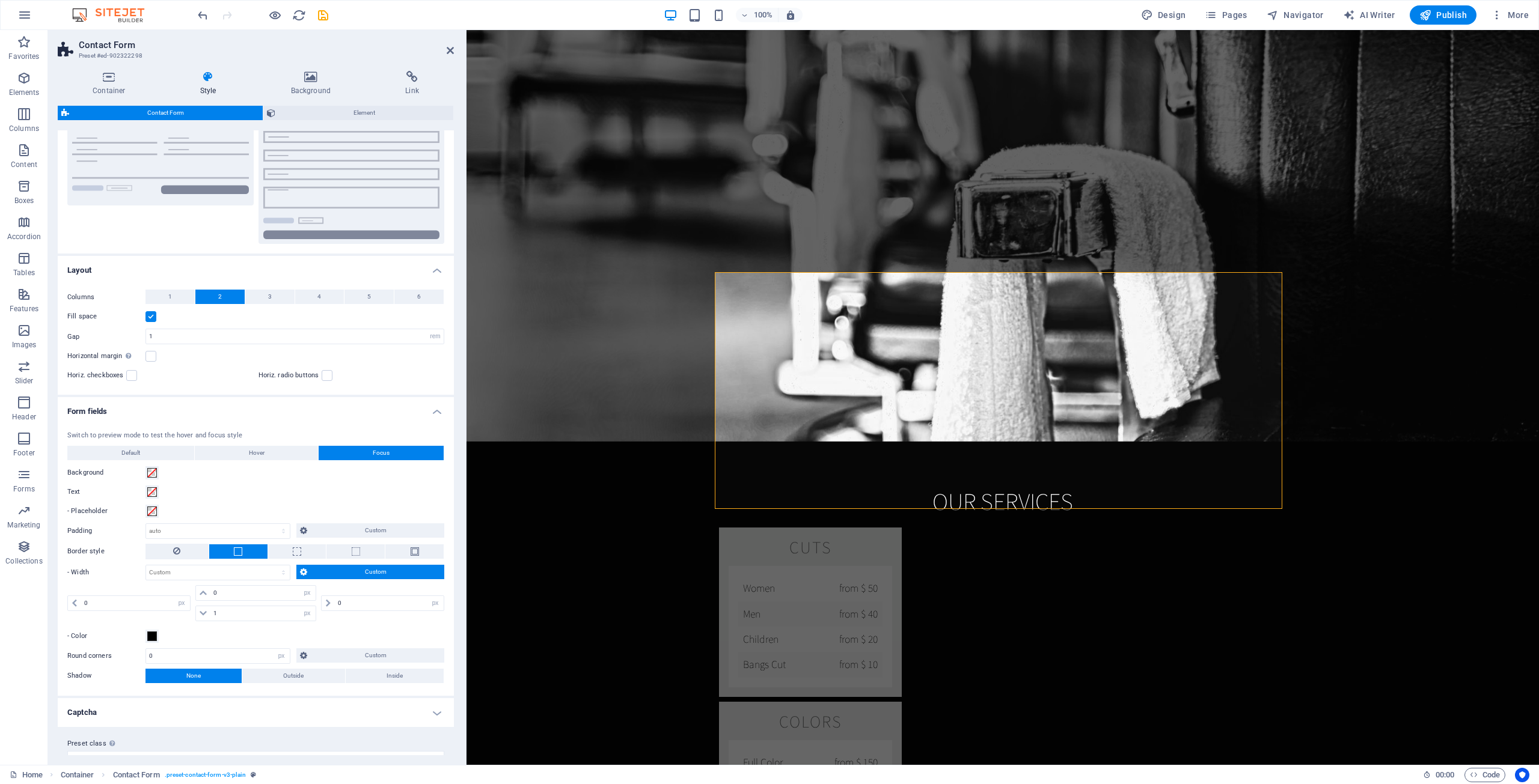
scroll to position [154, 0]
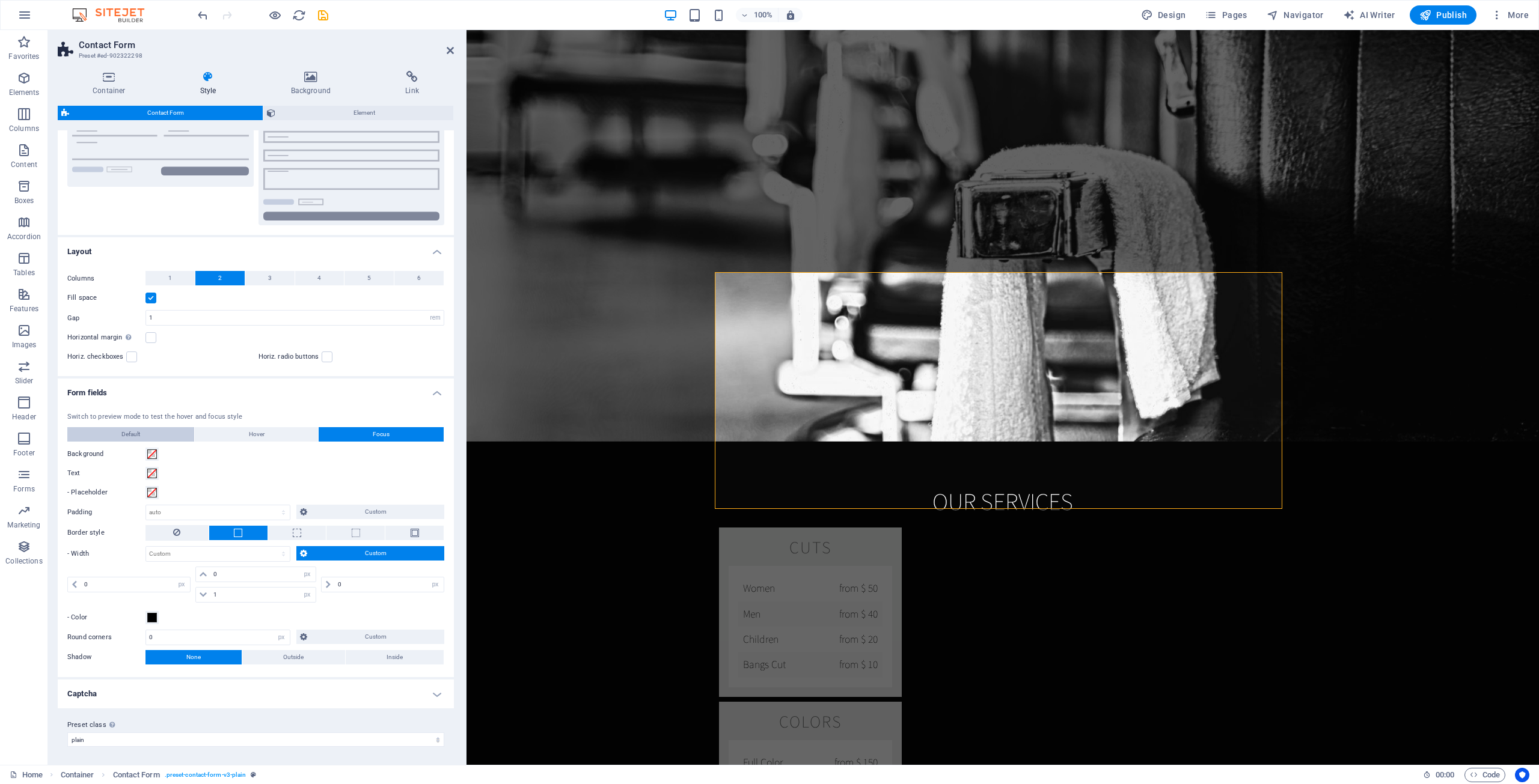
click at [127, 433] on span "Default" at bounding box center [130, 434] width 19 height 15
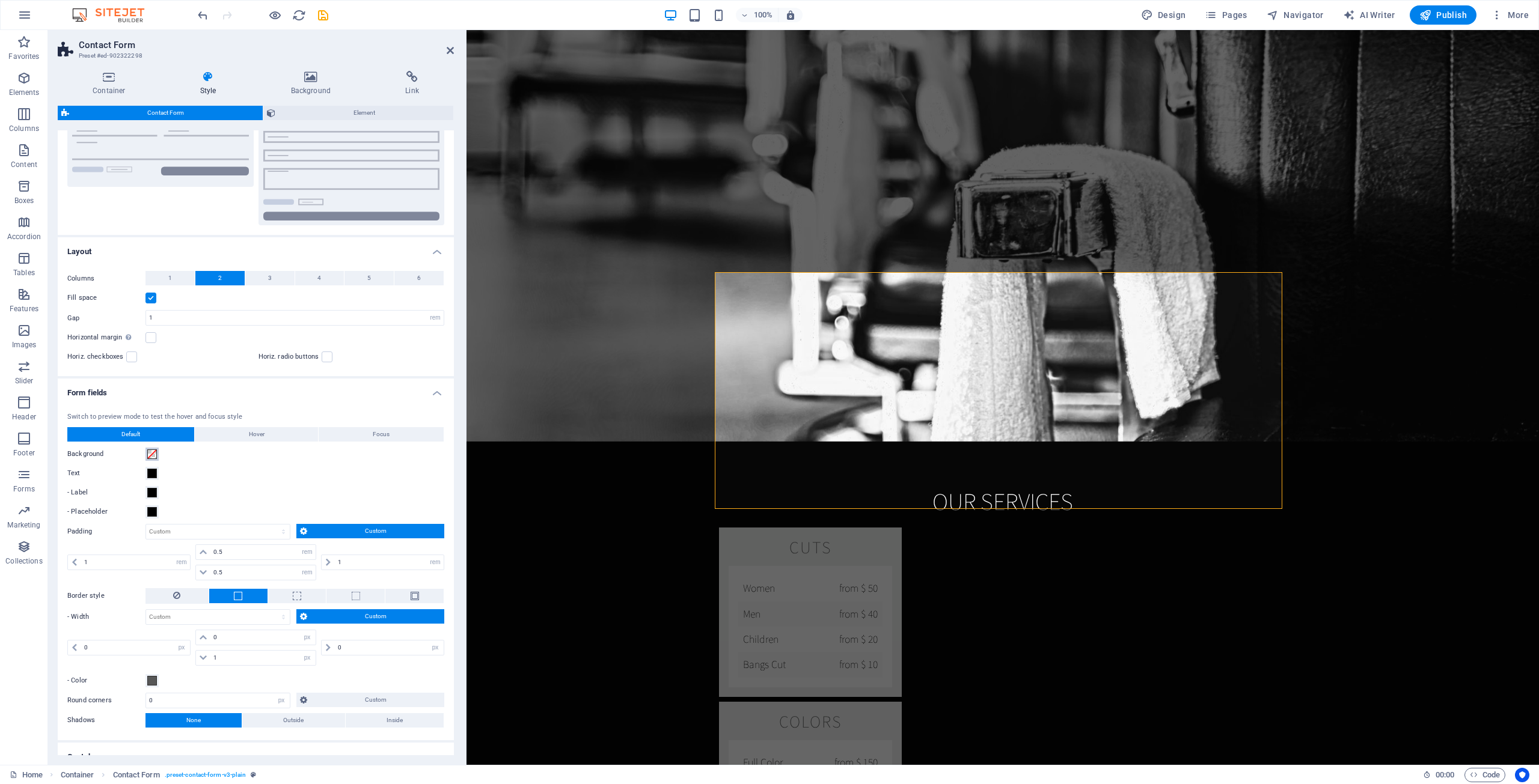
click at [155, 451] on span at bounding box center [152, 455] width 10 height 10
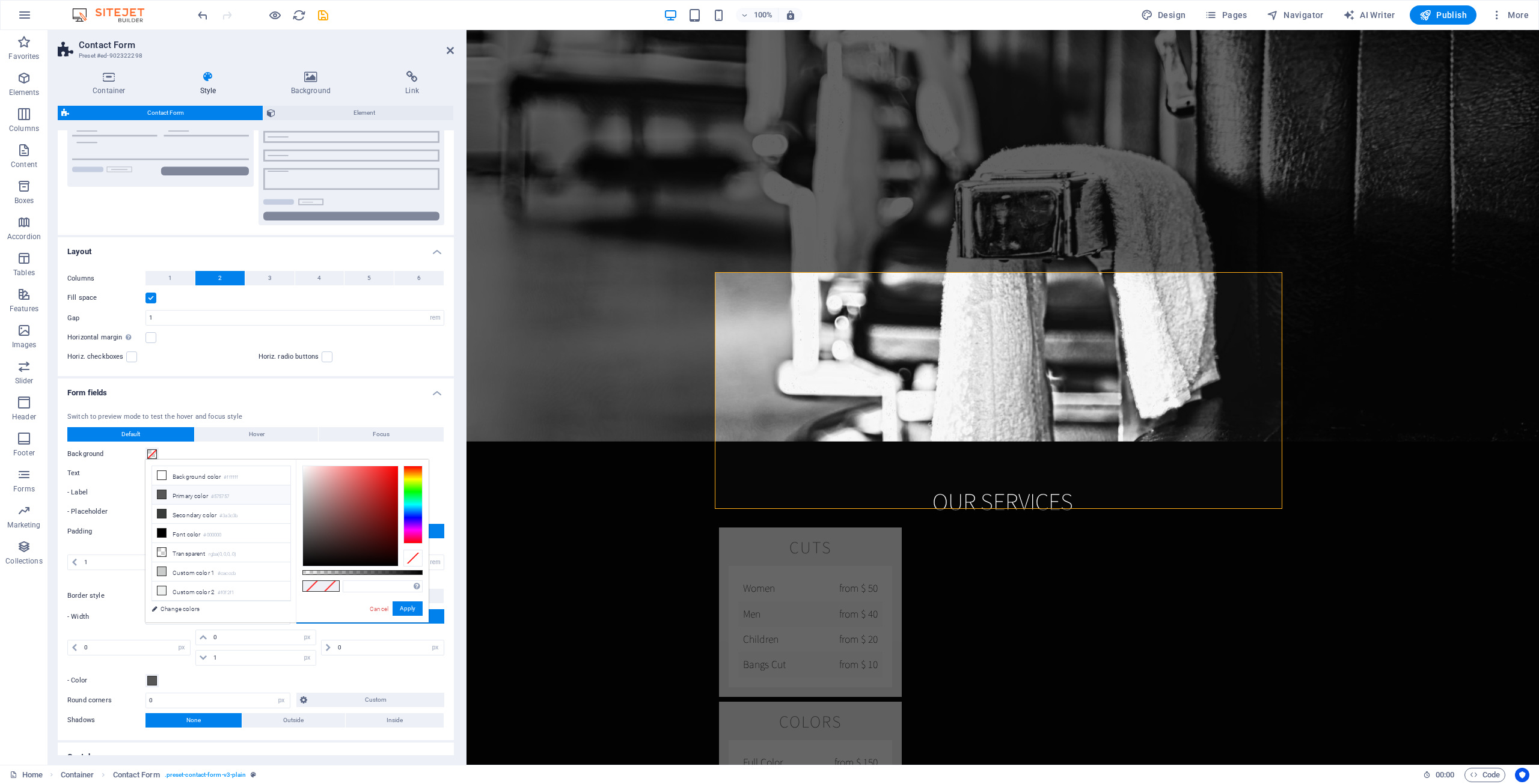
click at [207, 497] on li "Primary color #575757" at bounding box center [221, 494] width 138 height 19
type input "#575757"
click at [408, 606] on button "Apply" at bounding box center [407, 608] width 30 height 15
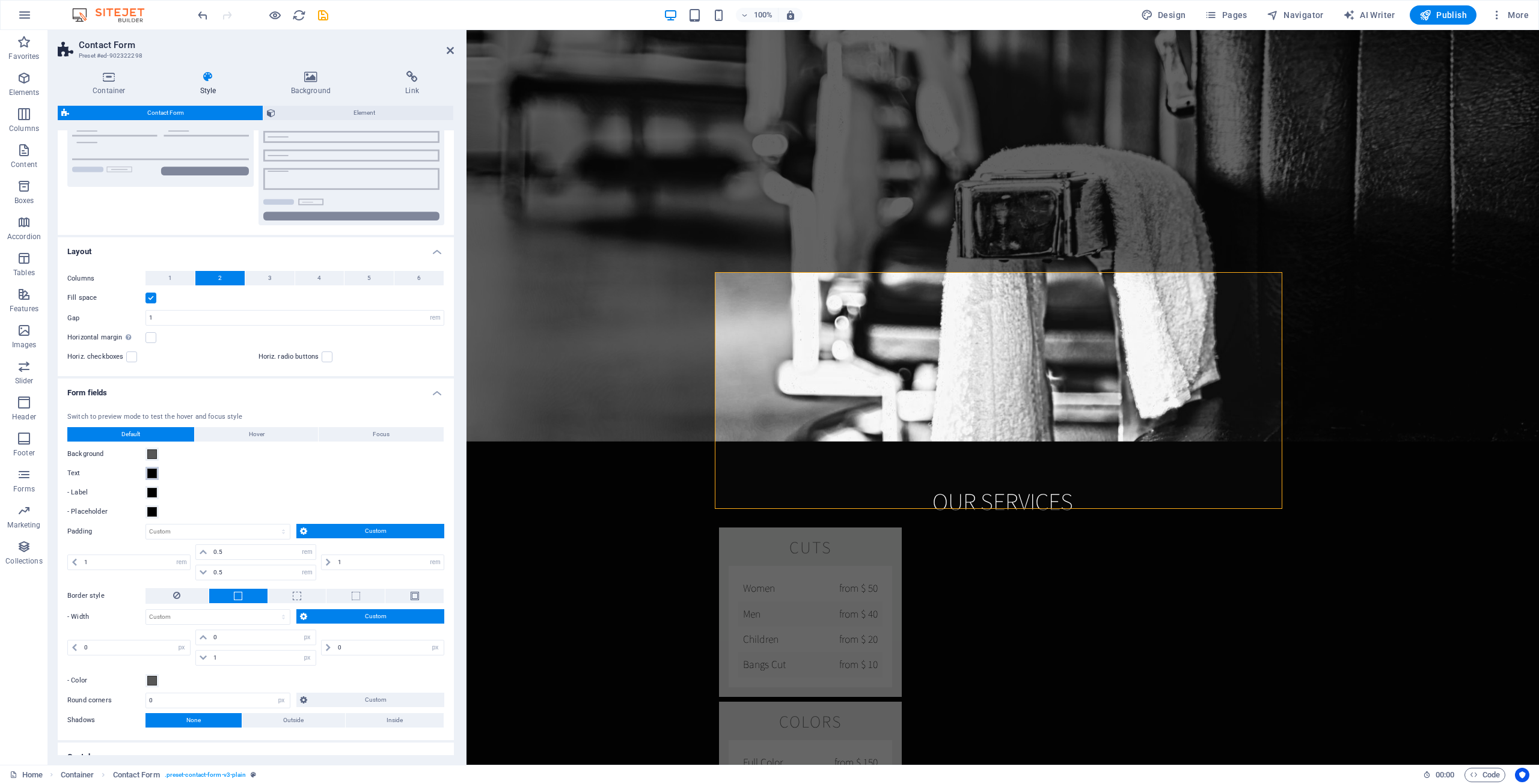
click at [150, 469] on span at bounding box center [152, 473] width 10 height 10
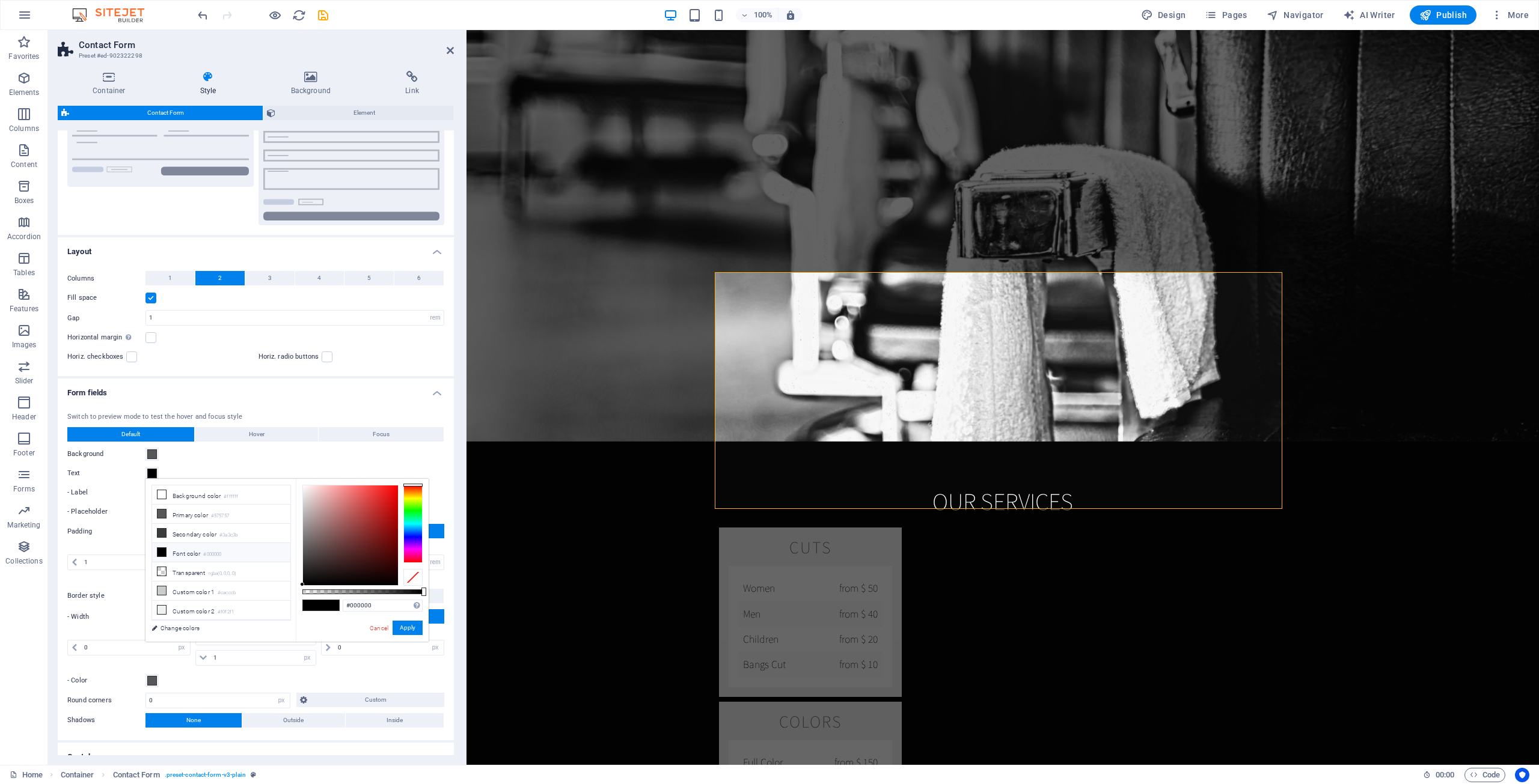
click at [185, 551] on li "Font color #000000" at bounding box center [221, 552] width 138 height 19
drag, startPoint x: 313, startPoint y: 506, endPoint x: 293, endPoint y: 482, distance: 31.2
click at [293, 482] on div "less Background color #ffffff Primary color #575757 Secondary color #3a3c3b Fon…" at bounding box center [286, 560] width 283 height 163
type input "#ffffff"
drag, startPoint x: 301, startPoint y: 490, endPoint x: 291, endPoint y: 475, distance: 18.0
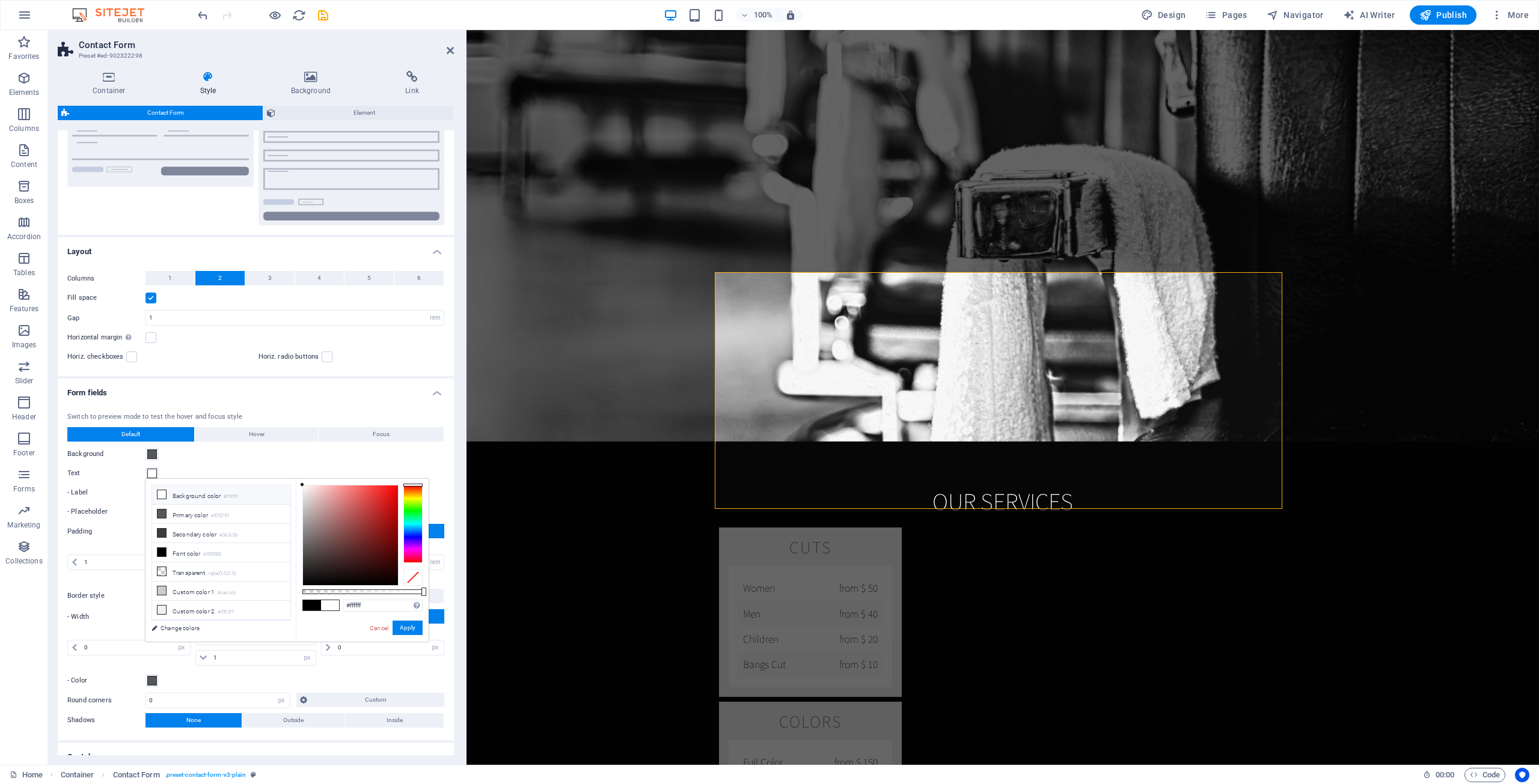
click at [291, 475] on body "AHA! Media House Home Favorites Elements Columns Content Boxes Accordion Tables…" at bounding box center [770, 392] width 1539 height 784
click at [408, 626] on button "Apply" at bounding box center [407, 627] width 30 height 15
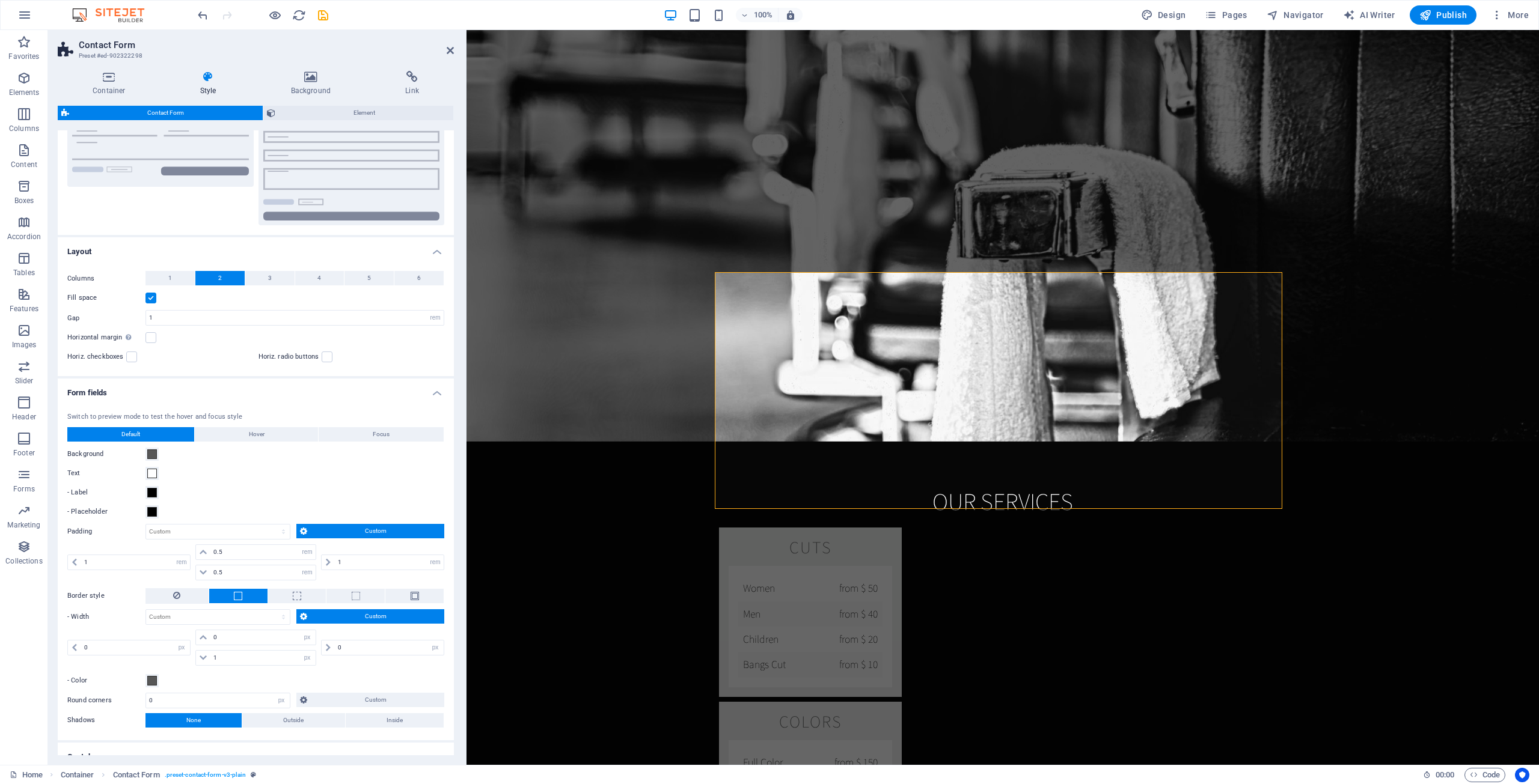
click at [227, 485] on div "- Label" at bounding box center [256, 492] width 377 height 15
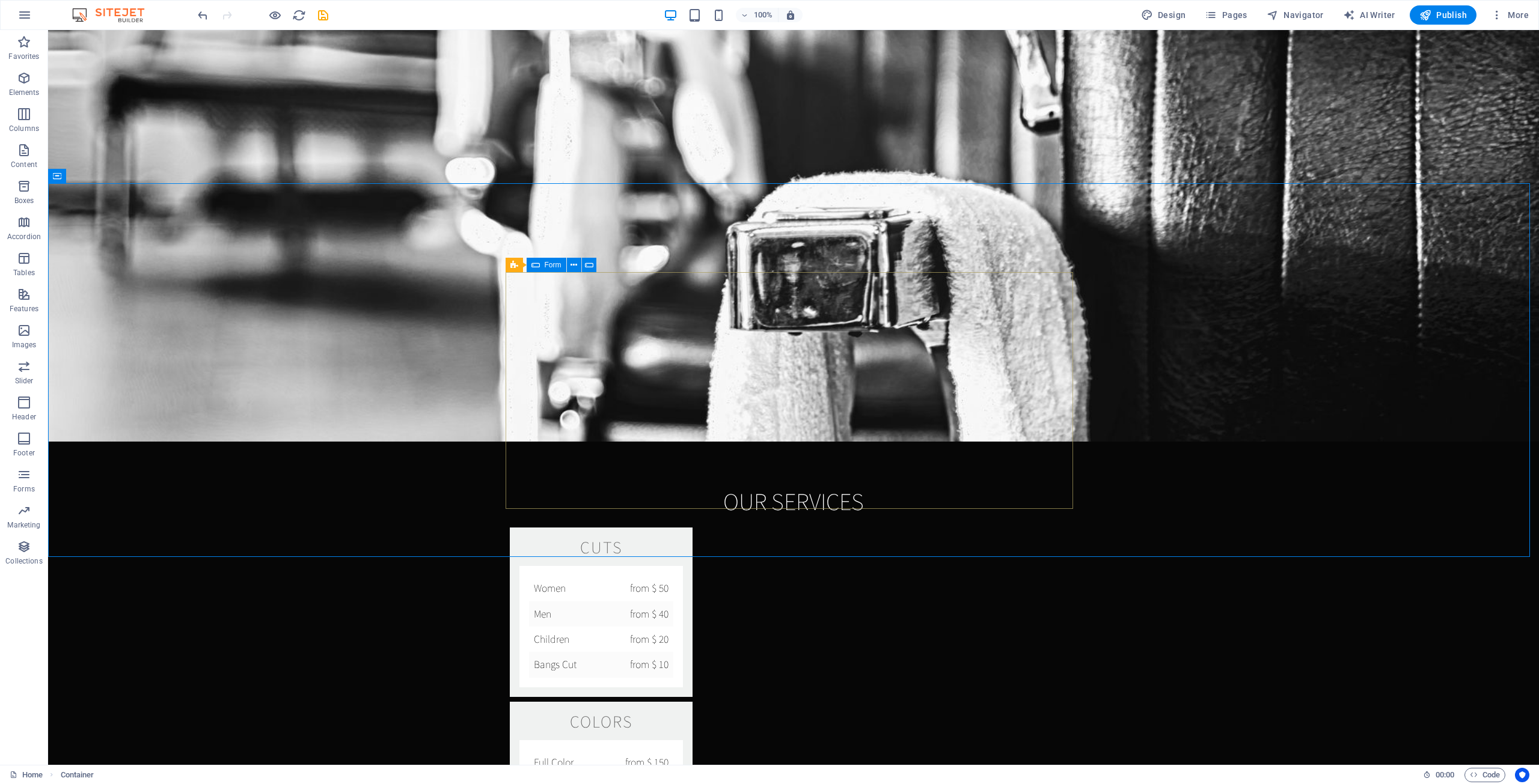
click at [536, 267] on icon at bounding box center [536, 264] width 9 height 15
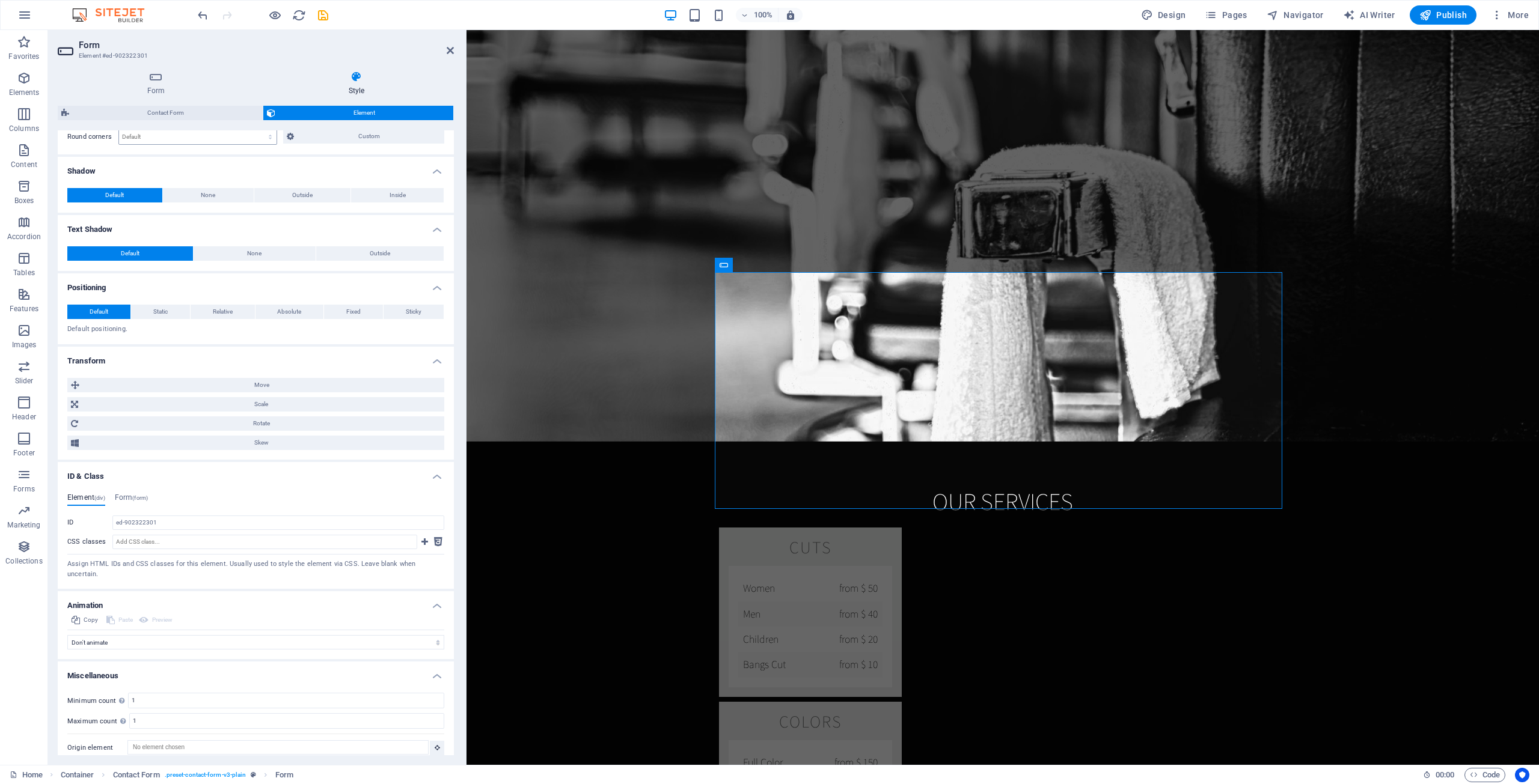
scroll to position [0, 0]
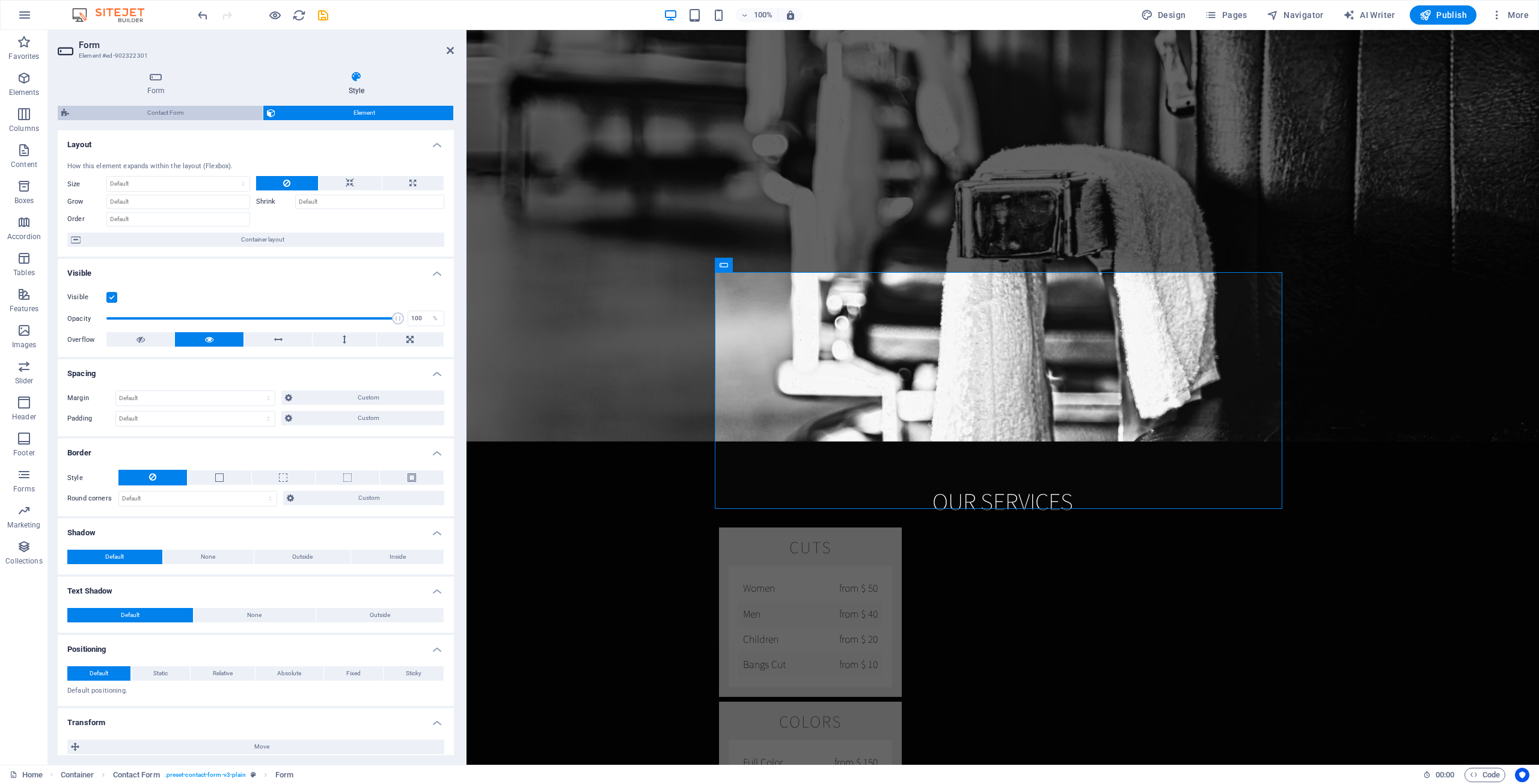
click at [177, 112] on span "Contact Form" at bounding box center [166, 112] width 186 height 15
select select "rem"
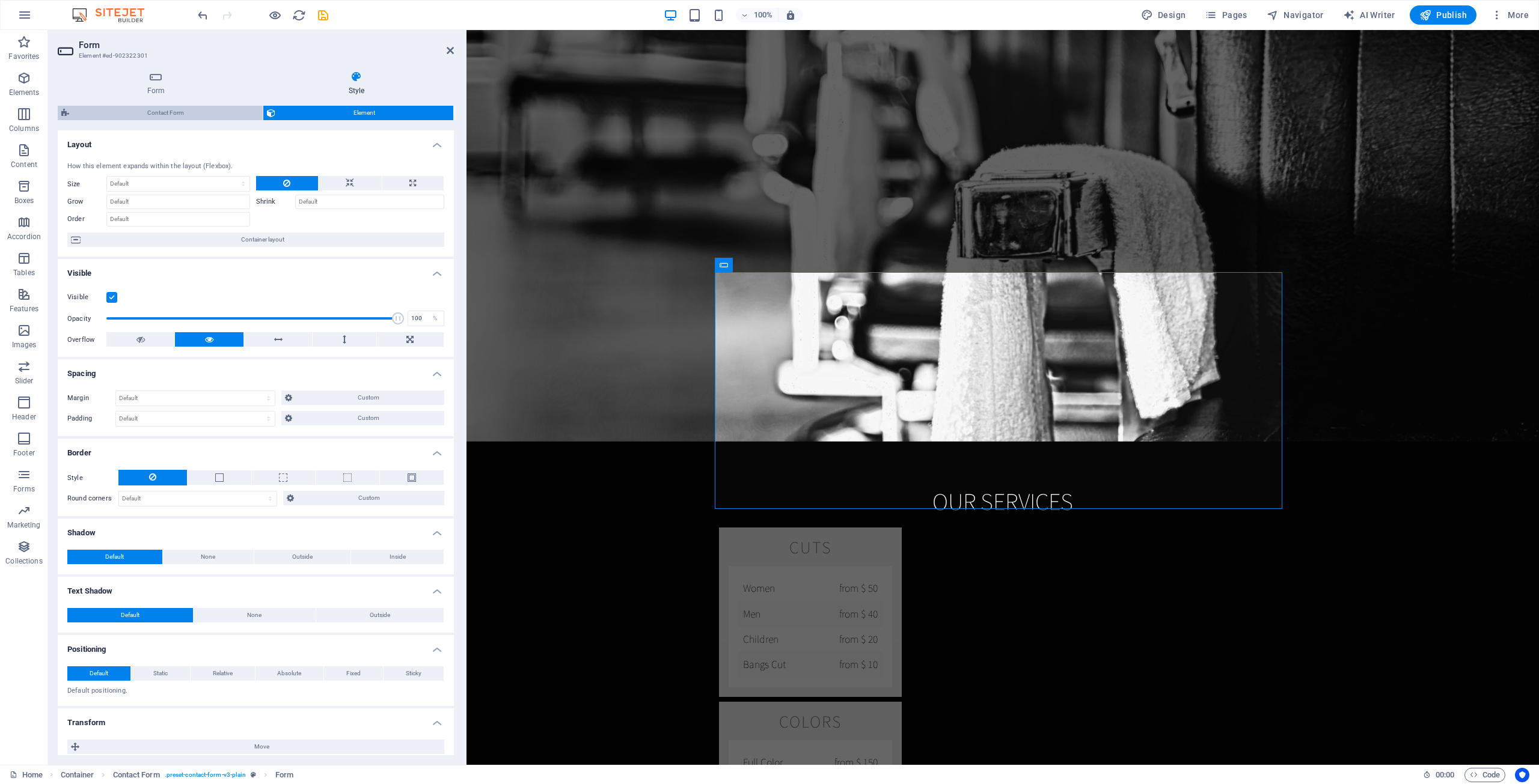
select select "rem"
select select "px"
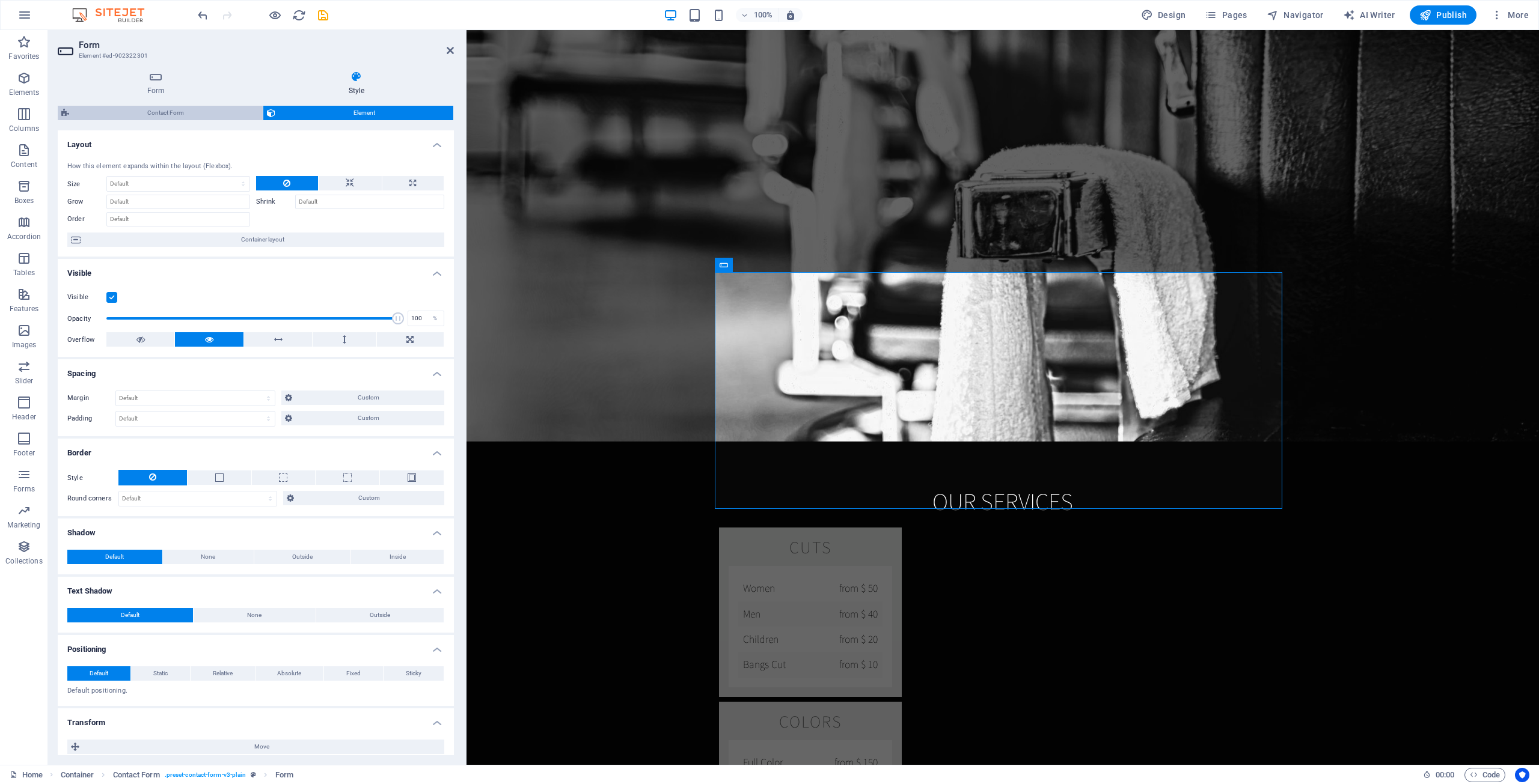
select select "px"
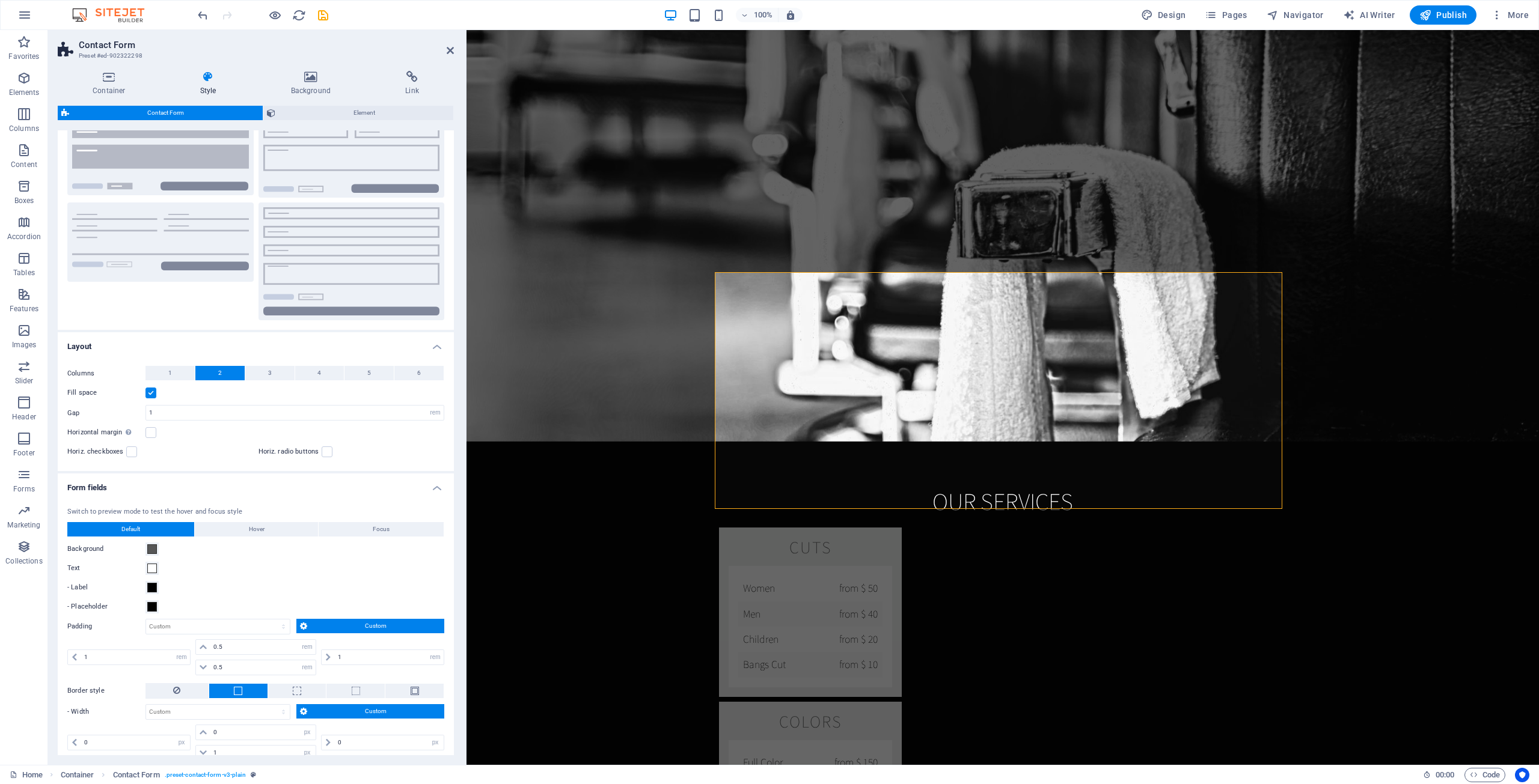
scroll to position [60, 0]
click at [151, 548] on span at bounding box center [152, 548] width 10 height 10
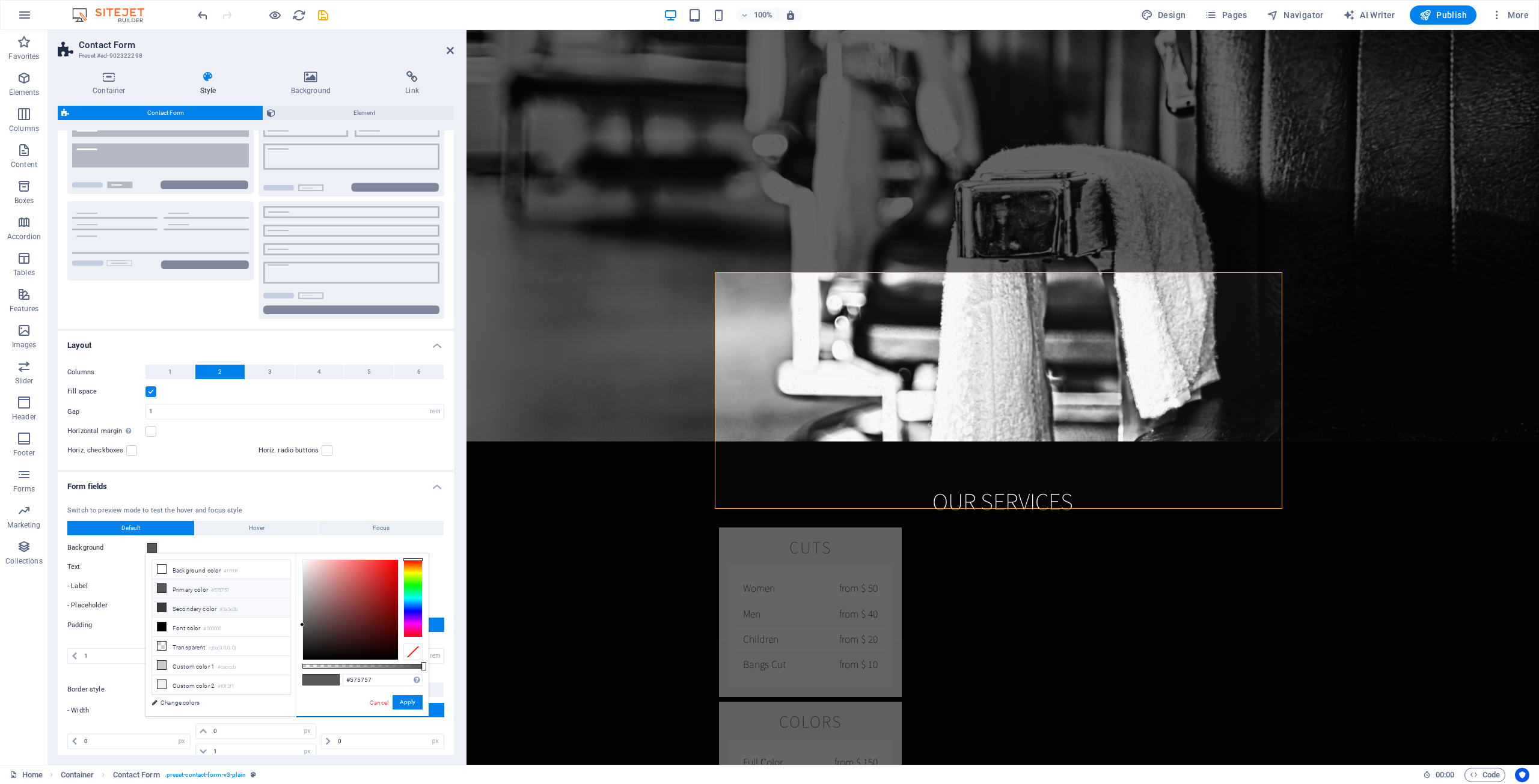
click at [185, 606] on li "Secondary color #3a3c3b" at bounding box center [221, 607] width 138 height 19
type input "#3a3c3b"
click at [403, 702] on button "Apply" at bounding box center [407, 702] width 30 height 15
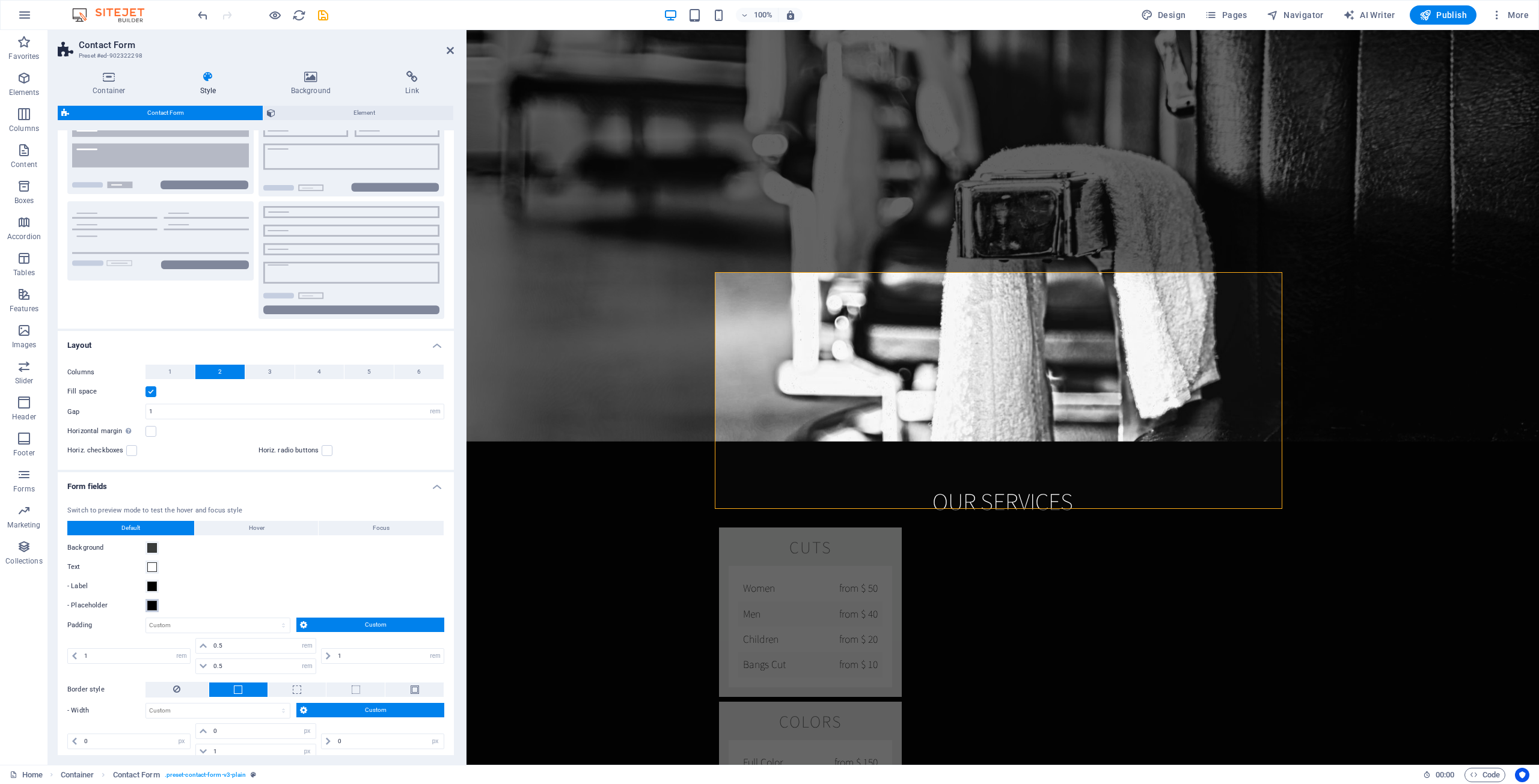
click at [149, 606] on span at bounding box center [152, 606] width 10 height 10
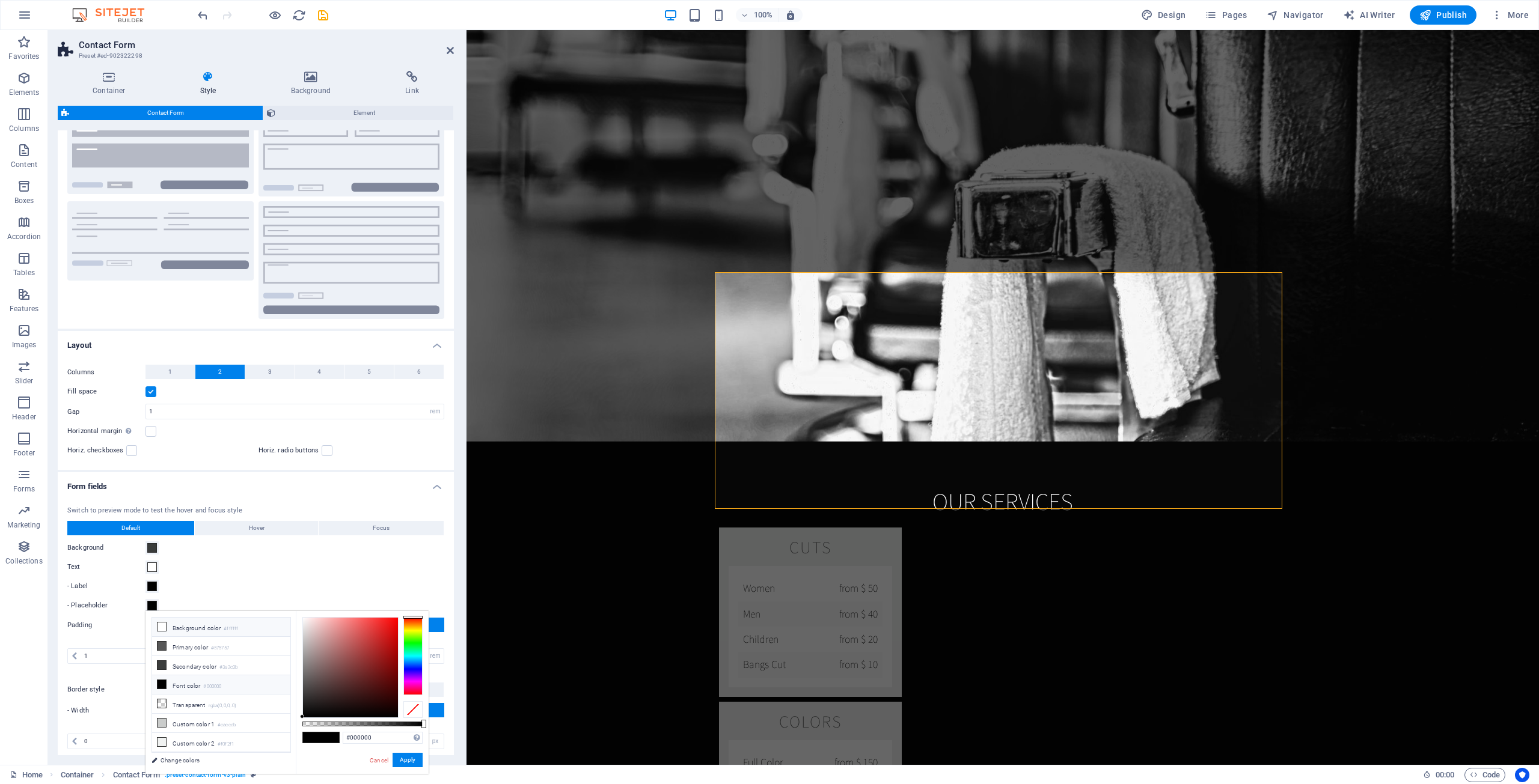
click at [186, 628] on li "Background color #ffffff" at bounding box center [221, 626] width 138 height 19
type input "#ffffff"
click at [410, 758] on button "Apply" at bounding box center [407, 759] width 30 height 15
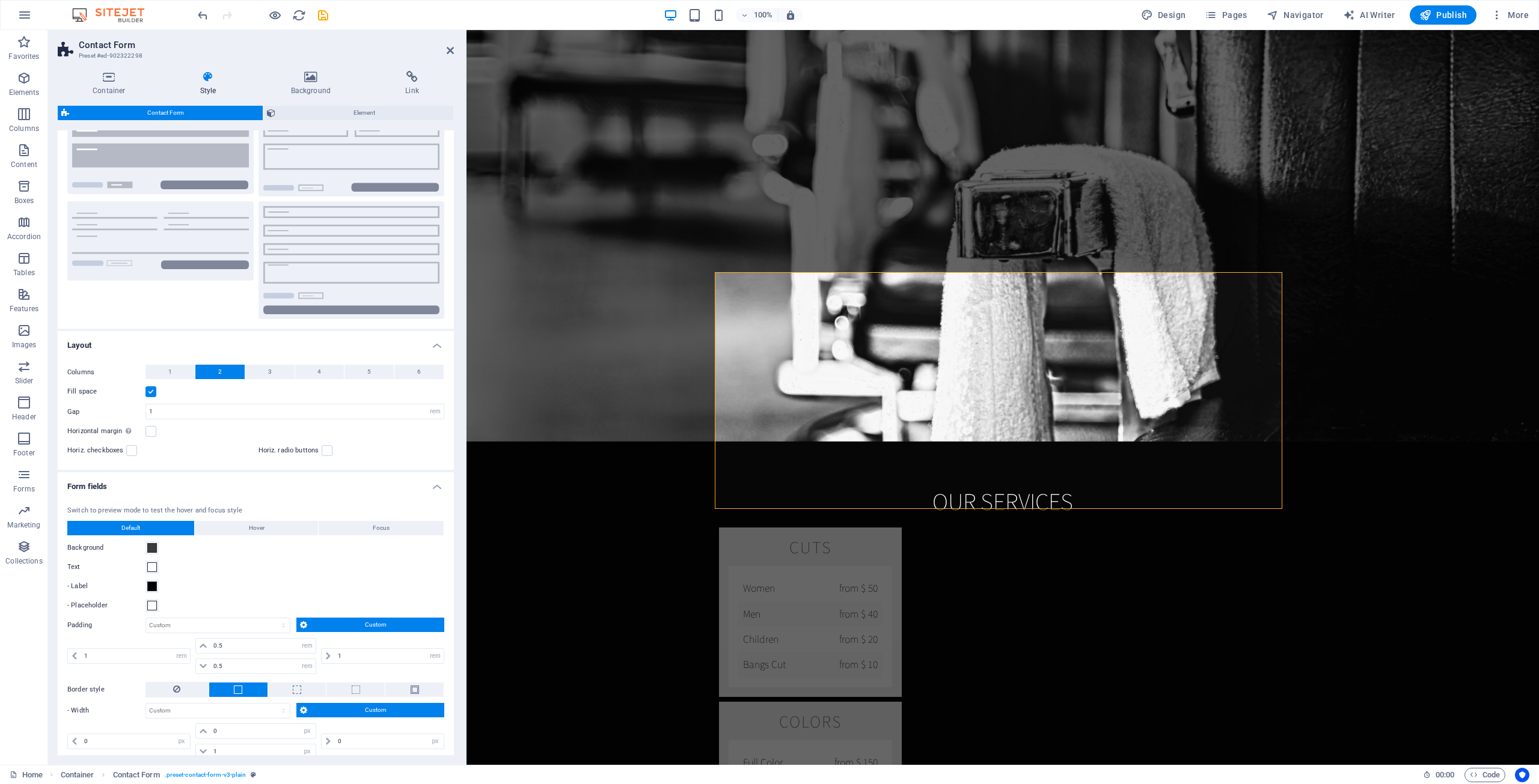
click at [304, 573] on div "Switch to preview mode to test the hover and focus style Default Hover Focus Ba…" at bounding box center [256, 664] width 401 height 340
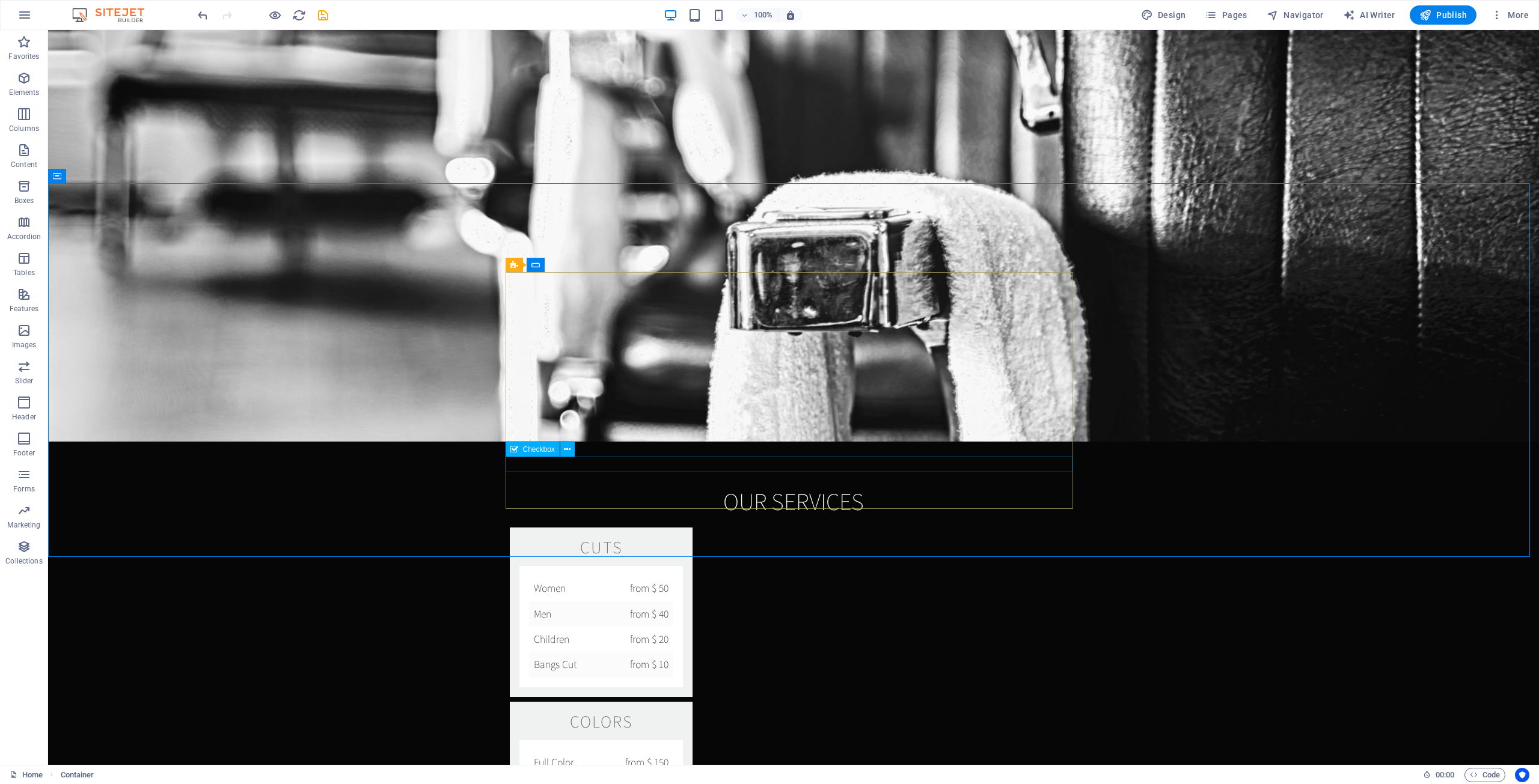
click at [536, 452] on span "Checkbox" at bounding box center [539, 449] width 32 height 7
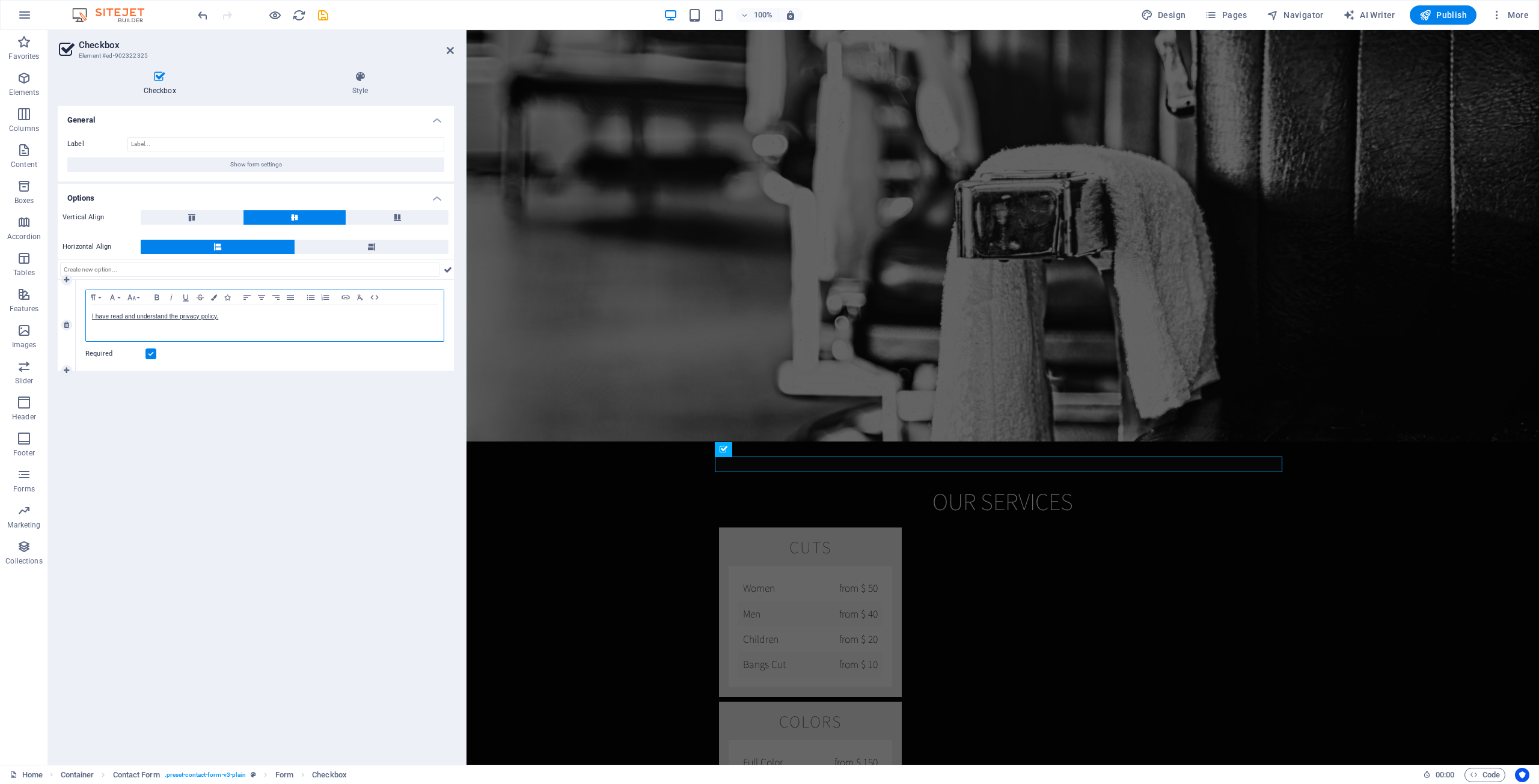
click at [258, 310] on div "I have read and understand the privacy policy." at bounding box center [264, 322] width 358 height 36
click at [213, 298] on icon "button" at bounding box center [214, 298] width 6 height 6
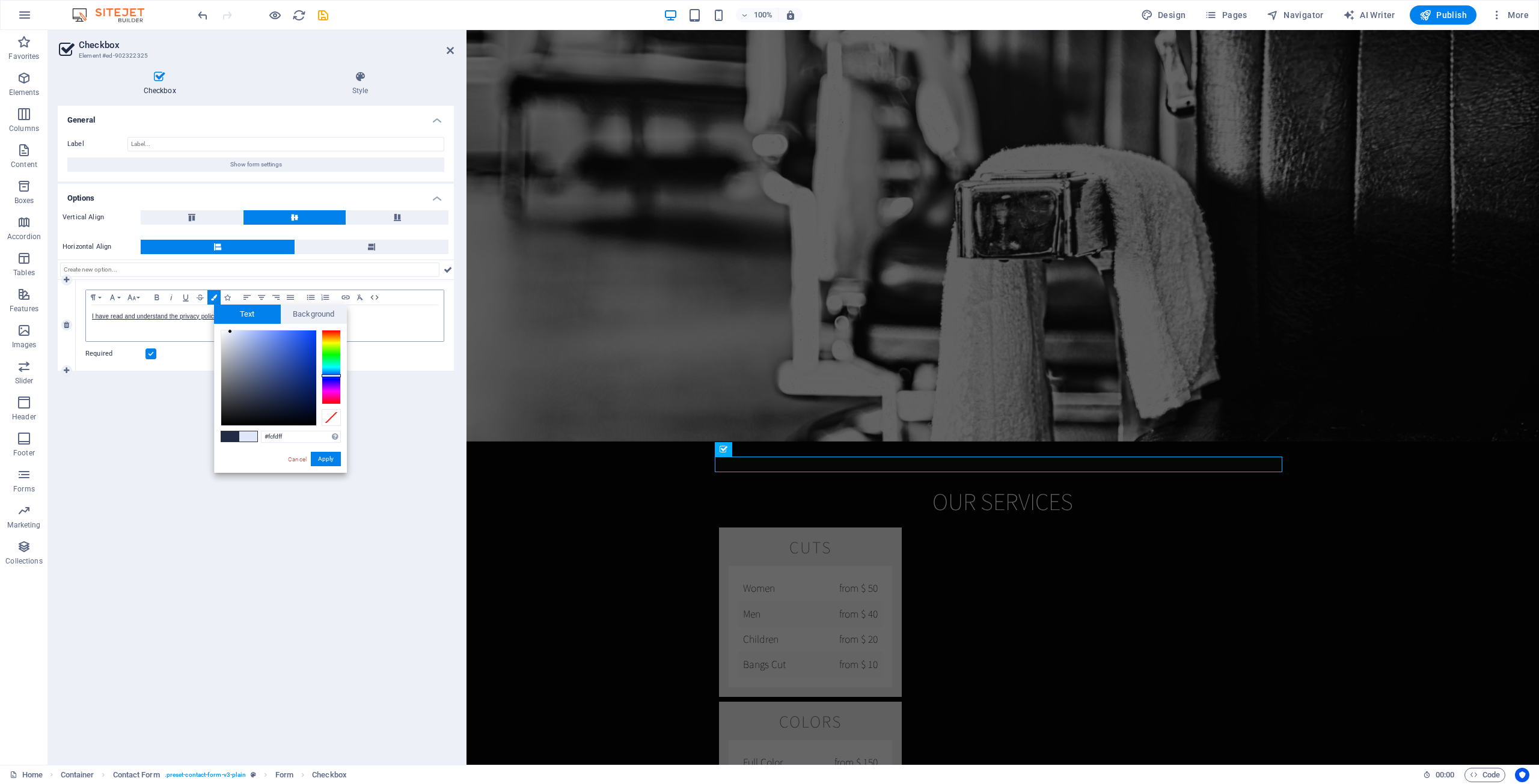
type input "#ffffff"
drag, startPoint x: 230, startPoint y: 331, endPoint x: 208, endPoint y: 325, distance: 22.8
click at [208, 325] on body "AHA! Media House Home Favorites Elements Columns Content Boxes Accordion Tables…" at bounding box center [770, 392] width 1539 height 784
drag, startPoint x: 333, startPoint y: 467, endPoint x: 333, endPoint y: 459, distance: 8.0
click at [333, 465] on div "#ffffff Supported formats #0852ed rgb(8, 82, 237) rgba(8, 82, 237, 90%) hsv(221…" at bounding box center [280, 485] width 133 height 323
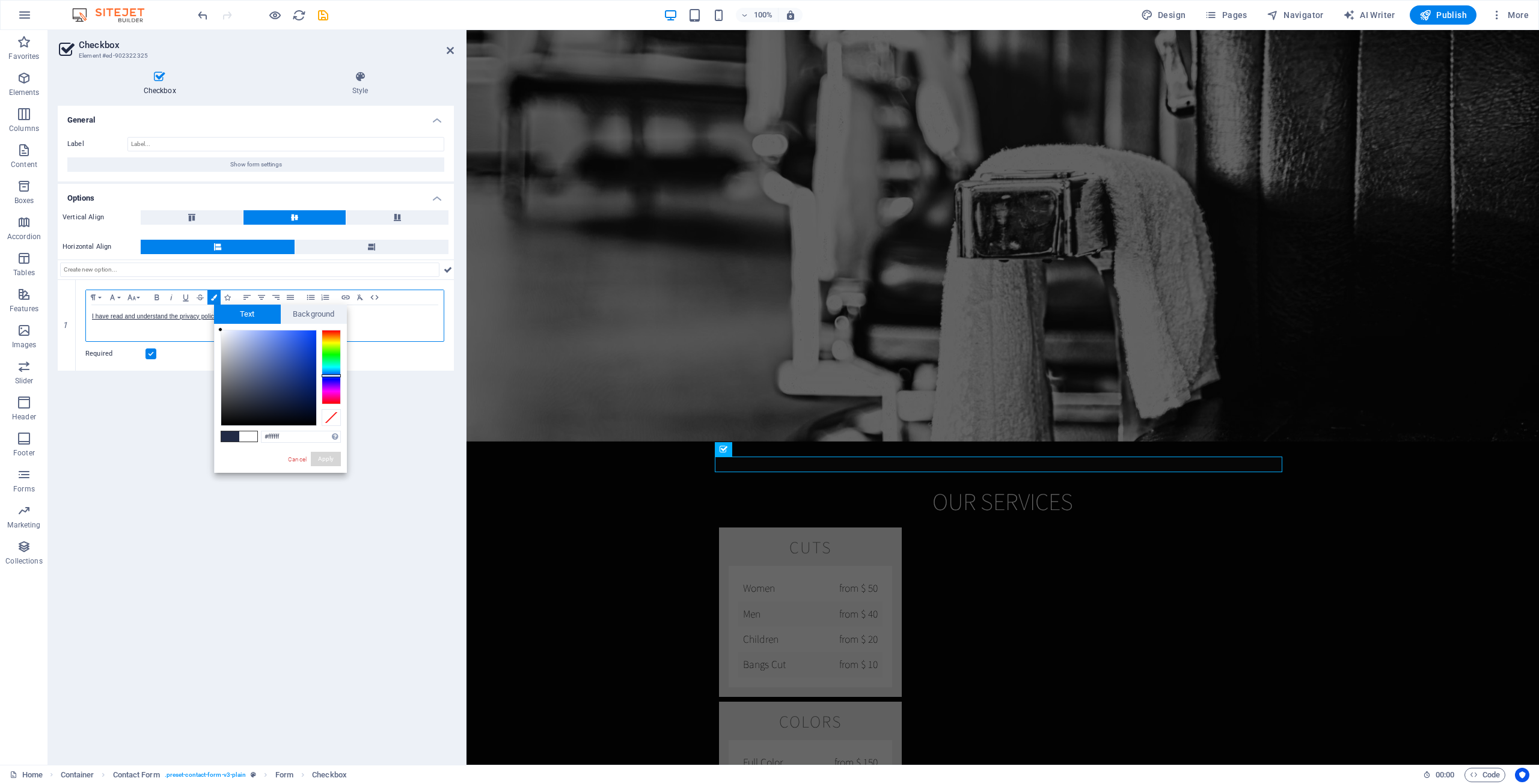
click at [332, 459] on button "Apply" at bounding box center [326, 459] width 30 height 15
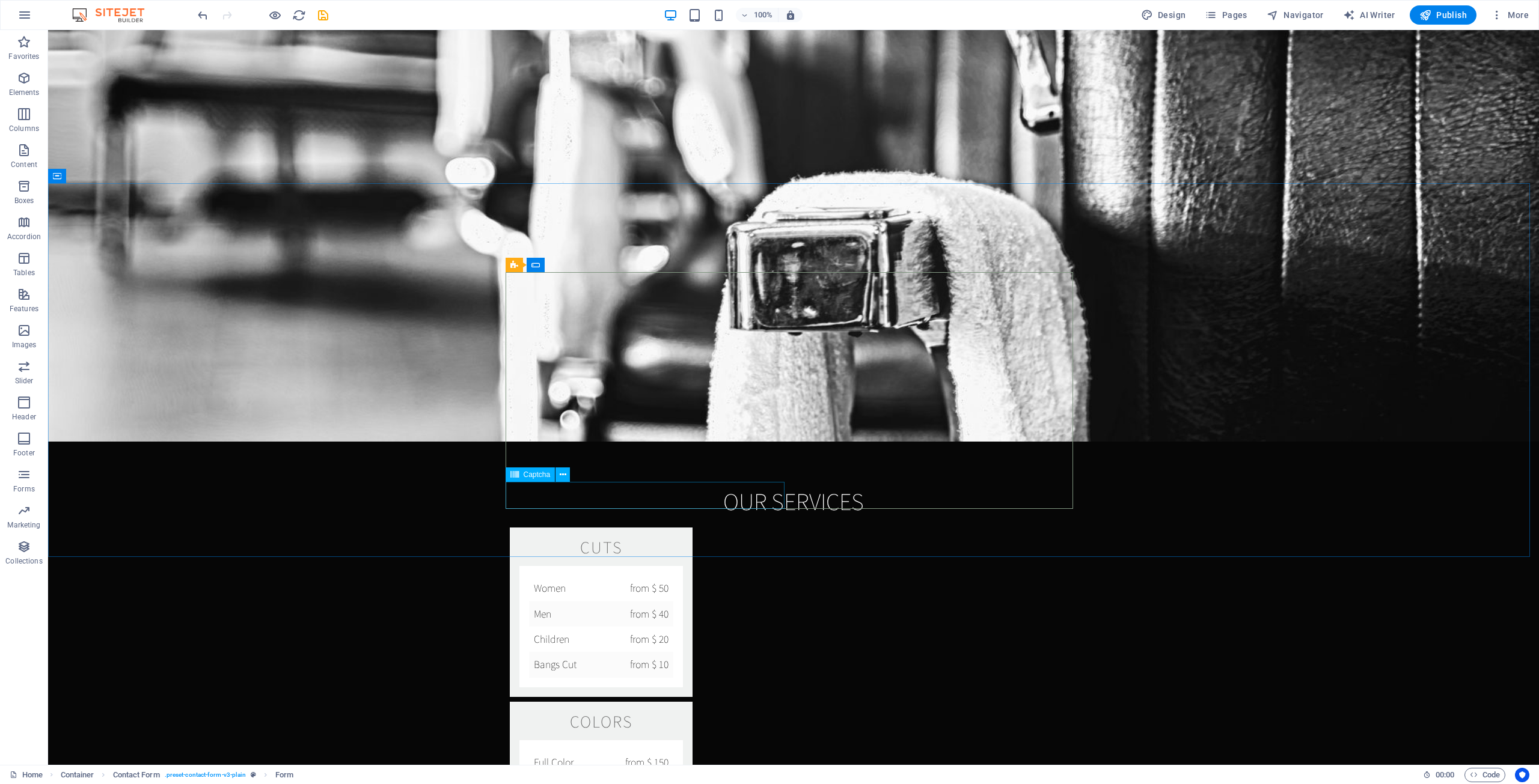
click at [533, 472] on span "Captcha" at bounding box center [537, 474] width 27 height 7
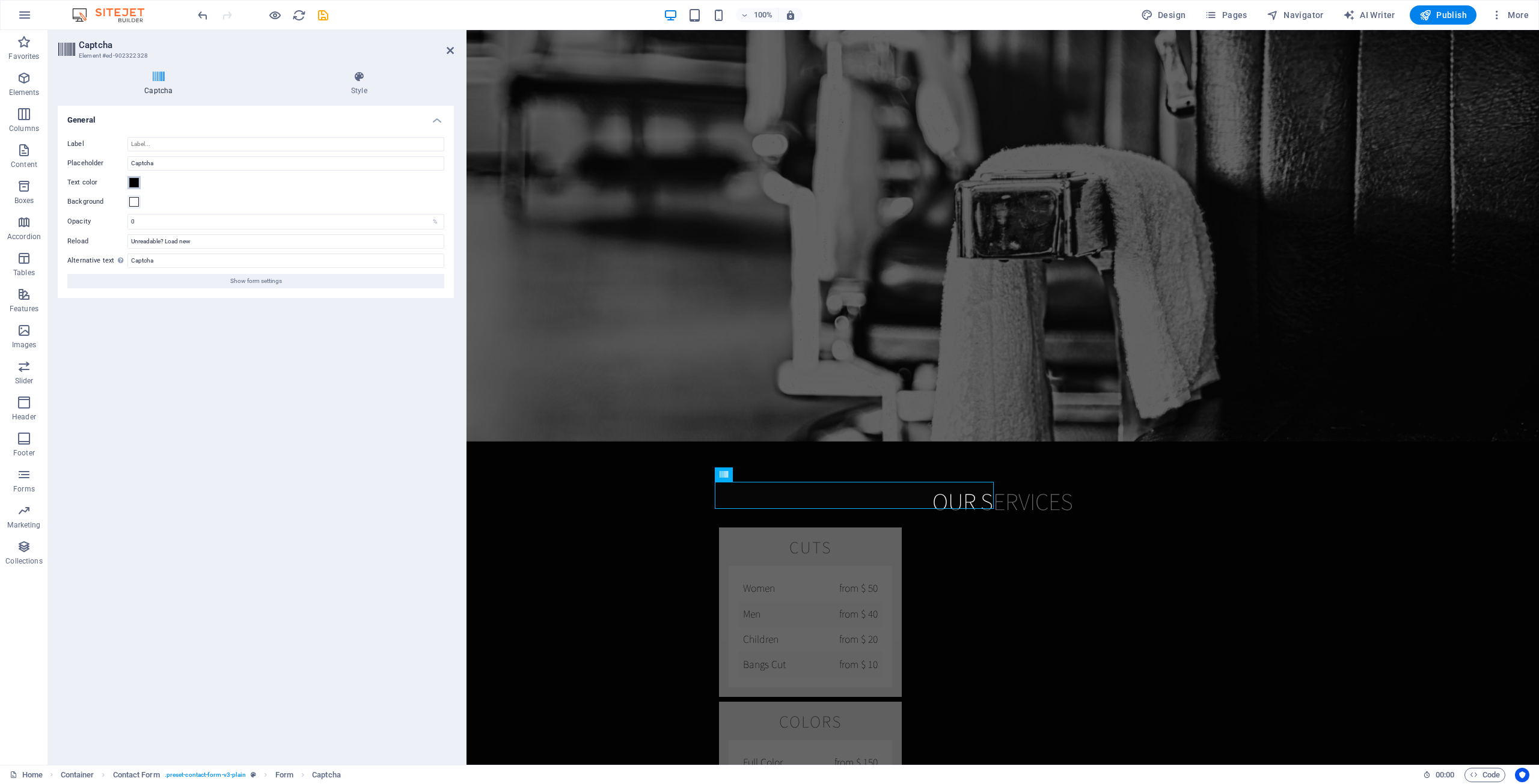
click at [130, 188] on button "Text color" at bounding box center [133, 182] width 13 height 13
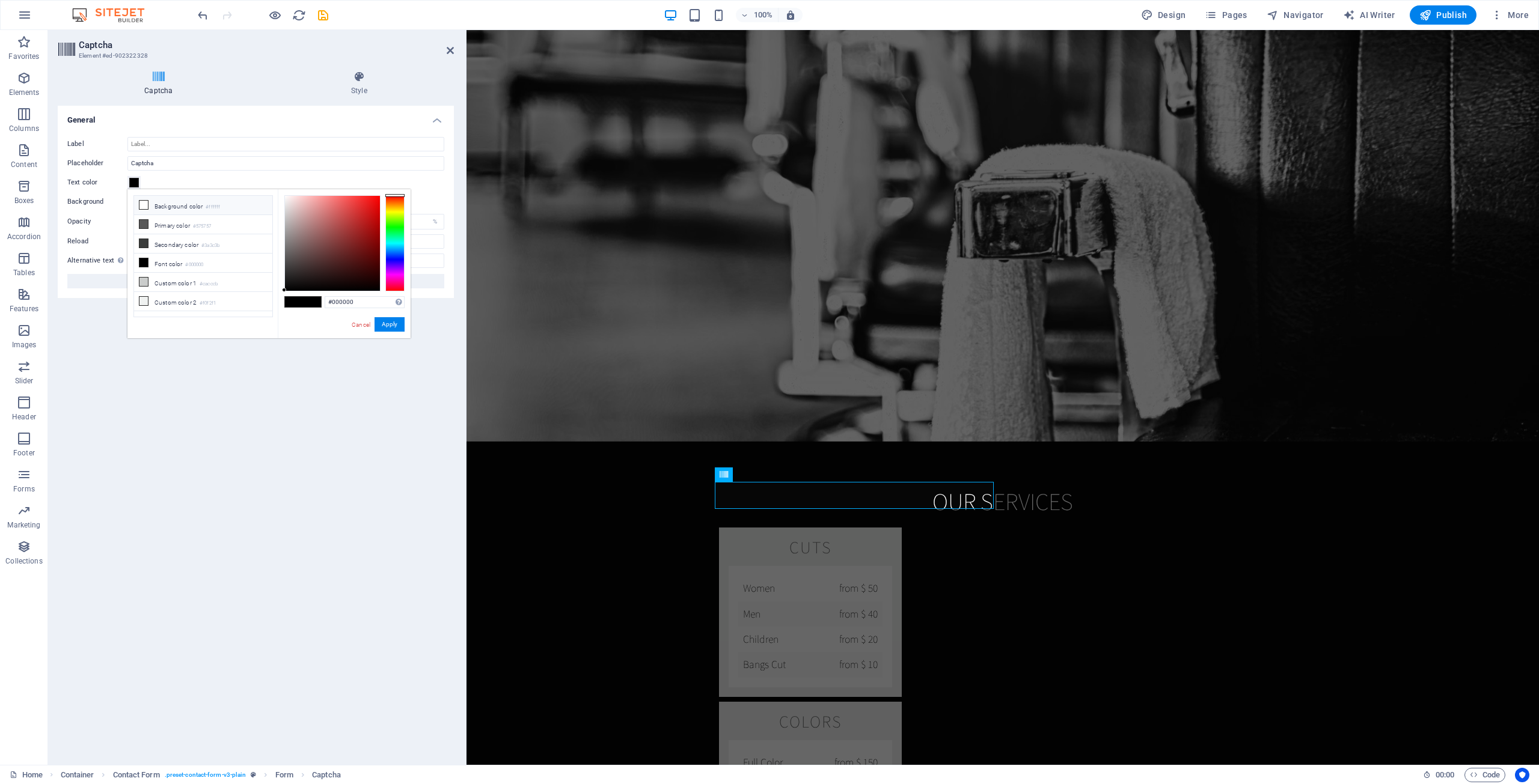
click at [142, 205] on icon at bounding box center [143, 204] width 9 height 9
type input "#ffffff"
click at [384, 321] on button "Apply" at bounding box center [390, 324] width 30 height 15
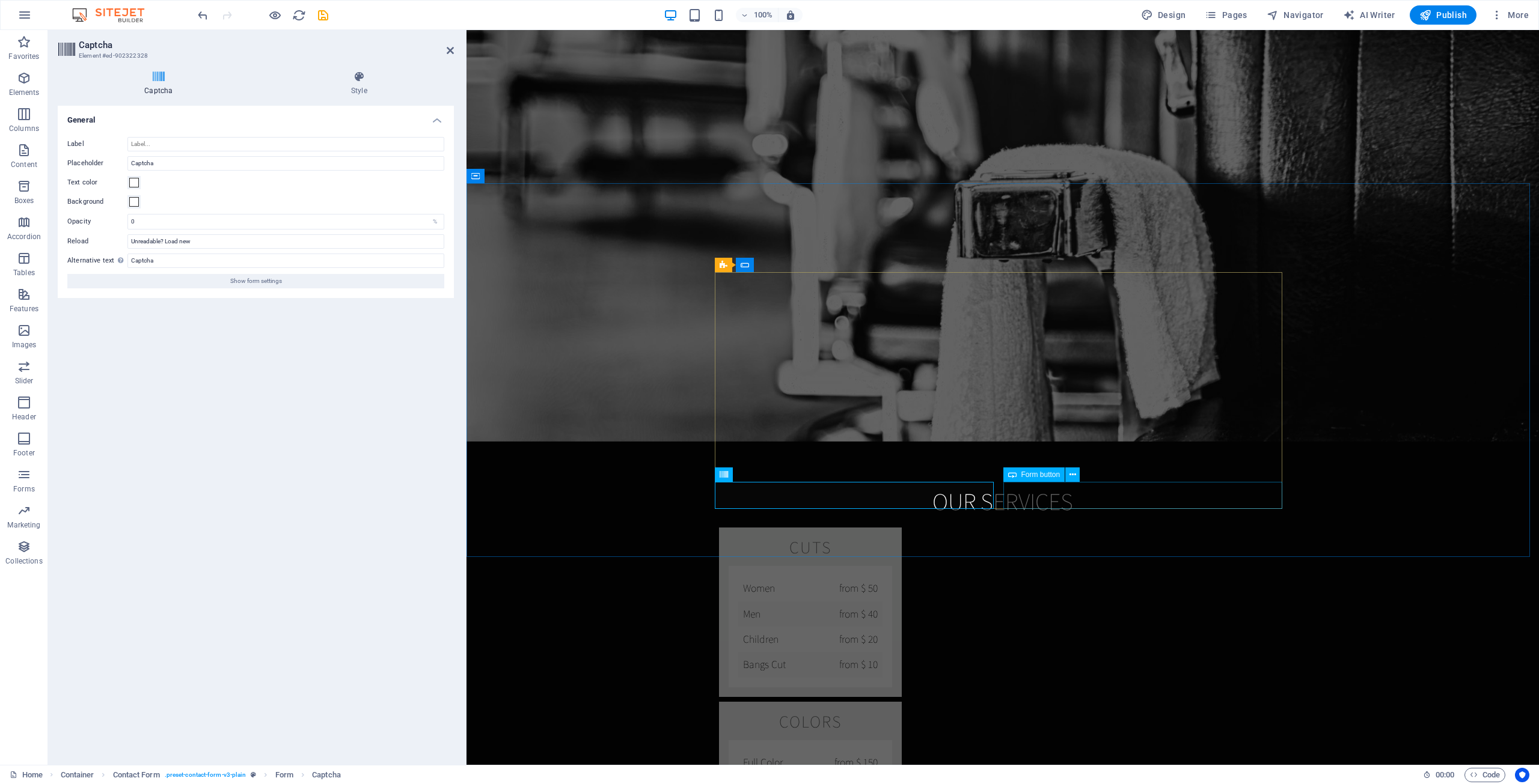
click at [1045, 477] on span "Form button" at bounding box center [1041, 474] width 39 height 7
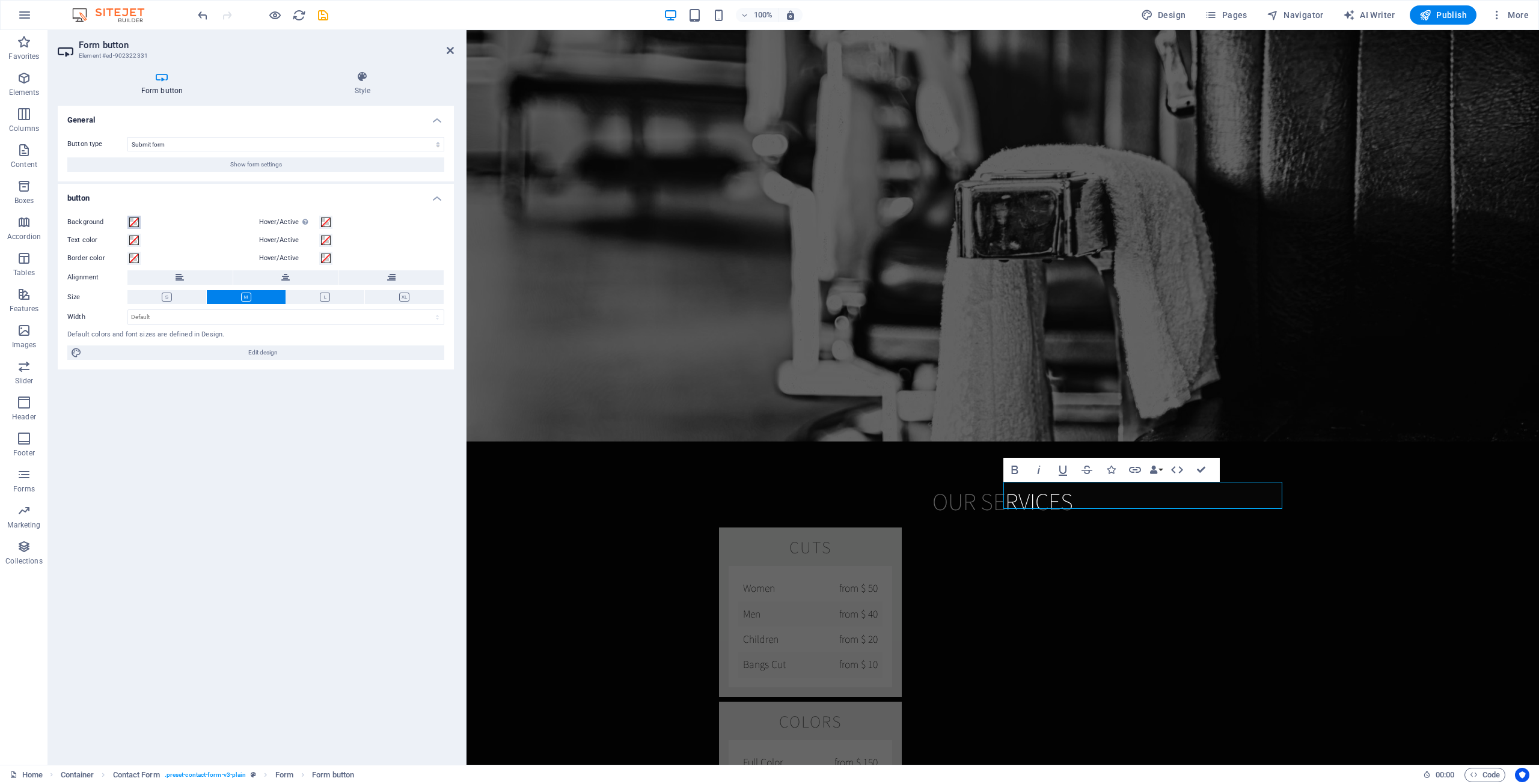
click at [138, 221] on span at bounding box center [134, 223] width 10 height 10
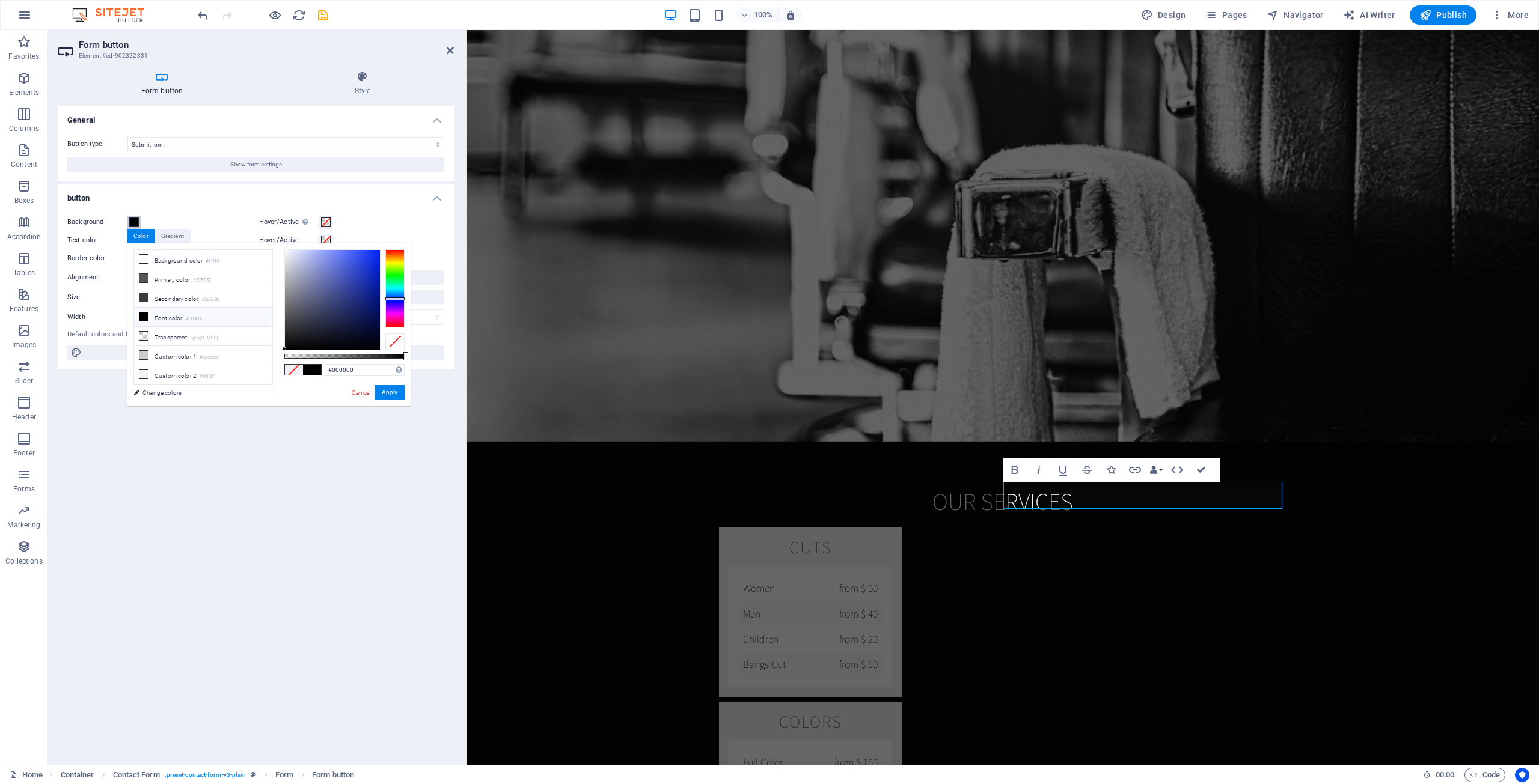
click at [391, 299] on div at bounding box center [395, 288] width 19 height 78
drag, startPoint x: 362, startPoint y: 300, endPoint x: 395, endPoint y: 362, distance: 70.2
click at [380, 301] on div at bounding box center [332, 299] width 95 height 100
type input "#000c7c"
click at [395, 389] on button "Apply" at bounding box center [390, 392] width 30 height 15
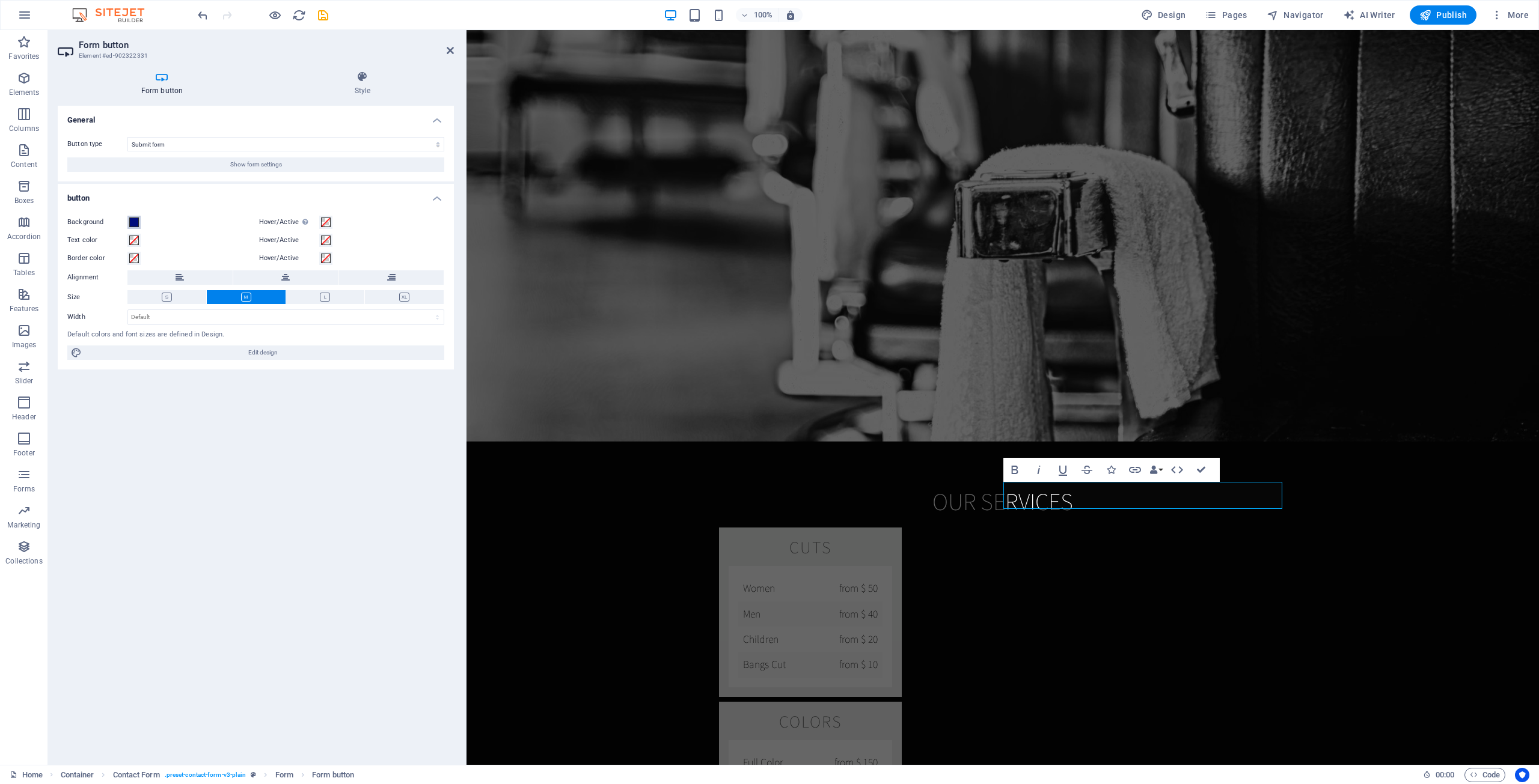
click at [138, 221] on span at bounding box center [134, 223] width 10 height 10
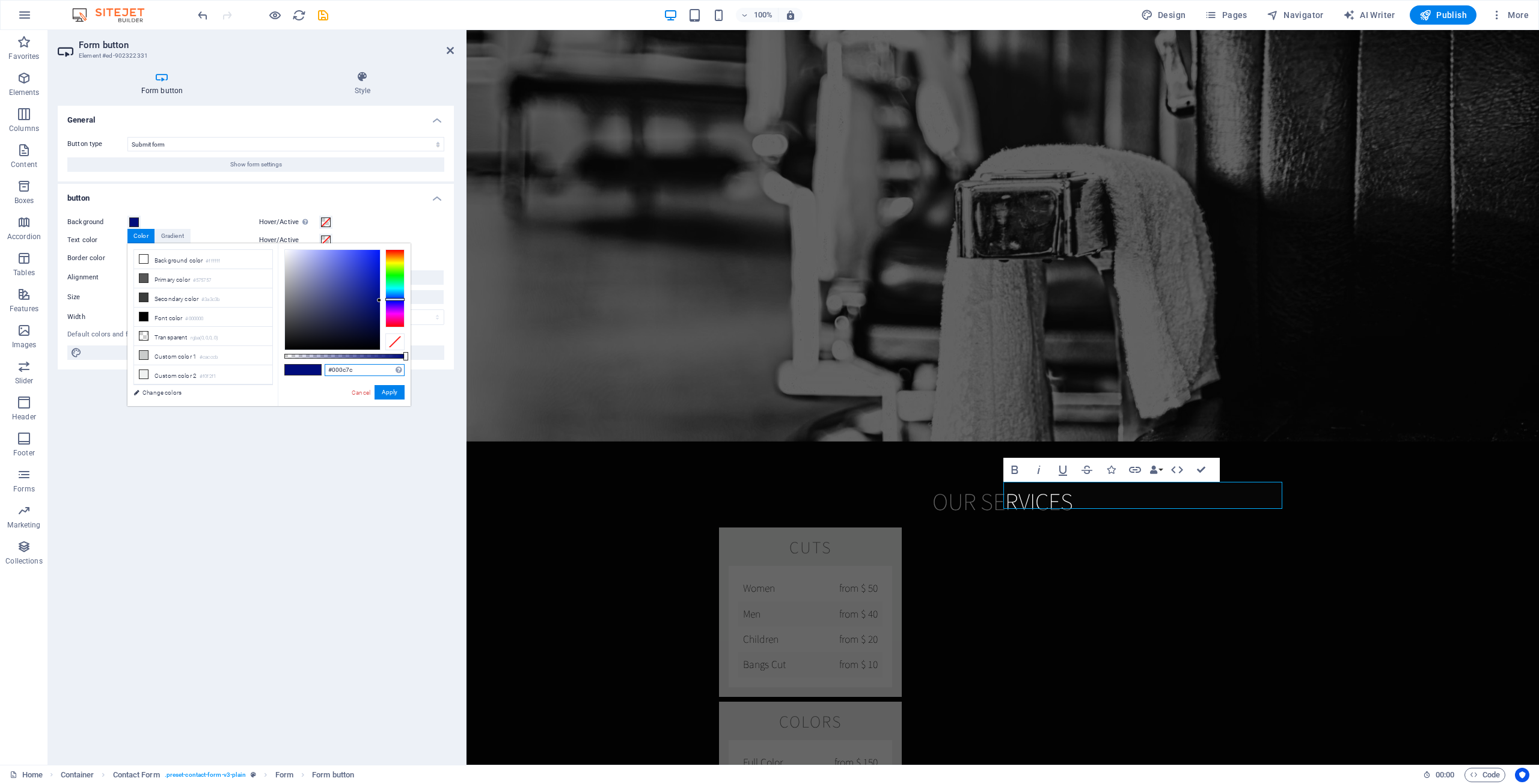
click at [353, 370] on input "#000c7c" at bounding box center [364, 370] width 80 height 12
click at [353, 369] on input "#000c7c" at bounding box center [364, 370] width 80 height 12
click at [388, 394] on button "Apply" at bounding box center [390, 392] width 30 height 15
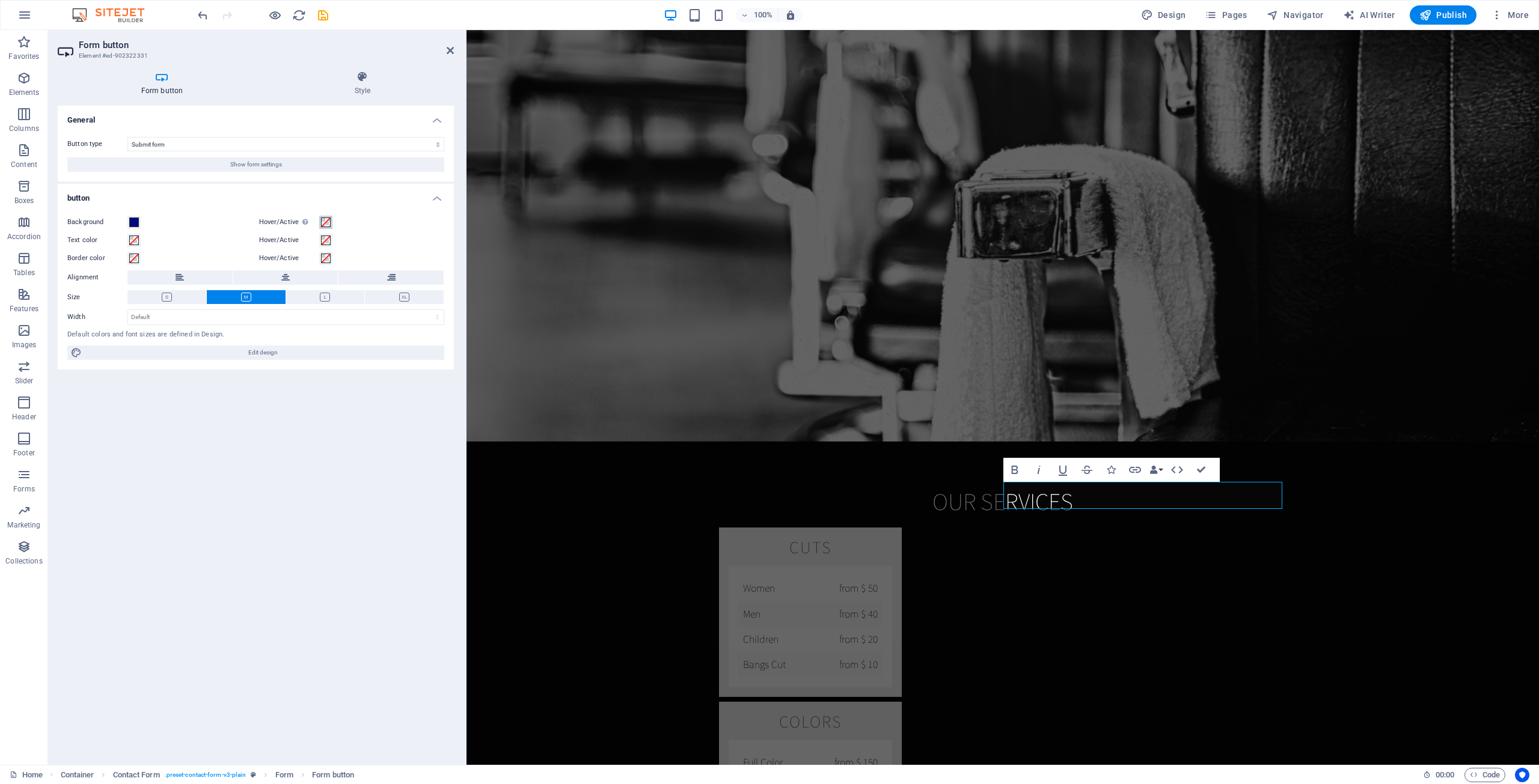
click at [327, 222] on span at bounding box center [326, 223] width 10 height 10
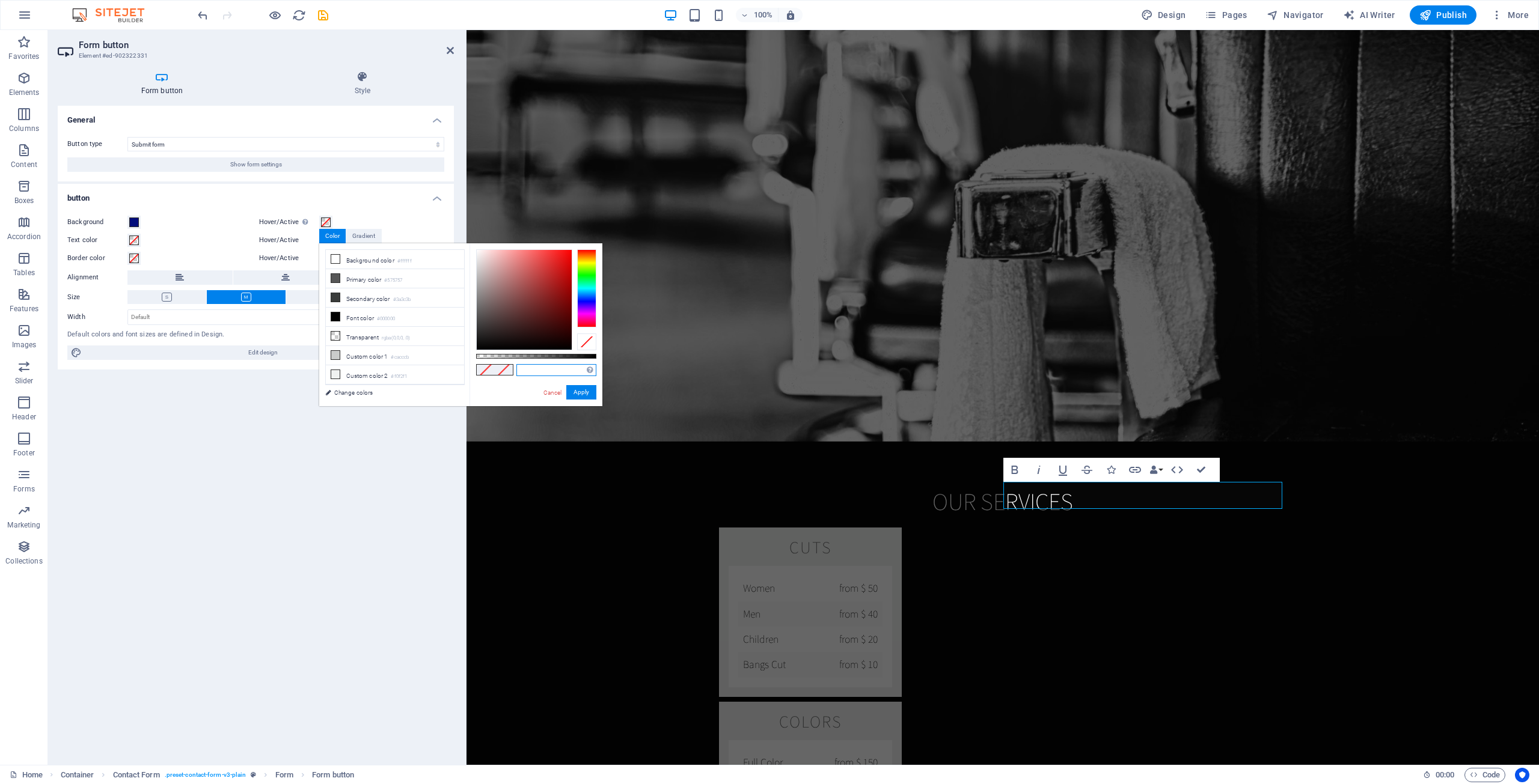
click at [539, 372] on input "text" at bounding box center [555, 370] width 80 height 12
paste input "000c7c"
drag, startPoint x: 567, startPoint y: 300, endPoint x: 568, endPoint y: 281, distance: 19.0
click at [568, 281] on div at bounding box center [524, 299] width 95 height 100
type input "#0414ae"
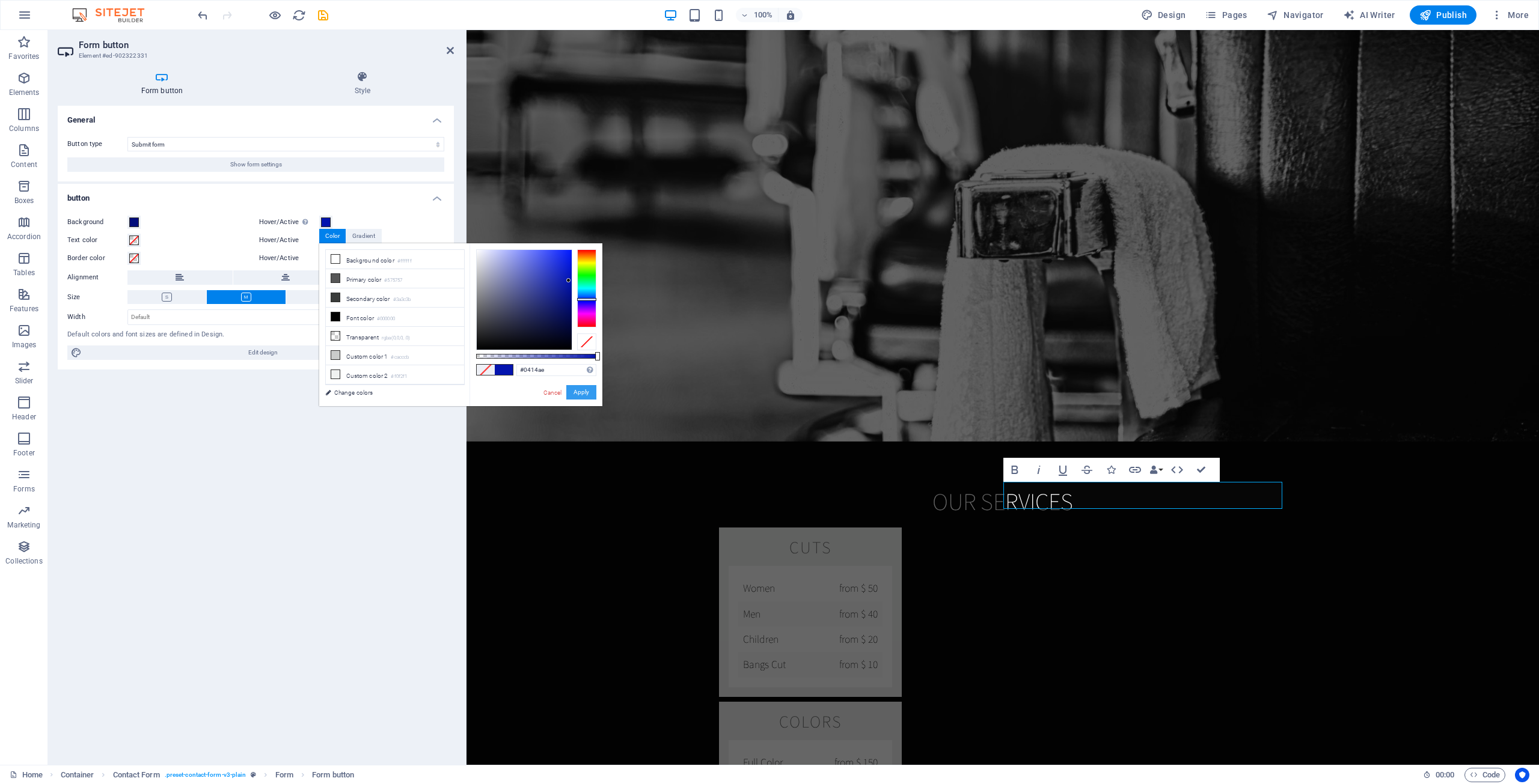
click at [574, 389] on button "Apply" at bounding box center [581, 392] width 30 height 15
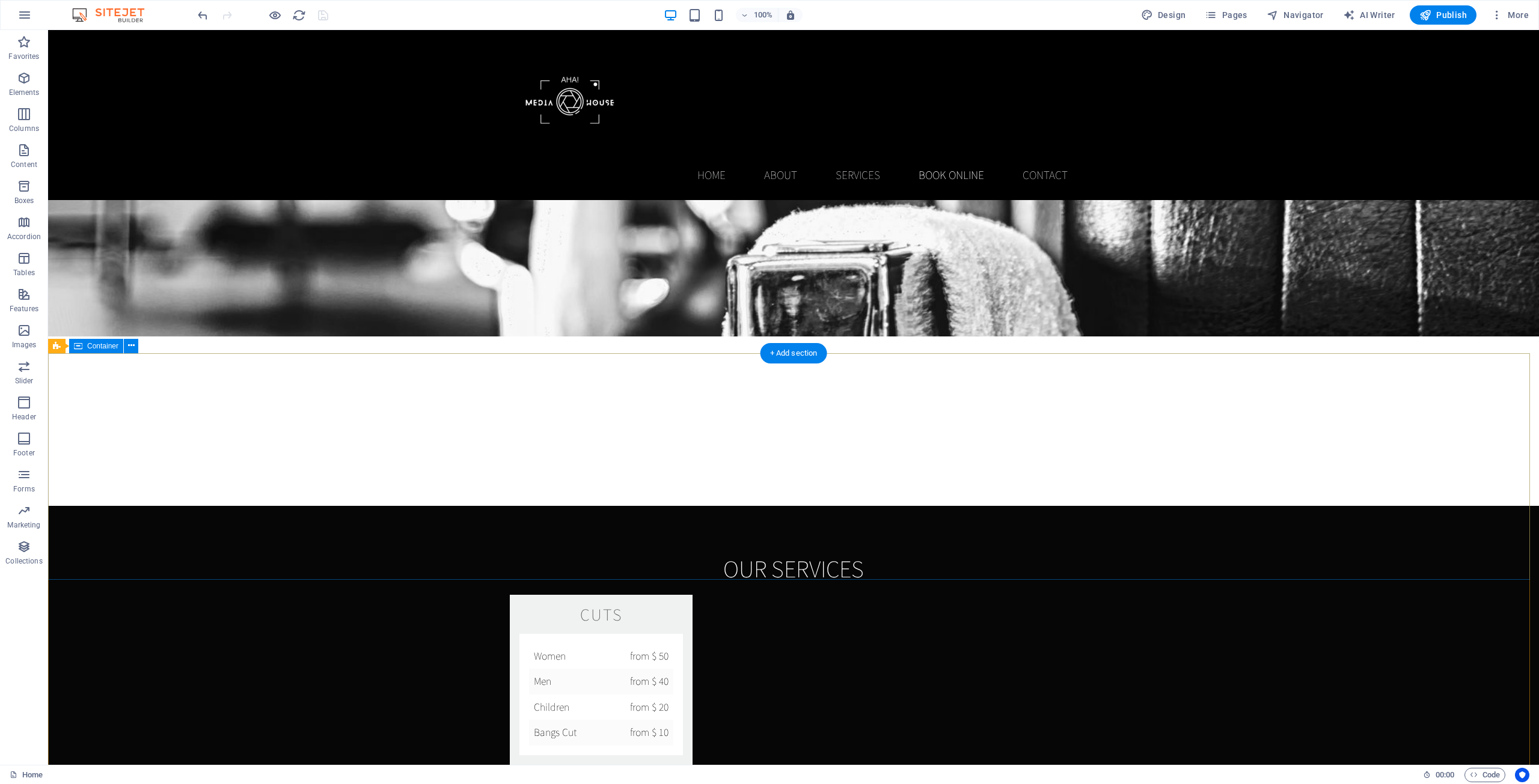
scroll to position [1555, 0]
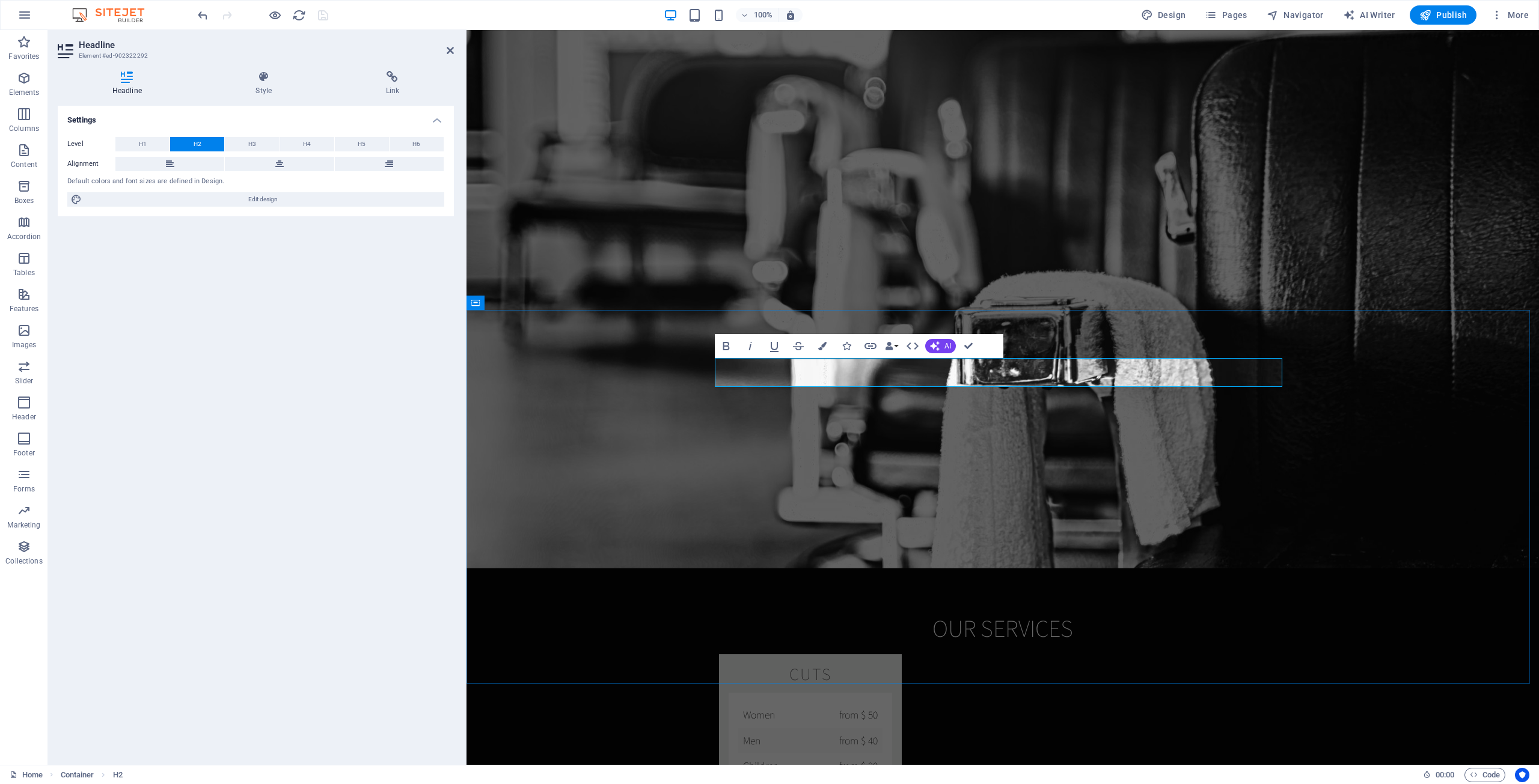
click at [825, 337] on button "Colors" at bounding box center [822, 346] width 23 height 24
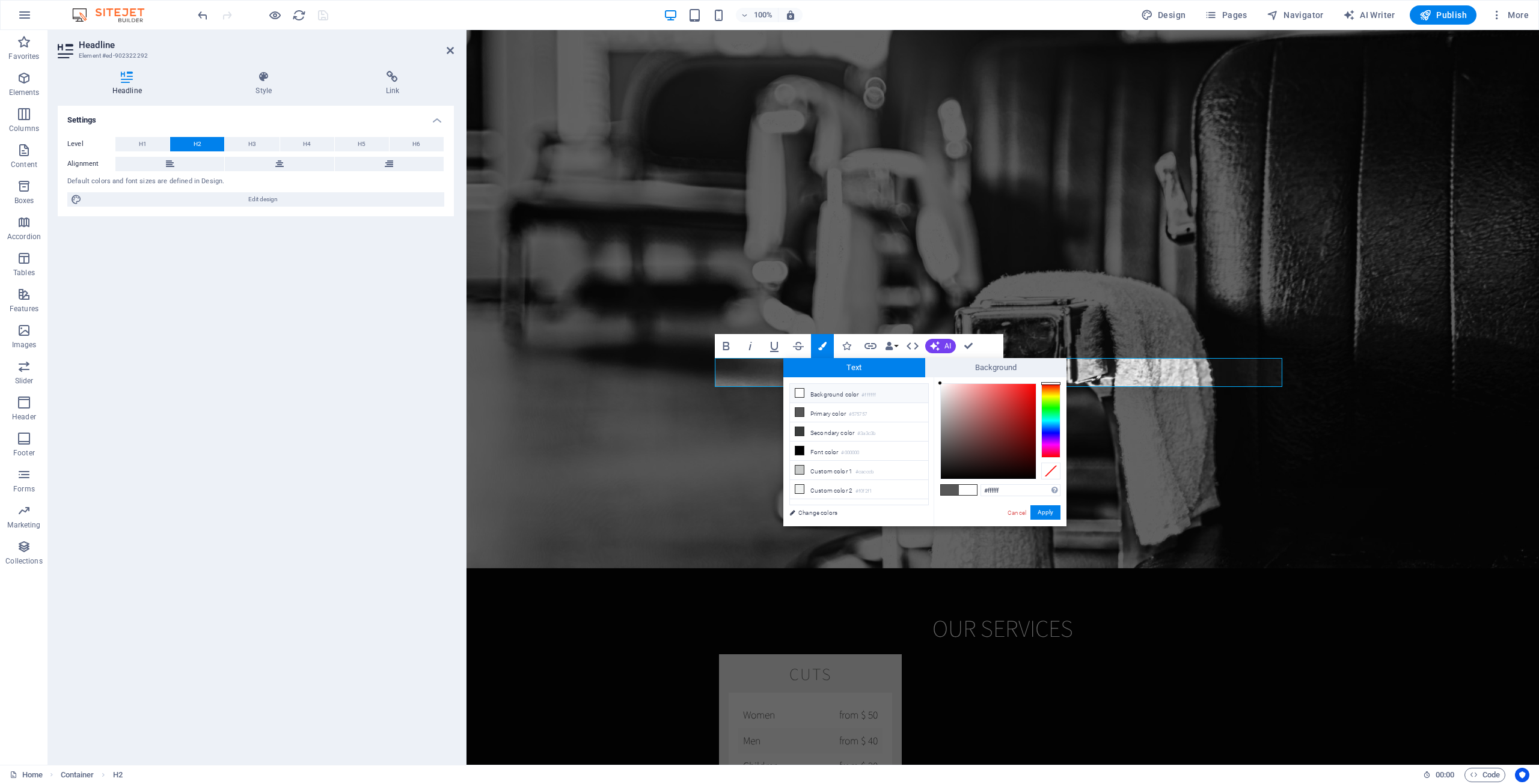
drag, startPoint x: 999, startPoint y: 397, endPoint x: 937, endPoint y: 386, distance: 63.0
click at [935, 384] on div "#ffffff Supported formats #0852ed rgb(8, 82, 237) rgba(8, 82, 237, 90%) hsv(221…" at bounding box center [999, 539] width 133 height 323
type input "#ffffff"
click at [939, 382] on div at bounding box center [939, 383] width 4 height 4
click at [1049, 508] on button "Apply" at bounding box center [1045, 512] width 30 height 15
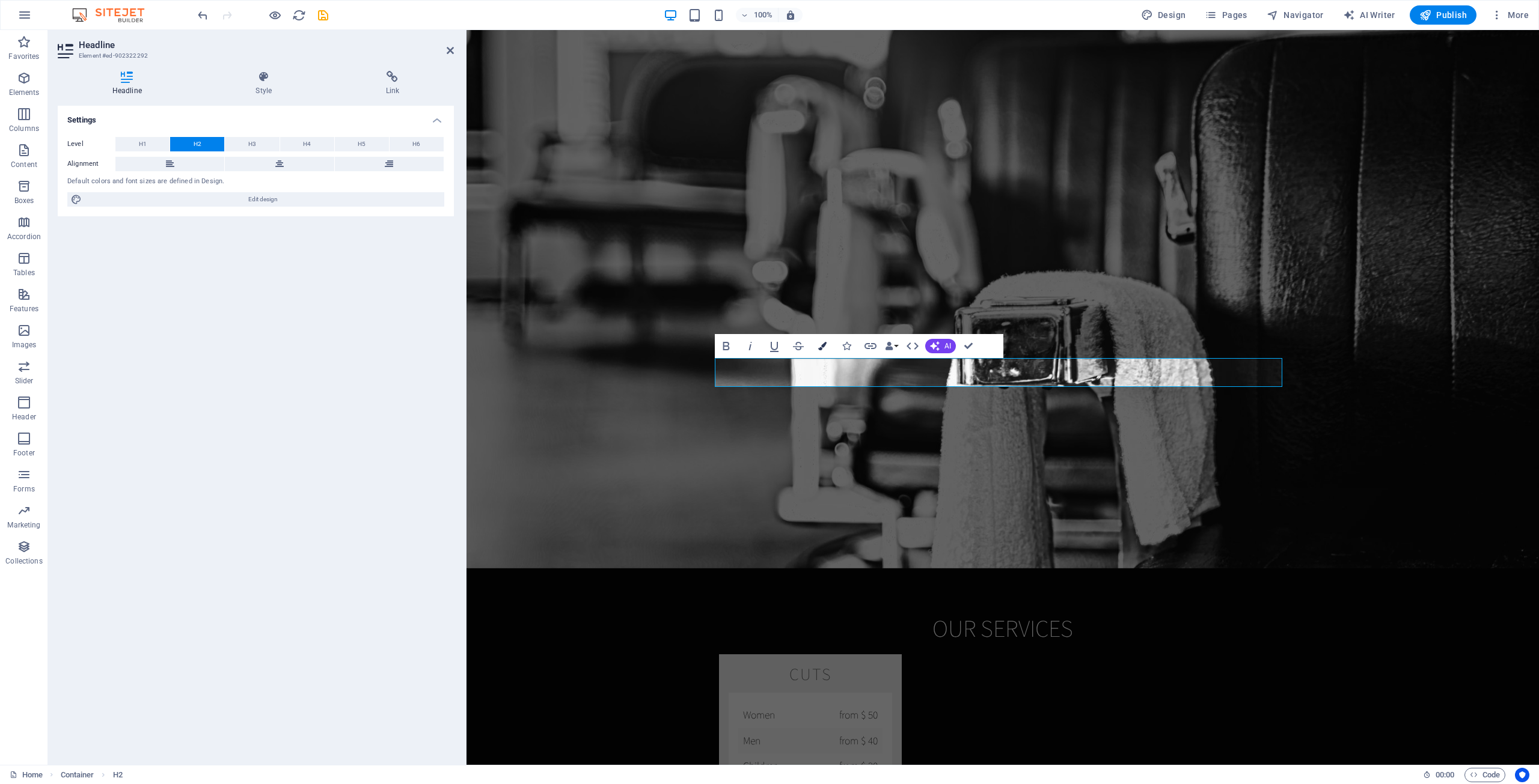
click at [829, 339] on button "Colors" at bounding box center [822, 346] width 23 height 24
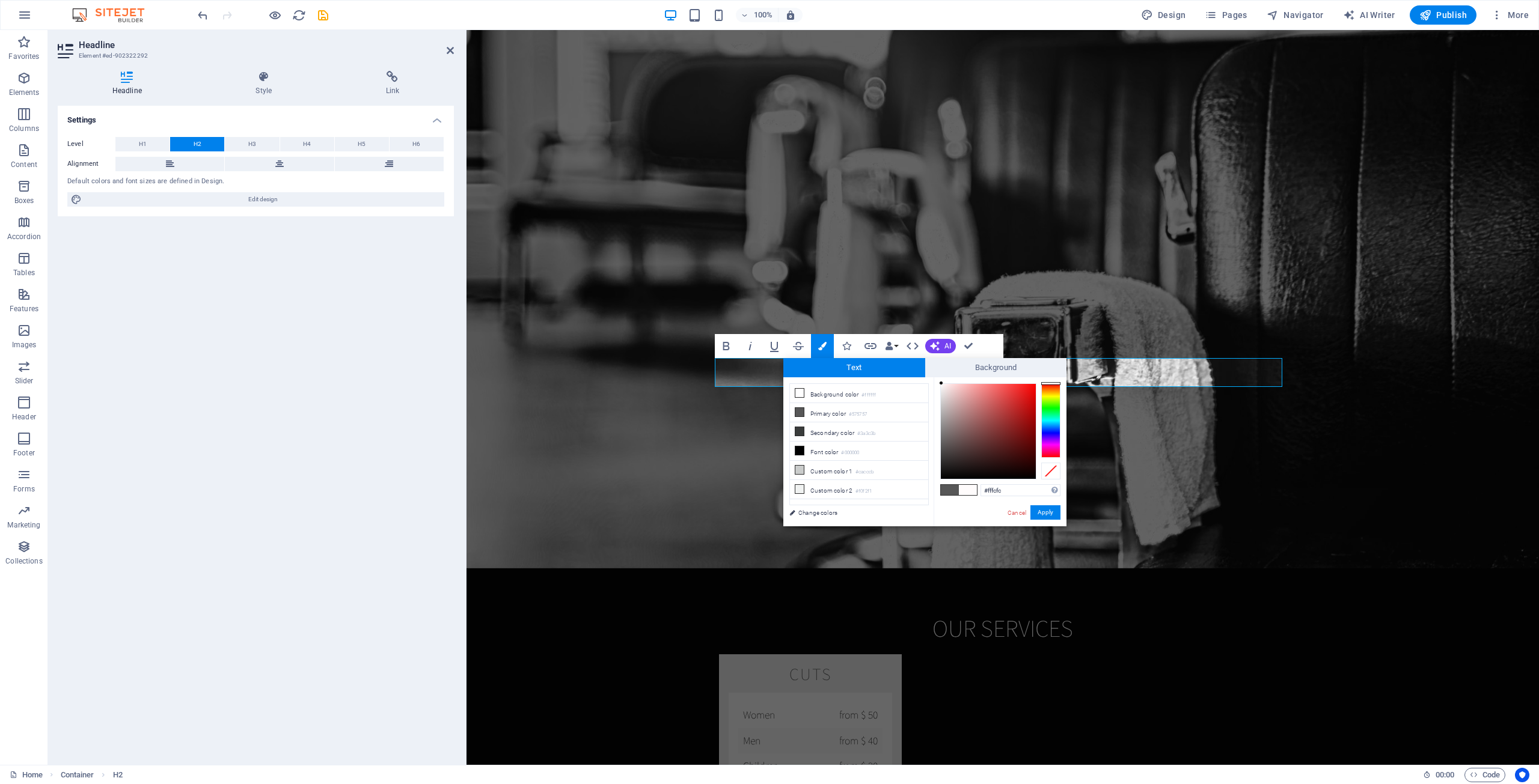
click at [941, 384] on div at bounding box center [988, 431] width 95 height 95
click at [941, 383] on div at bounding box center [941, 383] width 4 height 4
click at [941, 382] on div at bounding box center [941, 383] width 4 height 4
click at [940, 381] on div at bounding box center [940, 383] width 4 height 4
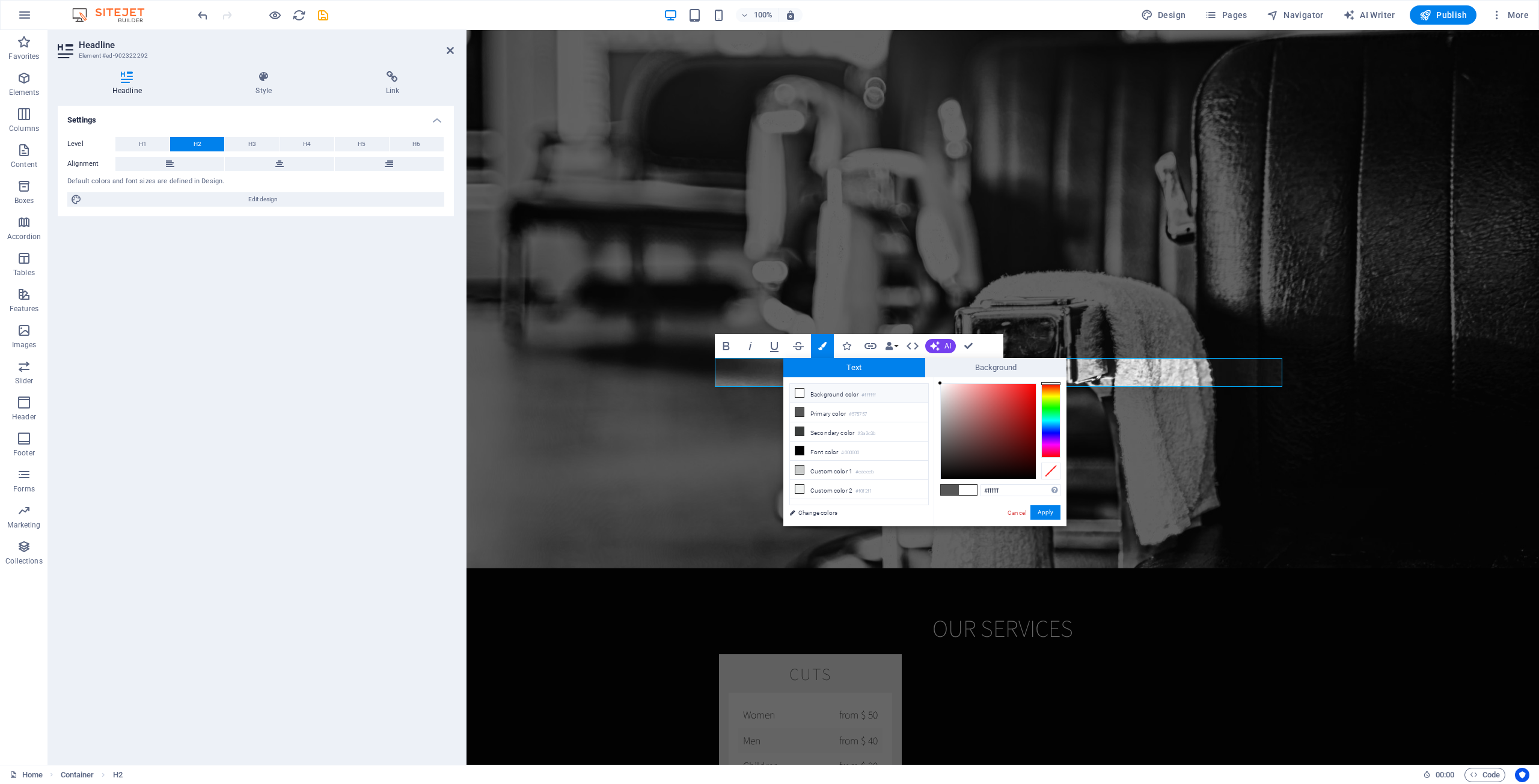
drag, startPoint x: 940, startPoint y: 381, endPoint x: 933, endPoint y: 379, distance: 7.3
click at [933, 379] on div "#ffffff Supported formats #0852ed rgb(8, 82, 237) rgba(8, 82, 237, 90%) hsv(221…" at bounding box center [999, 539] width 133 height 323
click at [939, 383] on div at bounding box center [939, 383] width 4 height 4
click at [1043, 511] on button "Apply" at bounding box center [1045, 512] width 30 height 15
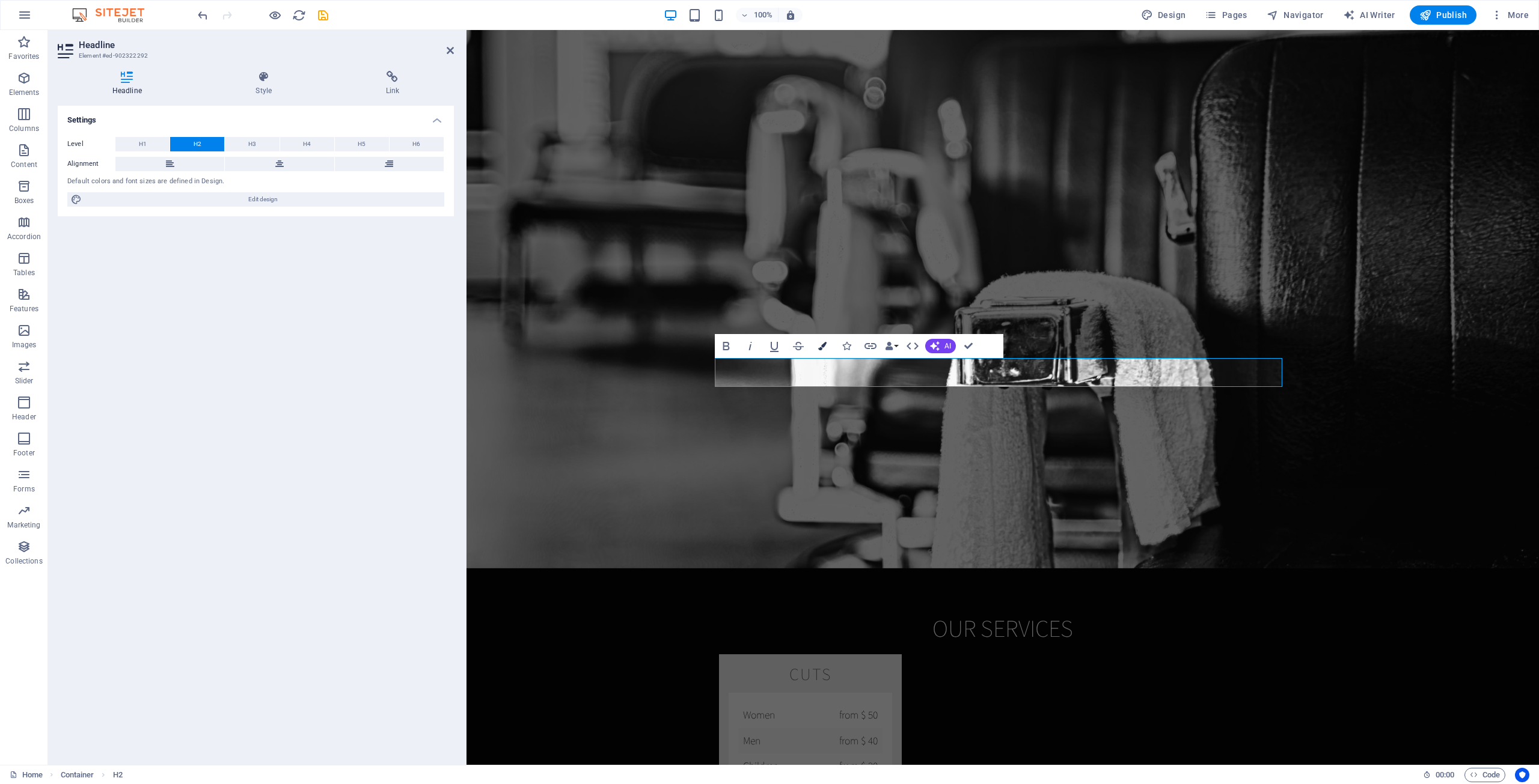
click at [824, 347] on icon "button" at bounding box center [822, 346] width 9 height 9
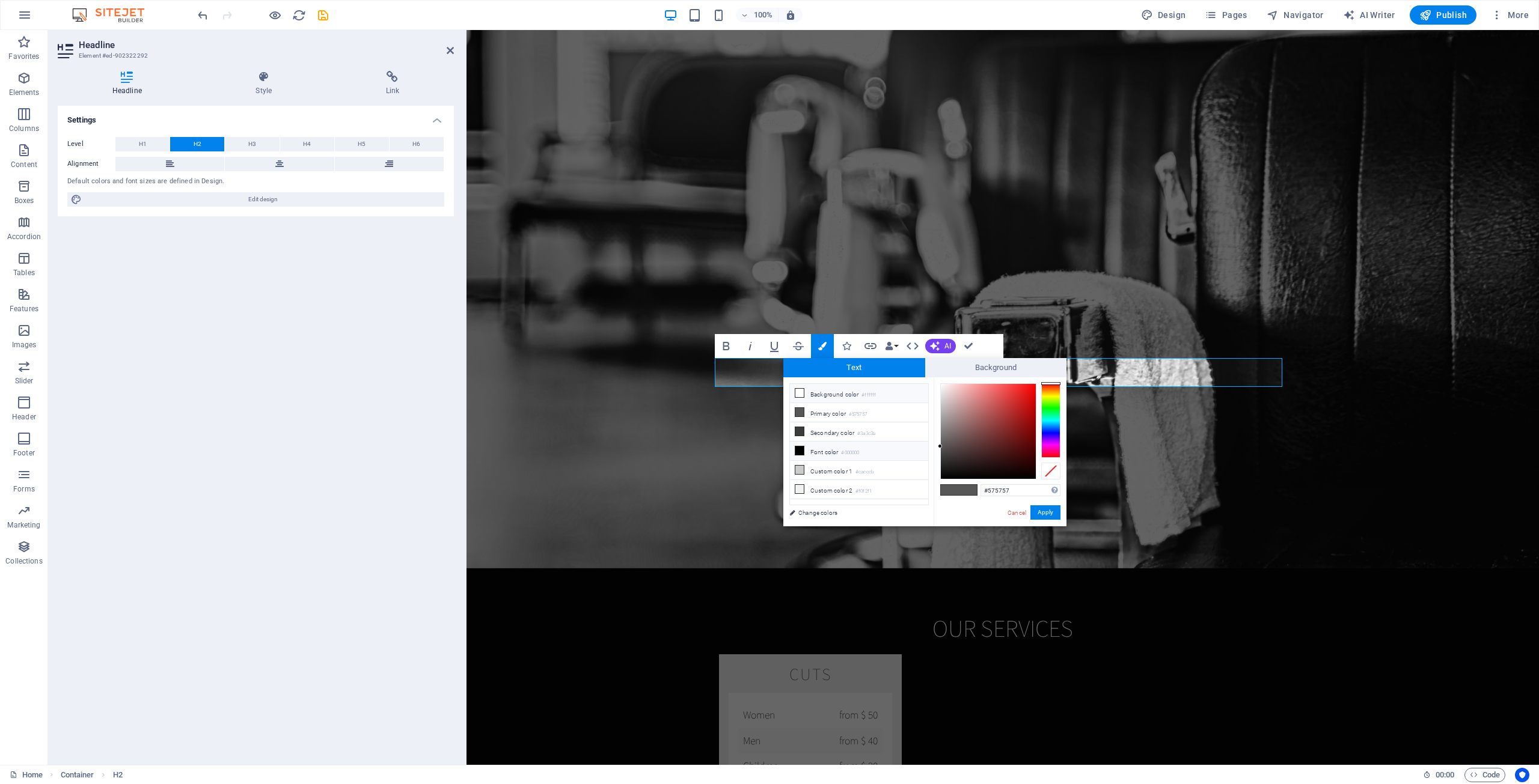
click at [830, 449] on li "Font color #000000" at bounding box center [859, 451] width 138 height 19
click at [940, 375] on div "Text Background less Background color #ffffff Primary color #575757 Secondary c…" at bounding box center [924, 442] width 283 height 169
type input "#ffffff"
click at [940, 382] on div at bounding box center [939, 383] width 4 height 4
click at [1044, 513] on button "Apply" at bounding box center [1045, 512] width 30 height 15
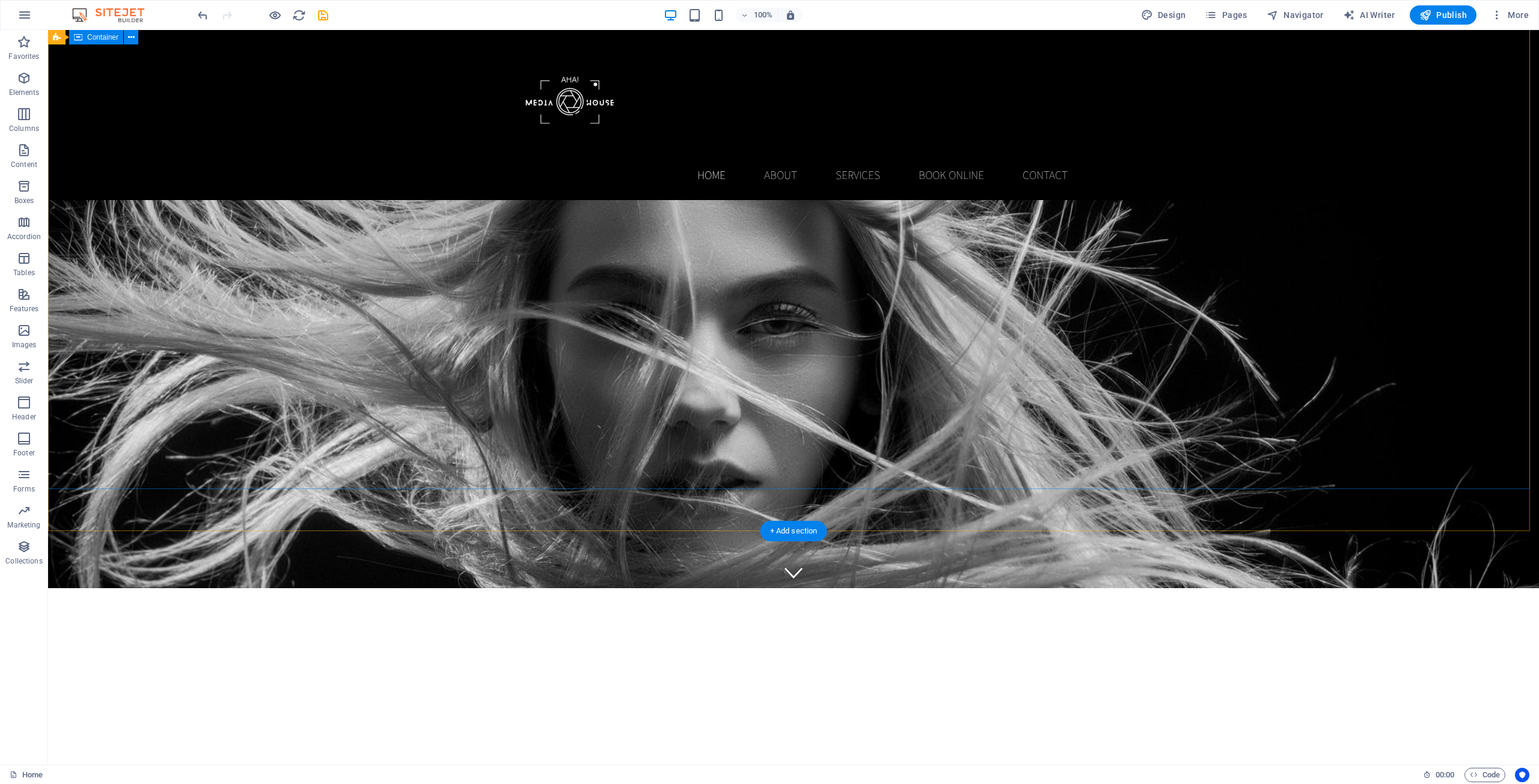
scroll to position [0, 0]
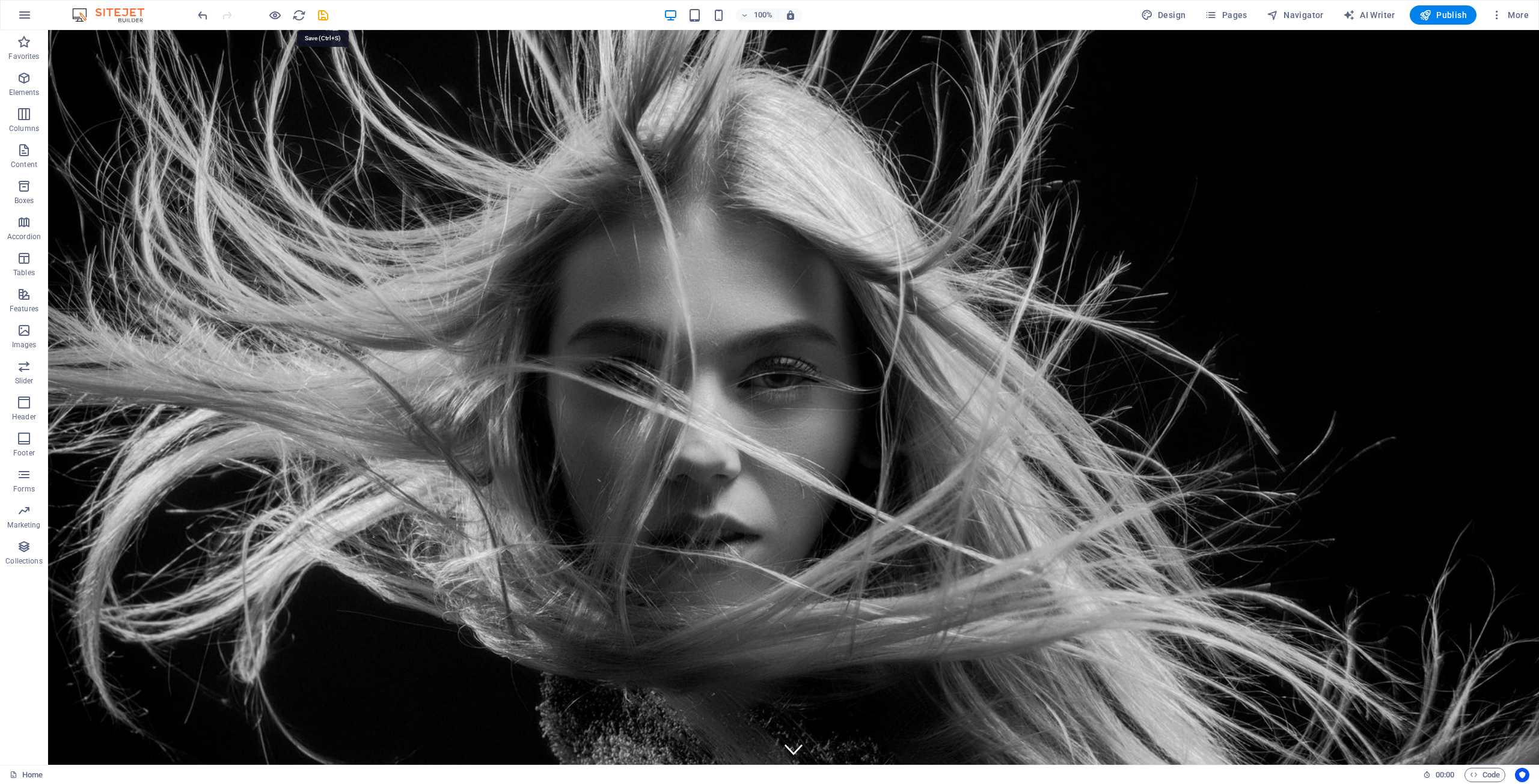
click at [330, 15] on div "100% Design Pages Navigator AI Writer Publish More" at bounding box center [864, 14] width 1338 height 19
drag, startPoint x: 326, startPoint y: 29, endPoint x: 324, endPoint y: 18, distance: 11.2
click at [326, 28] on div "100% Design Pages Navigator AI Writer Publish More" at bounding box center [770, 15] width 1537 height 29
click at [324, 16] on icon "save" at bounding box center [323, 16] width 14 height 14
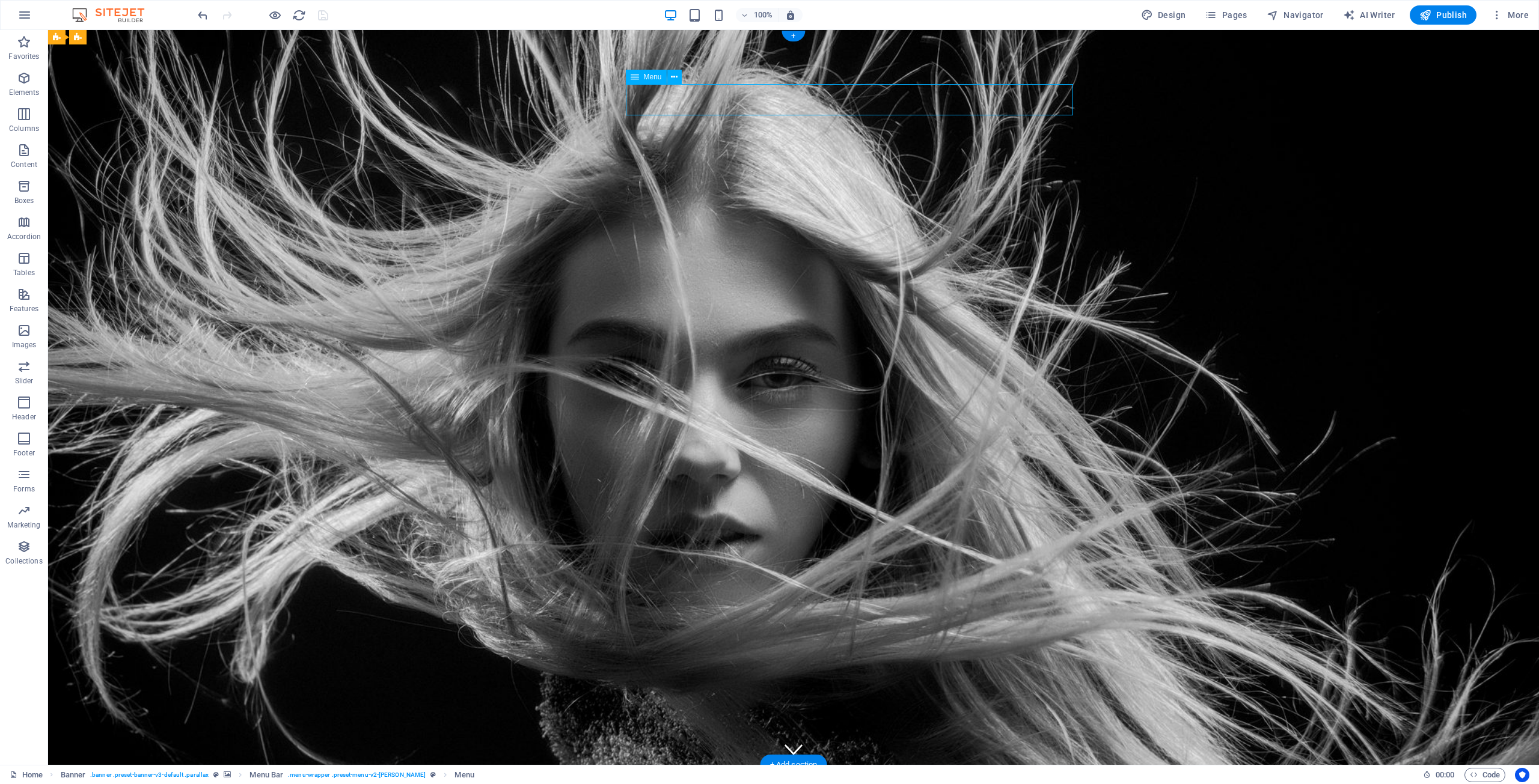
select select
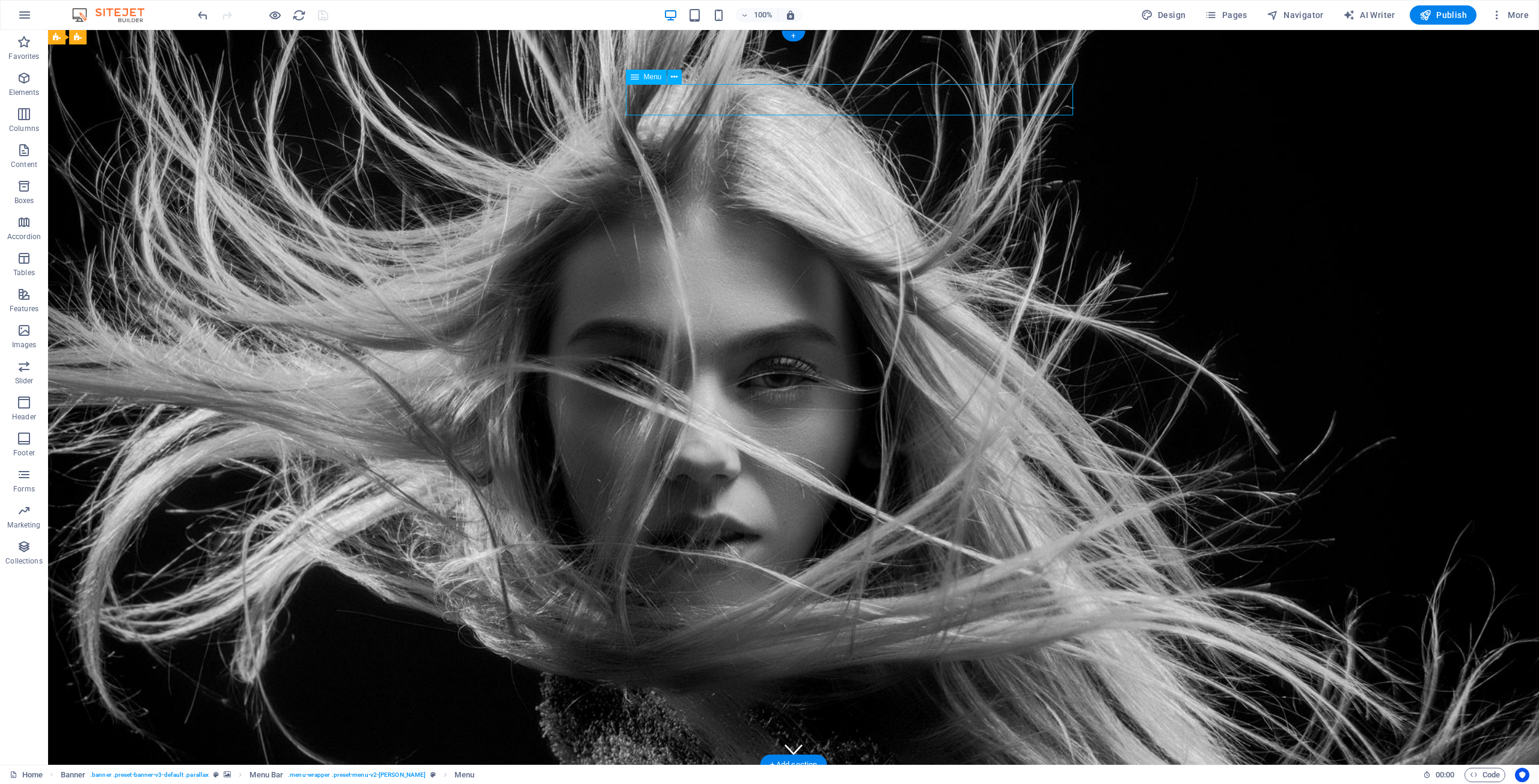
select select
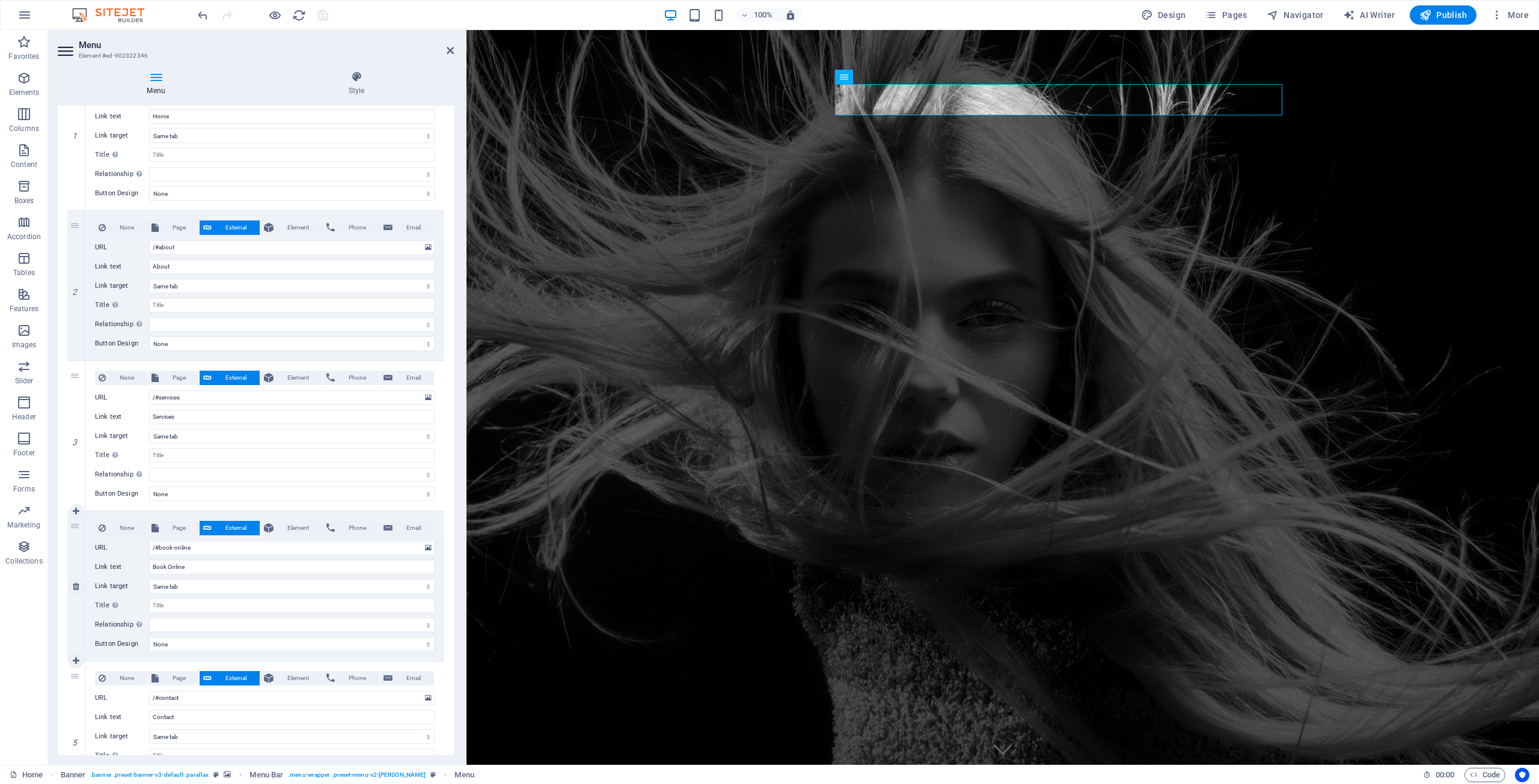
scroll to position [239, 0]
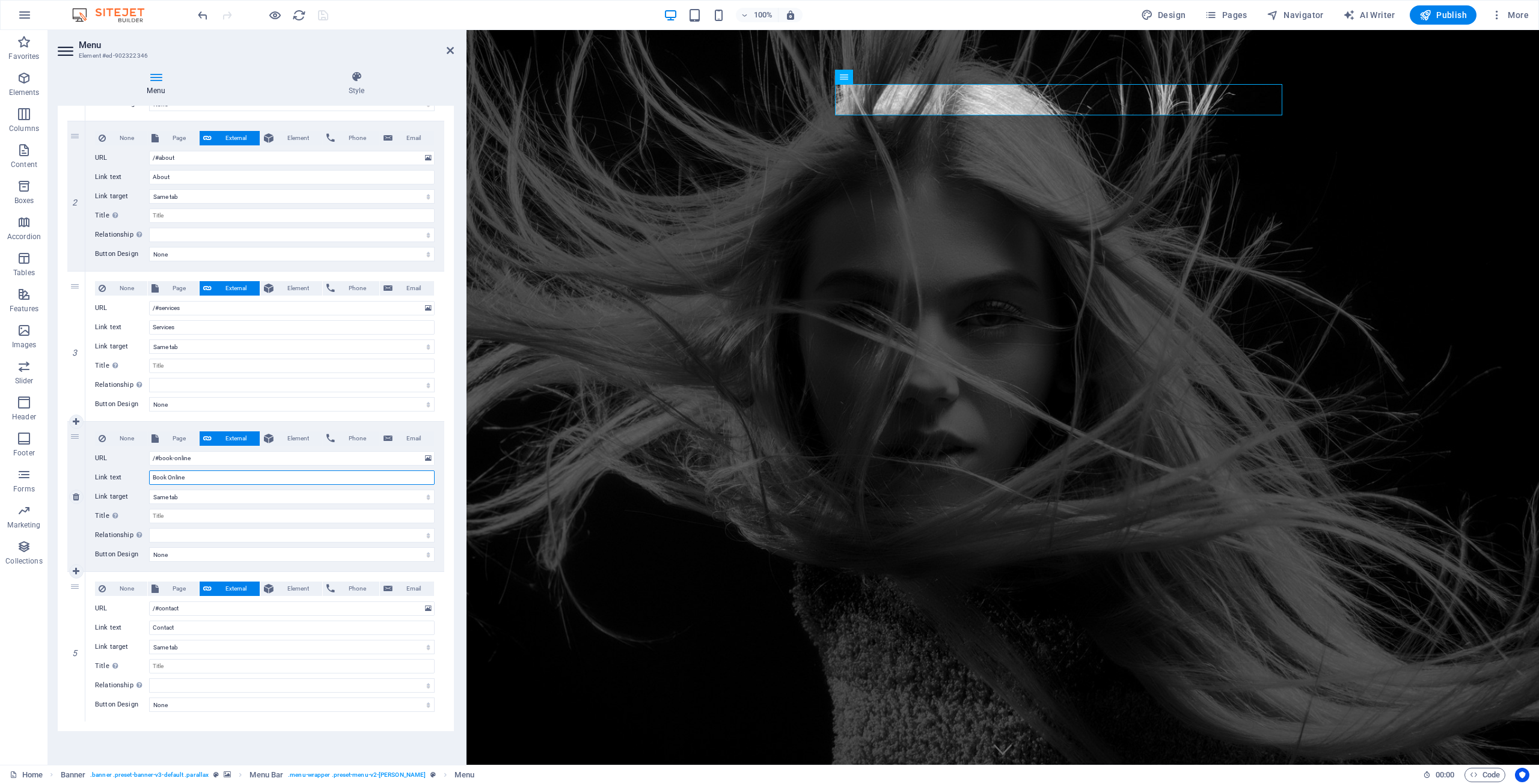
drag, startPoint x: 181, startPoint y: 480, endPoint x: 143, endPoint y: 478, distance: 38.1
click at [148, 478] on div "Link text Book Online" at bounding box center [264, 477] width 339 height 15
type input "Contact"
select select
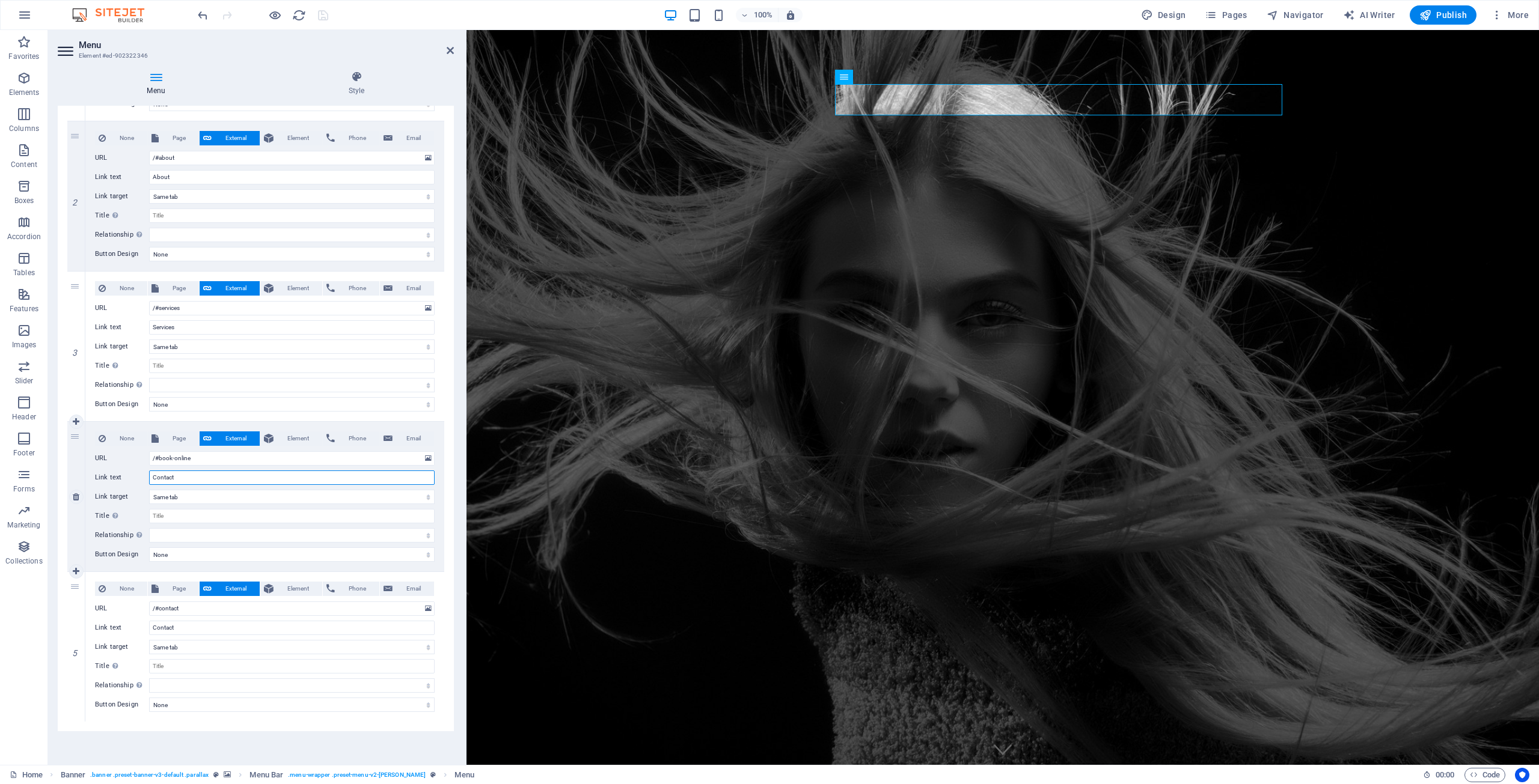
select select
type input "Contact Us"
select select
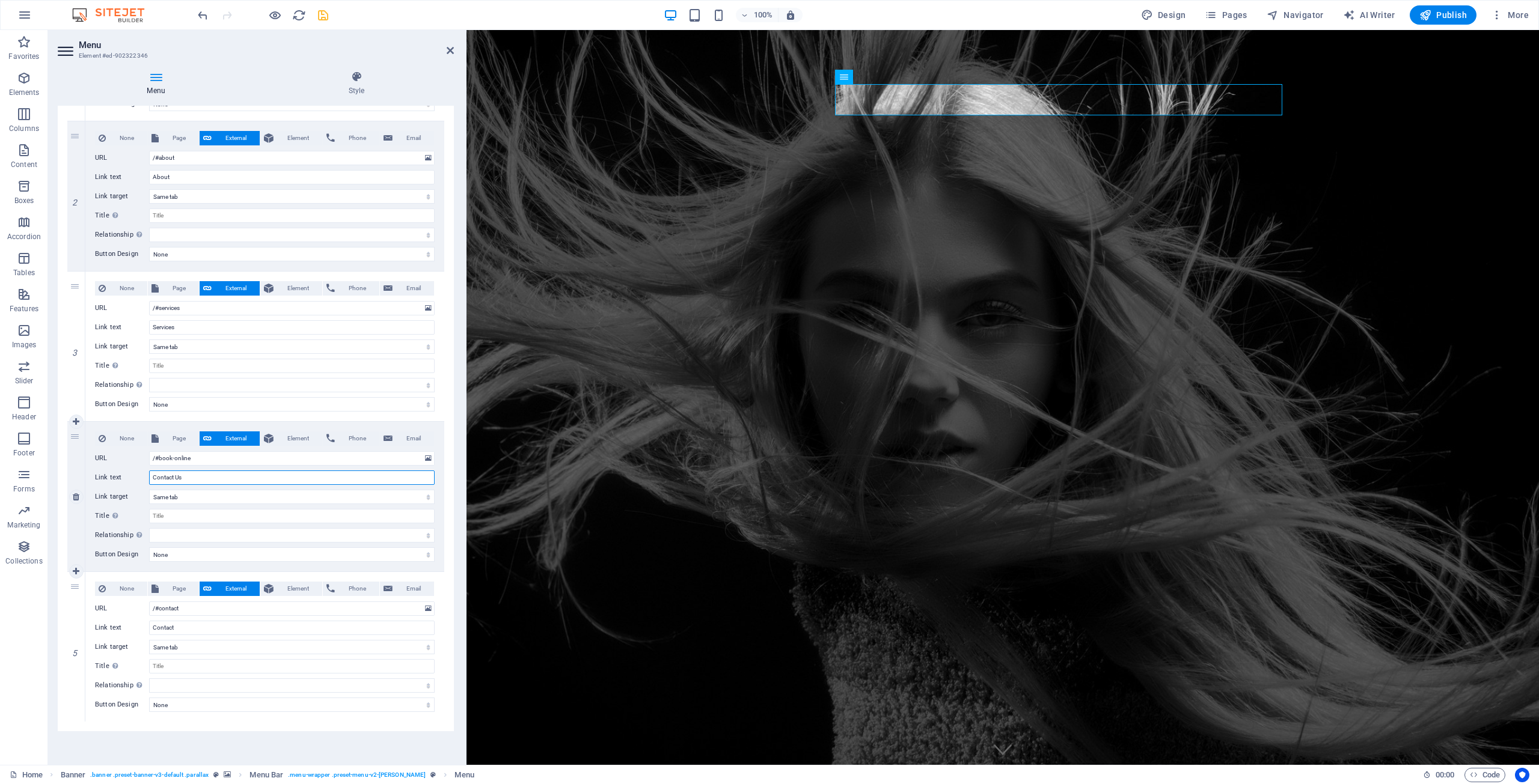
select select
type input "Contact Us"
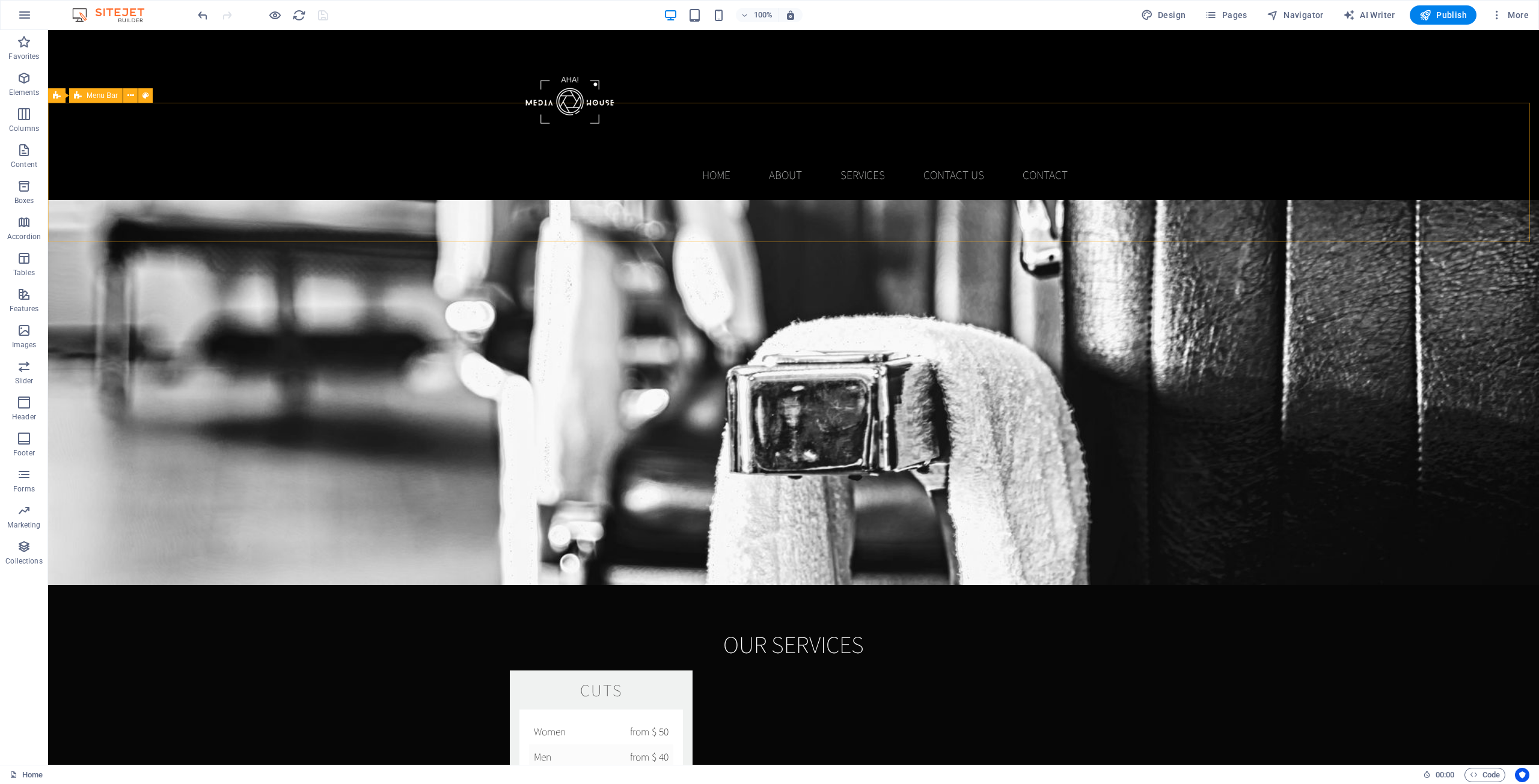
scroll to position [1316, 0]
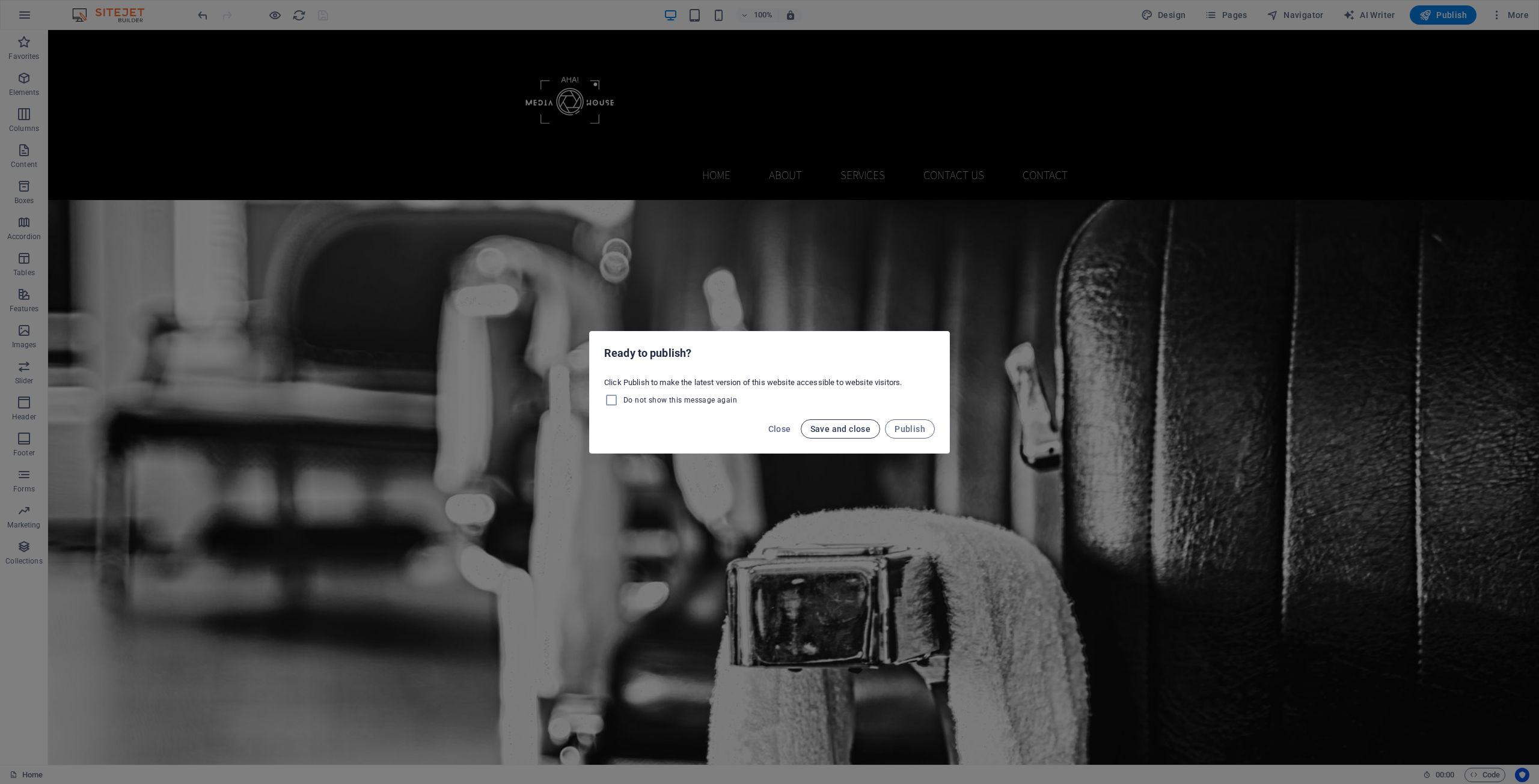
click at [836, 426] on span "Save and close" at bounding box center [841, 429] width 61 height 10
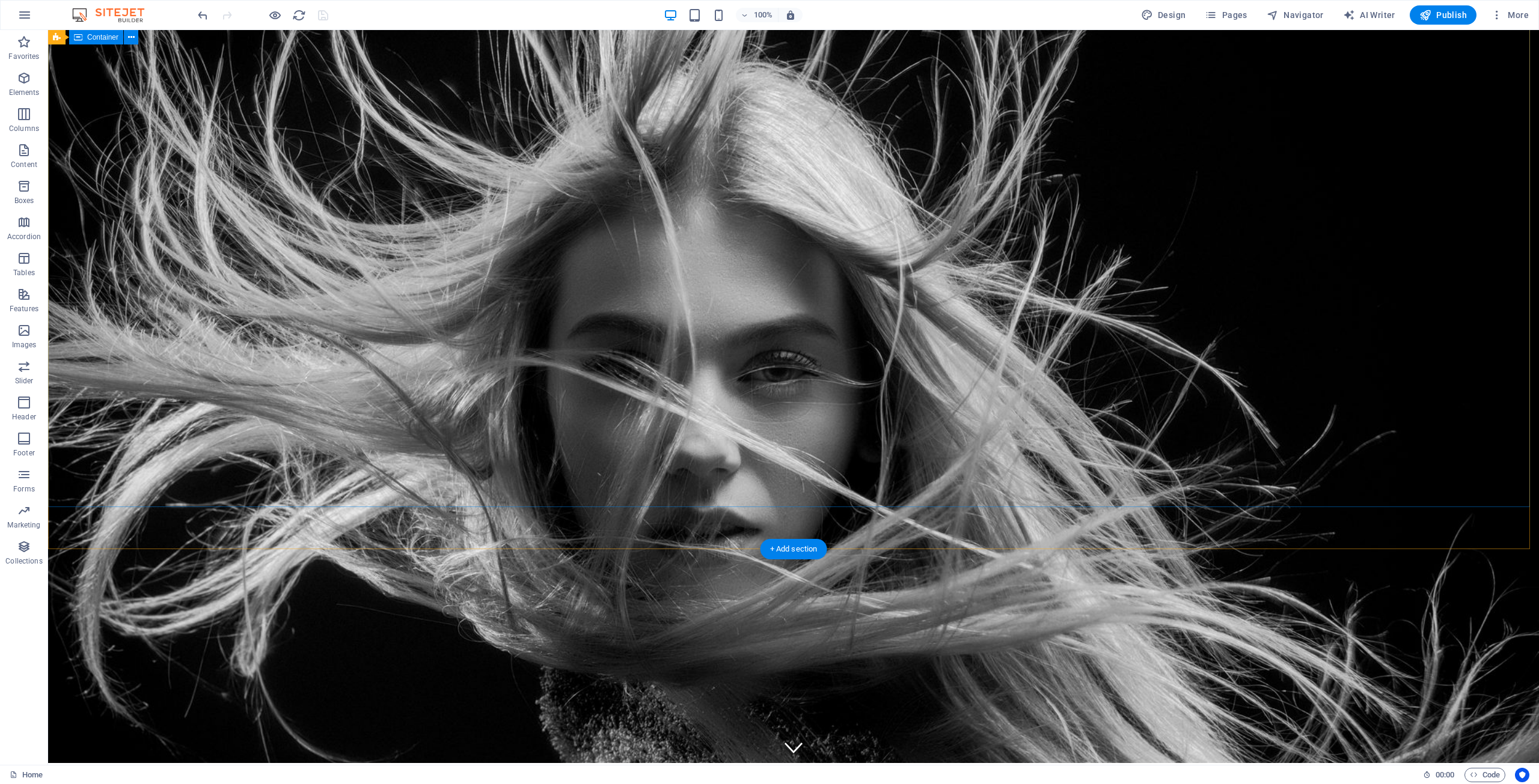
scroll to position [0, 0]
